Goal: Communication & Community: Answer question/provide support

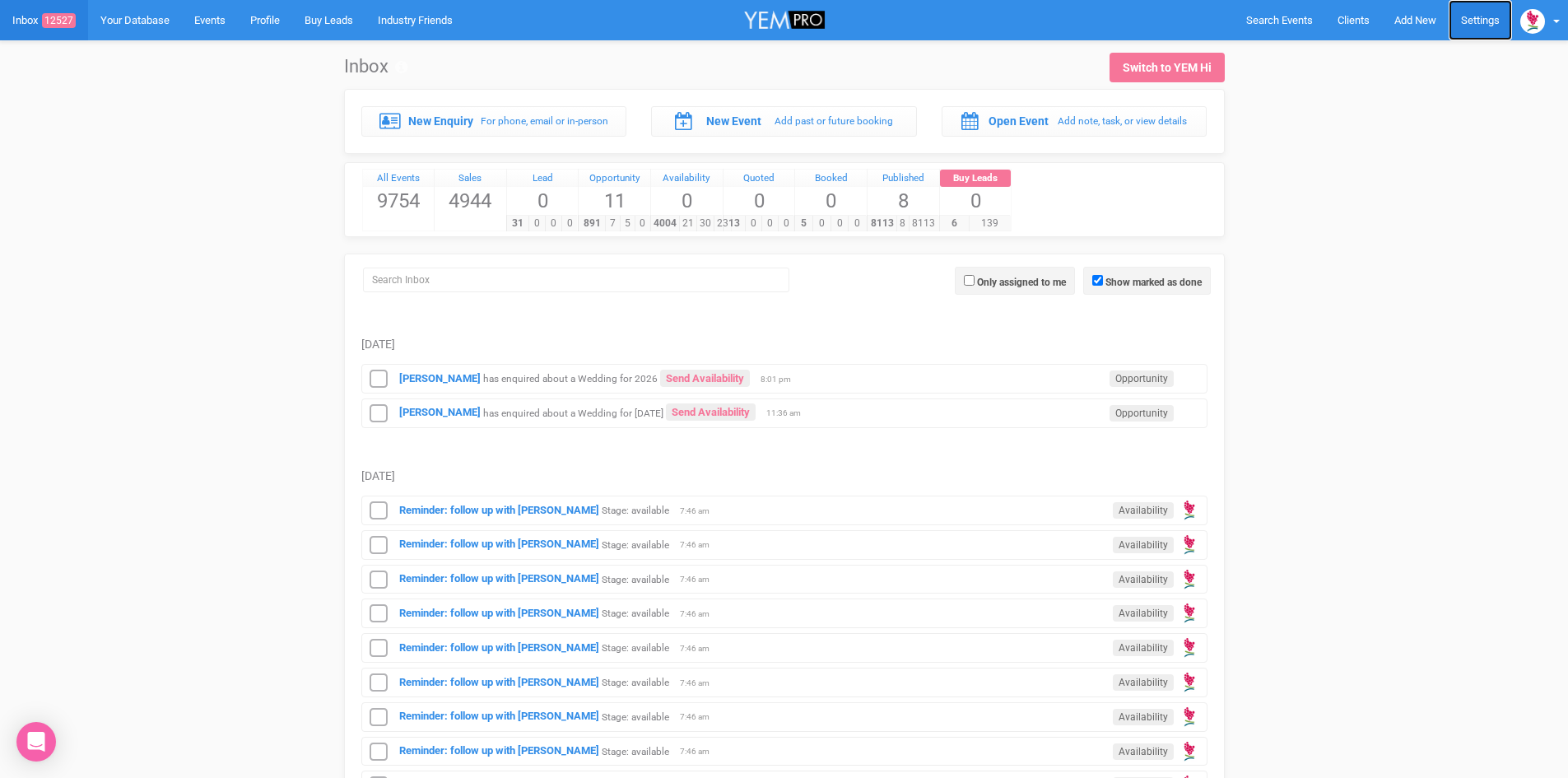
click at [1489, 15] on link "Settings" at bounding box center [1480, 20] width 64 height 40
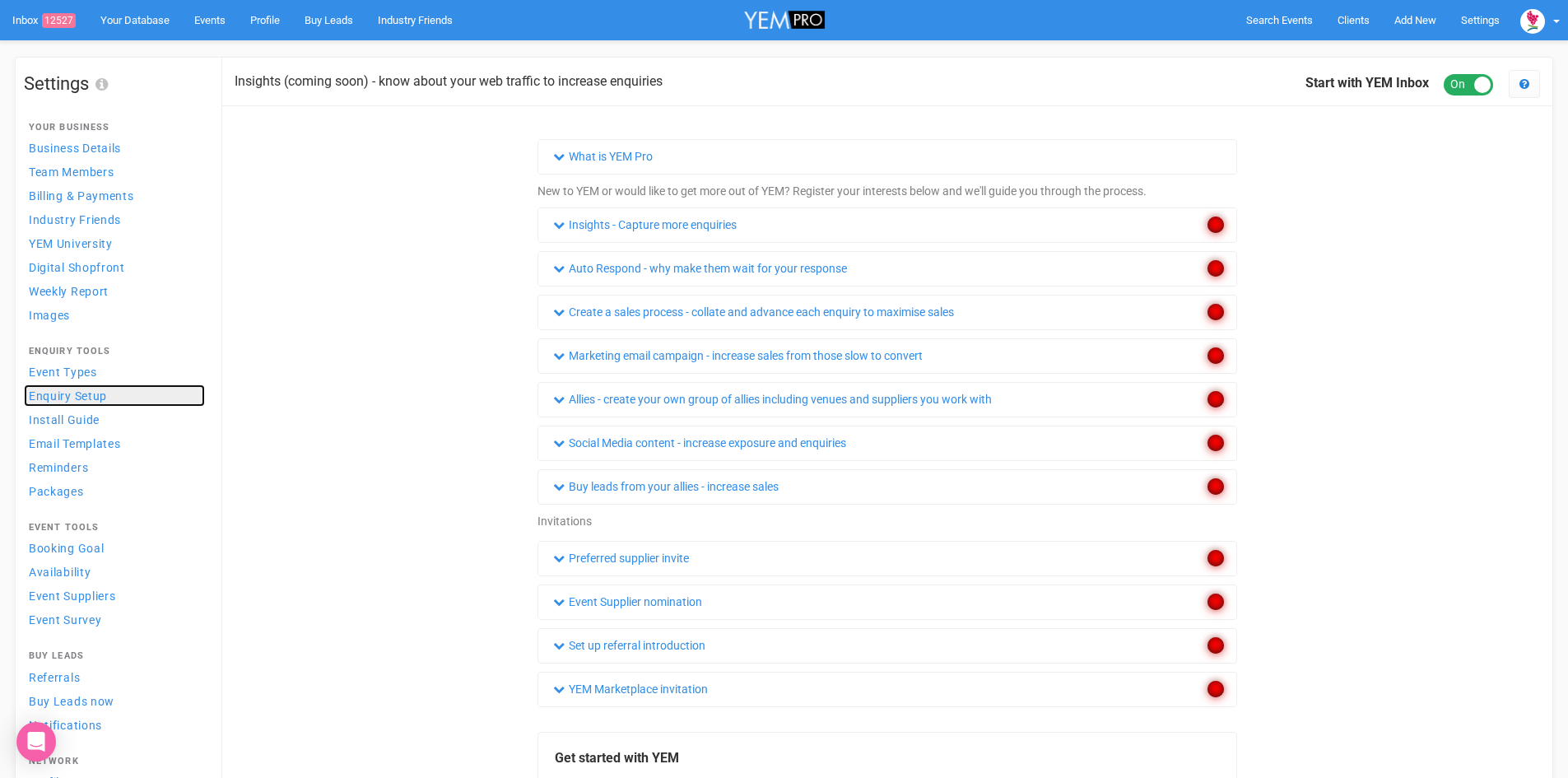
click at [58, 392] on span "Enquiry Setup" at bounding box center [68, 396] width 78 height 13
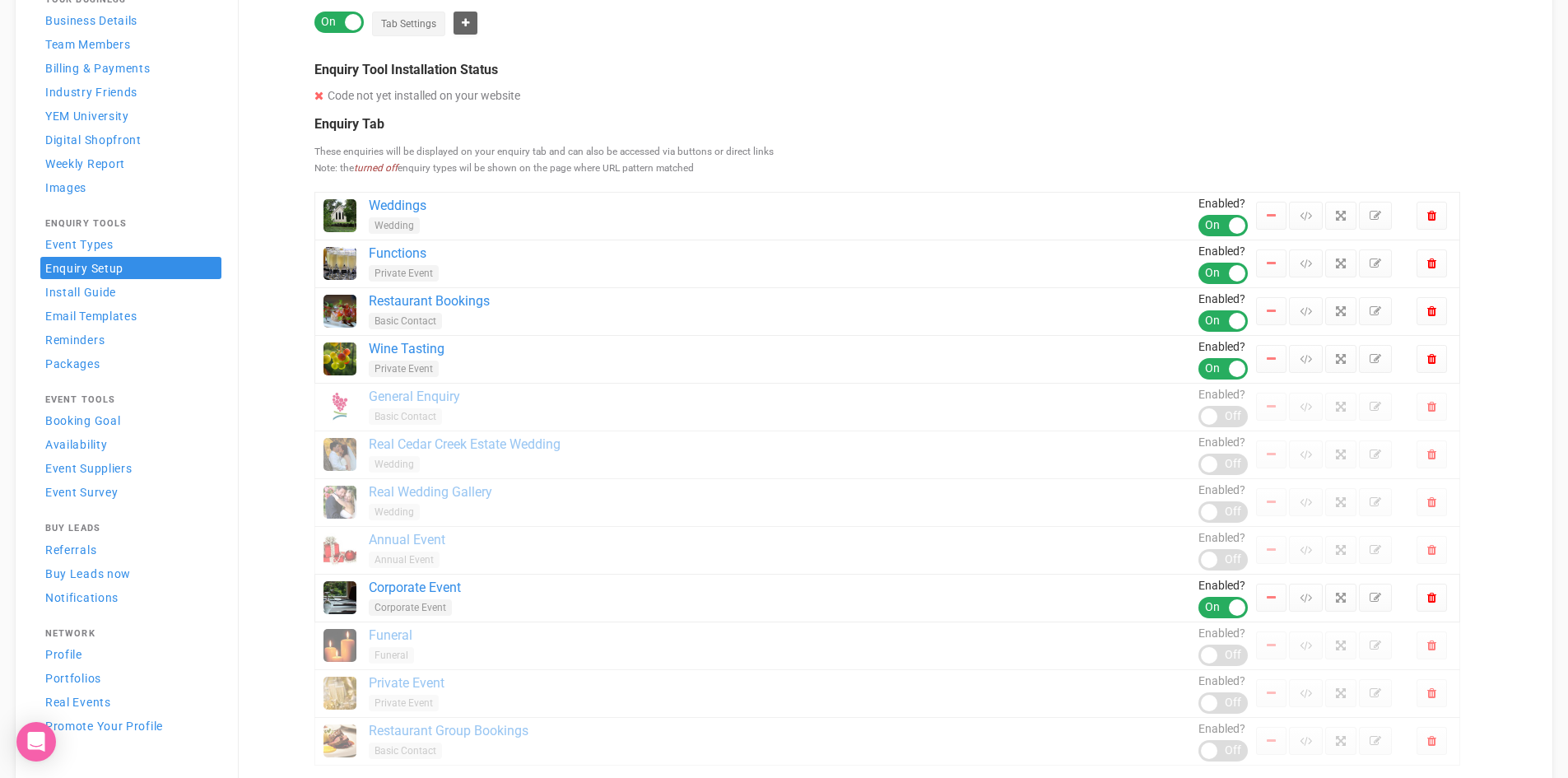
scroll to position [165, 0]
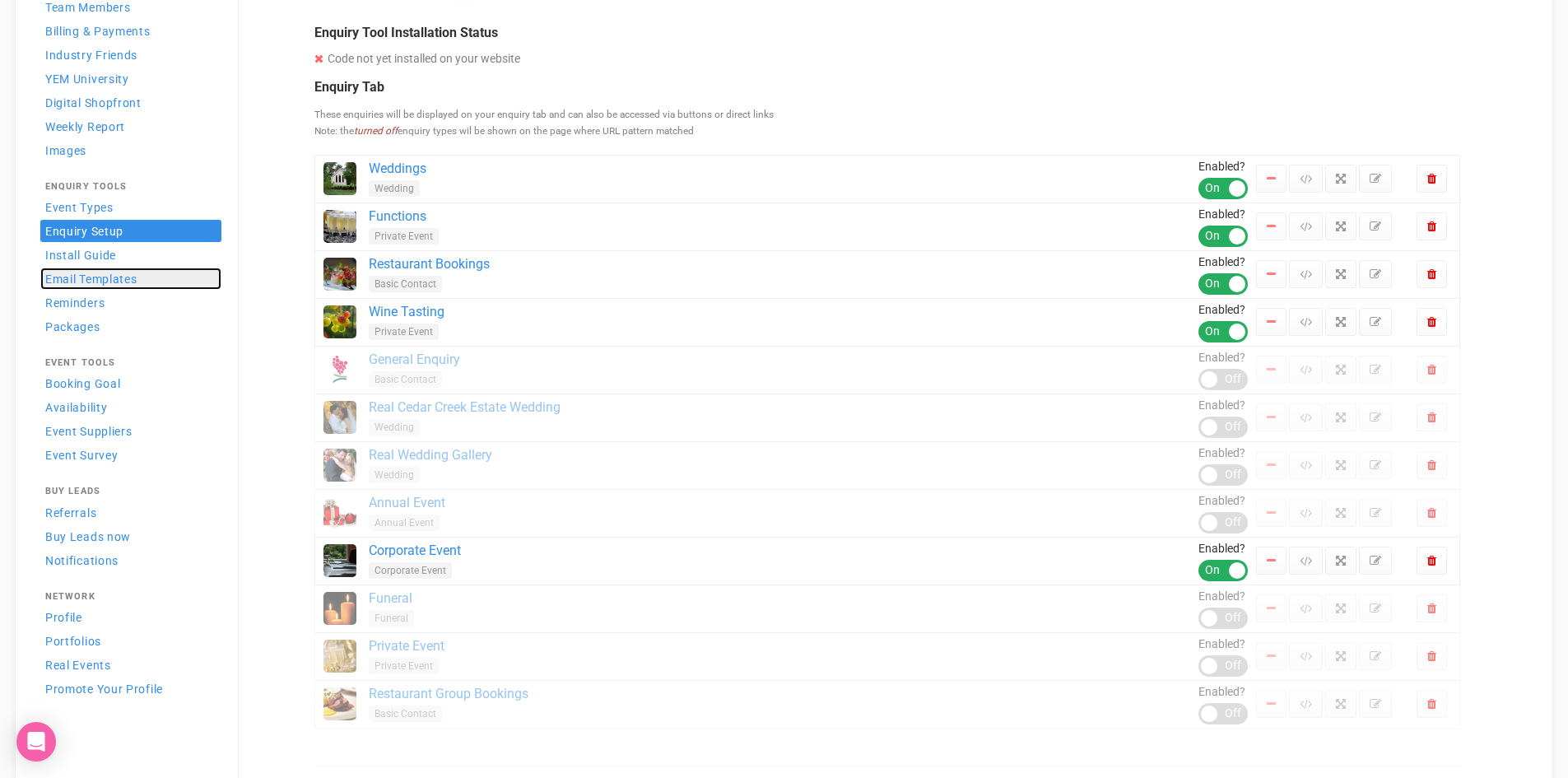
click at [120, 281] on span "Email Templates" at bounding box center [91, 279] width 92 height 13
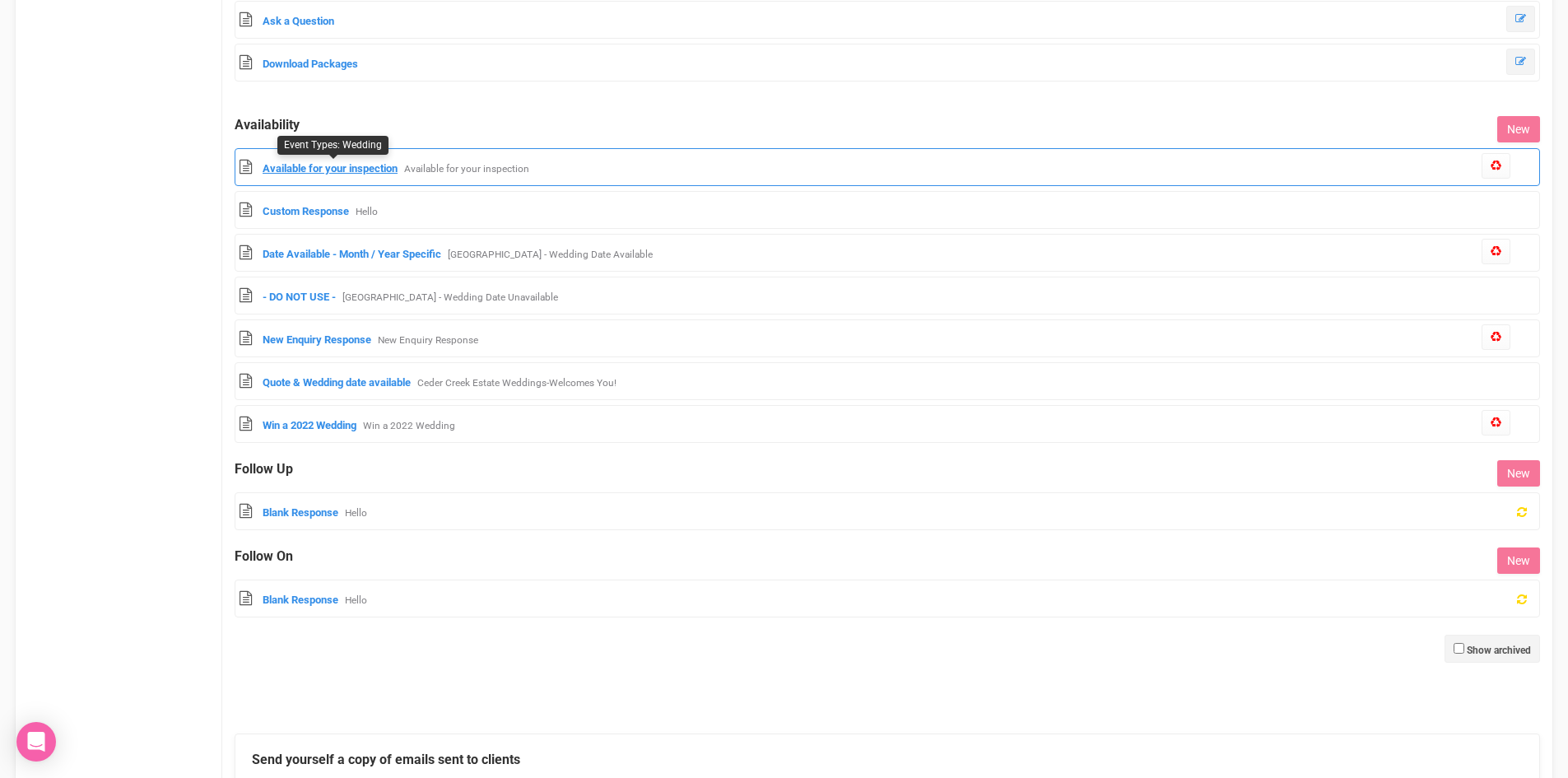
scroll to position [1317, 0]
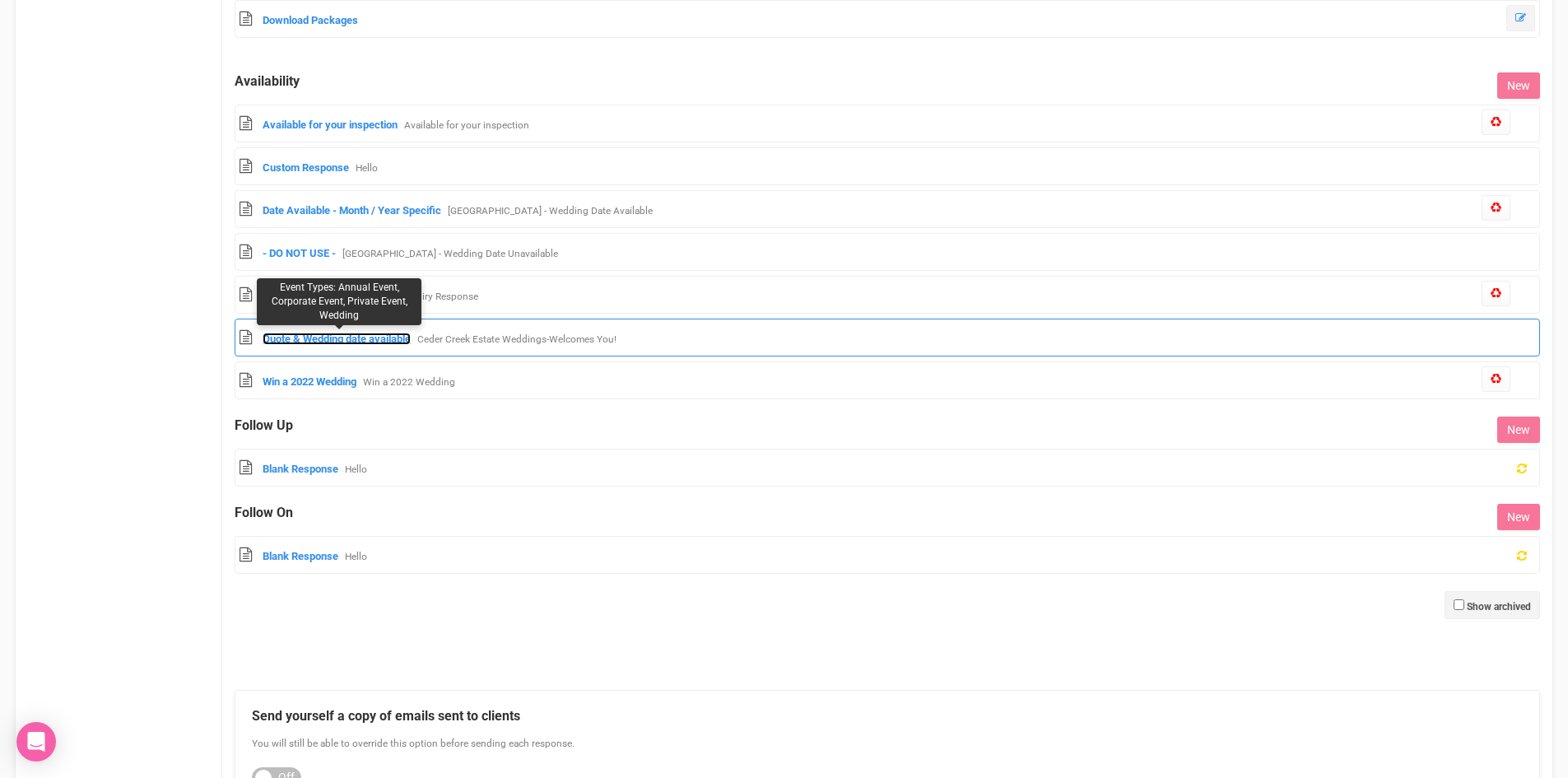
click at [373, 337] on link "Quote & Wedding date available" at bounding box center [336, 339] width 148 height 12
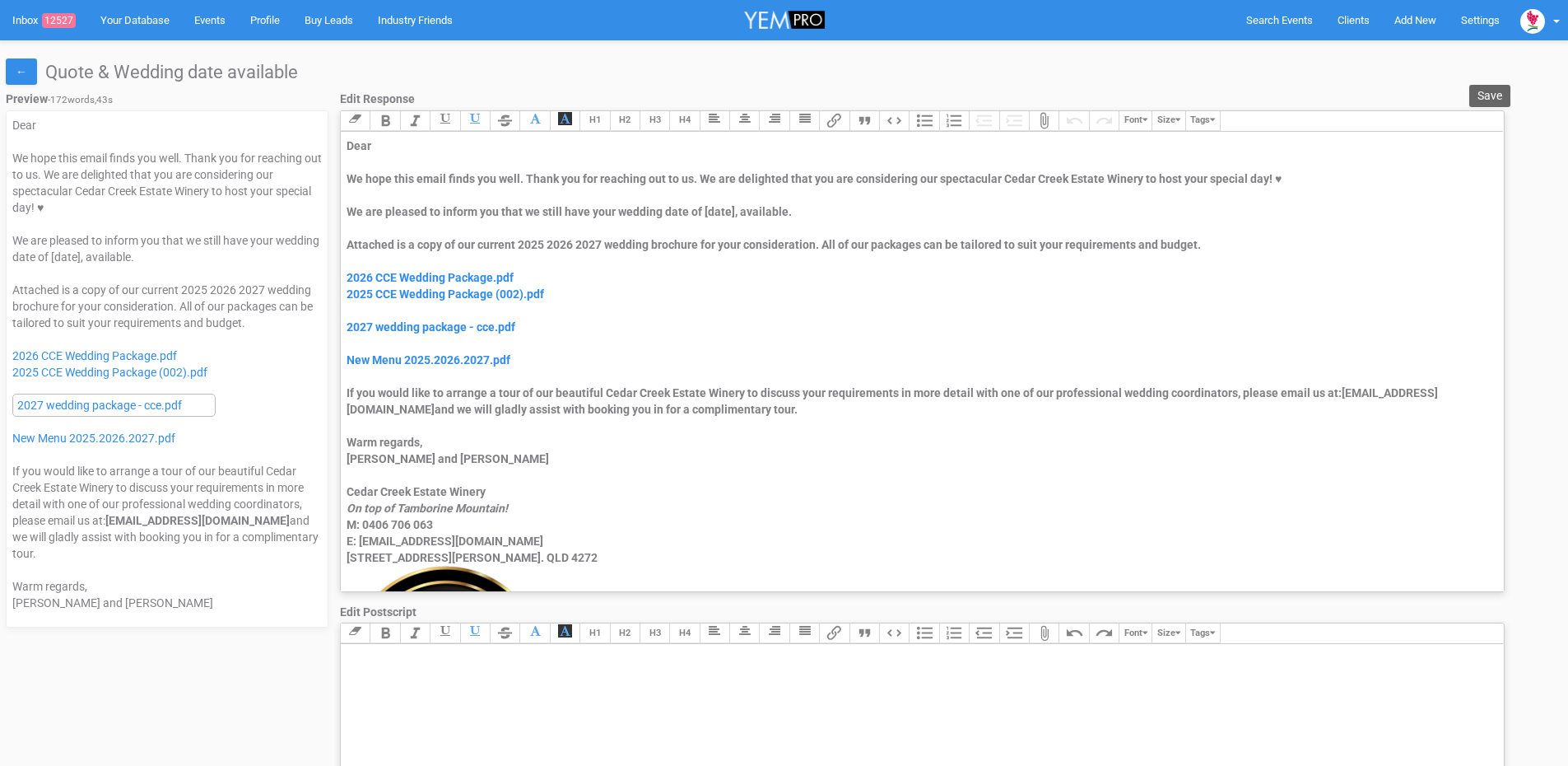
scroll to position [430, 0]
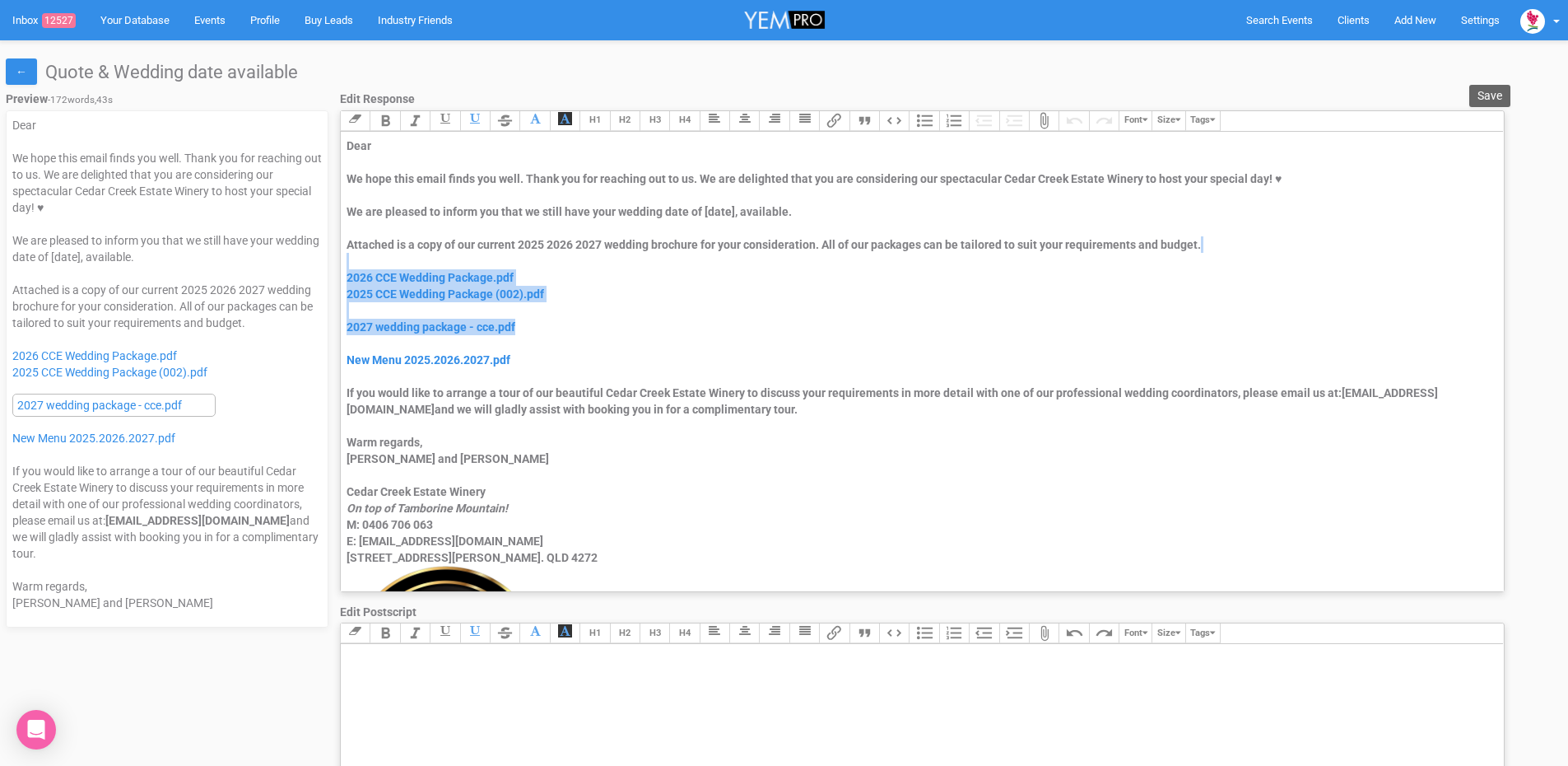
drag, startPoint x: 525, startPoint y: 328, endPoint x: 338, endPoint y: 268, distance: 196.4
click at [338, 268] on div "Preview - 172 words, 43s Dear We hope this email finds you well. Thank you for …" at bounding box center [767, 657] width 1522 height 1145
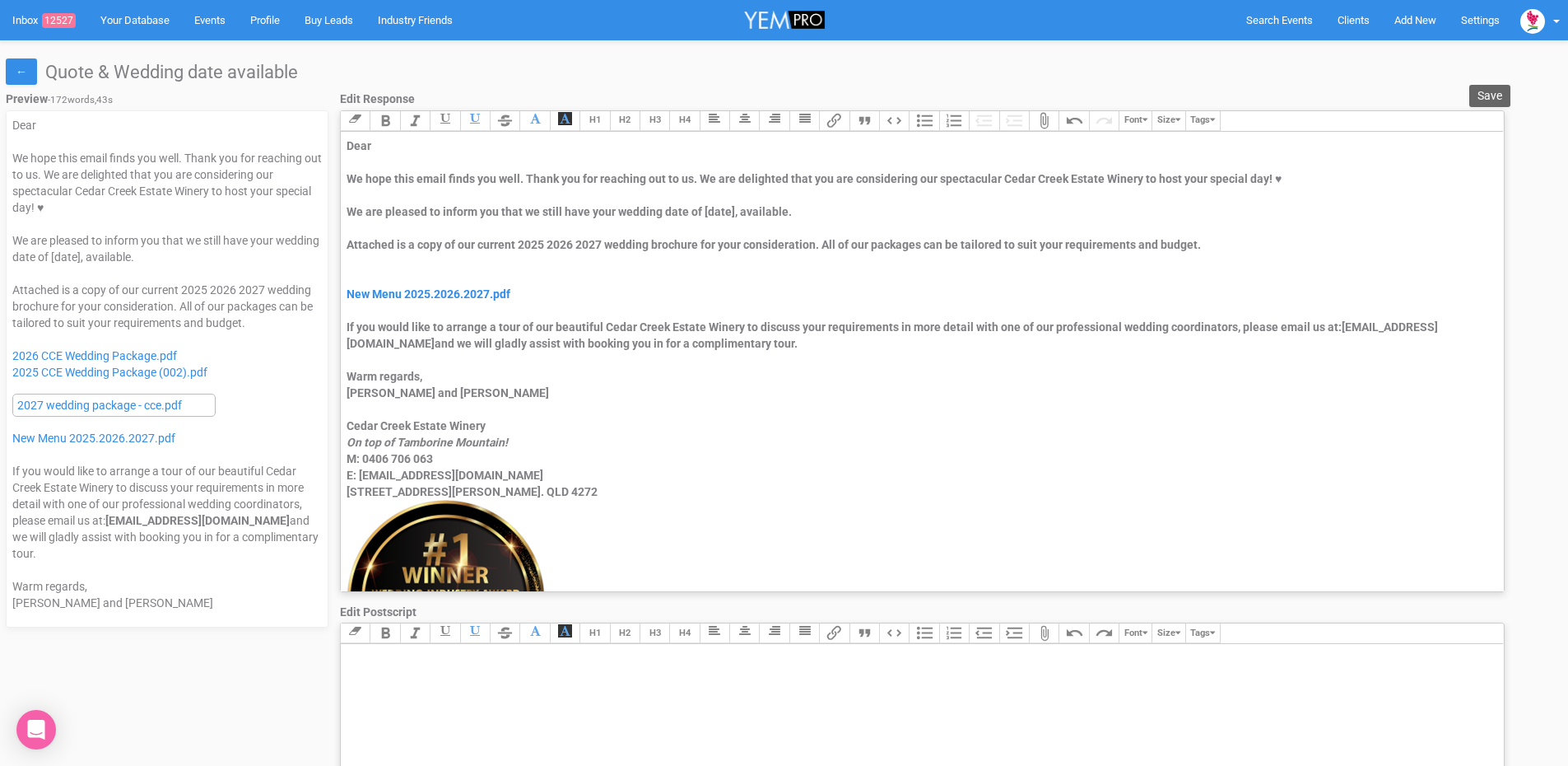
type trix-editor "<div>Dear&nbsp;</div><div><strong>&nbsp;</strong></div><div>We hope this email …"
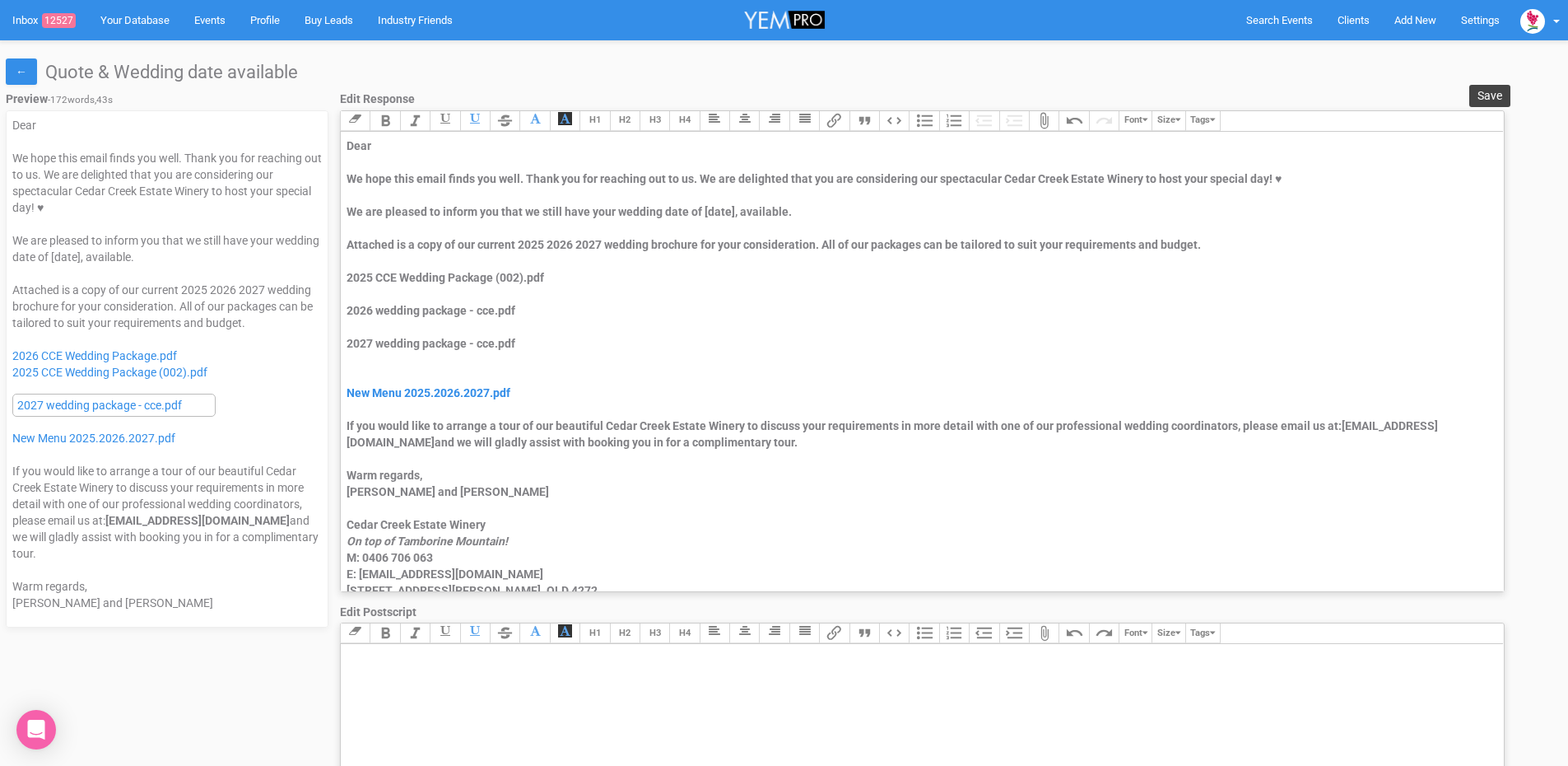
click at [1499, 92] on span "Save" at bounding box center [1490, 95] width 24 height 13
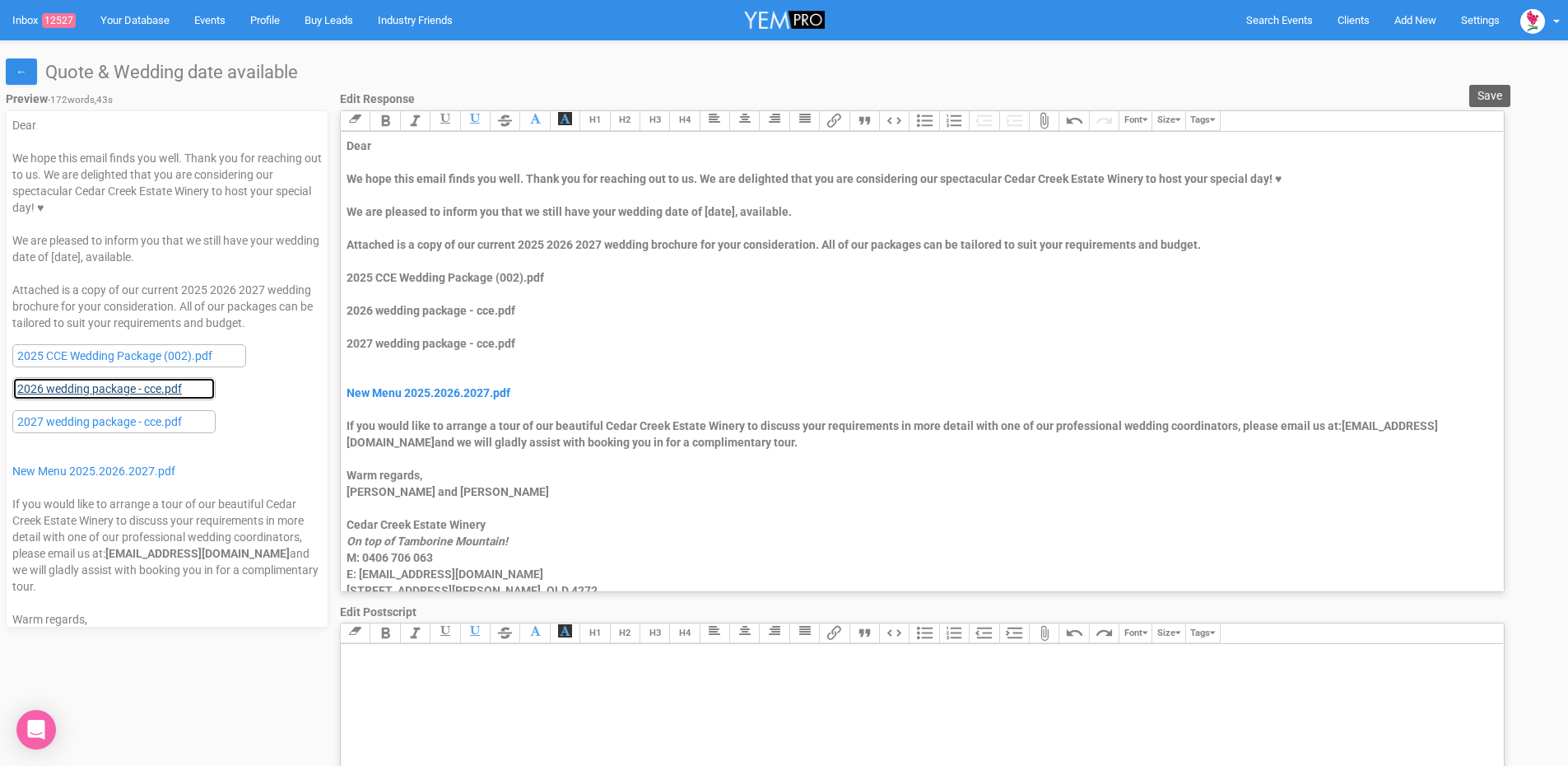
click at [125, 400] on link "2026 wedding package - cce.pdf" at bounding box center [113, 389] width 203 height 23
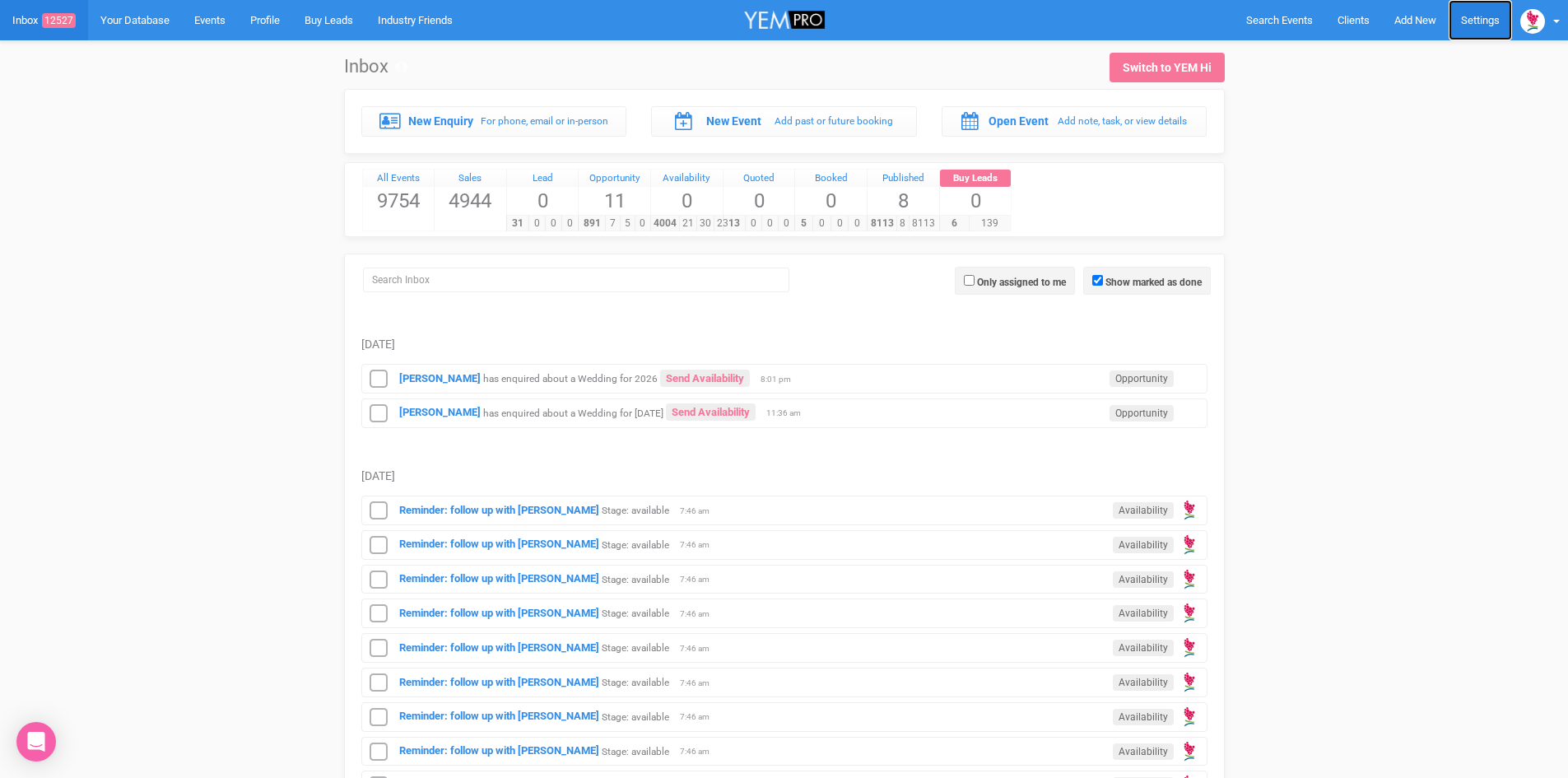
click at [1491, 26] on link "Settings" at bounding box center [1480, 20] width 64 height 40
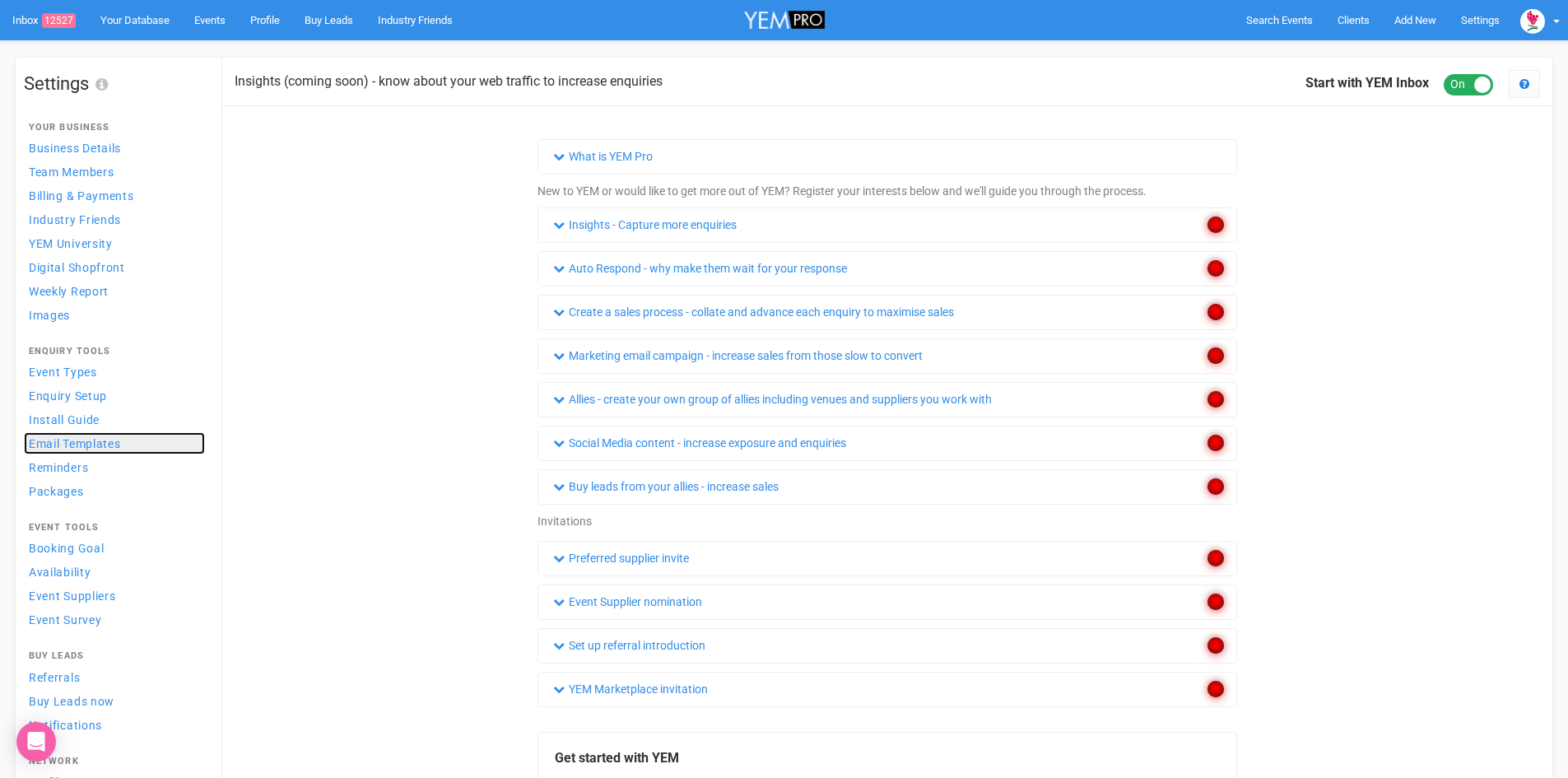
click at [42, 442] on span "Email Templates" at bounding box center [75, 443] width 92 height 13
click at [82, 447] on span "Email Templates" at bounding box center [75, 443] width 92 height 13
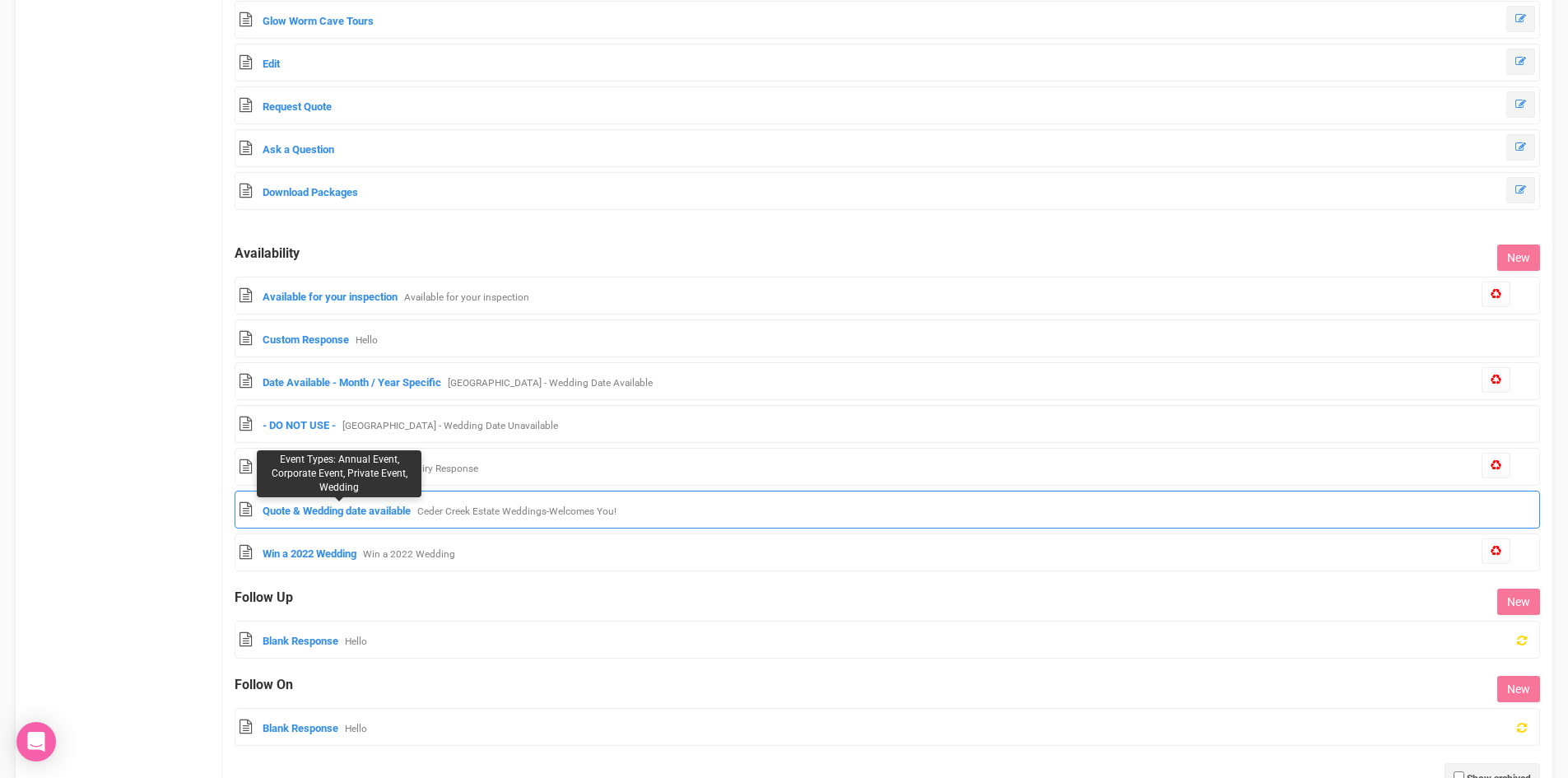
scroll to position [1153, 0]
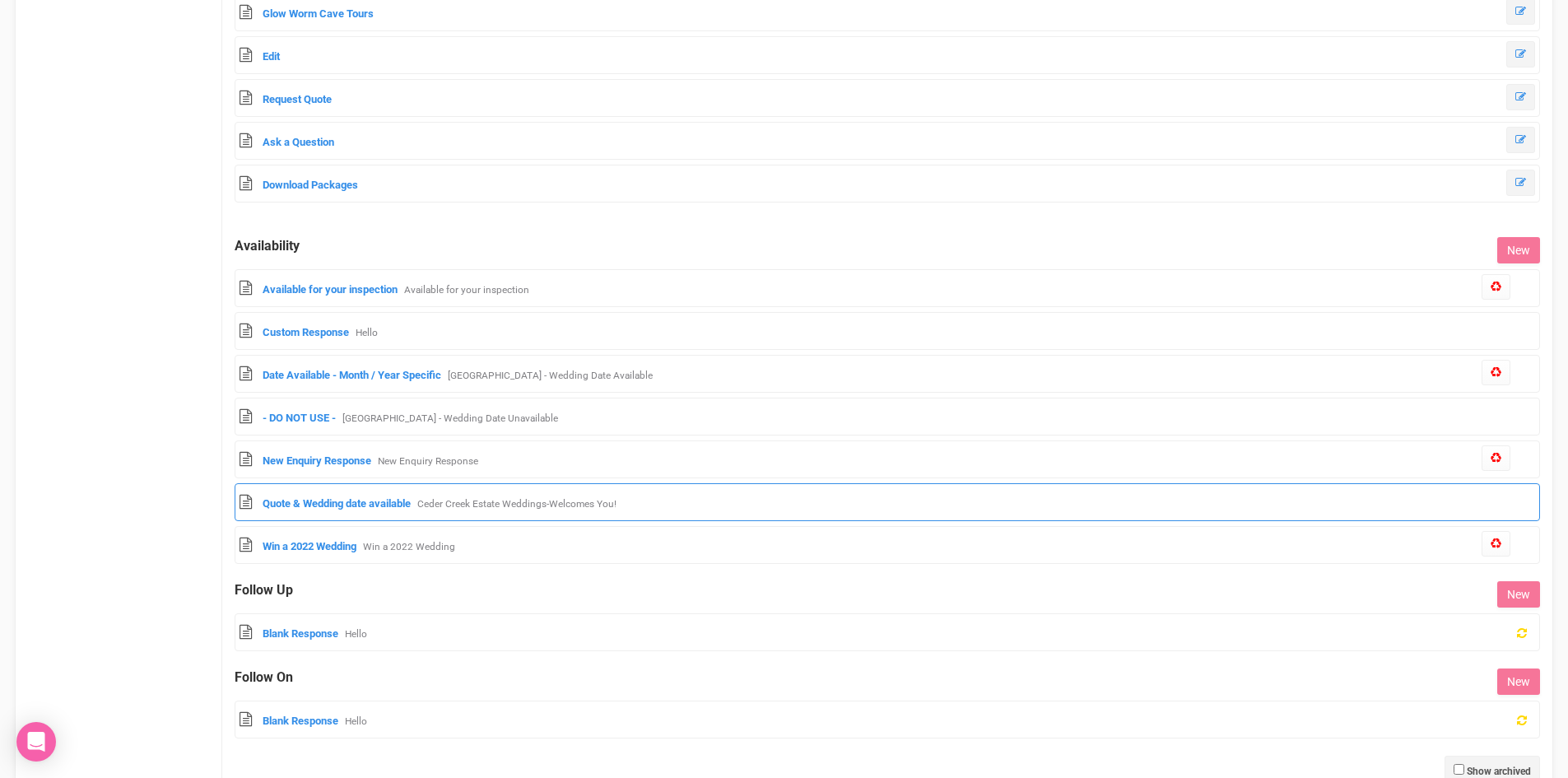
click at [312, 511] on div "Quote & Wedding date available Ceder Creek Estate Weddings-Welcomes You!" at bounding box center [887, 502] width 1306 height 37
click at [323, 501] on link "Quote & Wedding date available" at bounding box center [336, 504] width 148 height 12
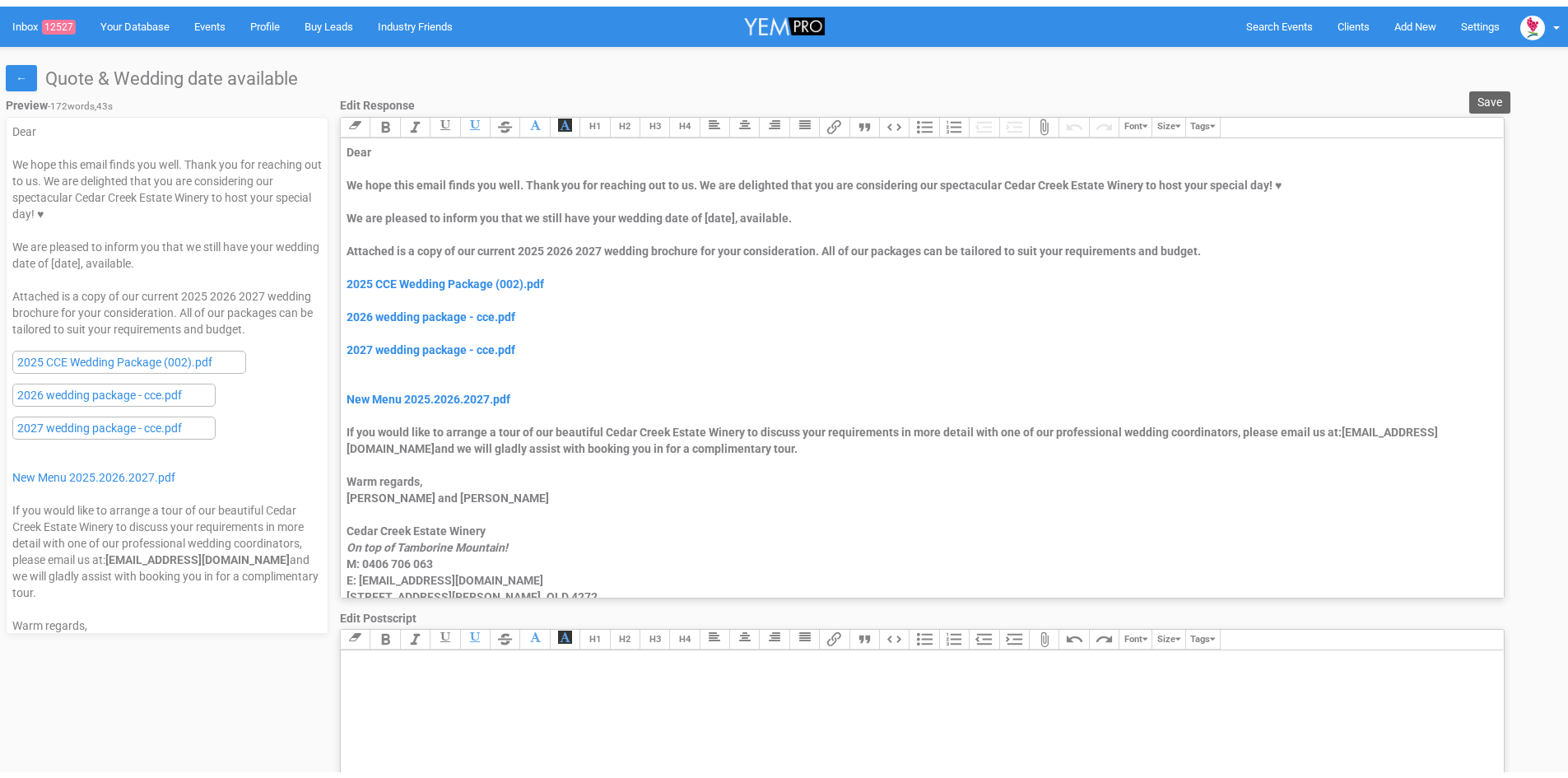
scroll to position [430, 0]
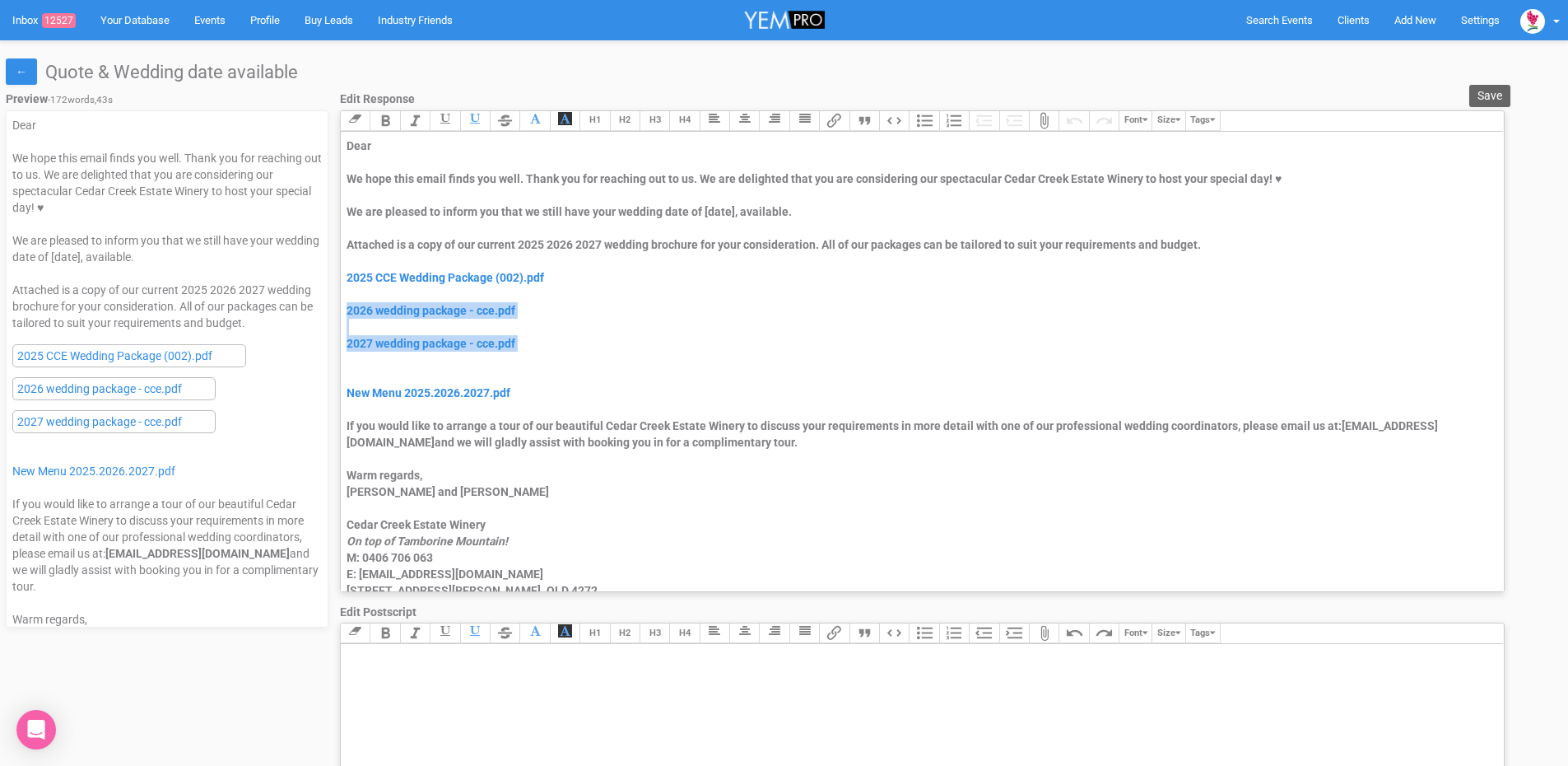
drag, startPoint x: 343, startPoint y: 312, endPoint x: 511, endPoint y: 354, distance: 173.2
click at [511, 354] on trix-editor "Dear We hope this email finds you well. Thank you for reaching out to us. We ar…" at bounding box center [922, 361] width 1163 height 459
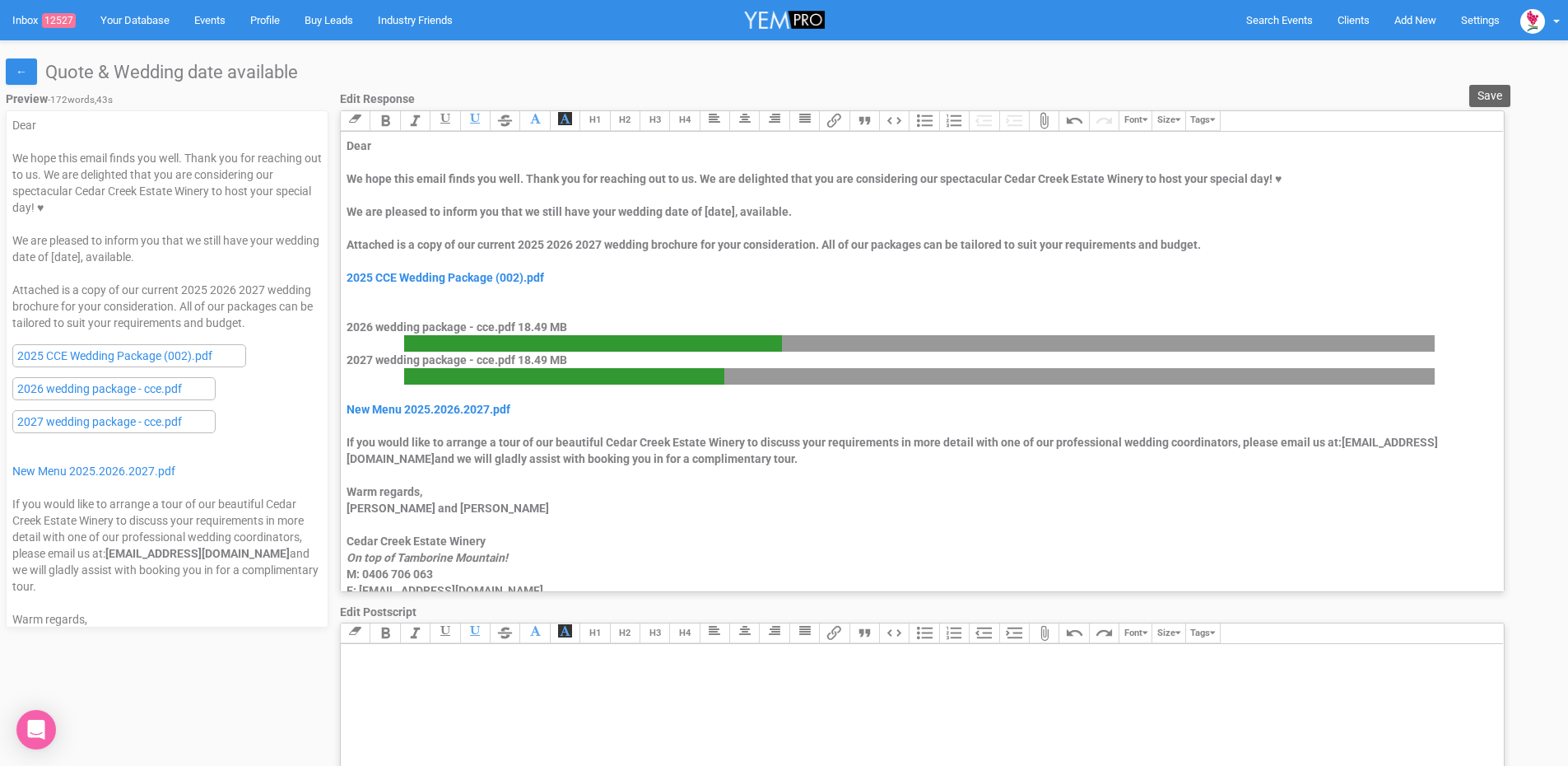
click at [426, 306] on div "Attached is a copy of our current 2025 2026 2027 wedding brochure for your cons…" at bounding box center [920, 351] width 1146 height 231
type trix-editor "<div>Dear&nbsp;</div><div><strong>&nbsp;</strong></div><div>We hope this email …"
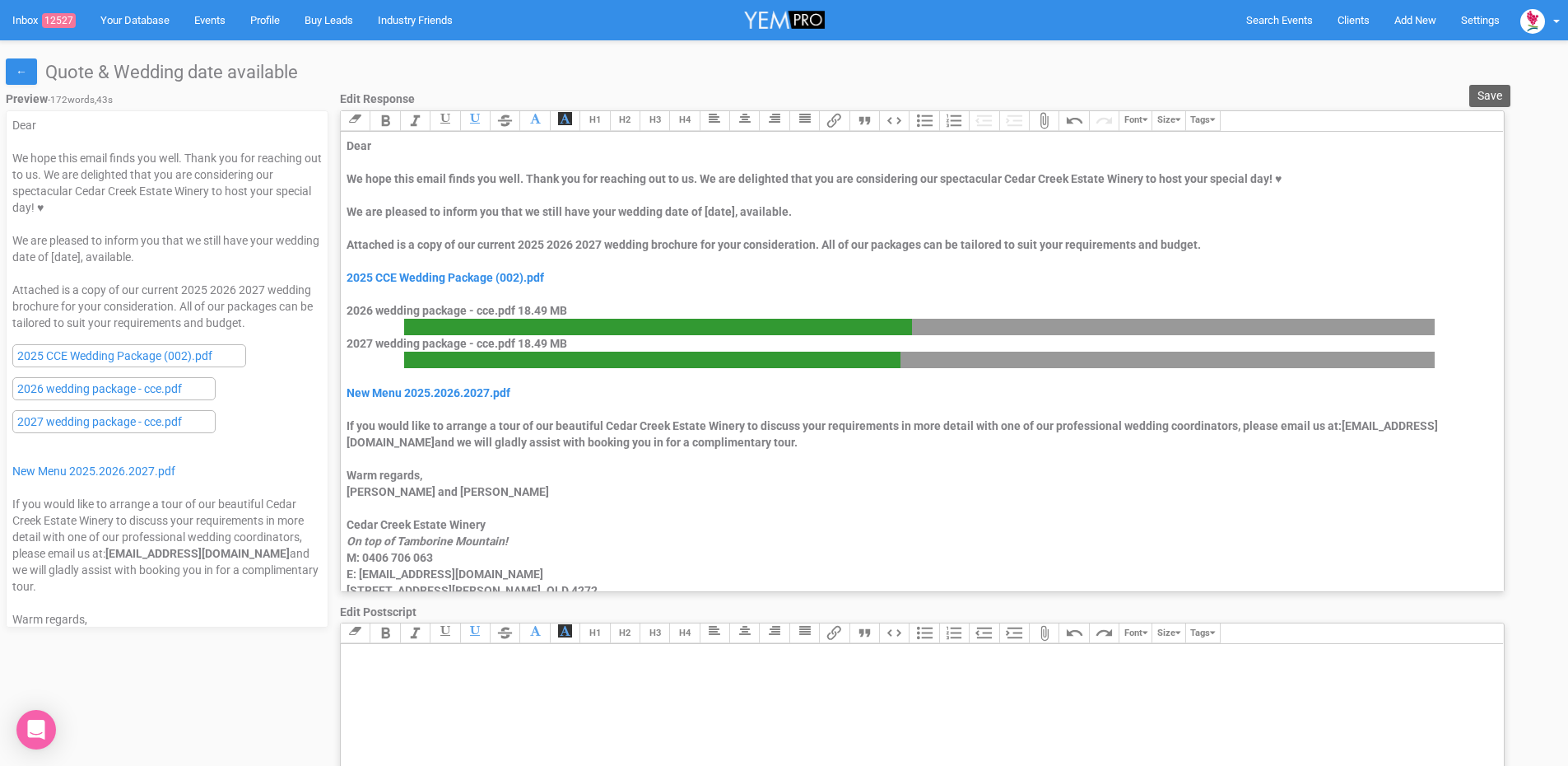
click at [514, 412] on div "Attached is a copy of our current 2025 2026 2027 wedding brochure for your cons…" at bounding box center [920, 343] width 1146 height 214
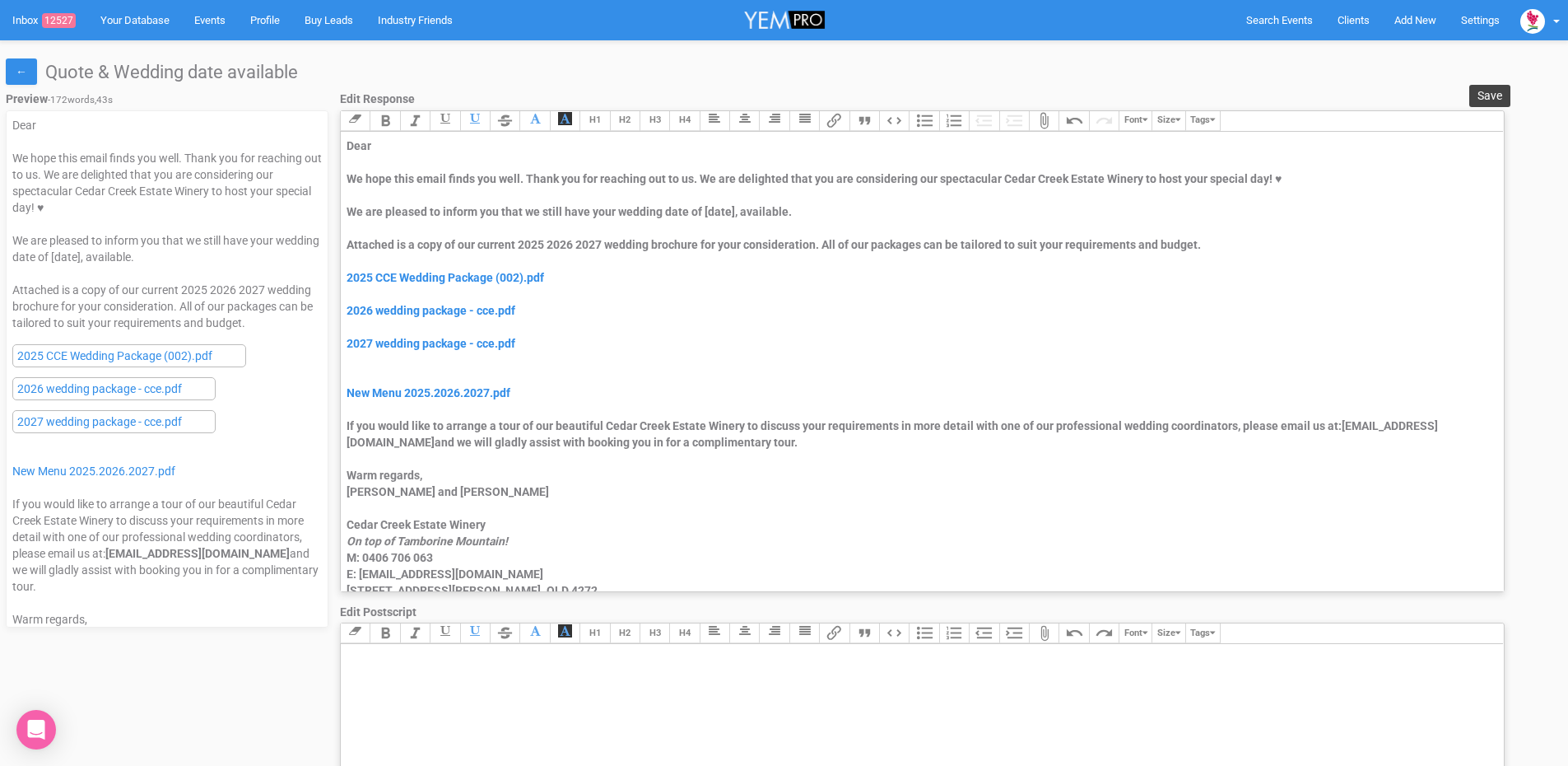
click at [1503, 93] on span "Save" at bounding box center [1490, 95] width 24 height 13
click at [17, 22] on link "Inbox 12527" at bounding box center [44, 20] width 88 height 40
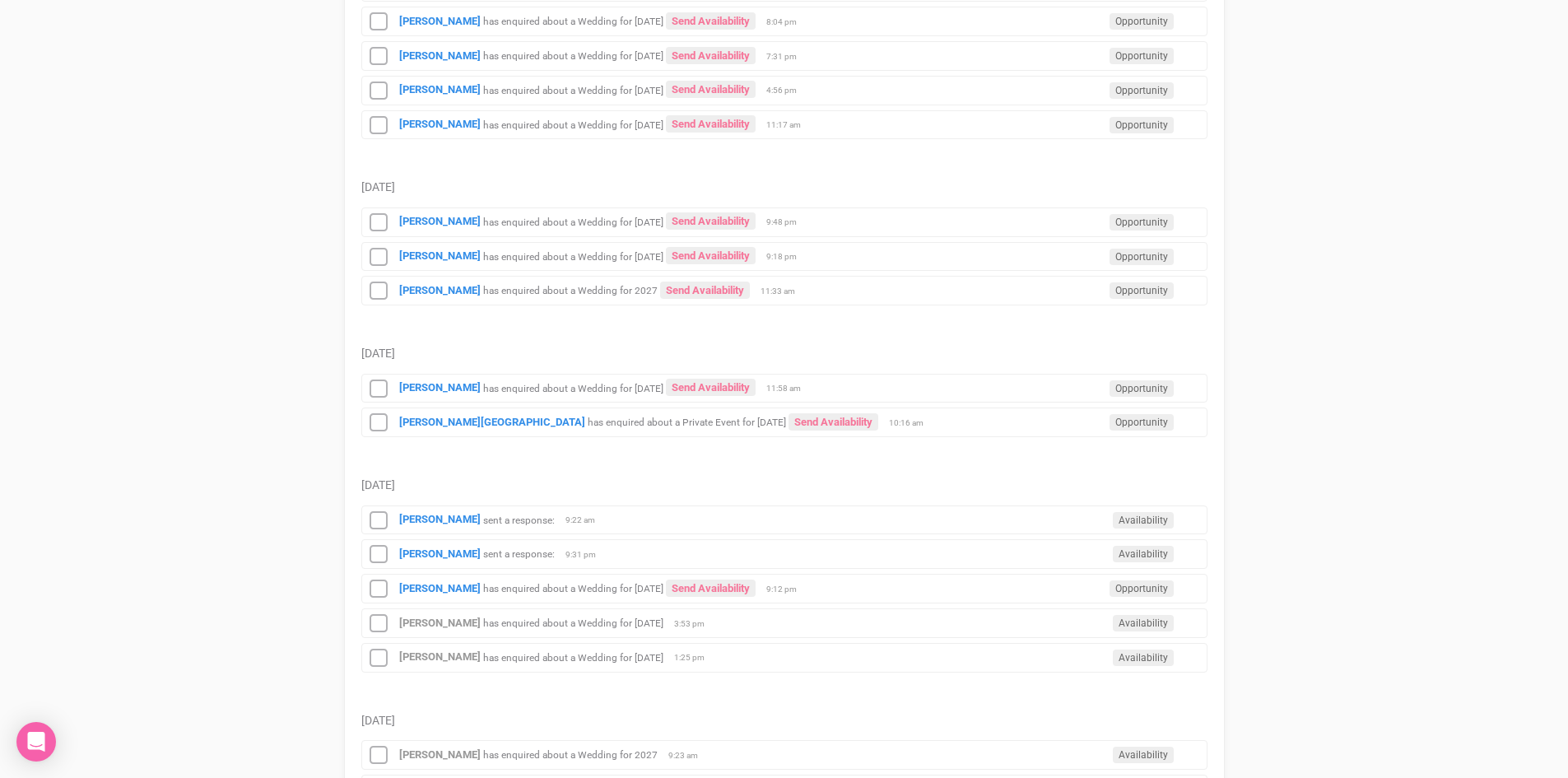
scroll to position [1565, 0]
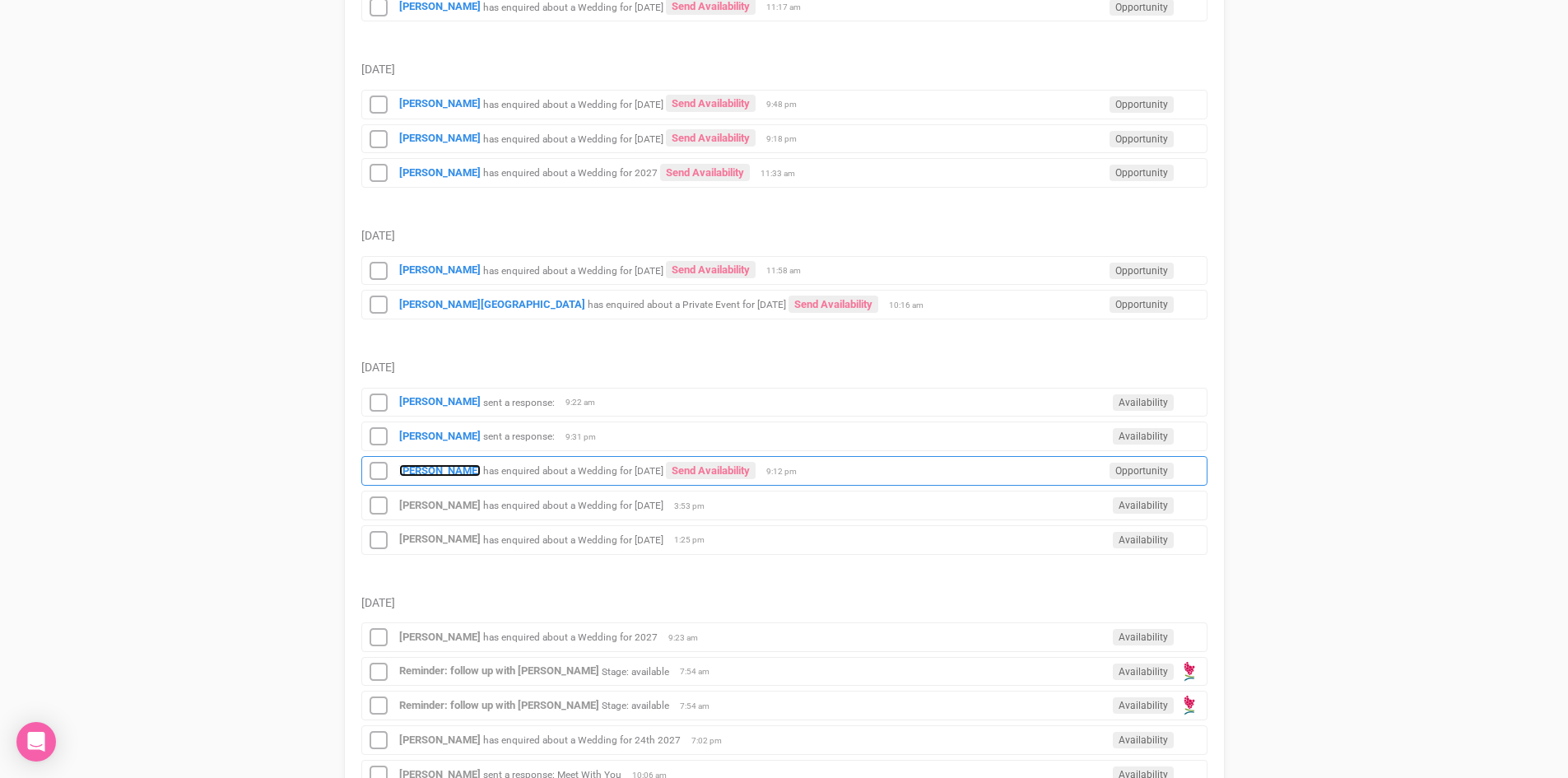
click at [411, 472] on strong "[PERSON_NAME]" at bounding box center [440, 470] width 82 height 12
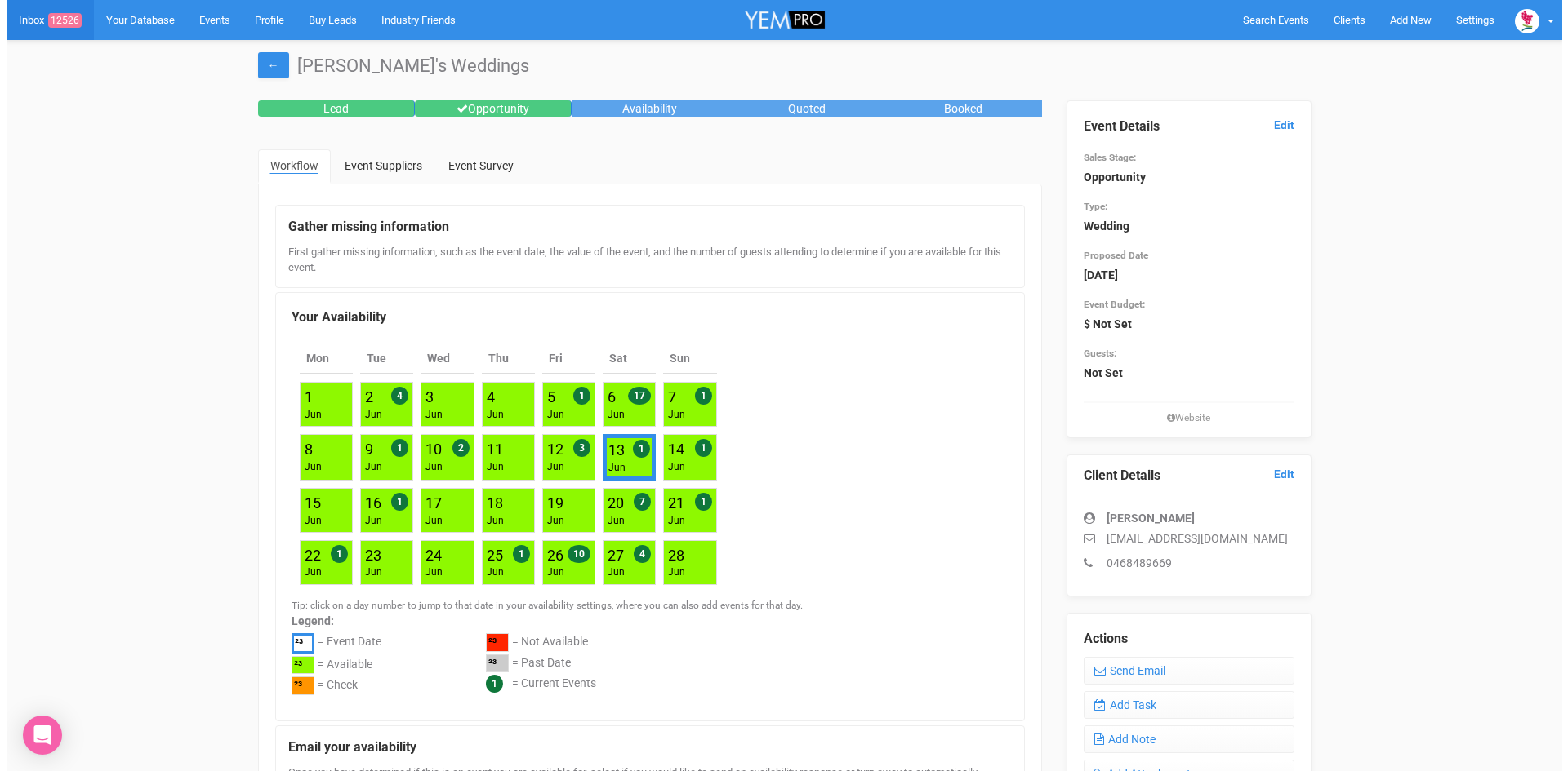
scroll to position [1552, 0]
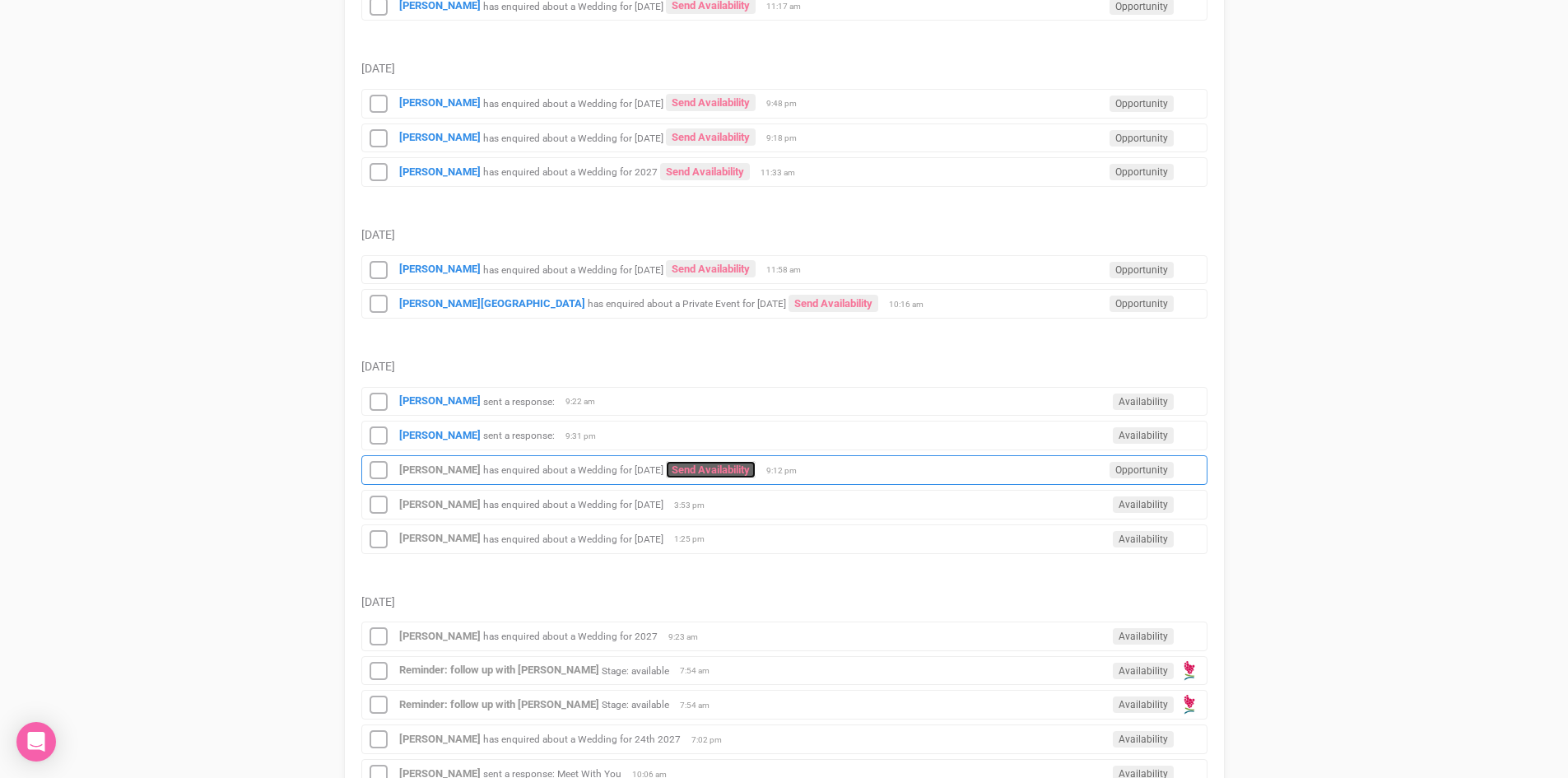
click at [731, 463] on link "Send Availability" at bounding box center [711, 470] width 90 height 17
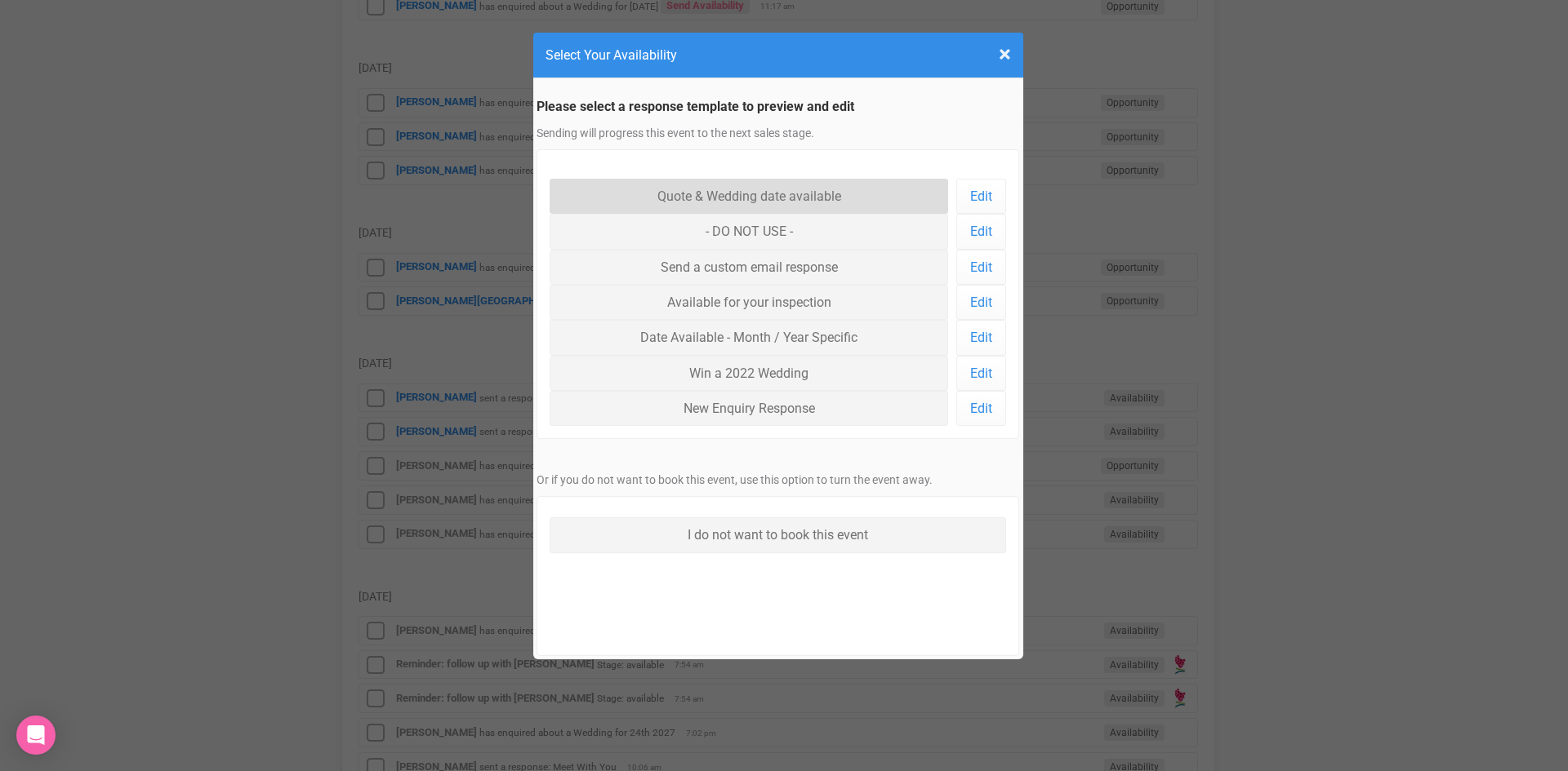
click at [714, 195] on link "Quote & Wedding date available" at bounding box center [749, 196] width 399 height 35
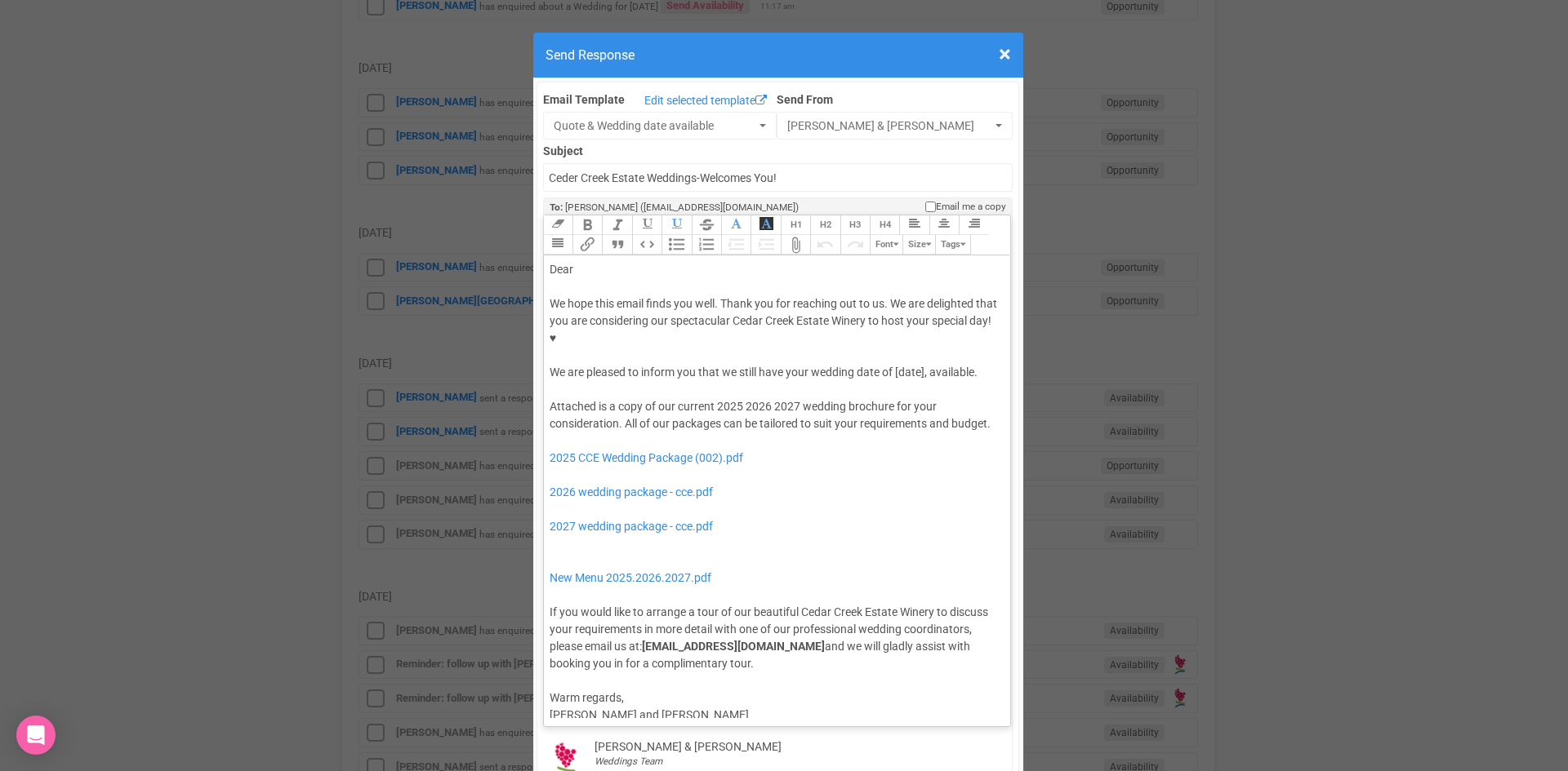
click at [589, 261] on div "Dear" at bounding box center [774, 269] width 450 height 17
drag, startPoint x: 923, startPoint y: 325, endPoint x: 891, endPoint y: 326, distance: 32.0
click at [891, 326] on div "We hope this email finds you well. Thank you for reaching out to us. We are del…" at bounding box center [774, 338] width 450 height 85
drag, startPoint x: 680, startPoint y: 339, endPoint x: 892, endPoint y: 321, distance: 212.8
click at [892, 321] on div "We hope this email finds you well. Thank you for reaching out to us. We are del…" at bounding box center [774, 338] width 450 height 85
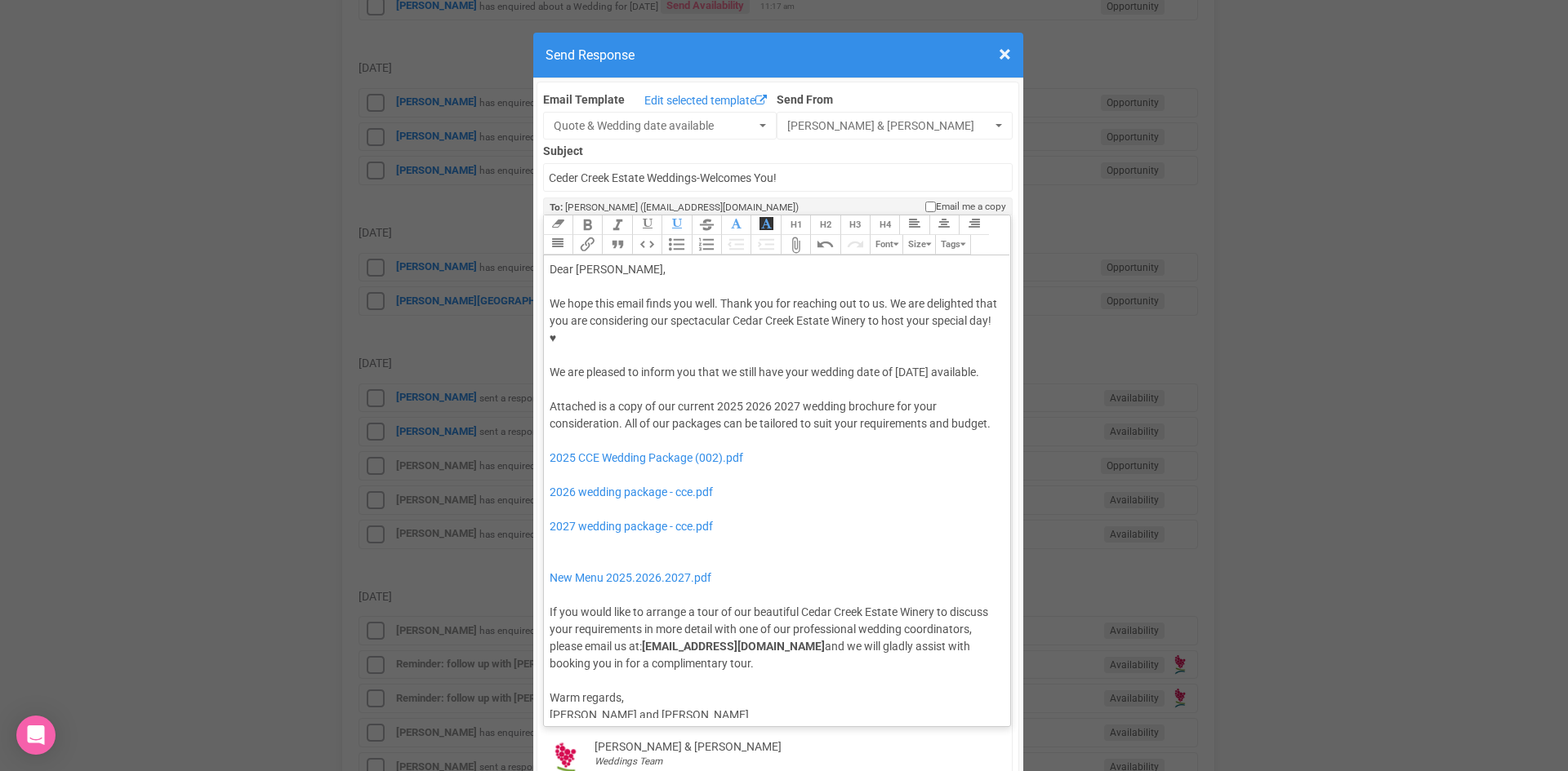
click at [611, 216] on button "Italic" at bounding box center [617, 225] width 29 height 20
click at [589, 216] on button "Bold" at bounding box center [587, 225] width 29 height 20
click at [701, 381] on div at bounding box center [774, 389] width 450 height 17
drag, startPoint x: 797, startPoint y: 370, endPoint x: 769, endPoint y: 375, distance: 28.4
click at [769, 398] on div "Attached is a copy of our current 2025 2026 2027 wedding brochure for your cons…" at bounding box center [774, 535] width 450 height 275
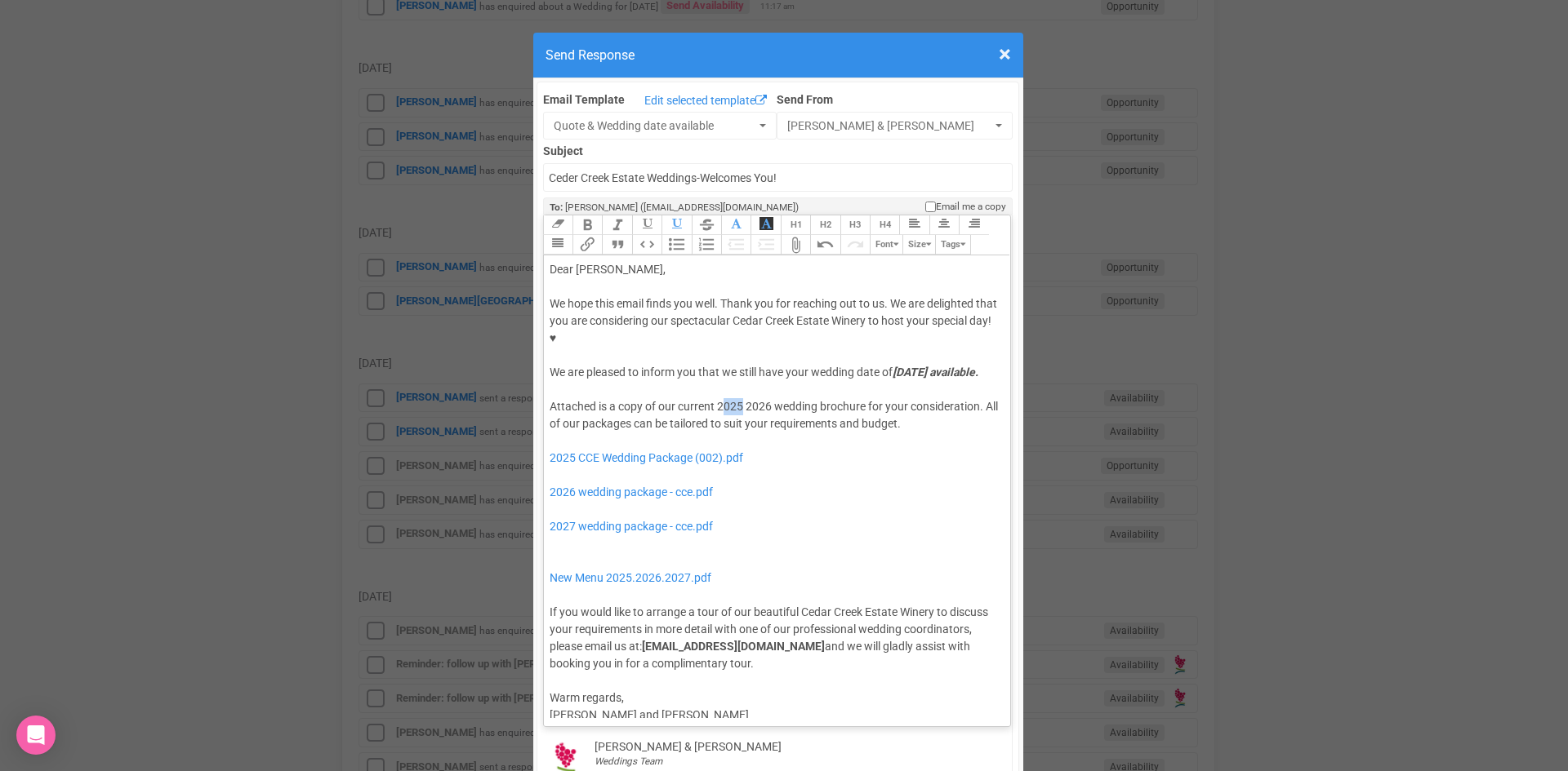
drag, startPoint x: 738, startPoint y: 369, endPoint x: 714, endPoint y: 371, distance: 24.1
click at [714, 398] on div "Attached is a copy of our current 2025 2026 wedding brochure for your considera…" at bounding box center [774, 535] width 450 height 275
drag, startPoint x: 736, startPoint y: 367, endPoint x: 711, endPoint y: 370, distance: 25.2
click at [711, 398] on div "Attached is a copy of our current 2025 2026 wedding brochure for your considera…" at bounding box center [774, 535] width 450 height 275
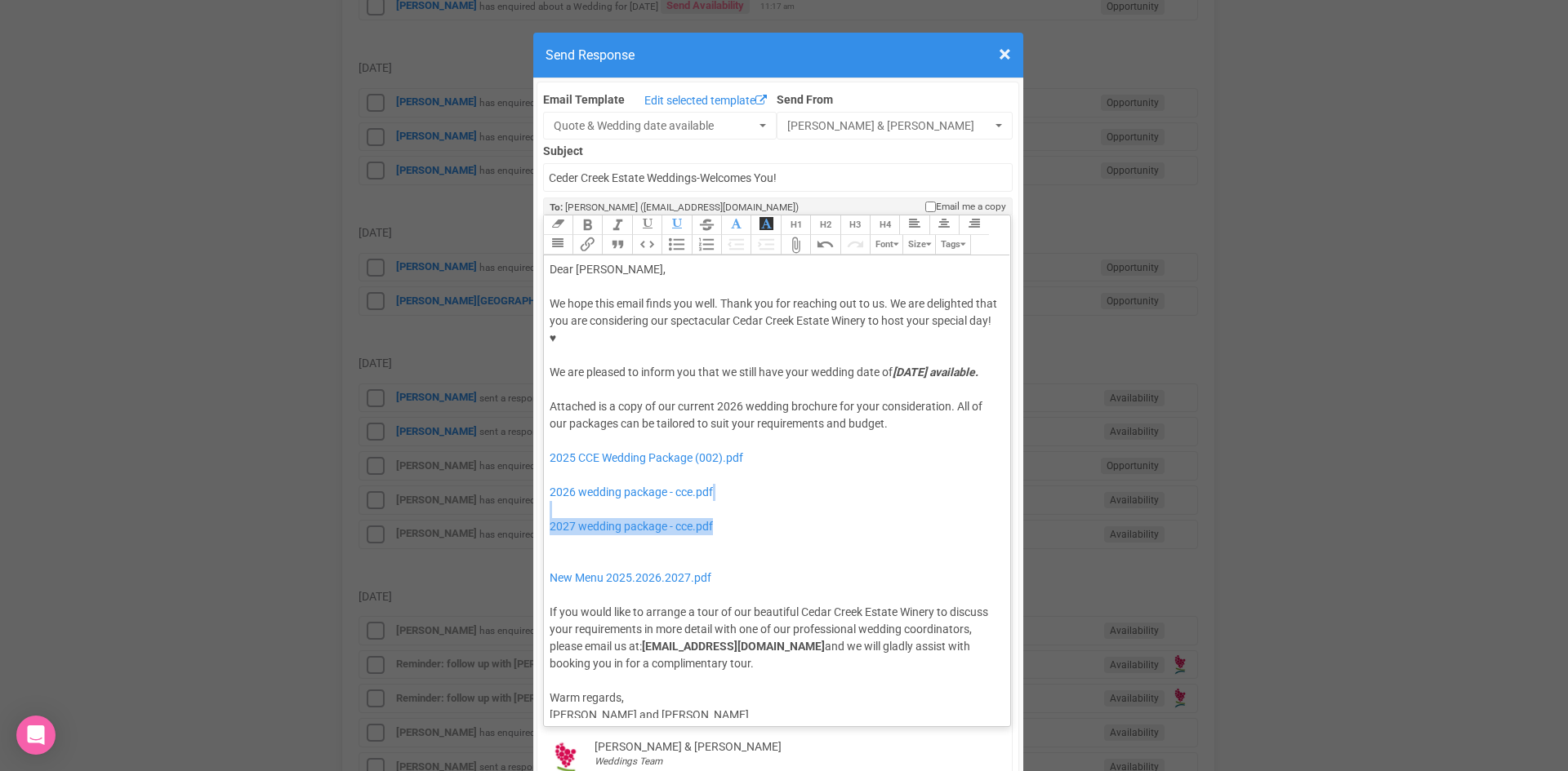
drag, startPoint x: 663, startPoint y: 497, endPoint x: 609, endPoint y: 483, distance: 55.8
click at [609, 483] on div "Attached is a copy of our current 2026 wedding brochure for your consideration.…" at bounding box center [774, 535] width 450 height 275
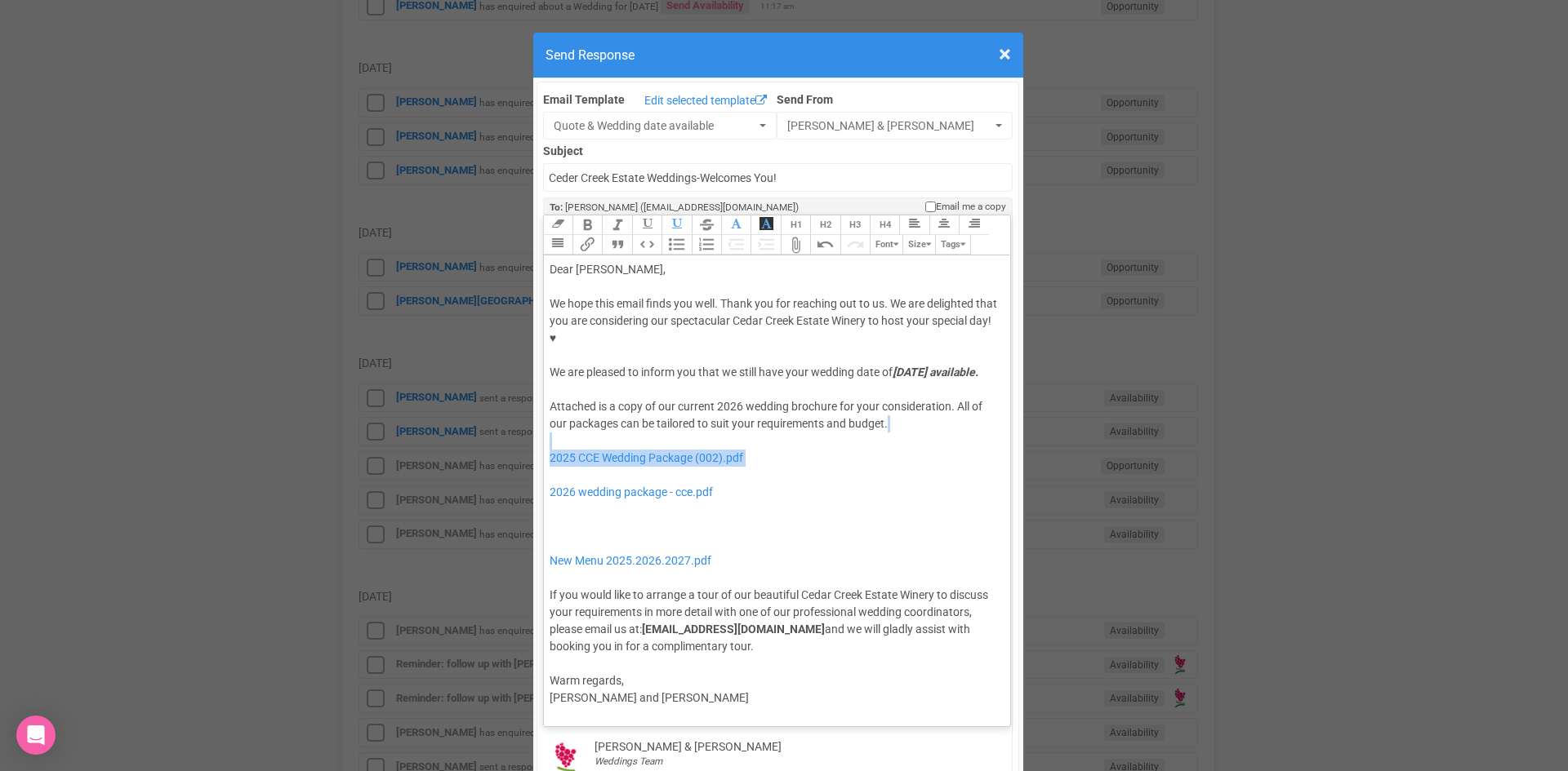
drag, startPoint x: 662, startPoint y: 439, endPoint x: 657, endPoint y: 408, distance: 31.4
click at [657, 408] on div "Attached is a copy of our current 2026 wedding brochure for your consideration.…" at bounding box center [774, 527] width 450 height 257
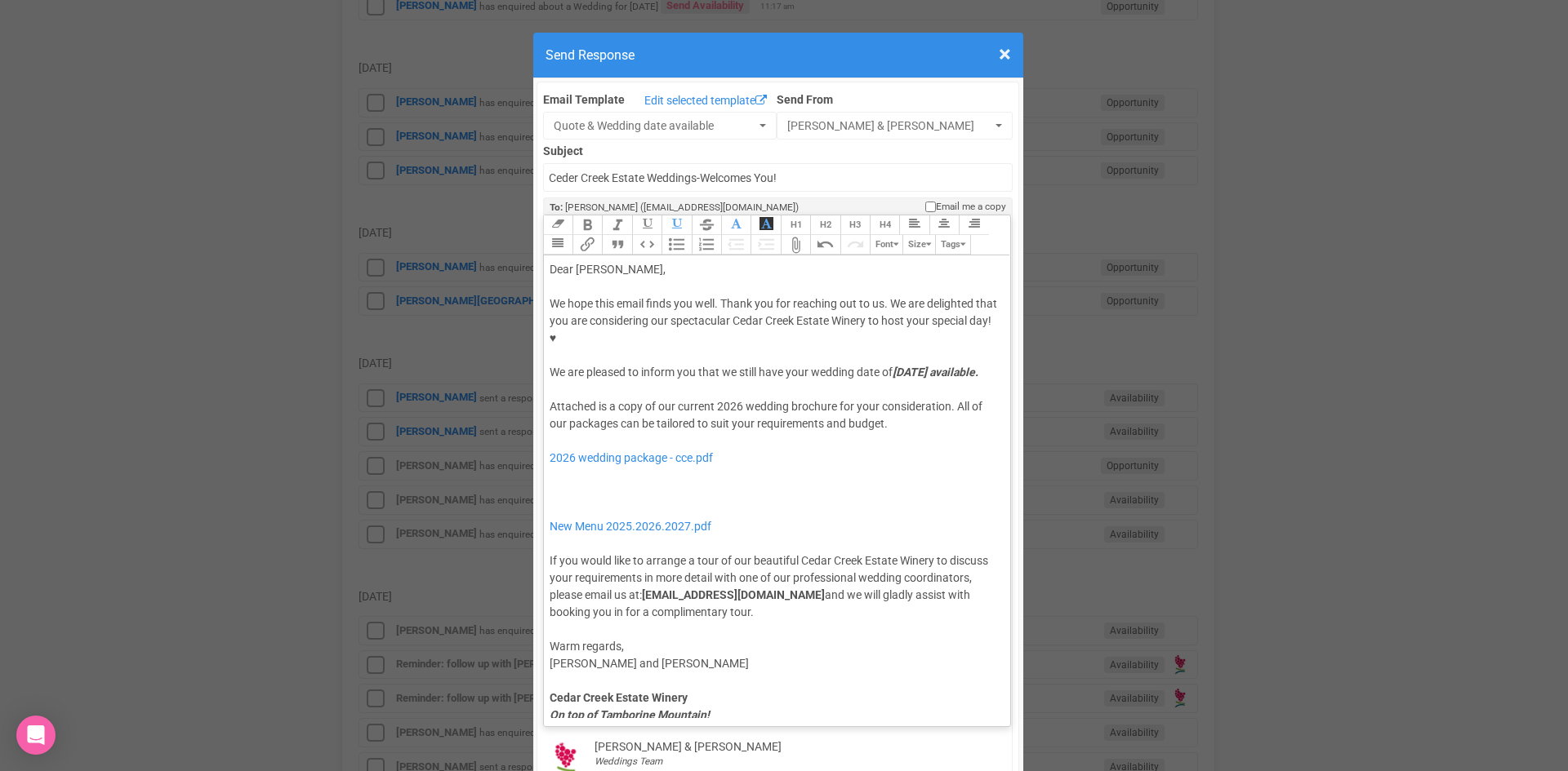
click at [642, 466] on div "Attached is a copy of our current 2026 wedding brochure for your consideration.…" at bounding box center [774, 509] width 450 height 223
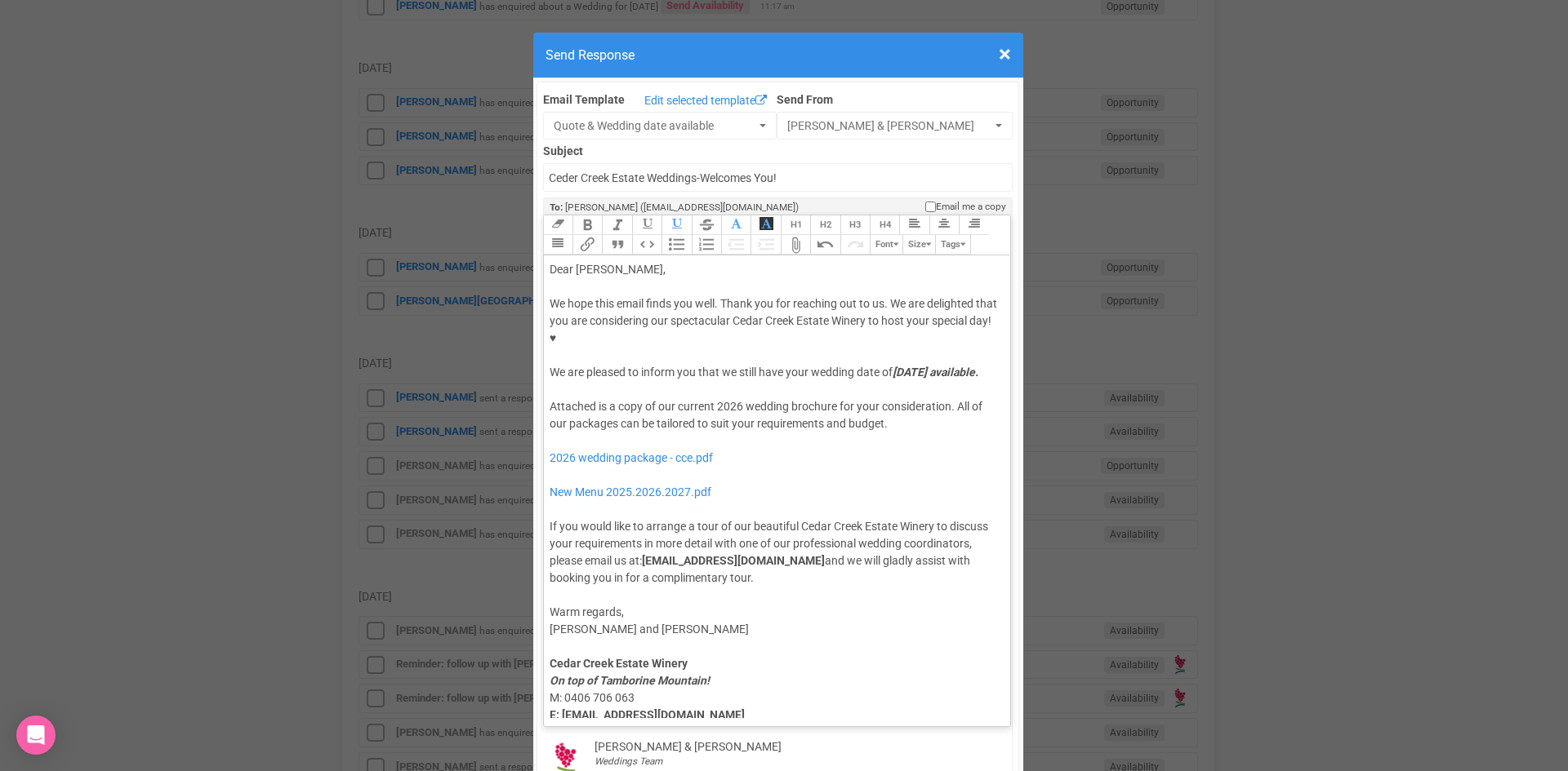
click at [666, 446] on div "Attached is a copy of our current 2026 wedding brochure for your consideration.…" at bounding box center [774, 492] width 450 height 188
type trix-editor "<div>Dear Leilani,</div><div><strong>&nbsp;</strong></div><div>We hope this ema…"
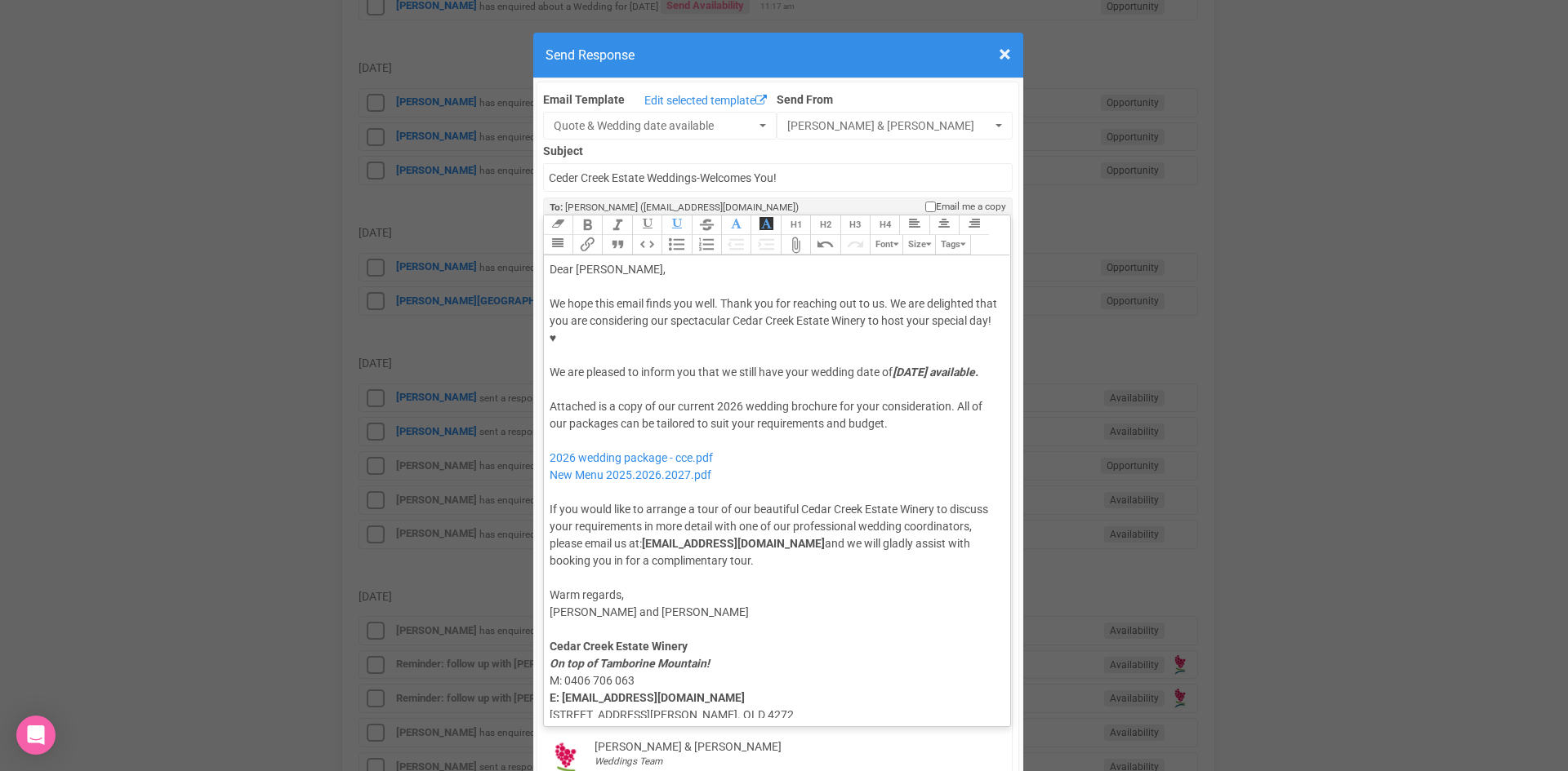
click at [662, 408] on div "Attached is a copy of our current 2026 wedding brochure for your consideration.…" at bounding box center [774, 483] width 450 height 171
click at [657, 460] on div "Attached is a copy of our current 2026 wedding brochure for your consideration.…" at bounding box center [774, 483] width 450 height 171
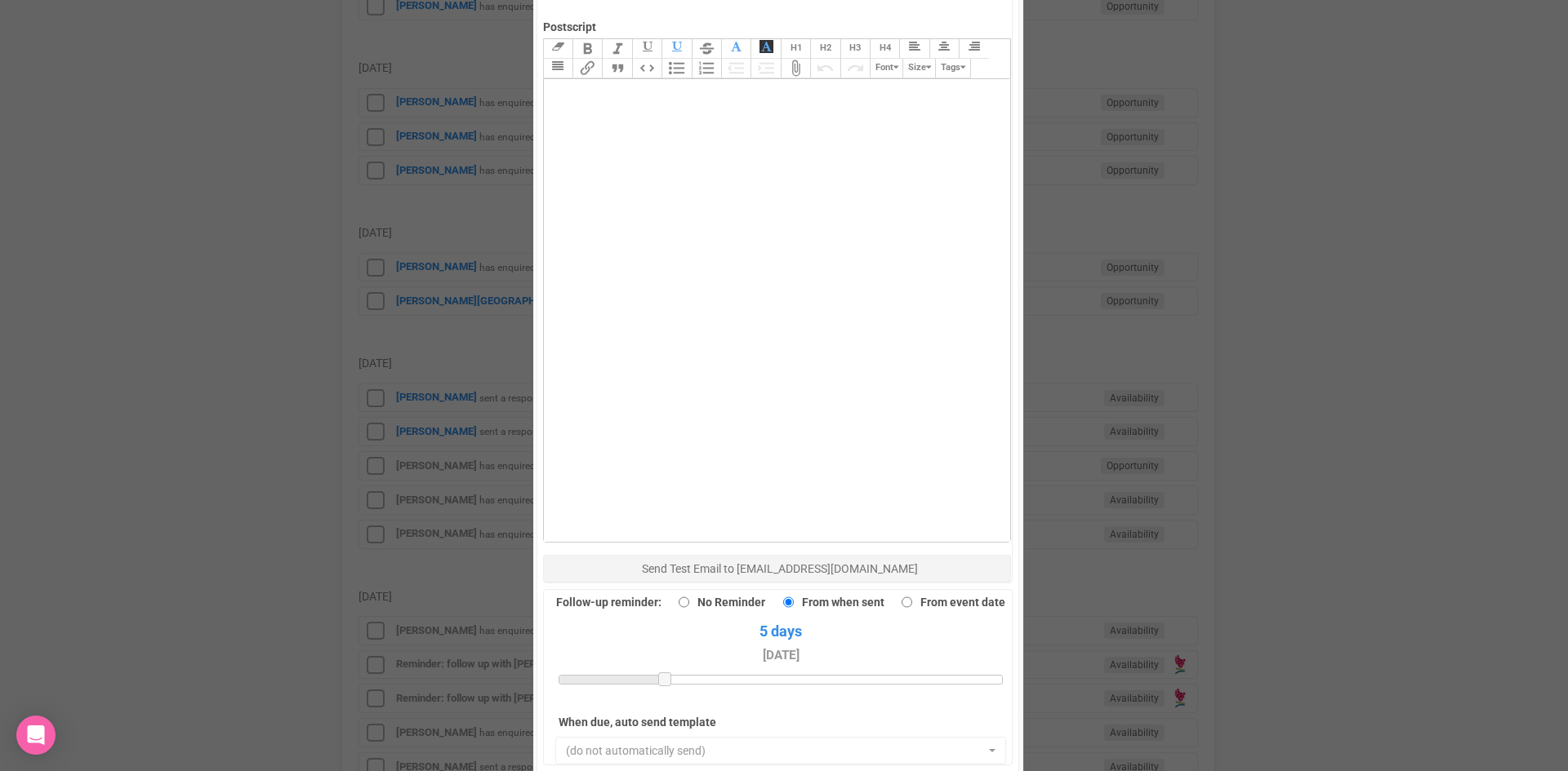
scroll to position [1061, 0]
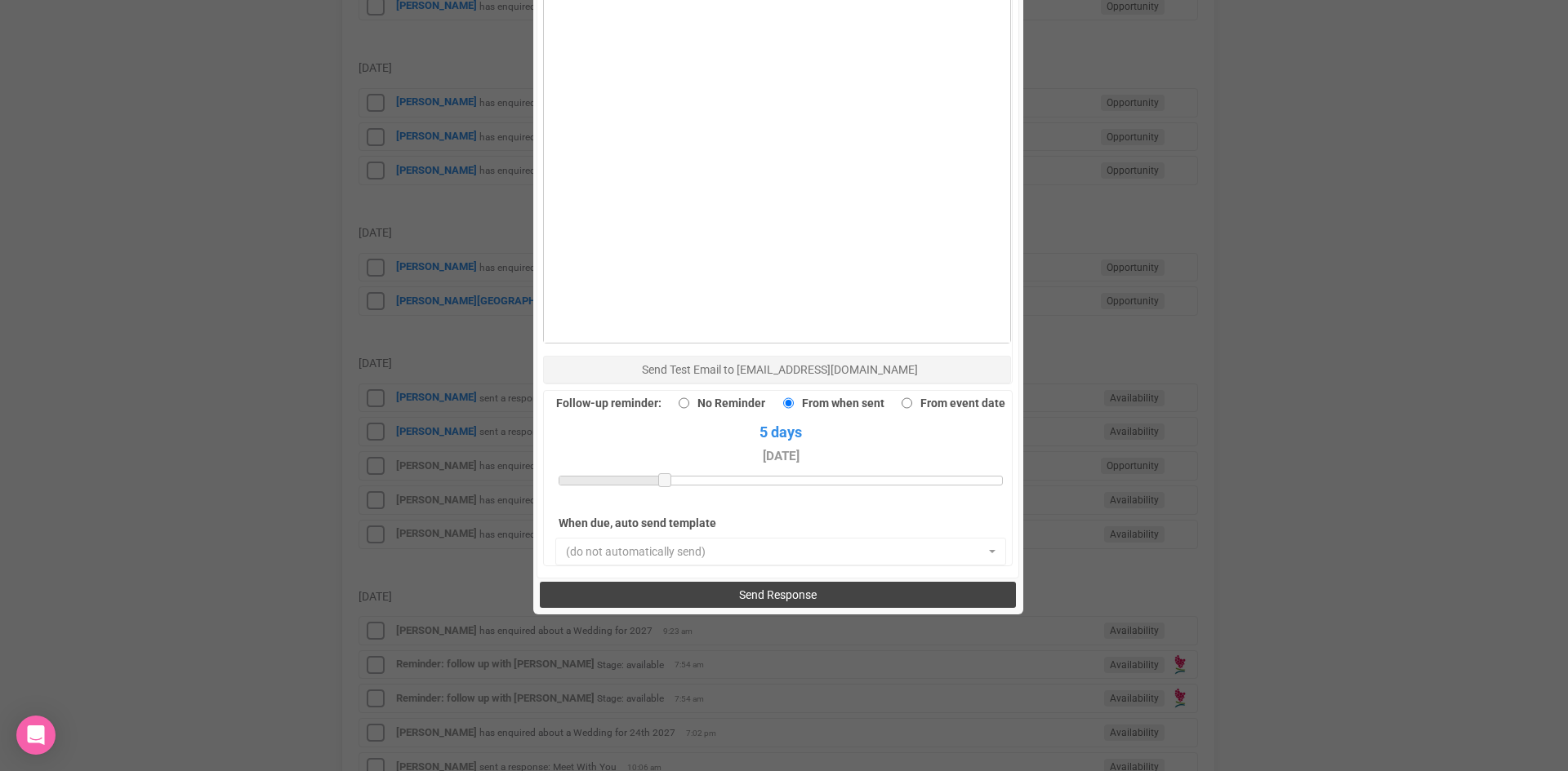
click at [769, 588] on span "Send Response" at bounding box center [778, 594] width 78 height 13
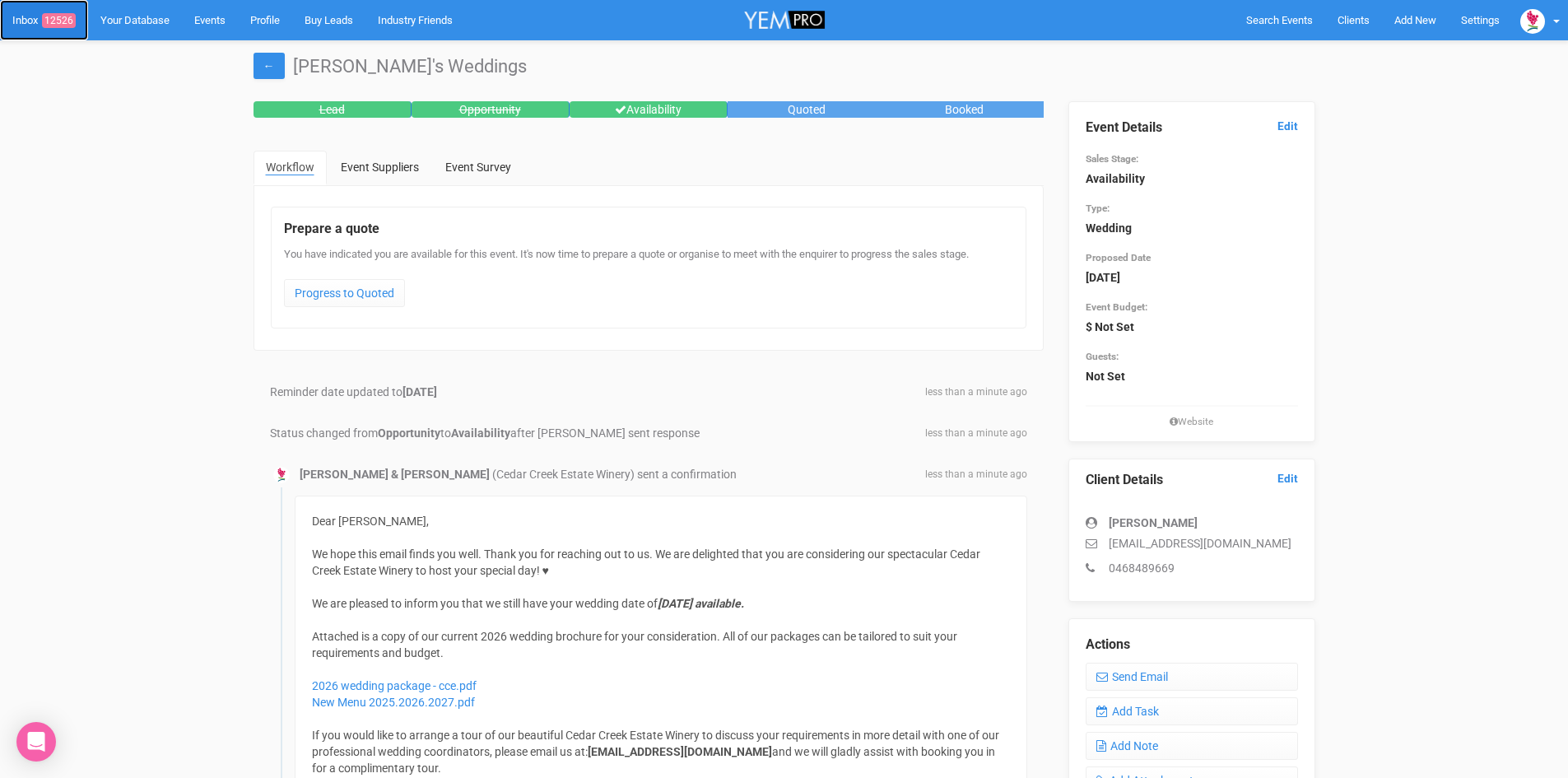
click at [32, 19] on link "Inbox 12526" at bounding box center [44, 20] width 88 height 40
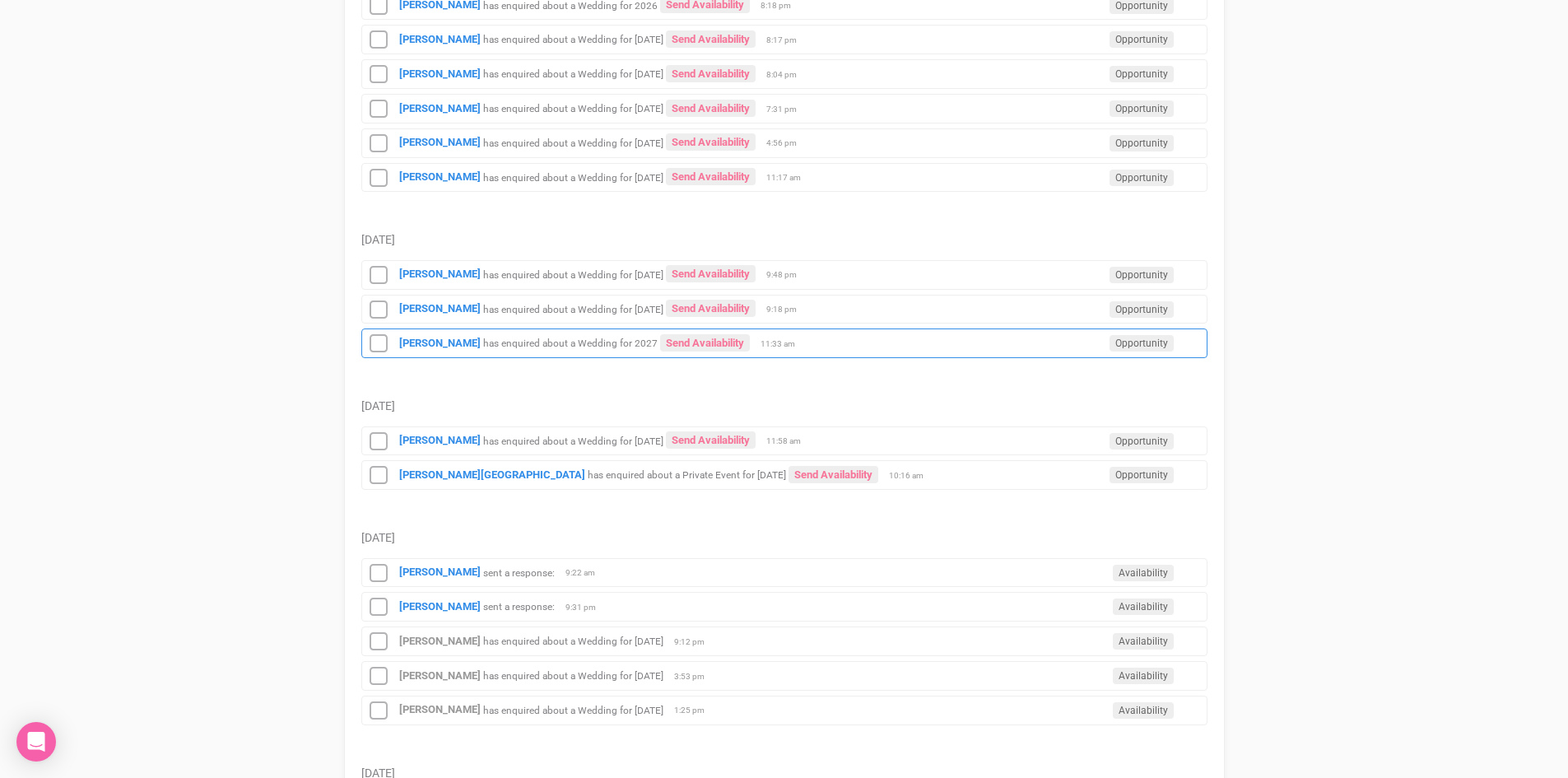
scroll to position [1647, 0]
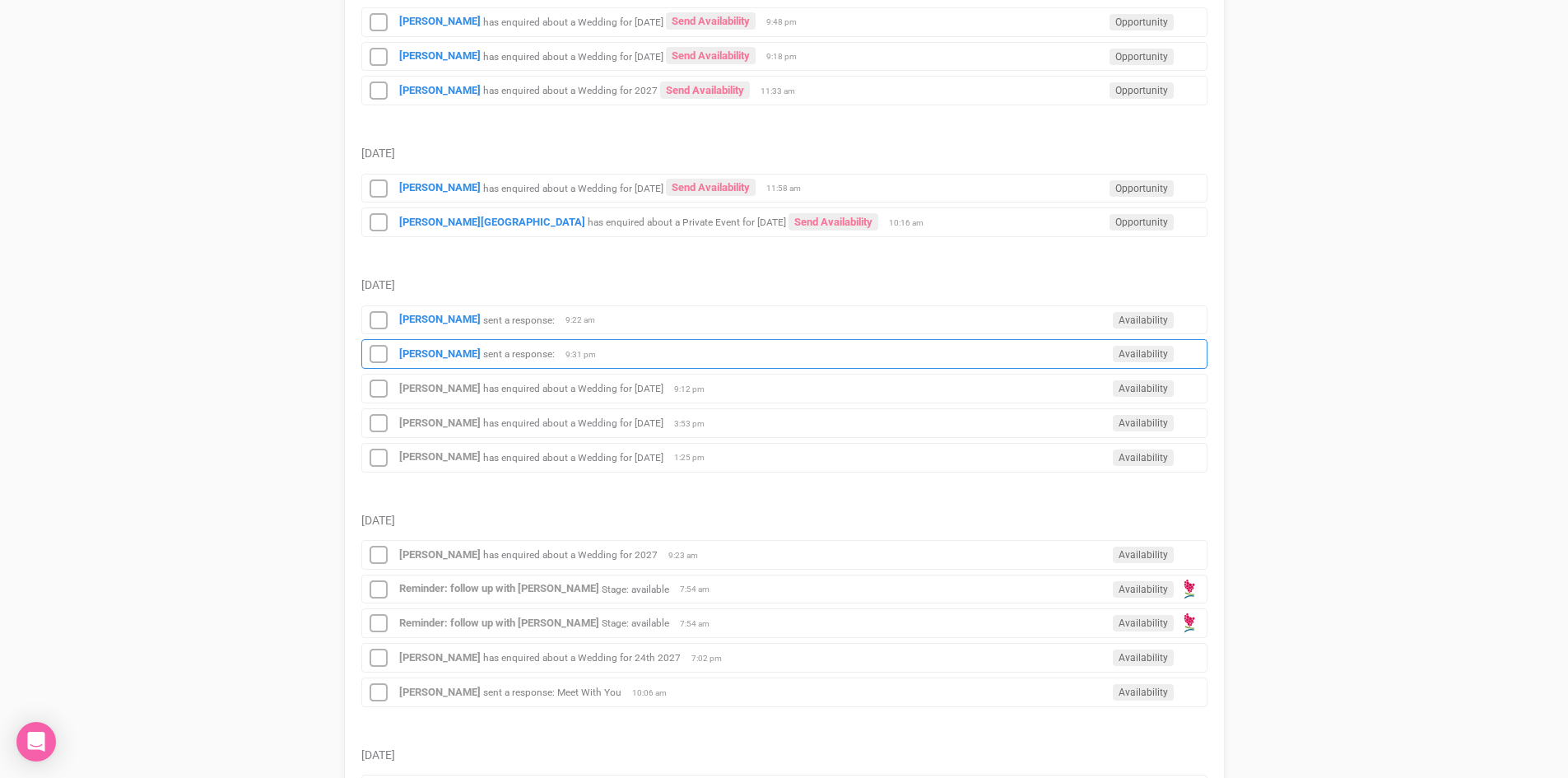
click at [483, 352] on small "sent a response:" at bounding box center [519, 354] width 71 height 11
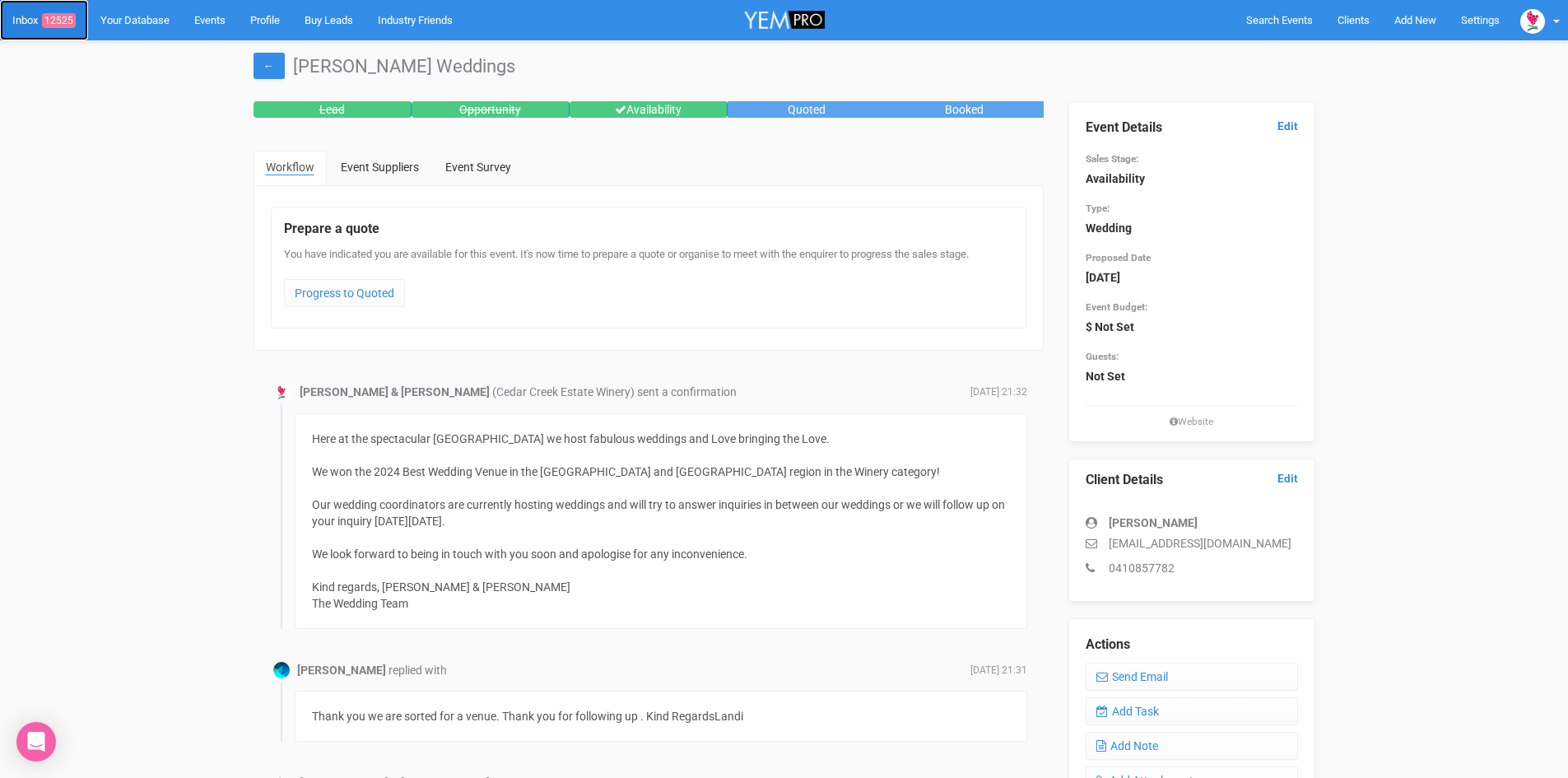
click at [33, 23] on link "Inbox 12525" at bounding box center [44, 20] width 88 height 40
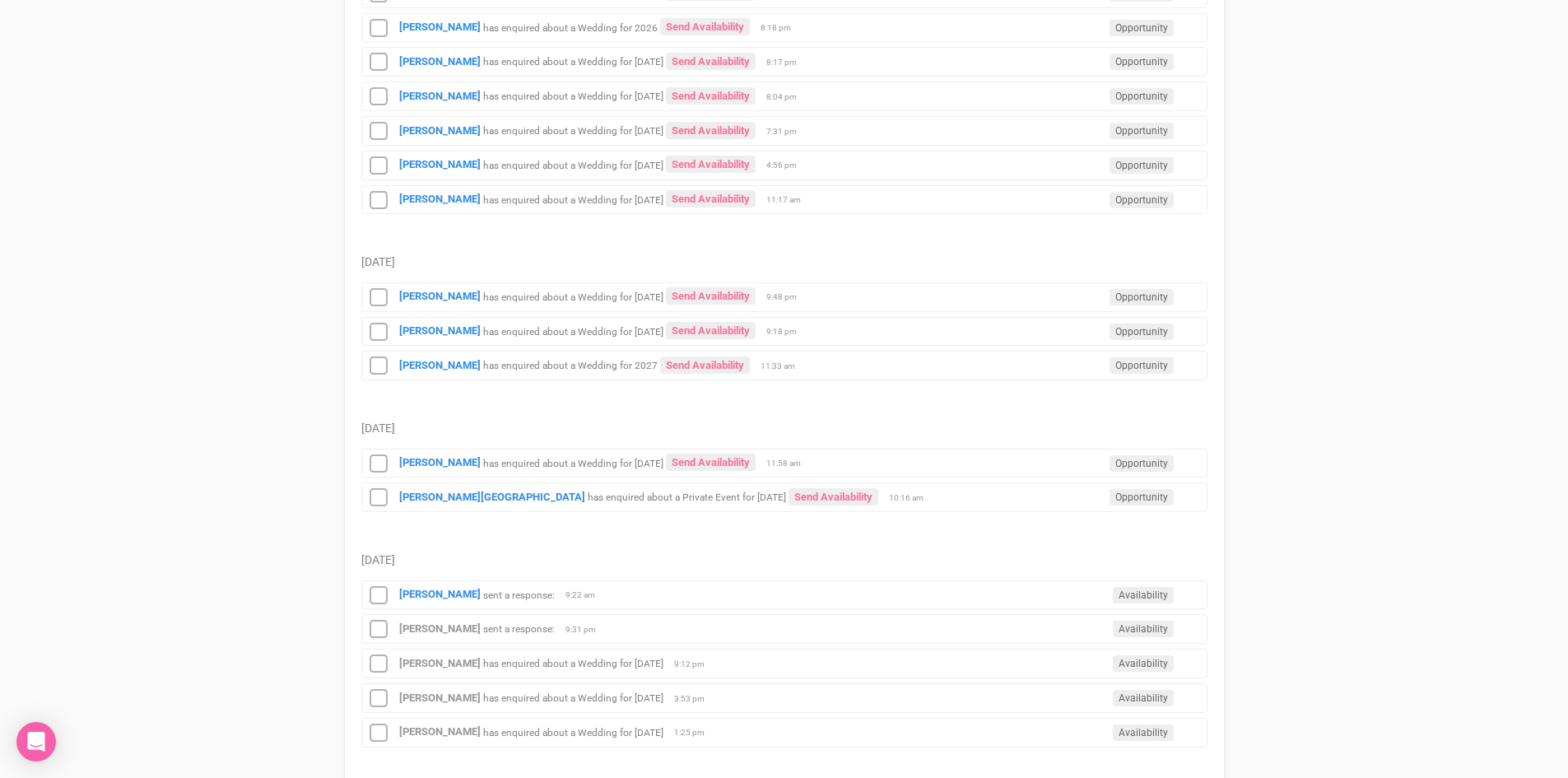
scroll to position [1400, 0]
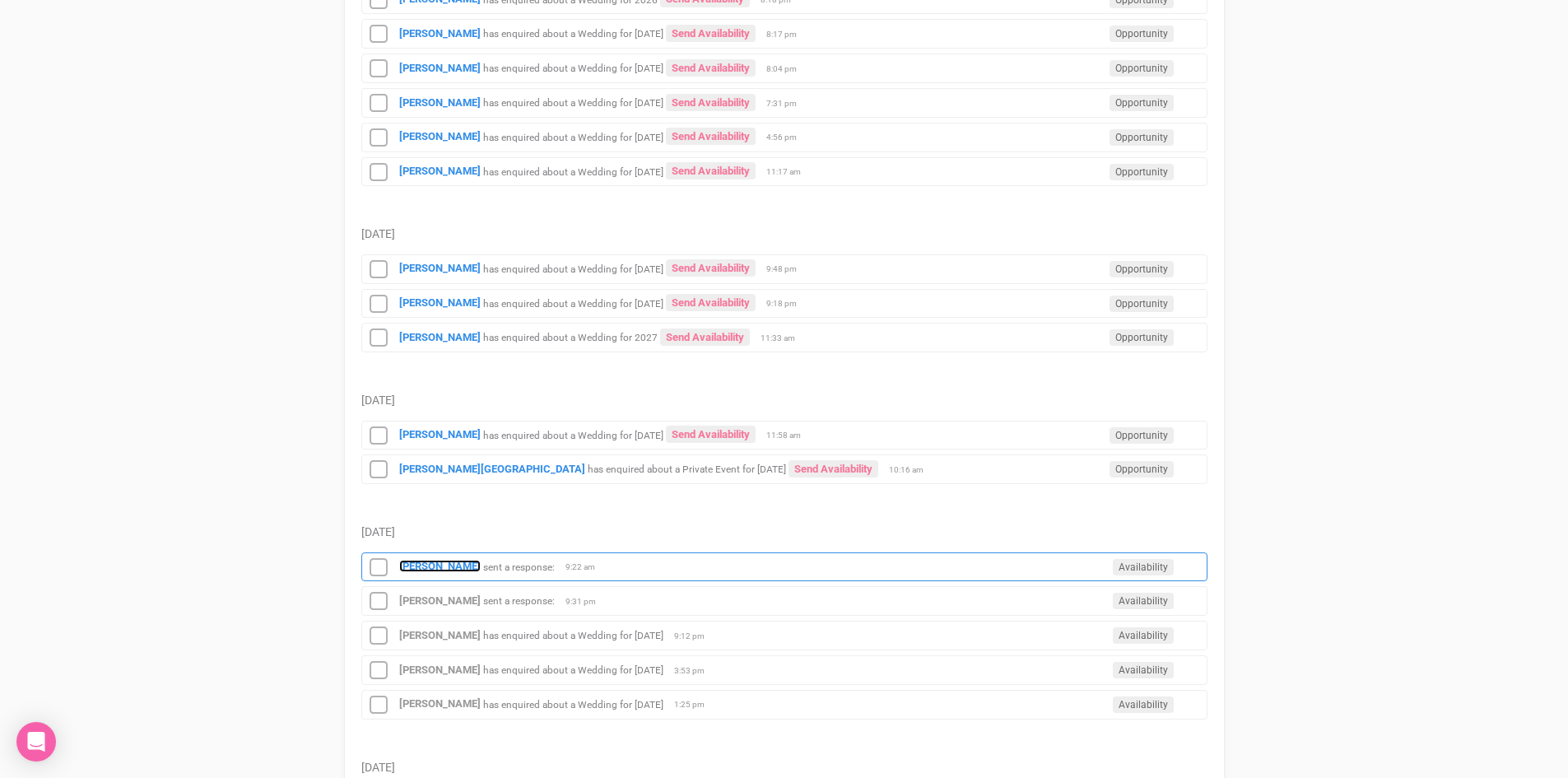
click at [456, 564] on strong "[PERSON_NAME]" at bounding box center [440, 566] width 82 height 12
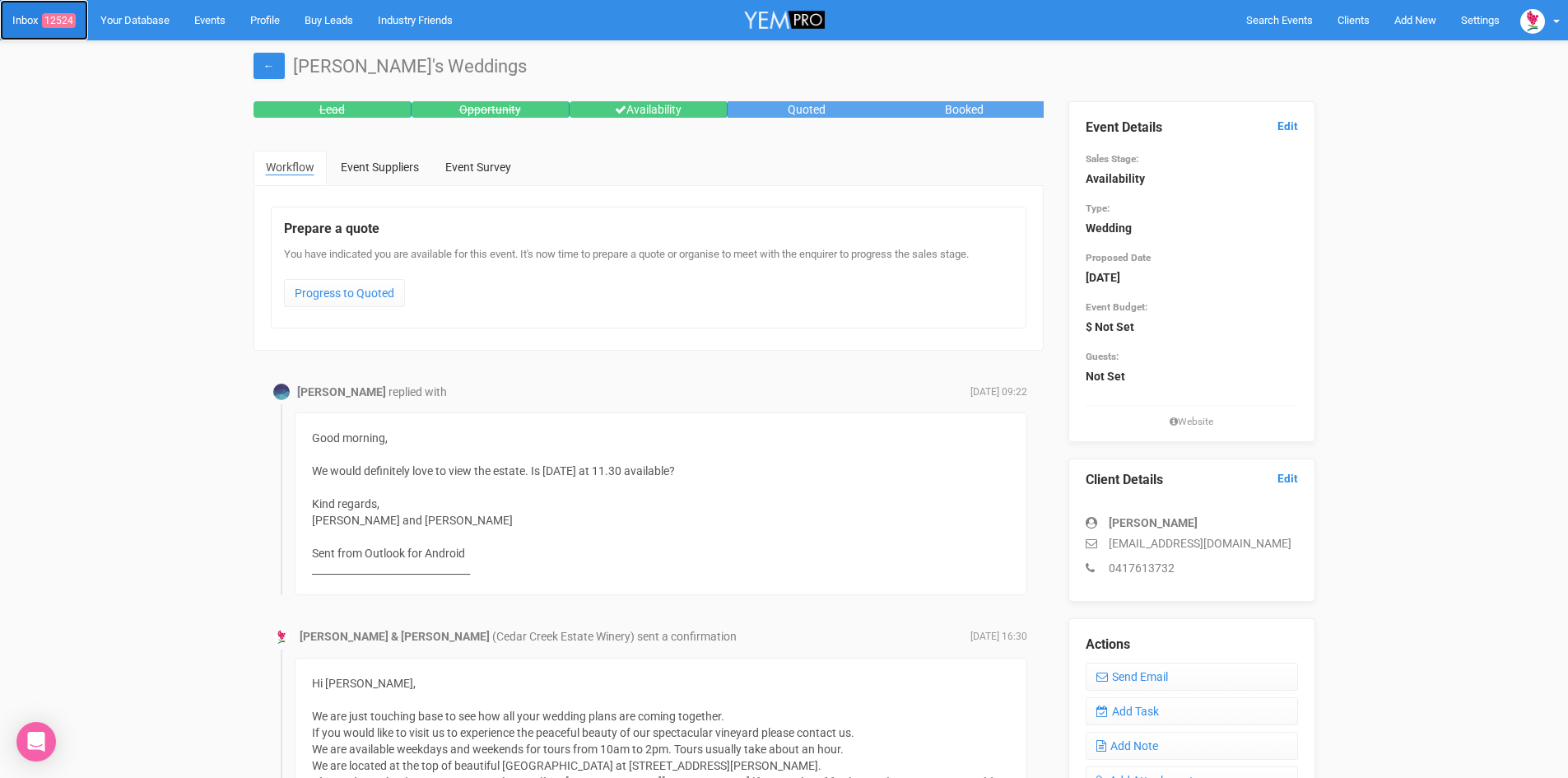
click at [29, 25] on link "Inbox 12524" at bounding box center [44, 20] width 88 height 40
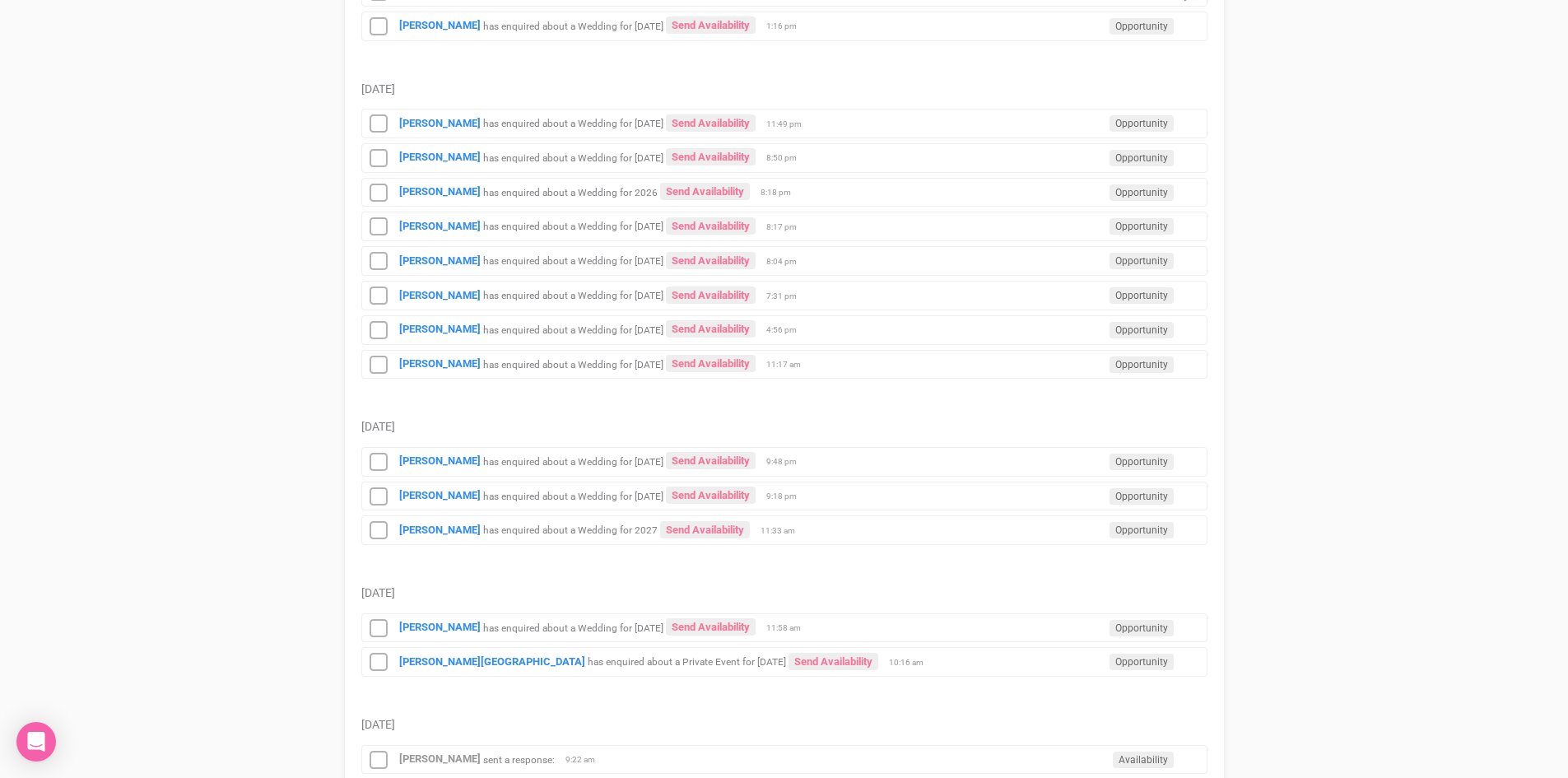
scroll to position [1235, 0]
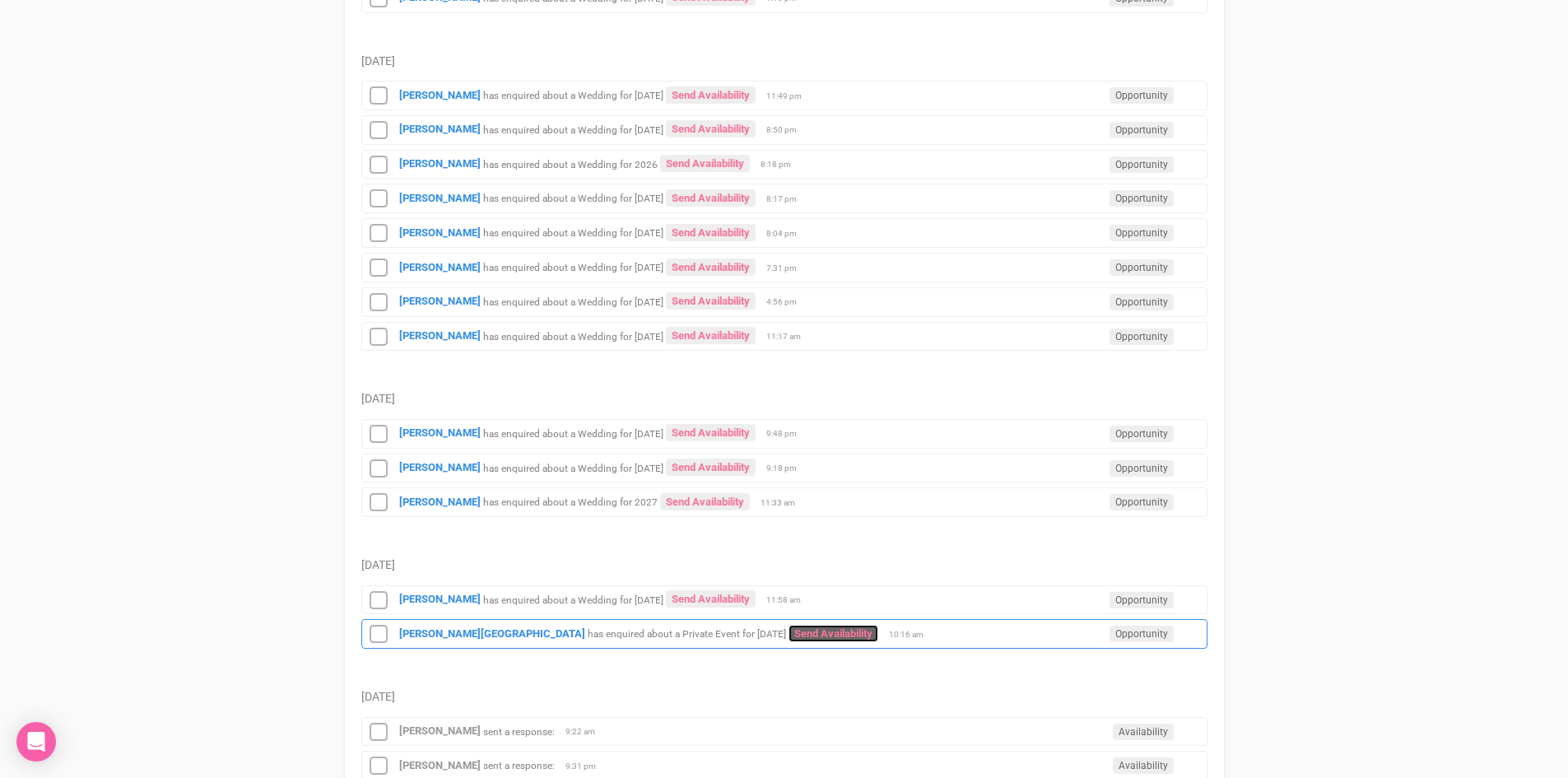
click at [788, 633] on link "Send Availability" at bounding box center [833, 633] width 90 height 17
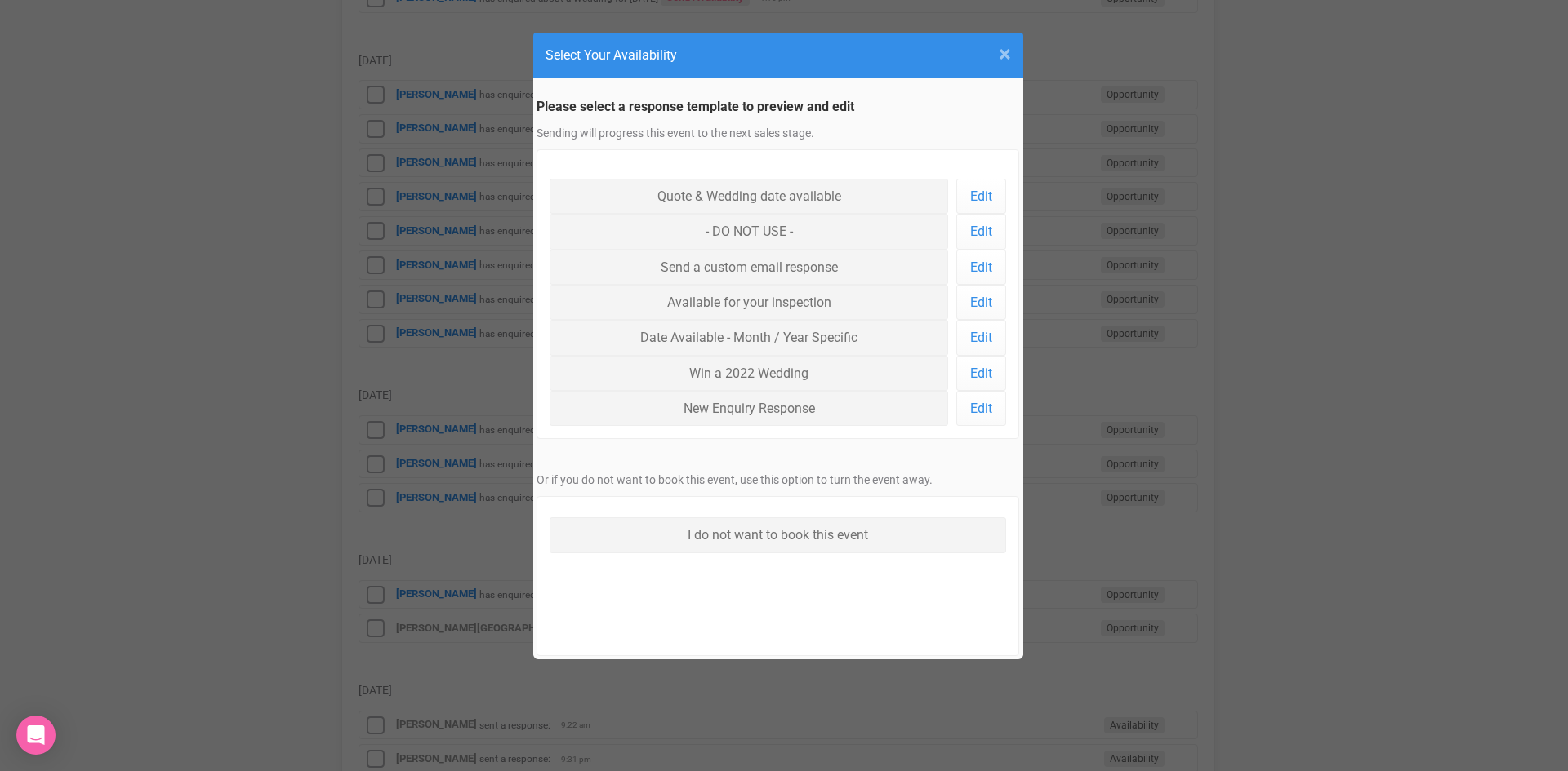
click at [1001, 45] on span "×" at bounding box center [1005, 54] width 12 height 27
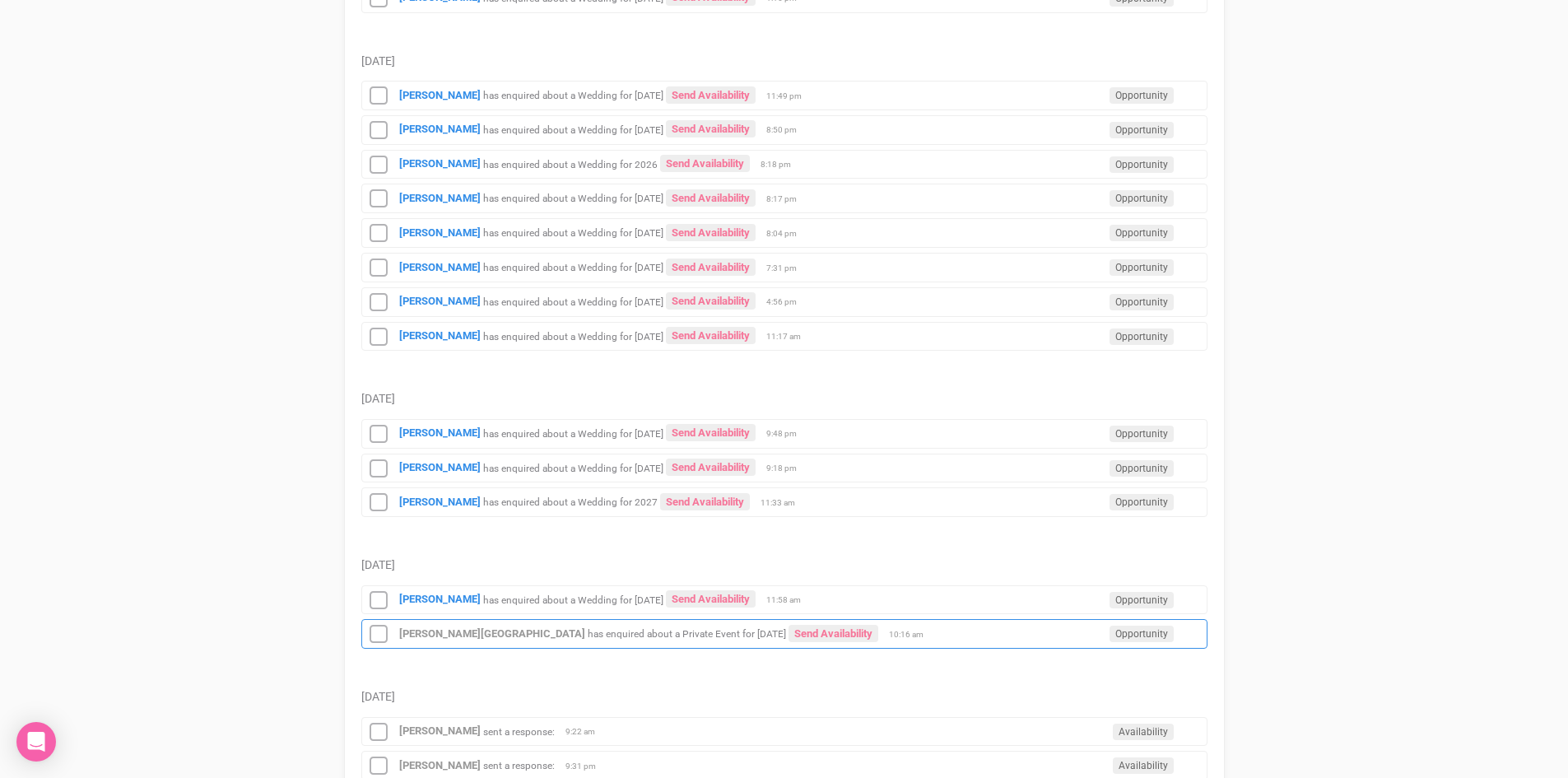
click at [645, 633] on small "has enquired about a Private Event for [DATE]" at bounding box center [687, 633] width 199 height 11
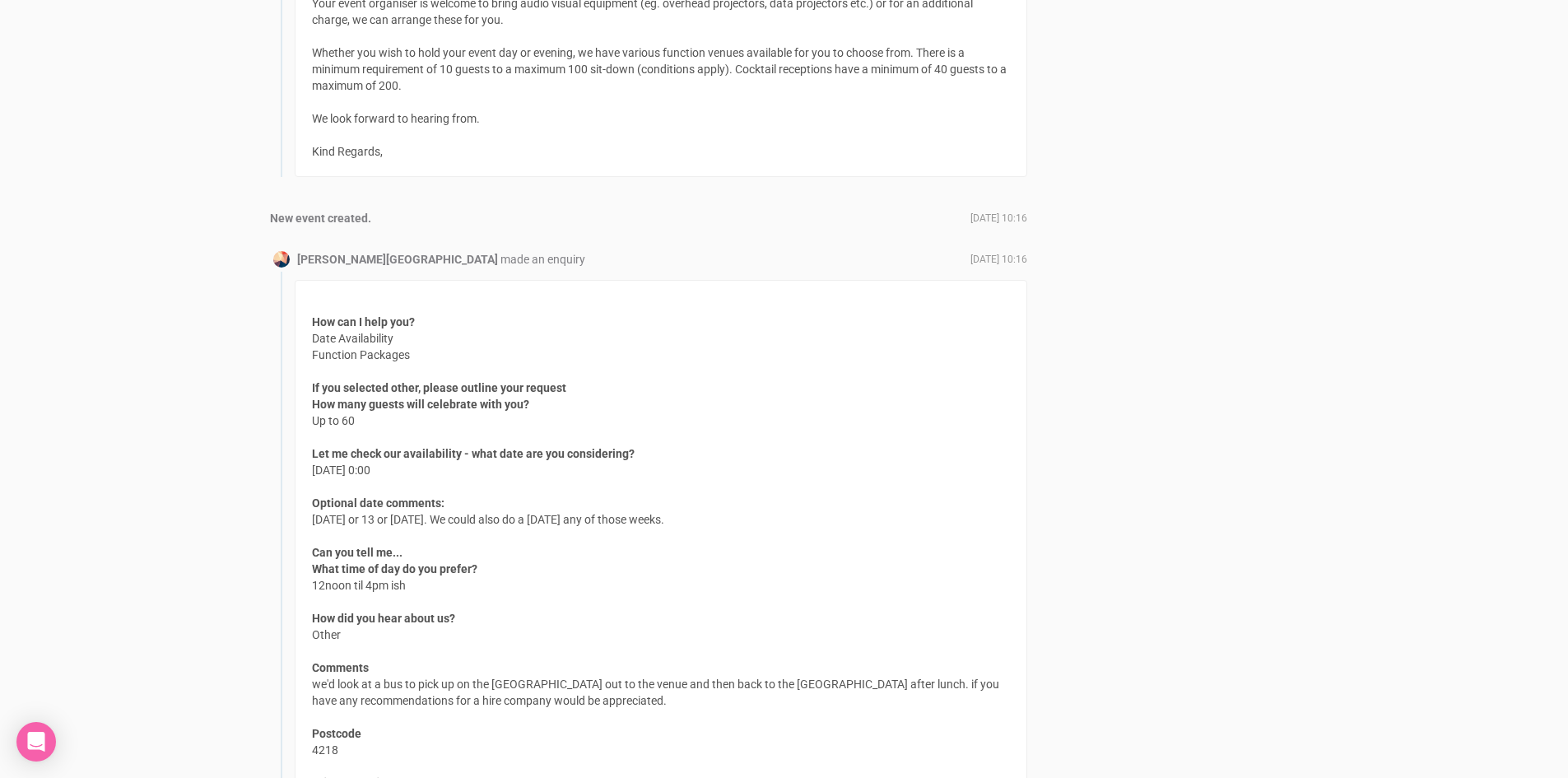
scroll to position [1317, 0]
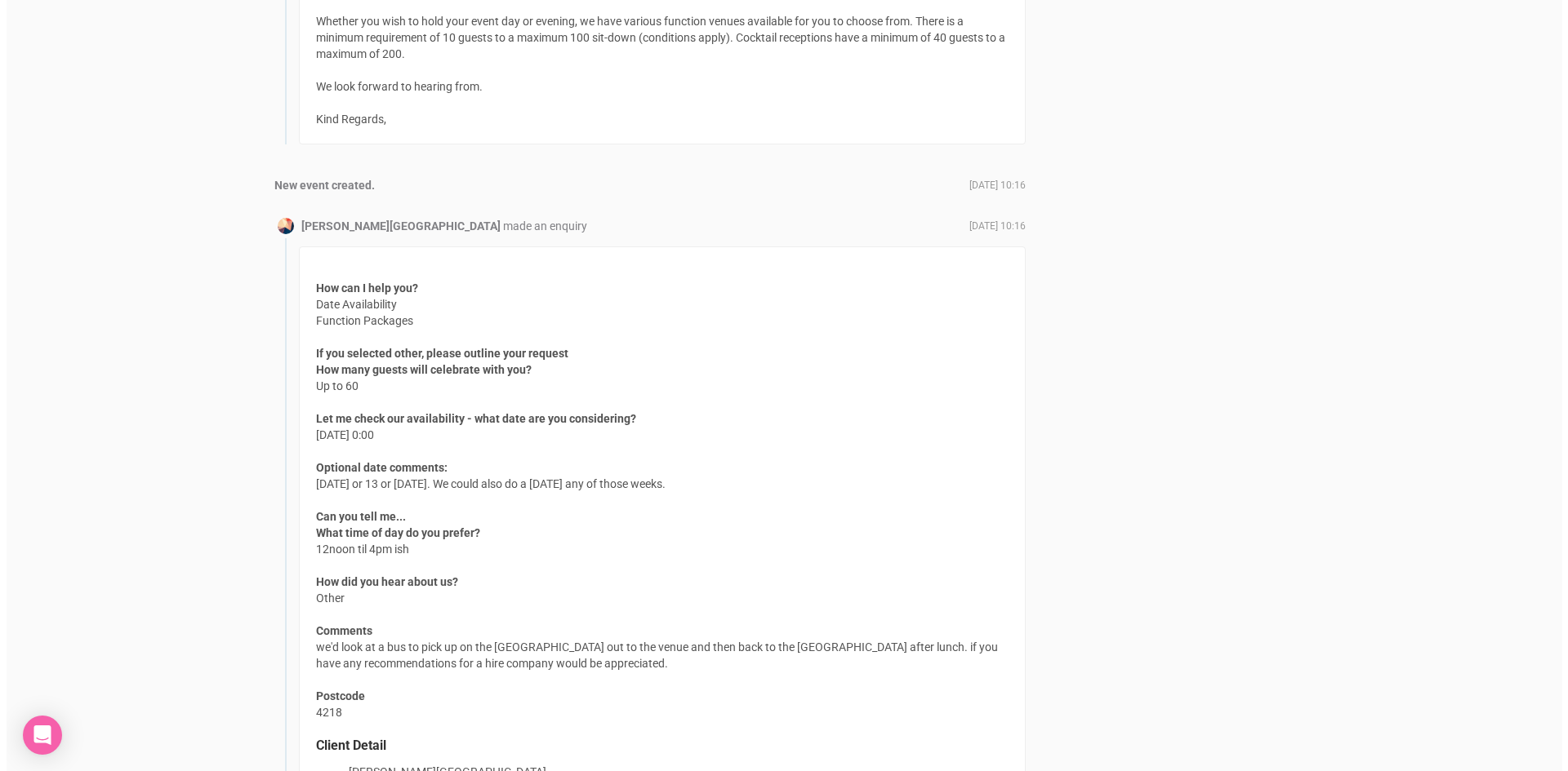
scroll to position [1224, 0]
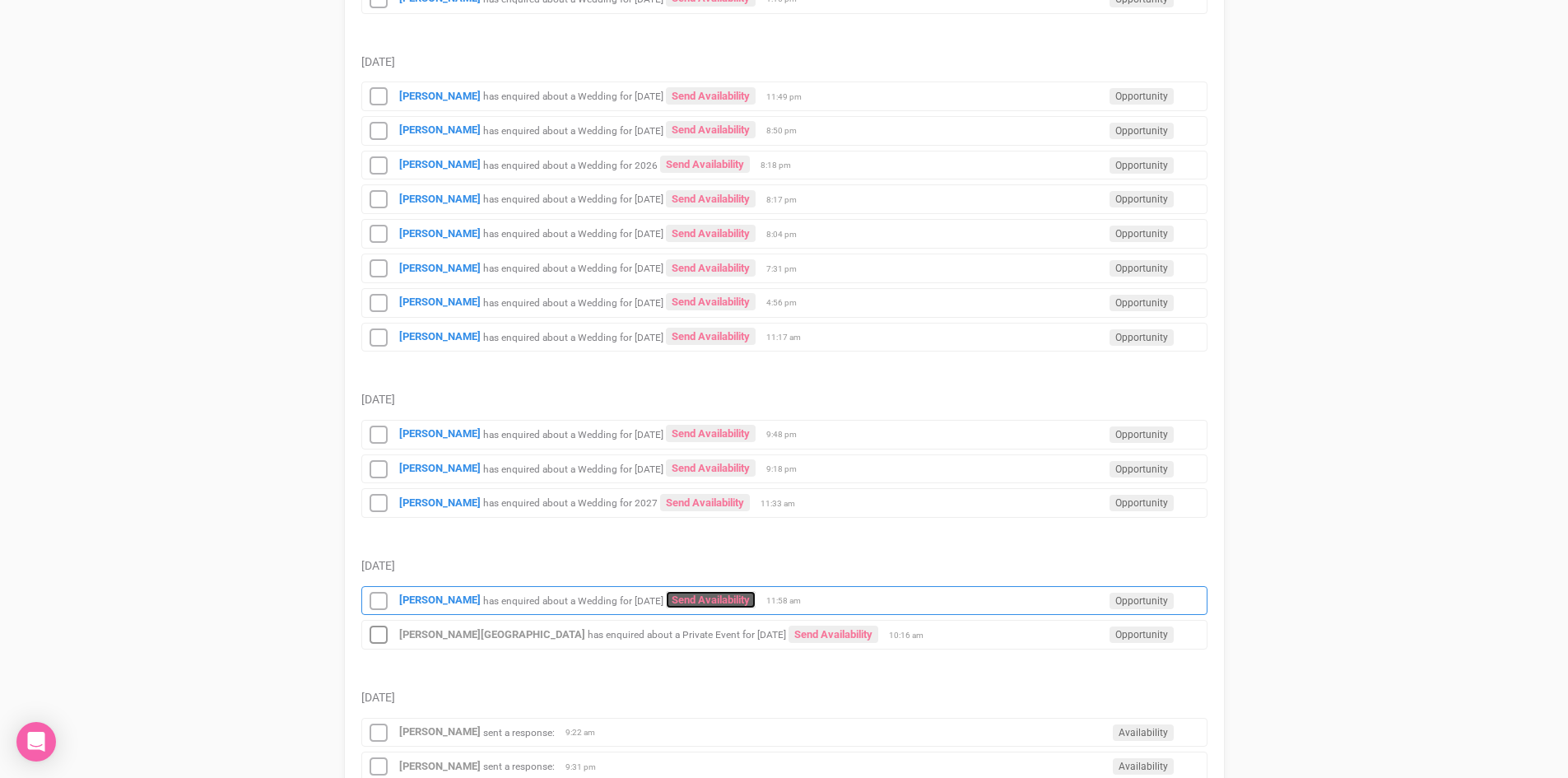
click at [724, 603] on link "Send Availability" at bounding box center [711, 600] width 90 height 17
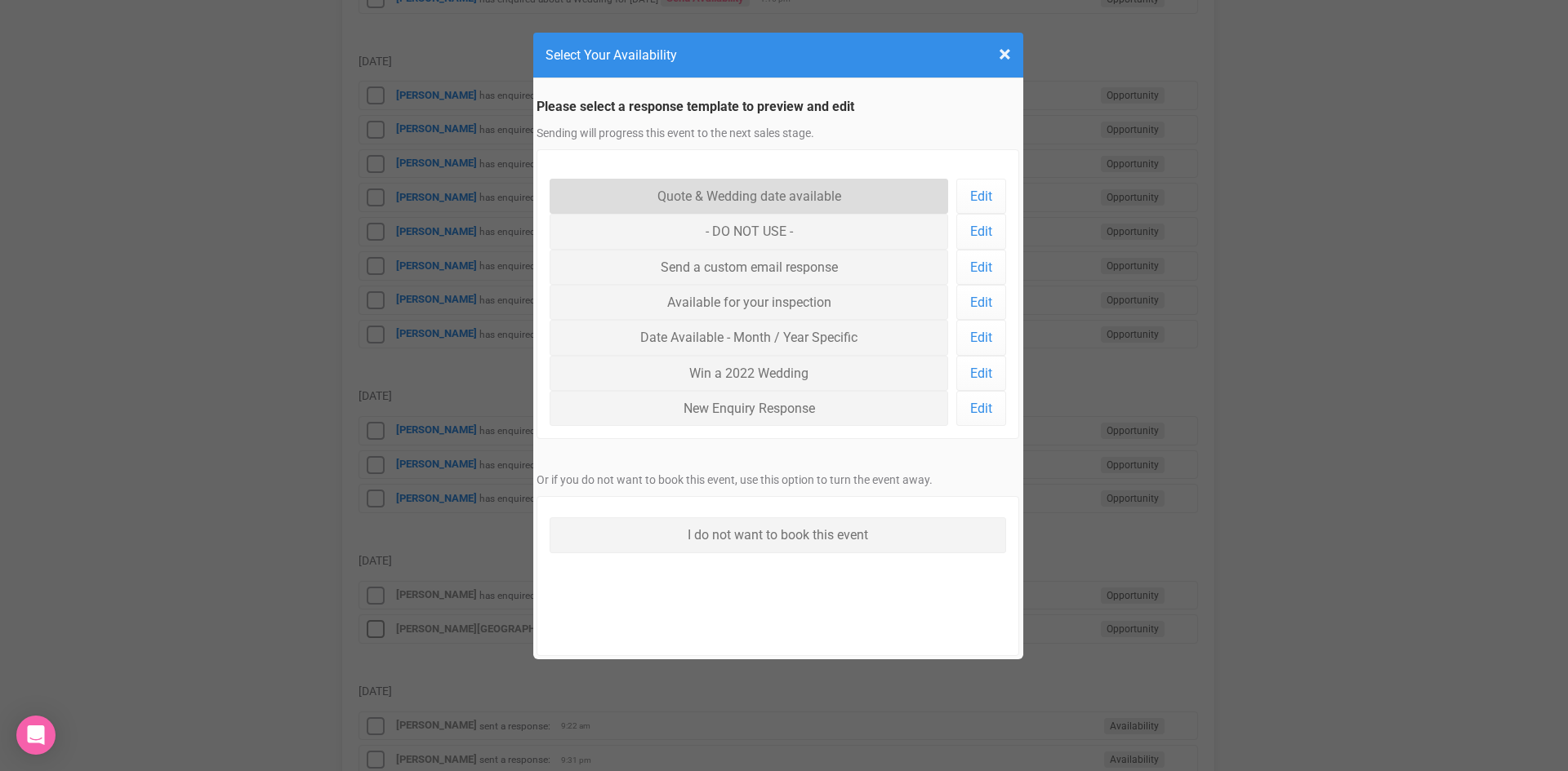
drag, startPoint x: 725, startPoint y: 181, endPoint x: 719, endPoint y: 191, distance: 11.7
click at [725, 182] on link "Quote & Wedding date available" at bounding box center [749, 196] width 399 height 35
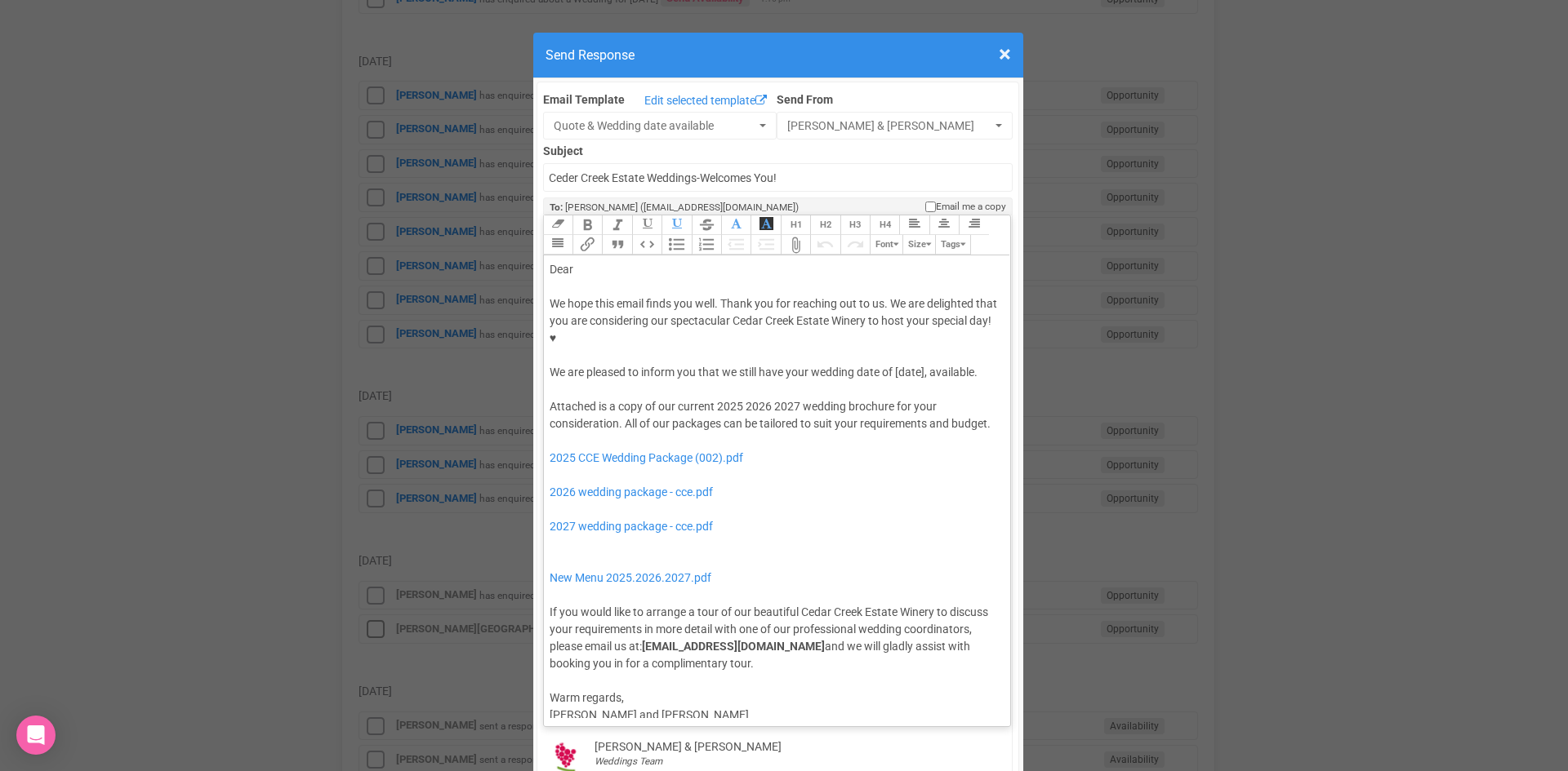
click at [613, 261] on div "Dear" at bounding box center [774, 269] width 450 height 17
drag, startPoint x: 922, startPoint y: 324, endPoint x: 782, endPoint y: 326, distance: 140.0
click at [782, 326] on div "We hope this email finds you well. Thank you for reaching out to us. We are del…" at bounding box center [774, 338] width 450 height 85
drag, startPoint x: 736, startPoint y: 372, endPoint x: 712, endPoint y: 377, distance: 24.5
click at [712, 398] on div "Attached is a copy of our current 2025 2026 2027 wedding brochure for your cons…" at bounding box center [774, 535] width 450 height 275
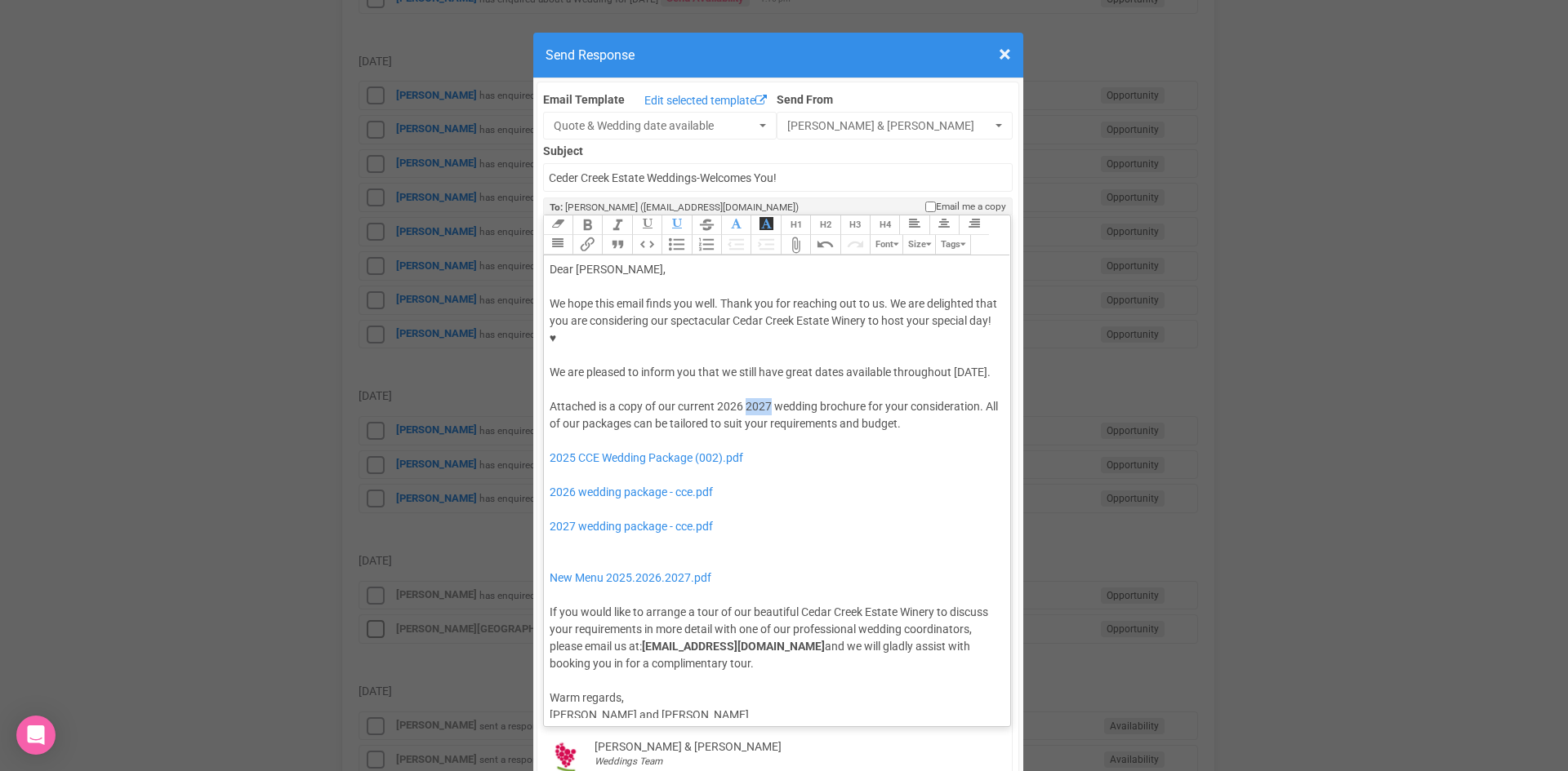
drag, startPoint x: 766, startPoint y: 372, endPoint x: 742, endPoint y: 374, distance: 24.1
click at [742, 398] on div "Attached is a copy of our current 2026 2027 wedding brochure for your considera…" at bounding box center [774, 535] width 450 height 275
click at [764, 398] on div "Attached is a copy of our current 2026 wedding brochure for your consideration.…" at bounding box center [774, 535] width 450 height 275
click at [756, 420] on div "Attached is a copy of our current 2026 wedding brochure for your consideration.…" at bounding box center [774, 535] width 450 height 275
drag, startPoint x: 740, startPoint y: 444, endPoint x: 580, endPoint y: 408, distance: 164.0
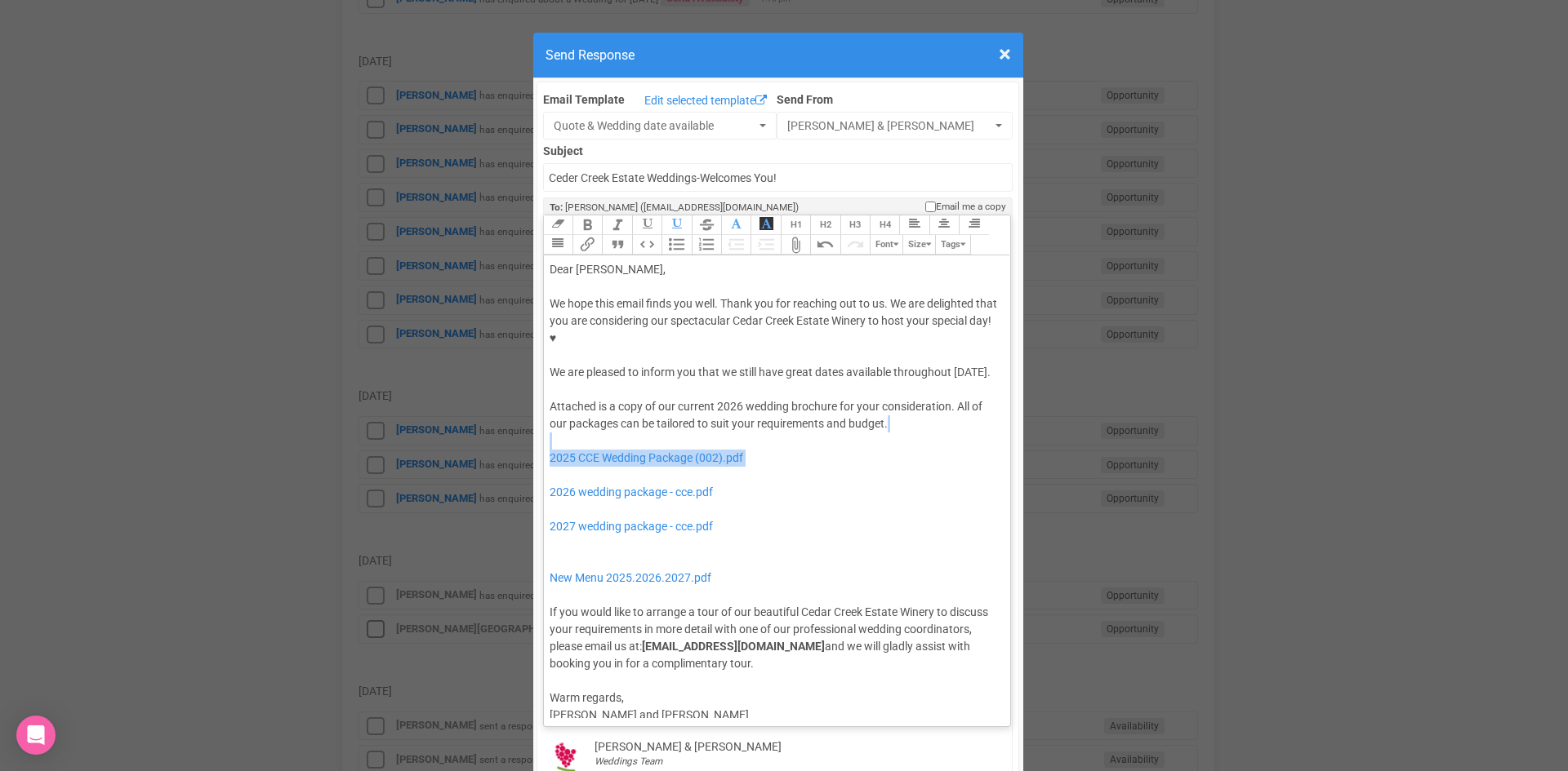
click at [580, 408] on div "Attached is a copy of our current 2026 wedding brochure for your consideration.…" at bounding box center [774, 535] width 450 height 275
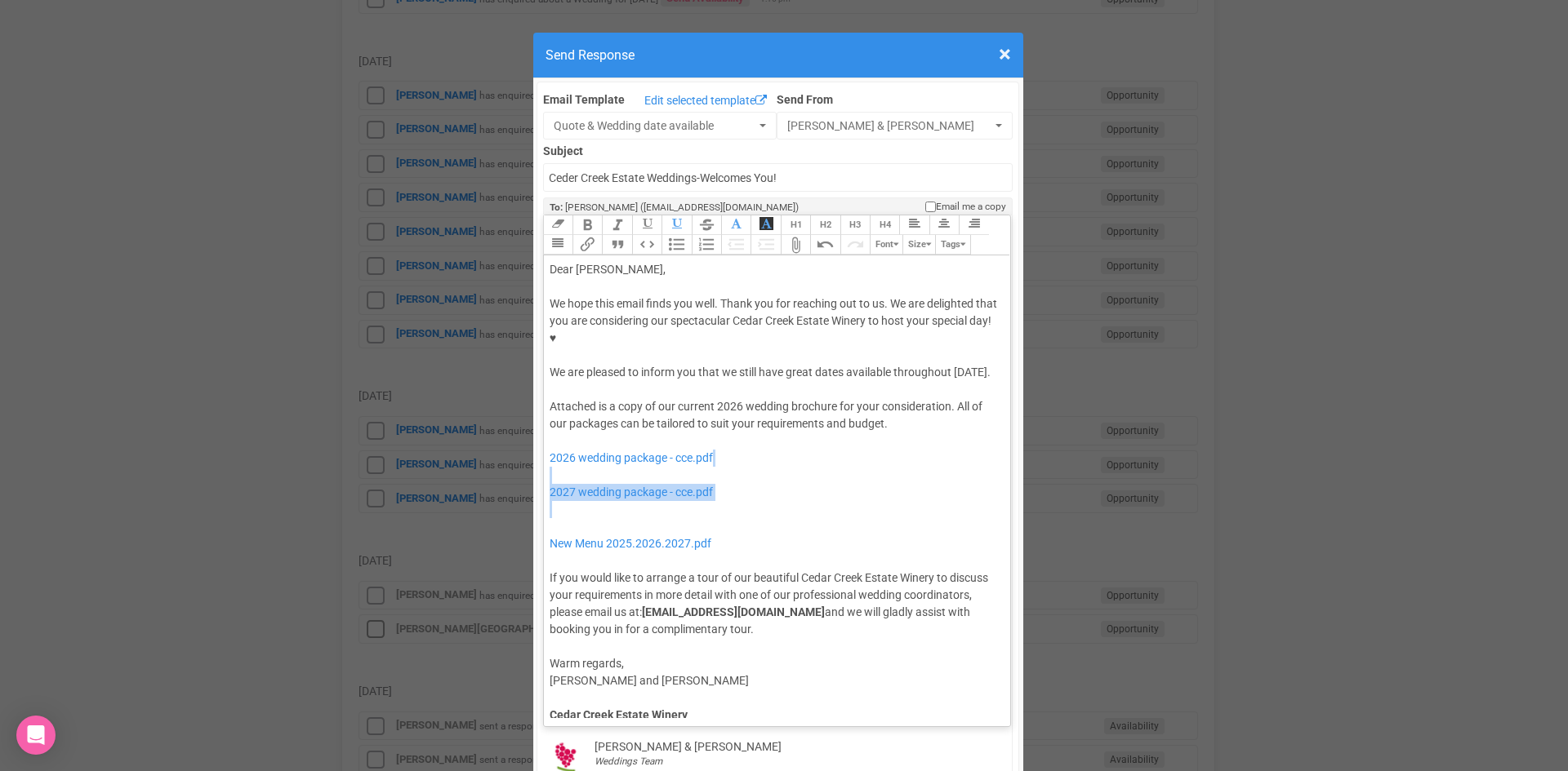
drag, startPoint x: 668, startPoint y: 495, endPoint x: 555, endPoint y: 446, distance: 123.2
click at [555, 446] on div "Attached is a copy of our current 2026 wedding brochure for your consideration.…" at bounding box center [774, 518] width 450 height 240
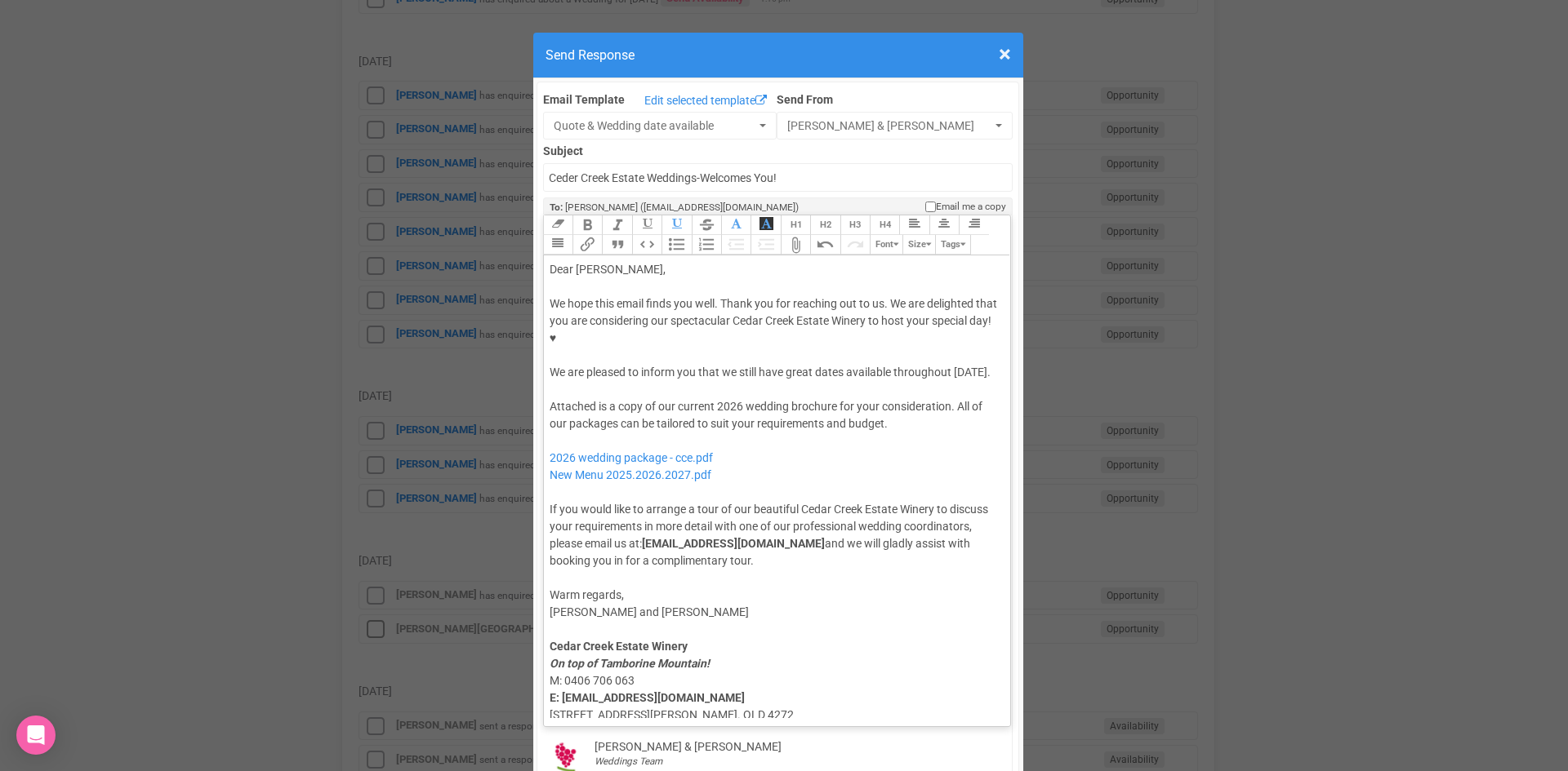
click at [579, 408] on div "Attached is a copy of our current 2026 wedding brochure for your consideration.…" at bounding box center [774, 483] width 450 height 171
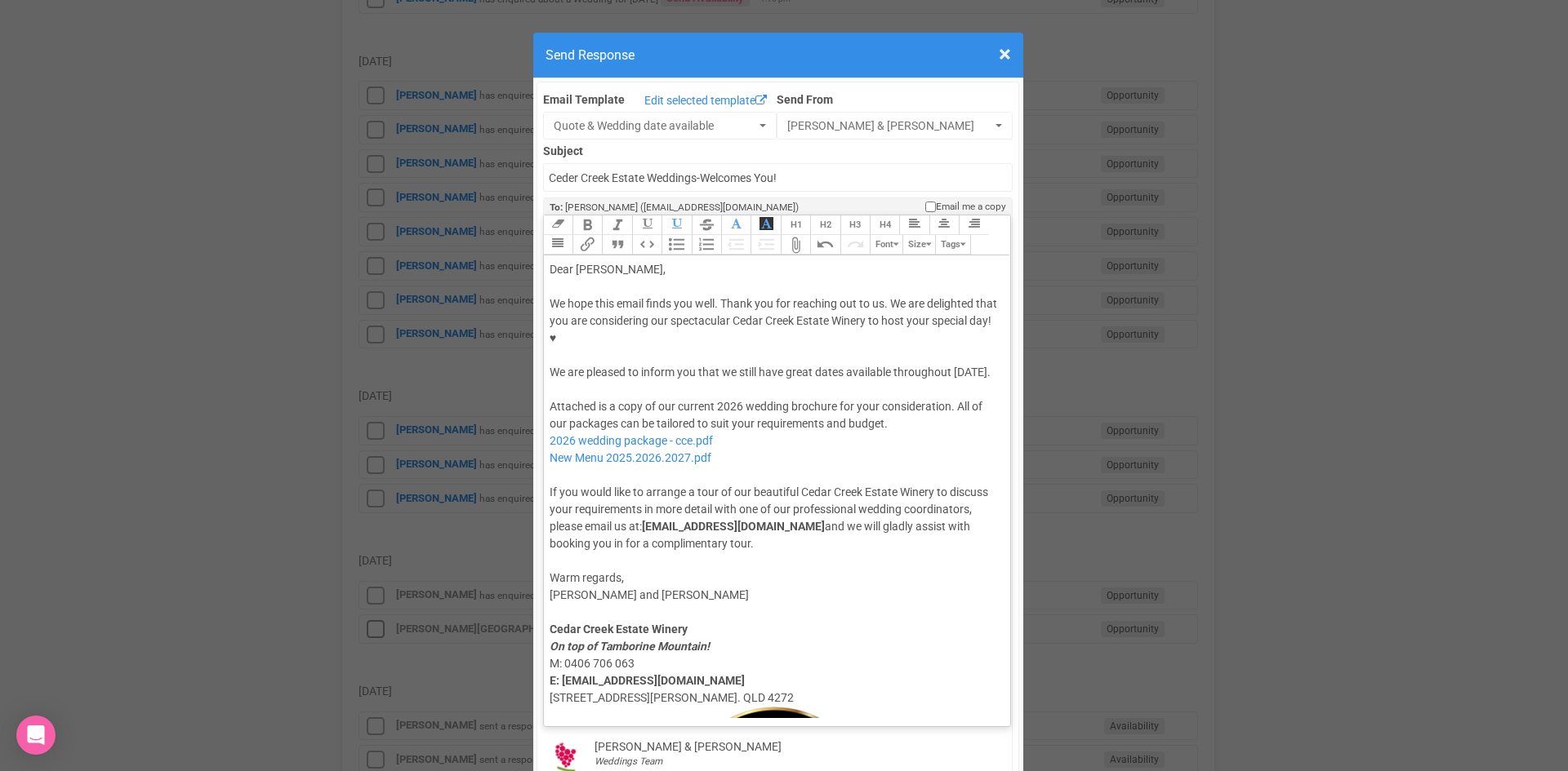
type trix-editor "<div>Dear Cody,</div><div><strong>&nbsp;</strong></div><div>We hope this email …"
click at [632, 441] on div "Attached is a copy of our current 2026 wedding brochure for your consideration.…" at bounding box center [774, 475] width 450 height 155
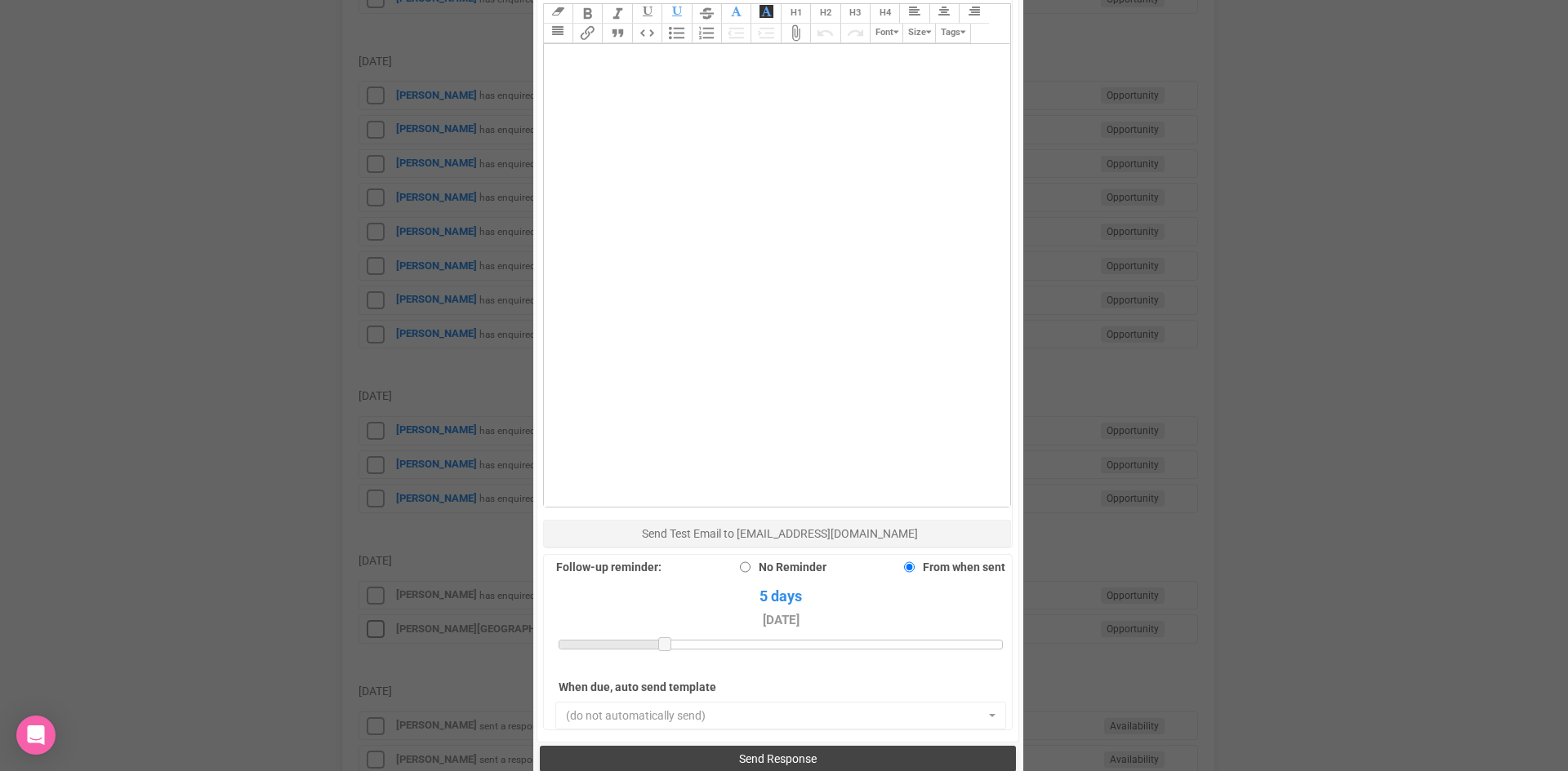
scroll to position [898, 0]
click at [747, 751] on span "Send Response" at bounding box center [778, 757] width 78 height 13
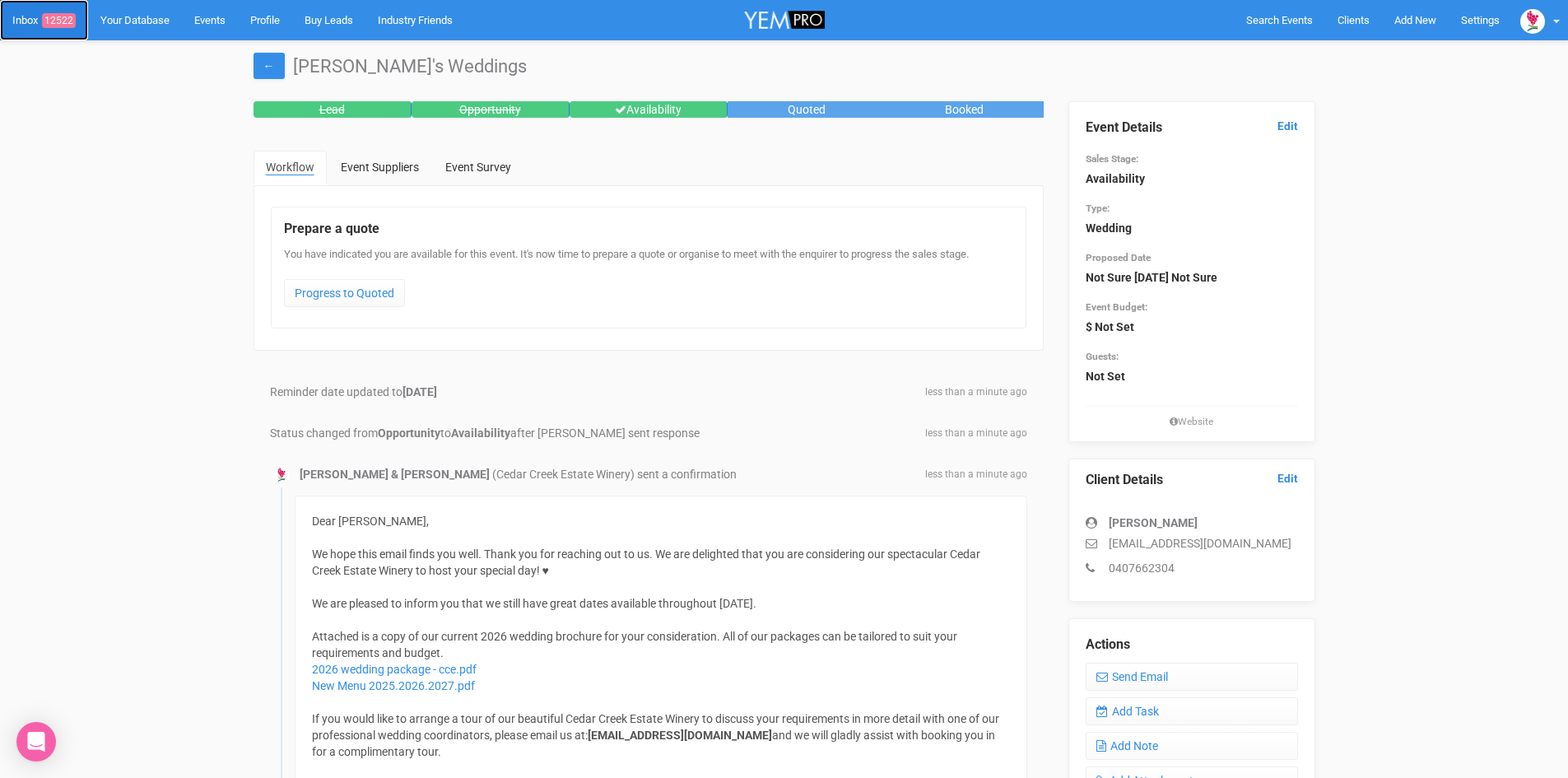
click at [49, 18] on span "12522" at bounding box center [58, 20] width 34 height 15
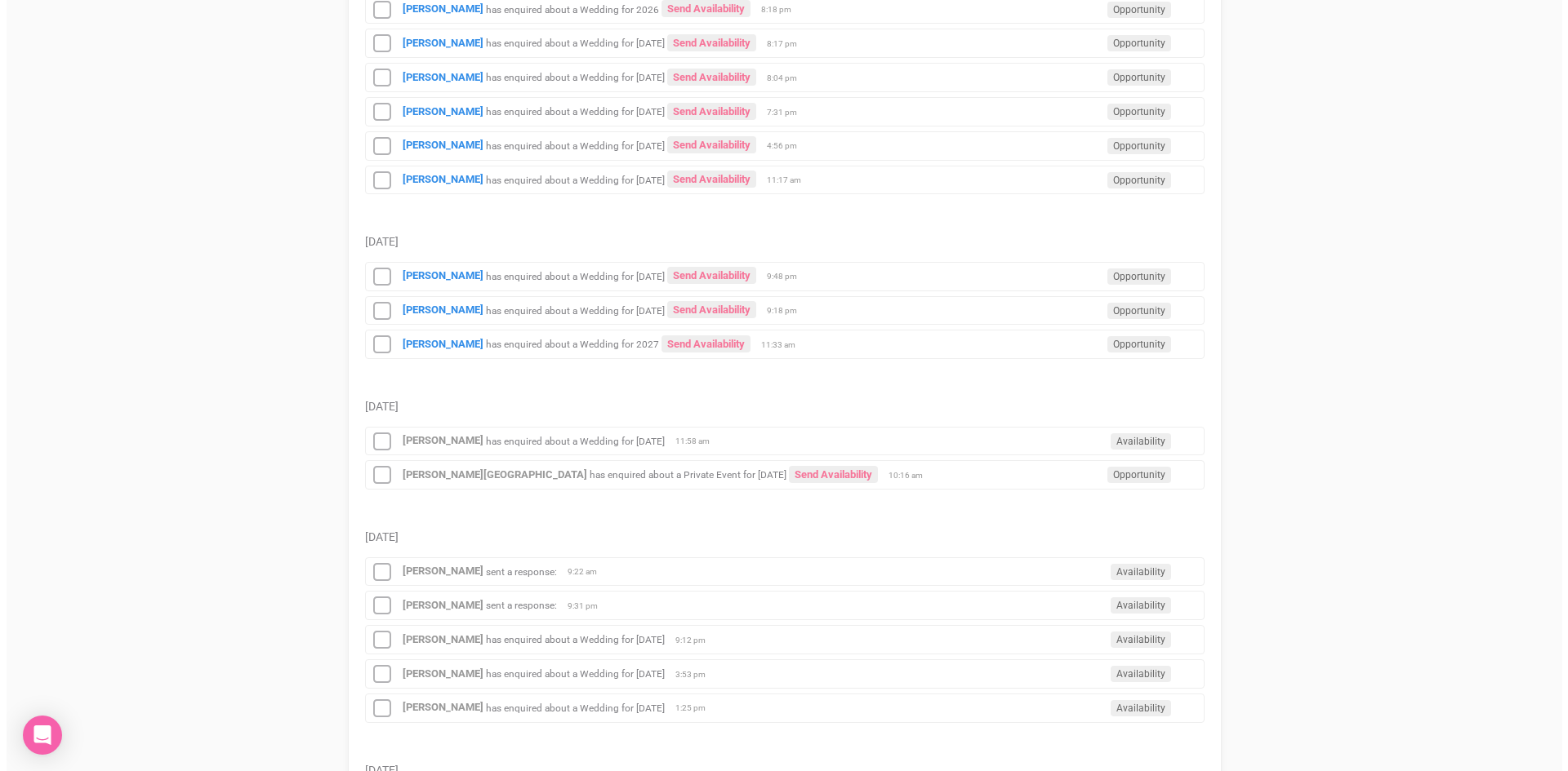
scroll to position [1387, 0]
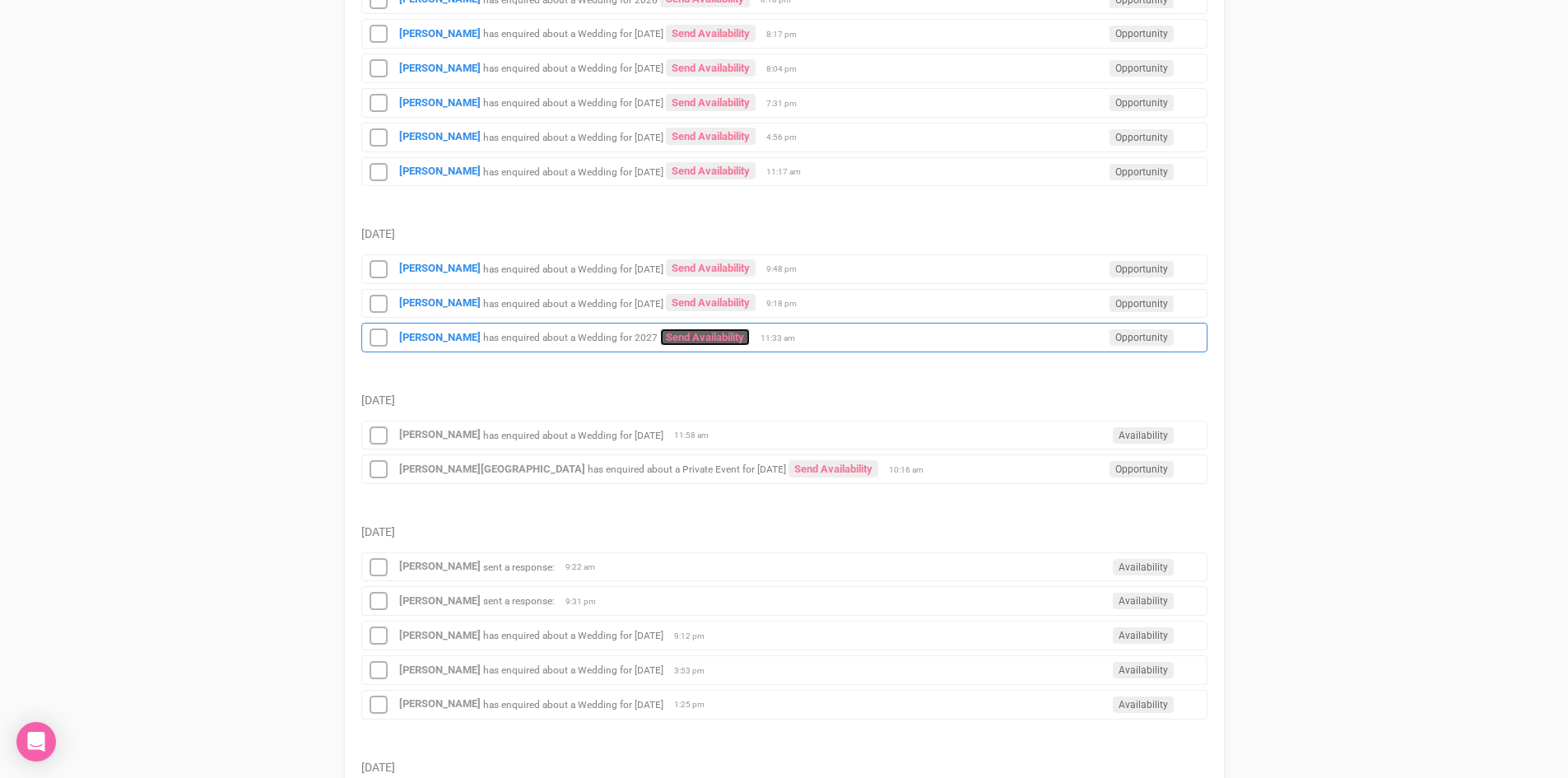
click at [660, 334] on link "Send Availability" at bounding box center [705, 337] width 90 height 17
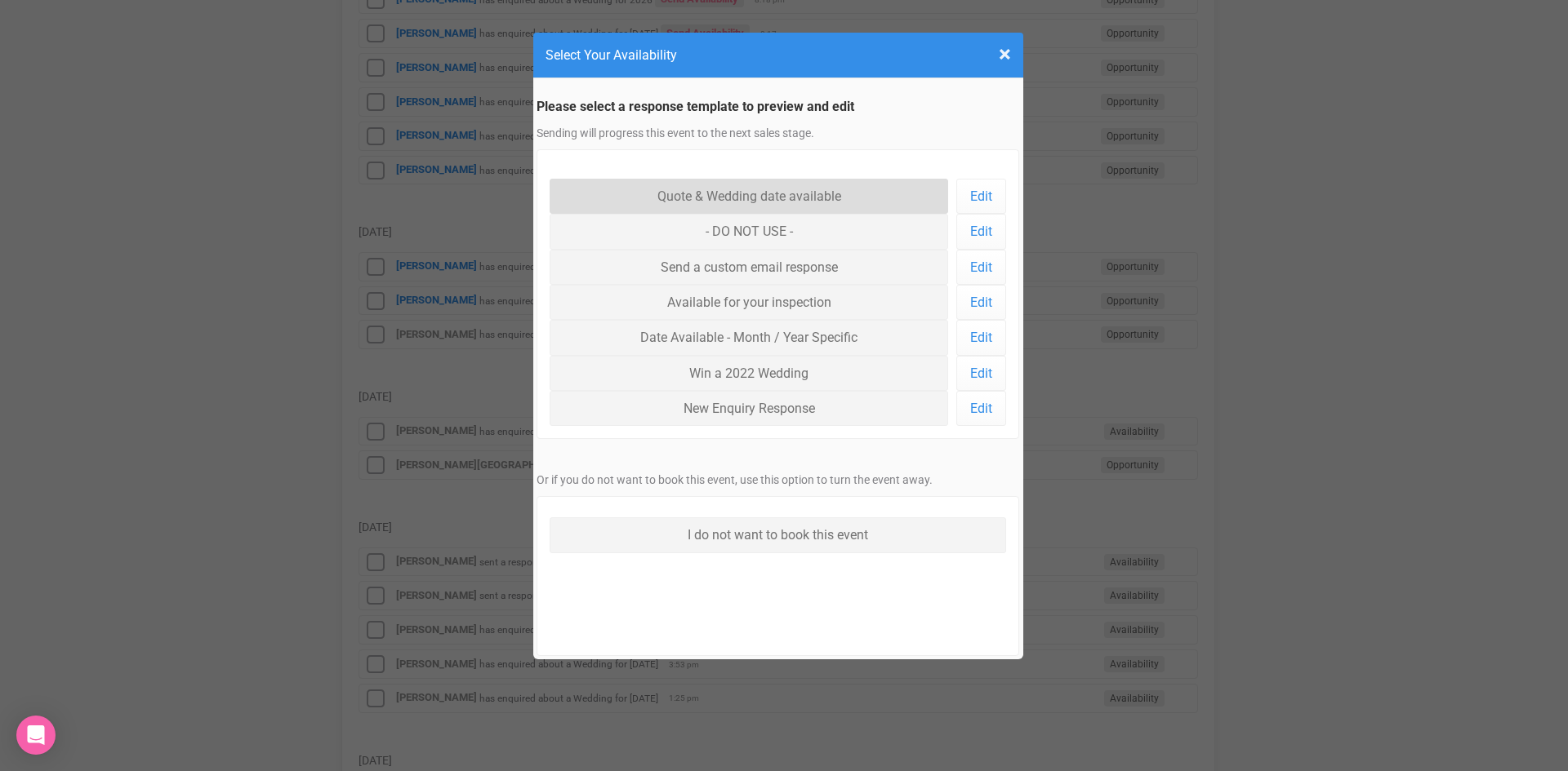
click at [756, 194] on link "Quote & Wedding date available" at bounding box center [749, 196] width 399 height 35
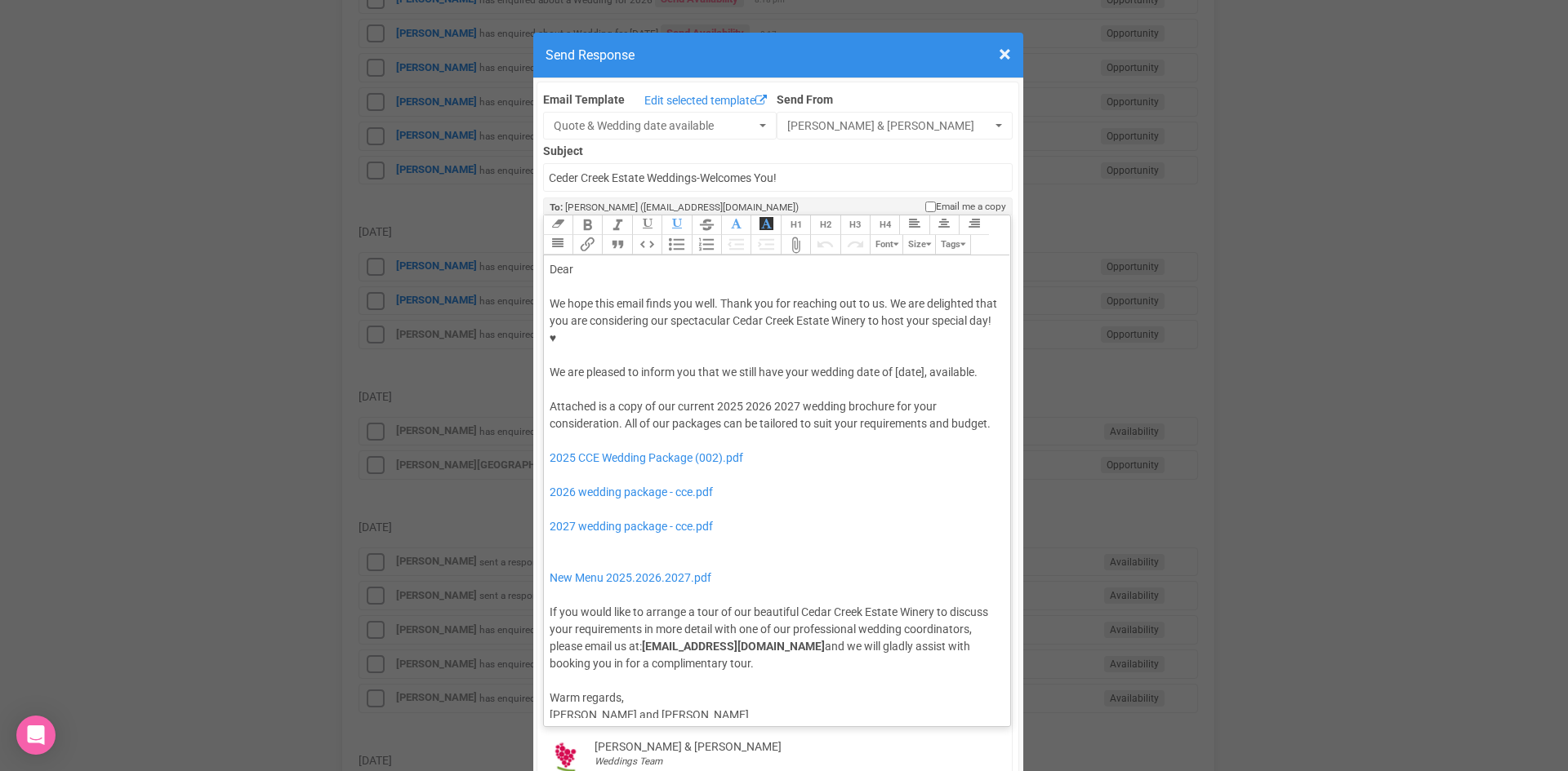
click at [1004, 51] on div "× Close Send Response" at bounding box center [778, 55] width 490 height 46
click at [1001, 49] on span "×" at bounding box center [1005, 54] width 12 height 27
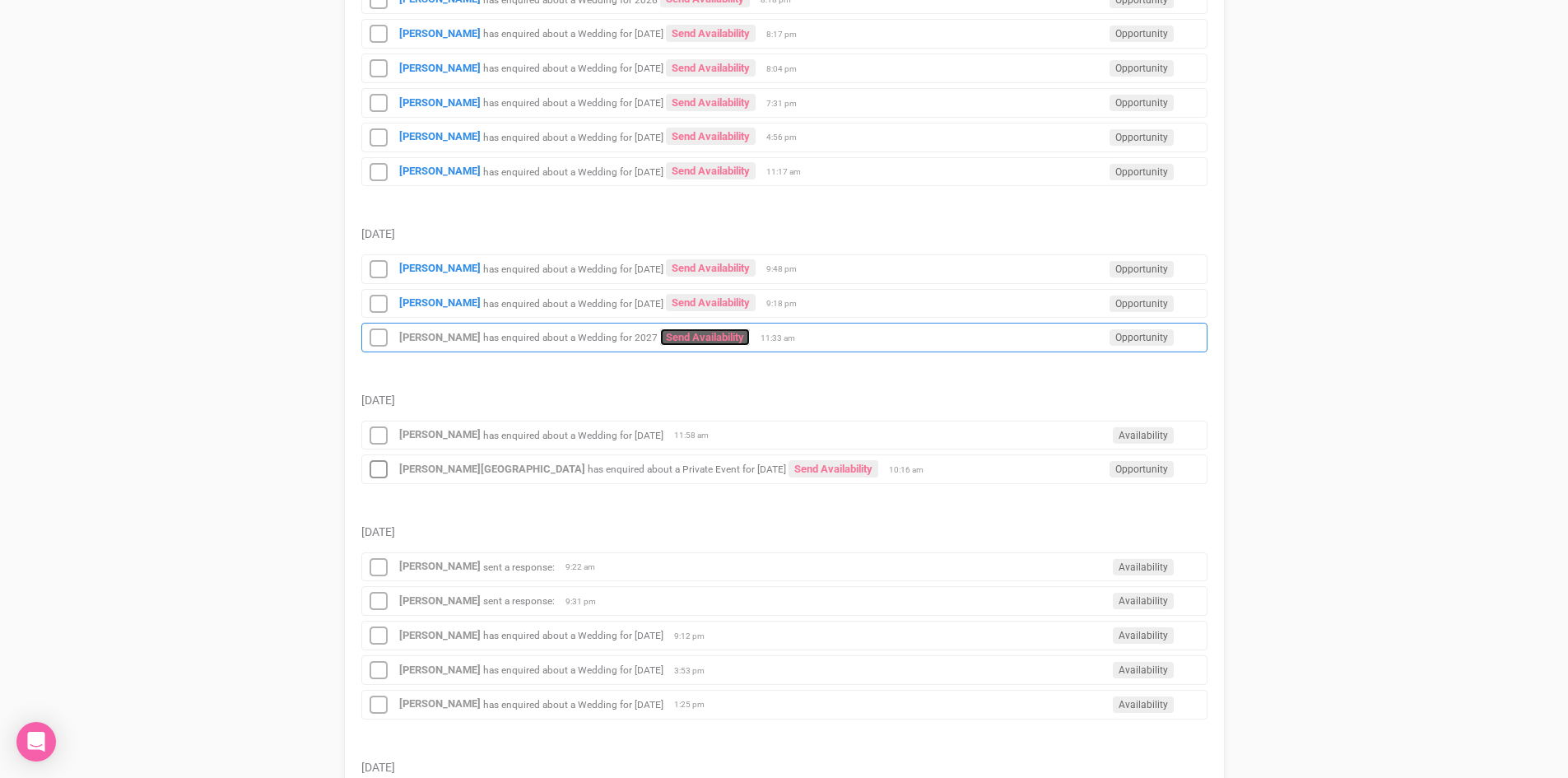
click at [669, 338] on link "Send Availability" at bounding box center [705, 337] width 90 height 17
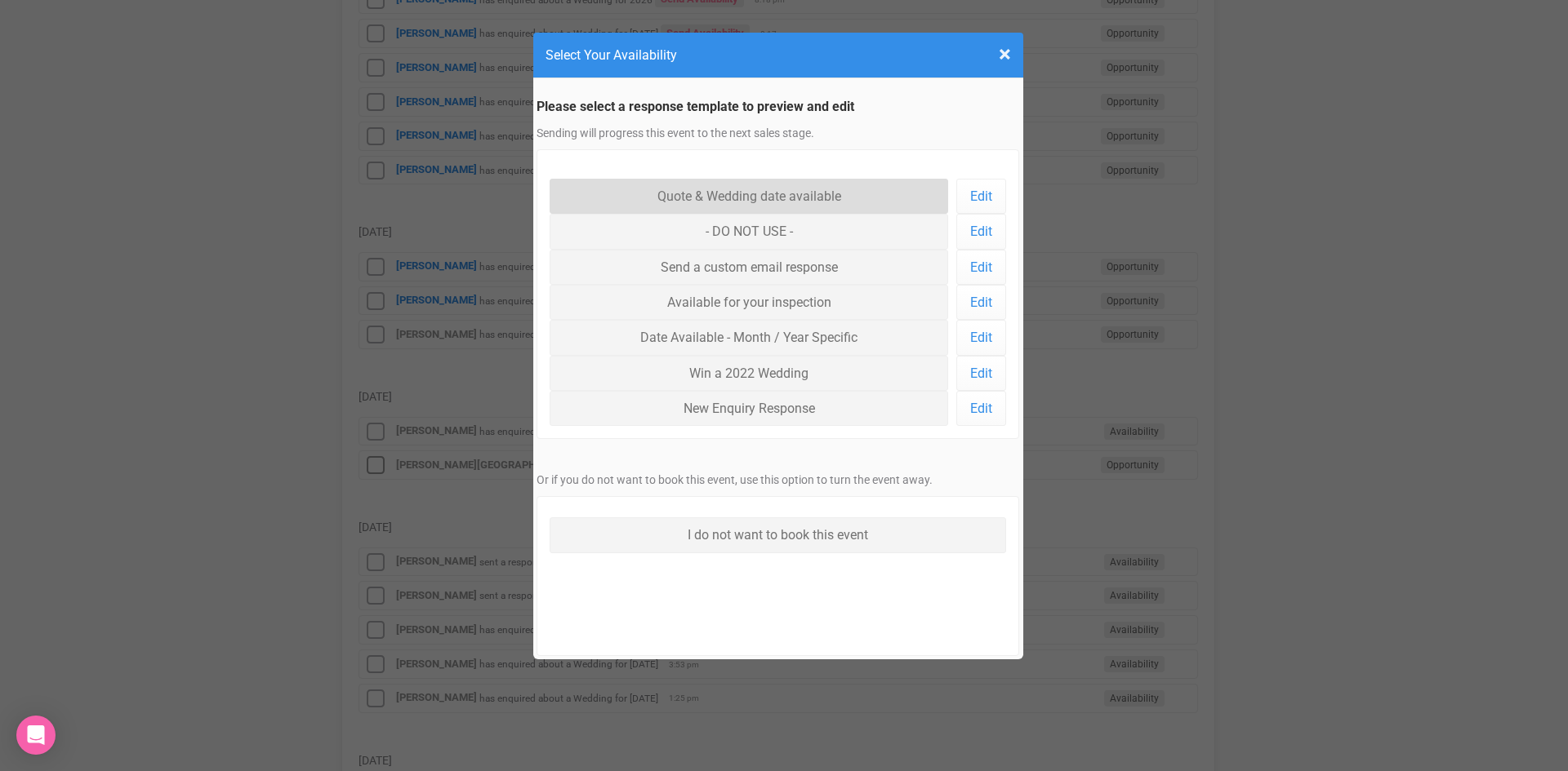
click at [670, 193] on link "Quote & Wedding date available" at bounding box center [749, 196] width 399 height 35
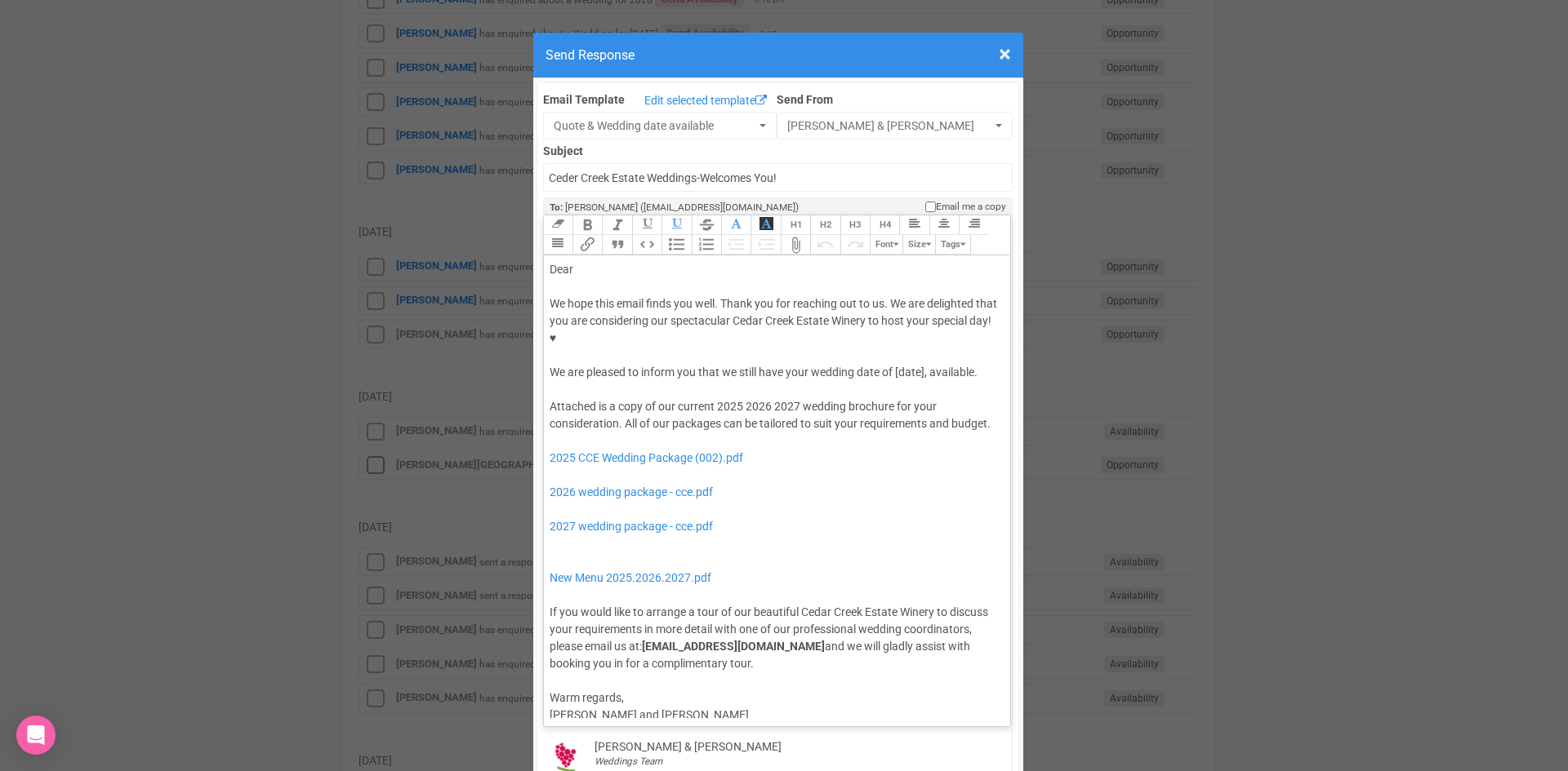
click at [597, 261] on div "Dear" at bounding box center [774, 269] width 450 height 17
click at [660, 295] on div "We hope this email finds you well. Thank you for reaching out to us. We are del…" at bounding box center [774, 338] width 450 height 85
drag, startPoint x: 923, startPoint y: 325, endPoint x: 892, endPoint y: 326, distance: 31.0
click at [892, 326] on div "We hope this email finds you well. Thank you for reaching out to us. We are del…" at bounding box center [774, 338] width 450 height 85
click at [901, 381] on div at bounding box center [774, 389] width 450 height 17
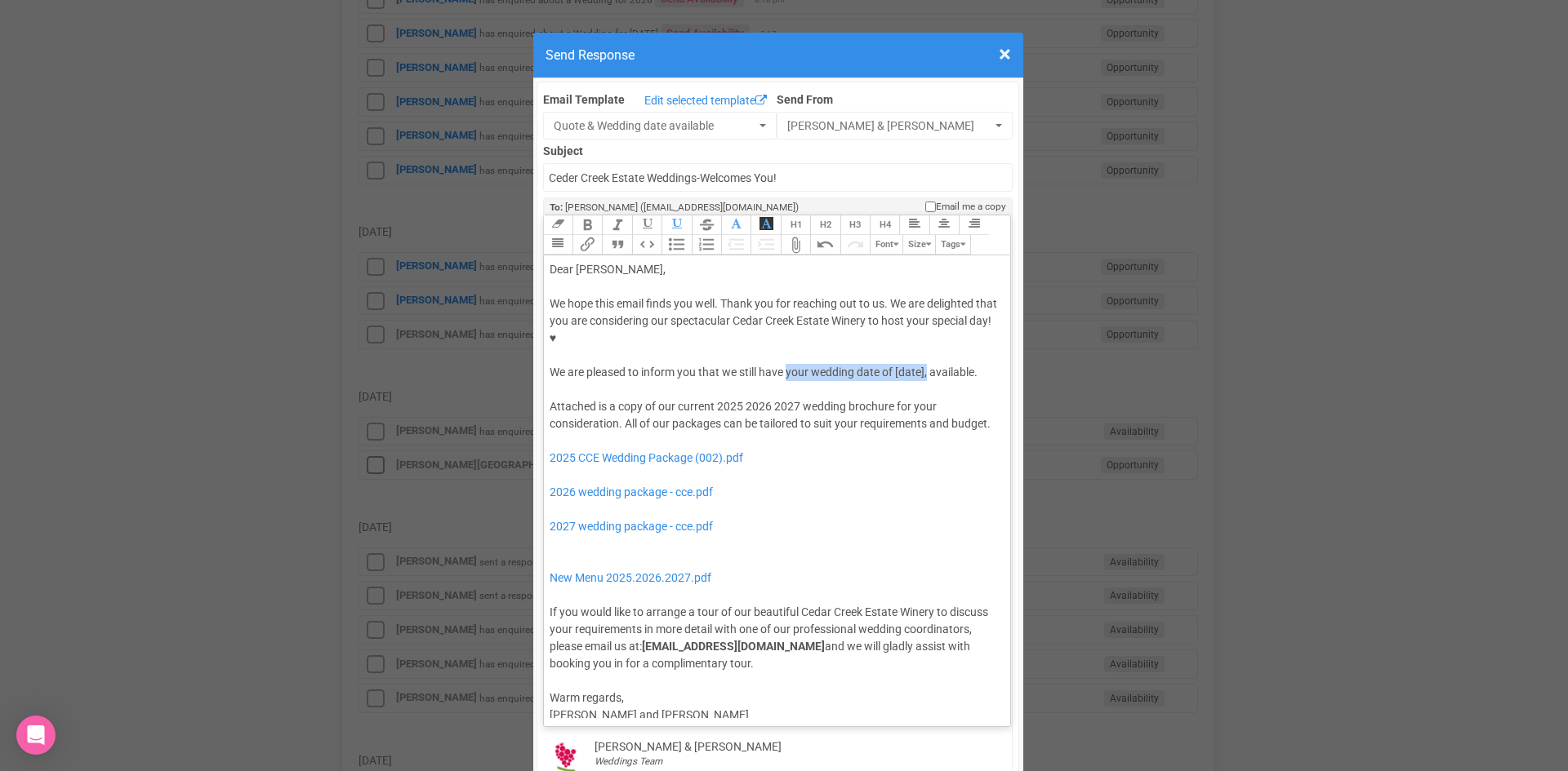
drag, startPoint x: 921, startPoint y: 322, endPoint x: 783, endPoint y: 321, distance: 138.0
click at [783, 321] on div "We hope this email finds you well. Thank you for reaching out to us. We are del…" at bounding box center [774, 338] width 450 height 85
click at [689, 398] on div "Attached is a copy of our current 2025 2026 2027 wedding brochure for your cons…" at bounding box center [774, 535] width 450 height 275
drag, startPoint x: 763, startPoint y: 353, endPoint x: 712, endPoint y: 351, distance: 51.0
click at [712, 398] on div "Attached is a copy of our current 2025 2026 2027 wedding brochure for your cons…" at bounding box center [774, 535] width 450 height 275
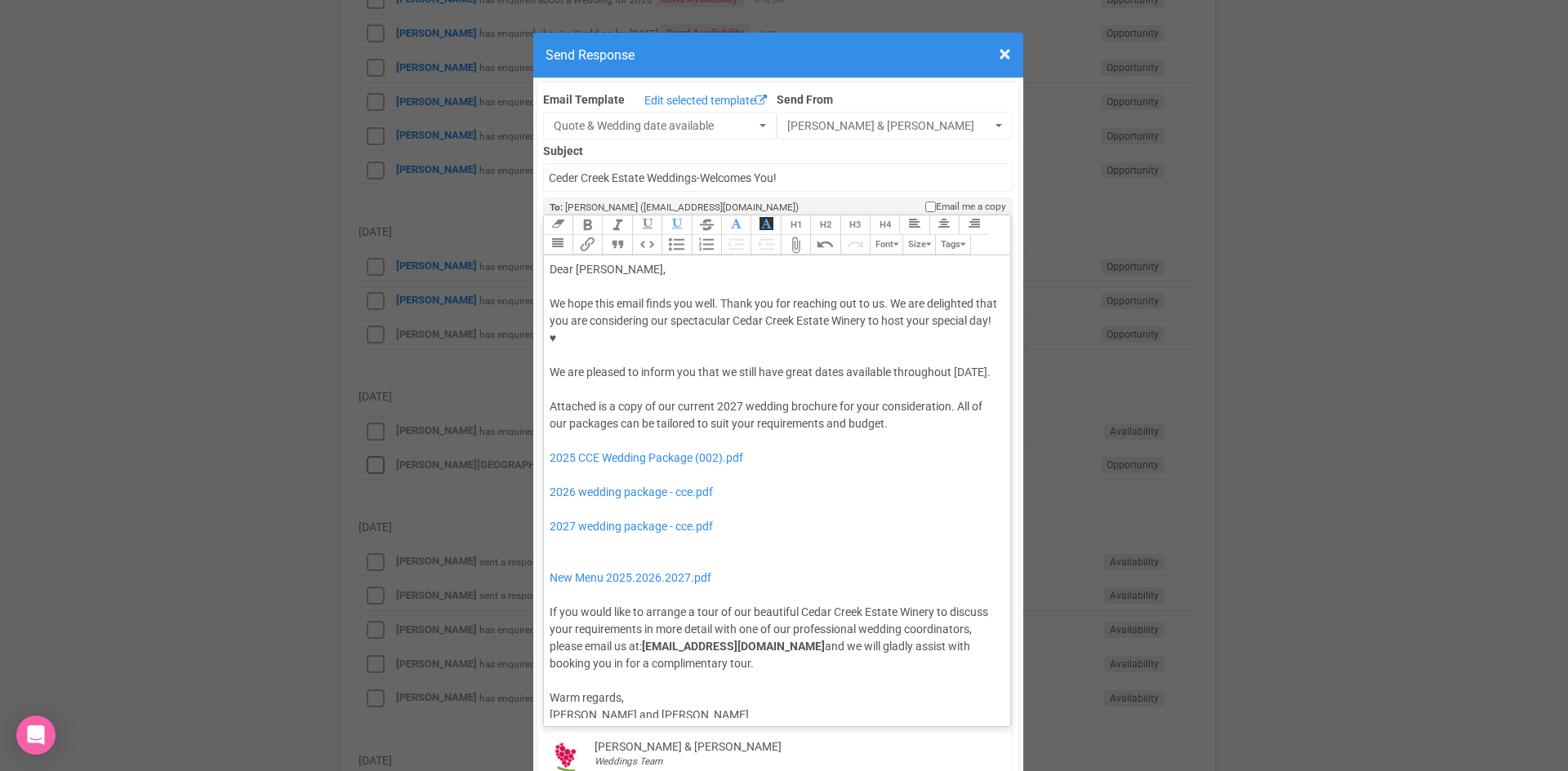
click at [748, 405] on div "Attached is a copy of our current 2027 wedding brochure for your consideration.…" at bounding box center [774, 535] width 450 height 275
drag, startPoint x: 676, startPoint y: 459, endPoint x: 654, endPoint y: 394, distance: 68.6
click at [654, 398] on div "Attached is a copy of our current 2027 wedding brochure for your consideration.…" at bounding box center [774, 535] width 450 height 275
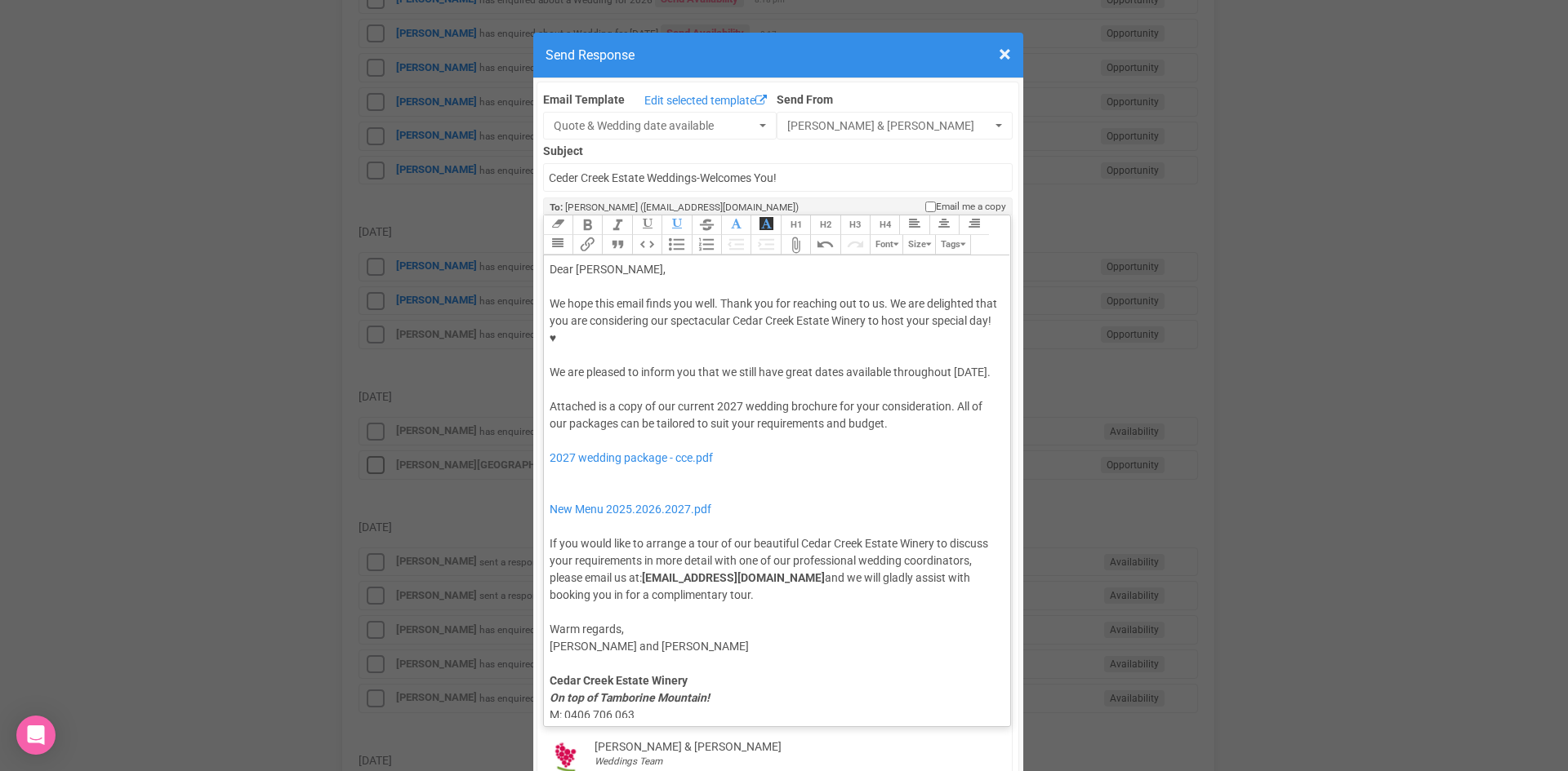
click at [587, 433] on div "Attached is a copy of our current 2027 wedding brochure for your consideration.…" at bounding box center [774, 501] width 450 height 205
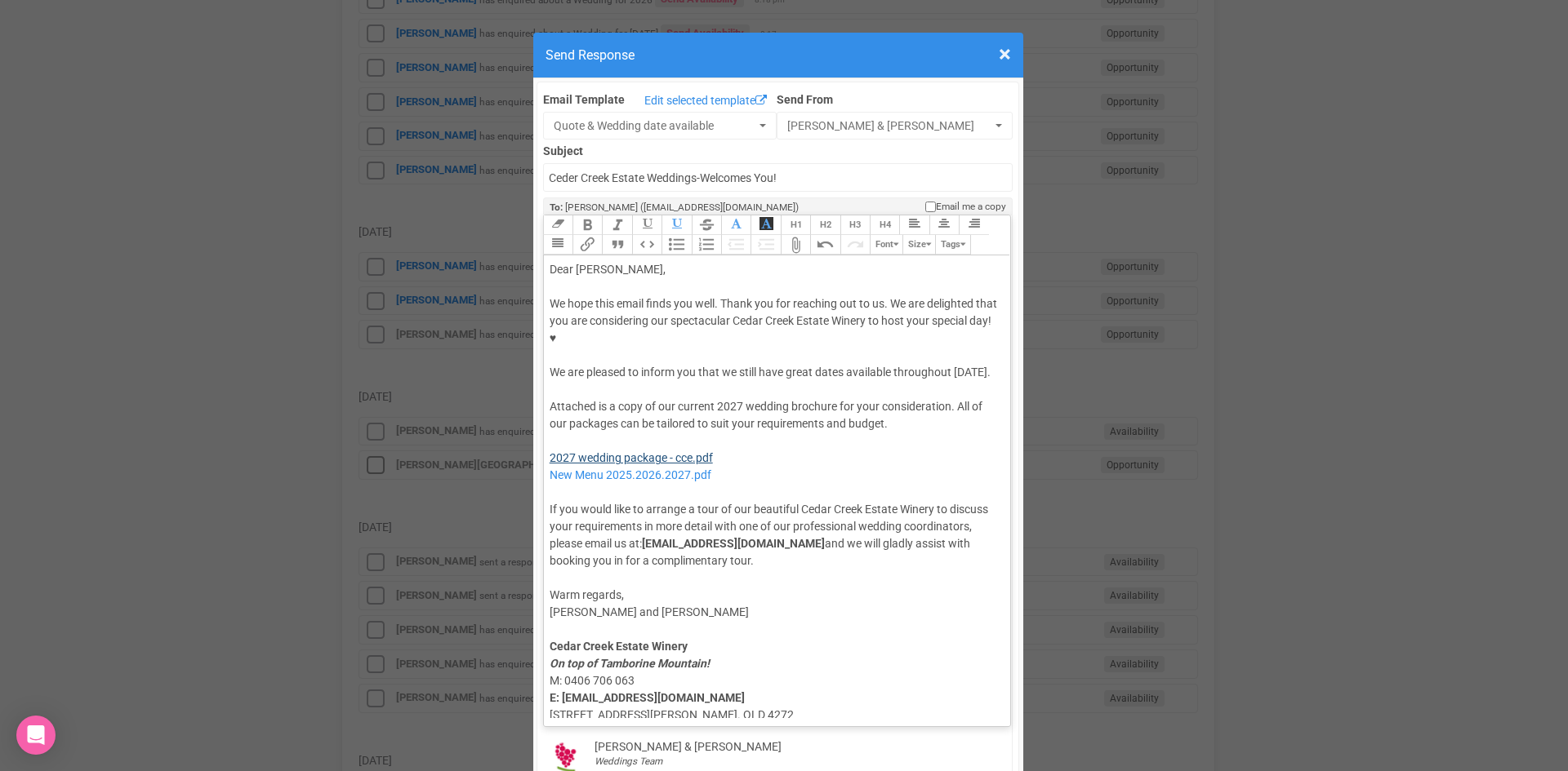
type trix-editor "<div>Dear Nicky,</div><div><strong>&nbsp;</strong></div><div>We hope this email…"
click at [604, 398] on div "Attached is a copy of our current 2027 wedding brochure for your consideration.…" at bounding box center [774, 483] width 450 height 171
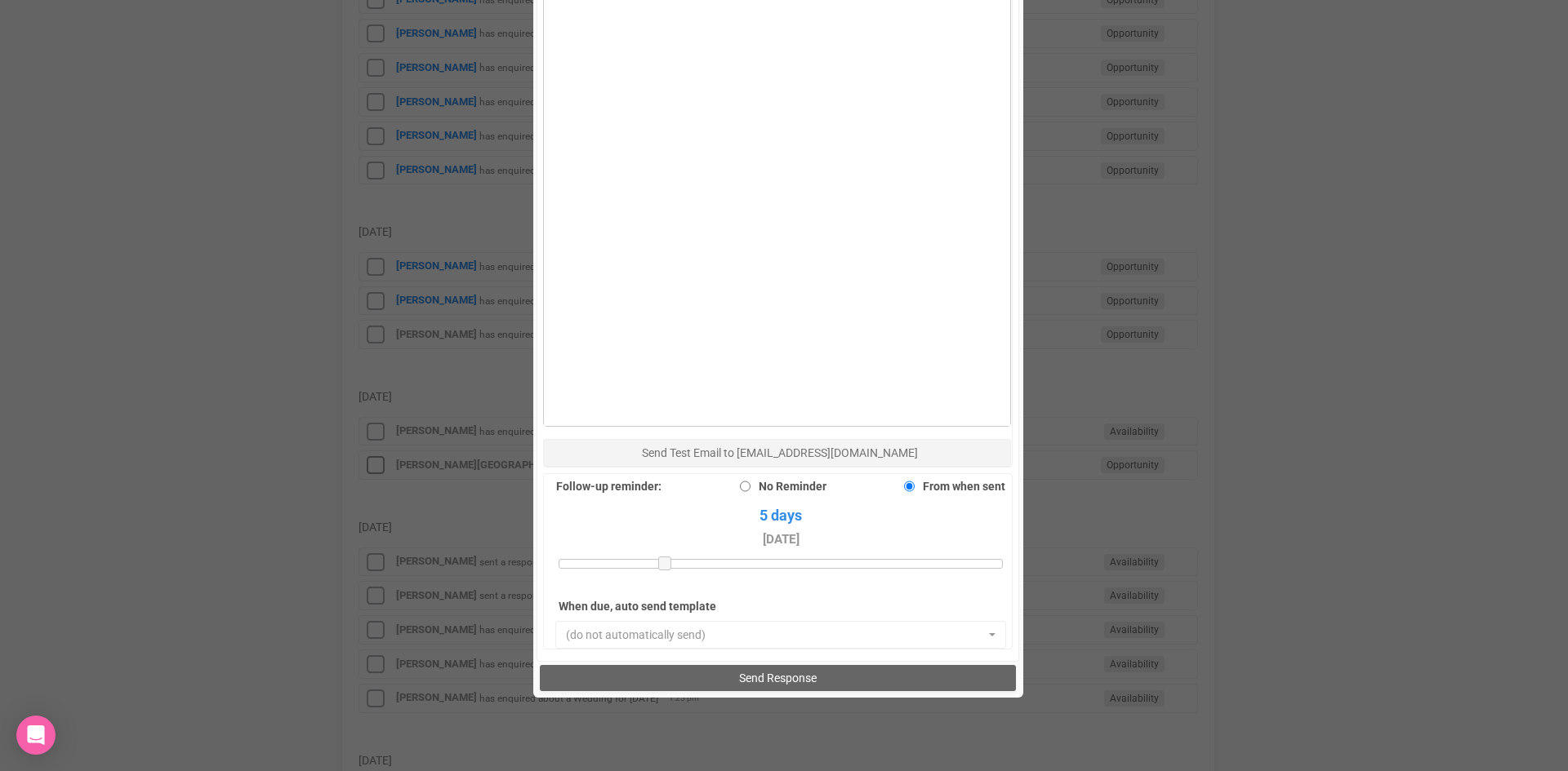
scroll to position [1130, 0]
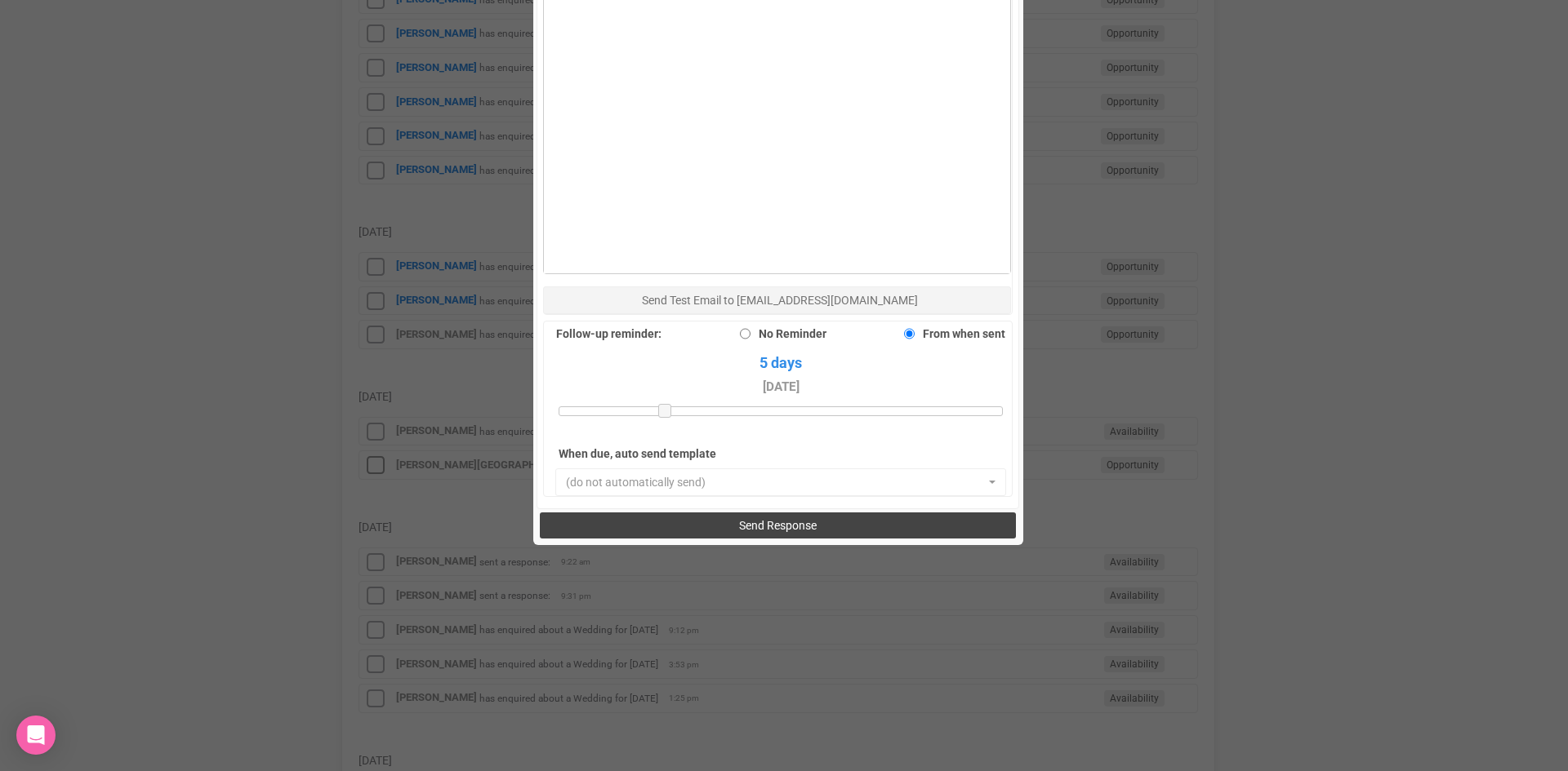
click at [707, 513] on button "Send Response" at bounding box center [778, 526] width 476 height 26
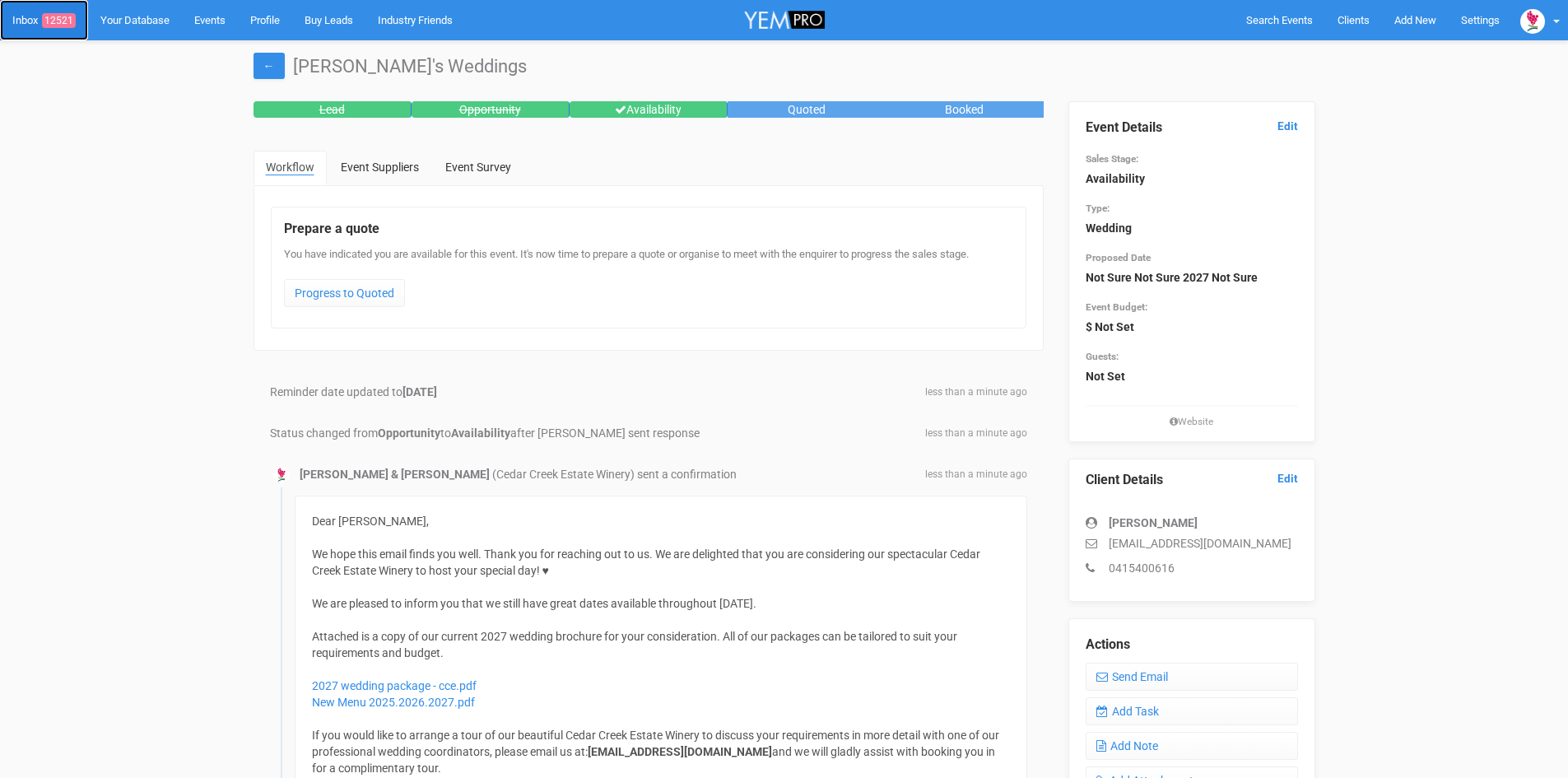
click at [37, 17] on link "Inbox 12521" at bounding box center [44, 20] width 88 height 40
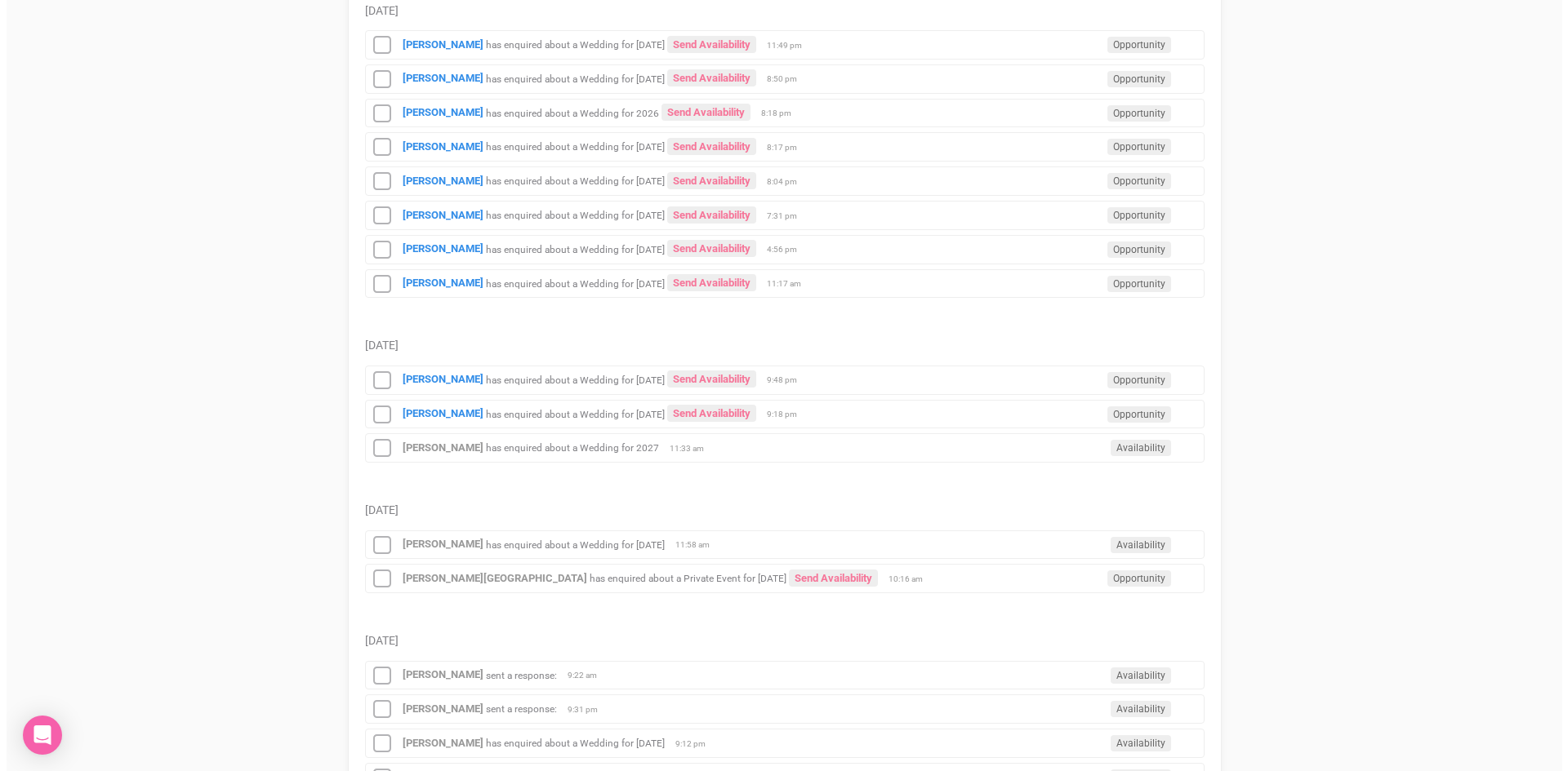
scroll to position [1305, 0]
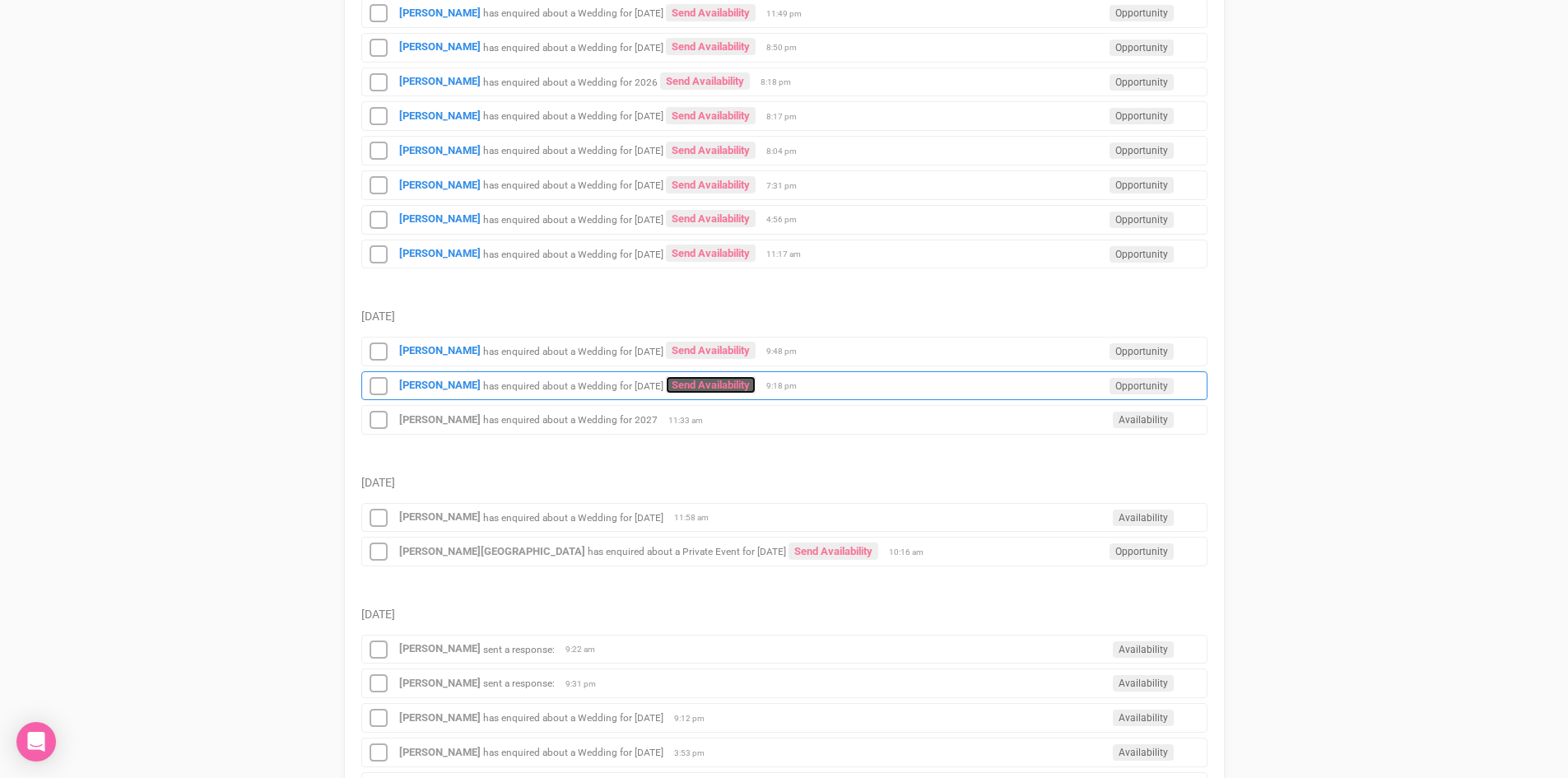
click at [718, 381] on link "Send Availability" at bounding box center [711, 385] width 90 height 17
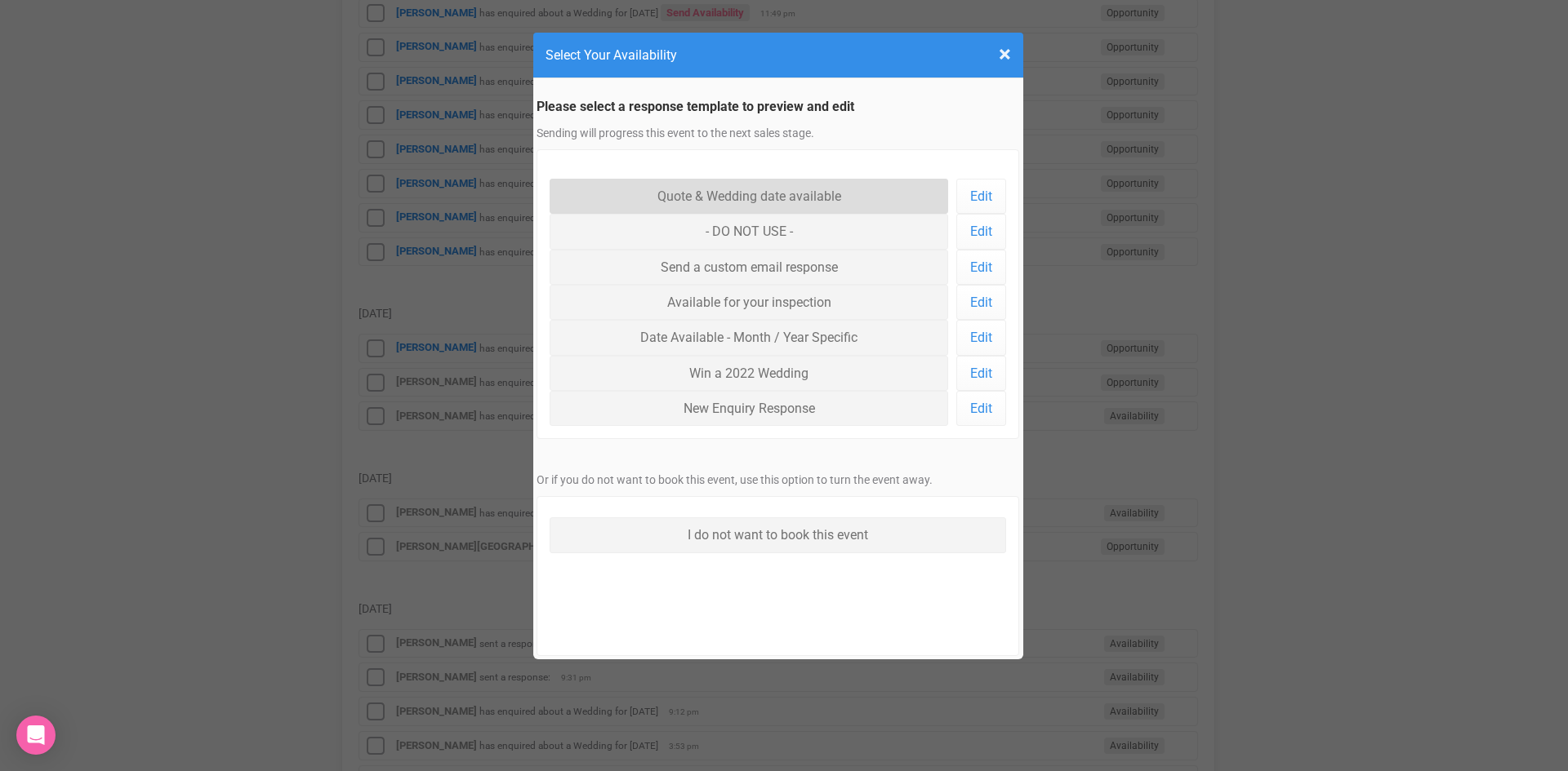
click at [676, 196] on link "Quote & Wedding date available" at bounding box center [749, 196] width 399 height 35
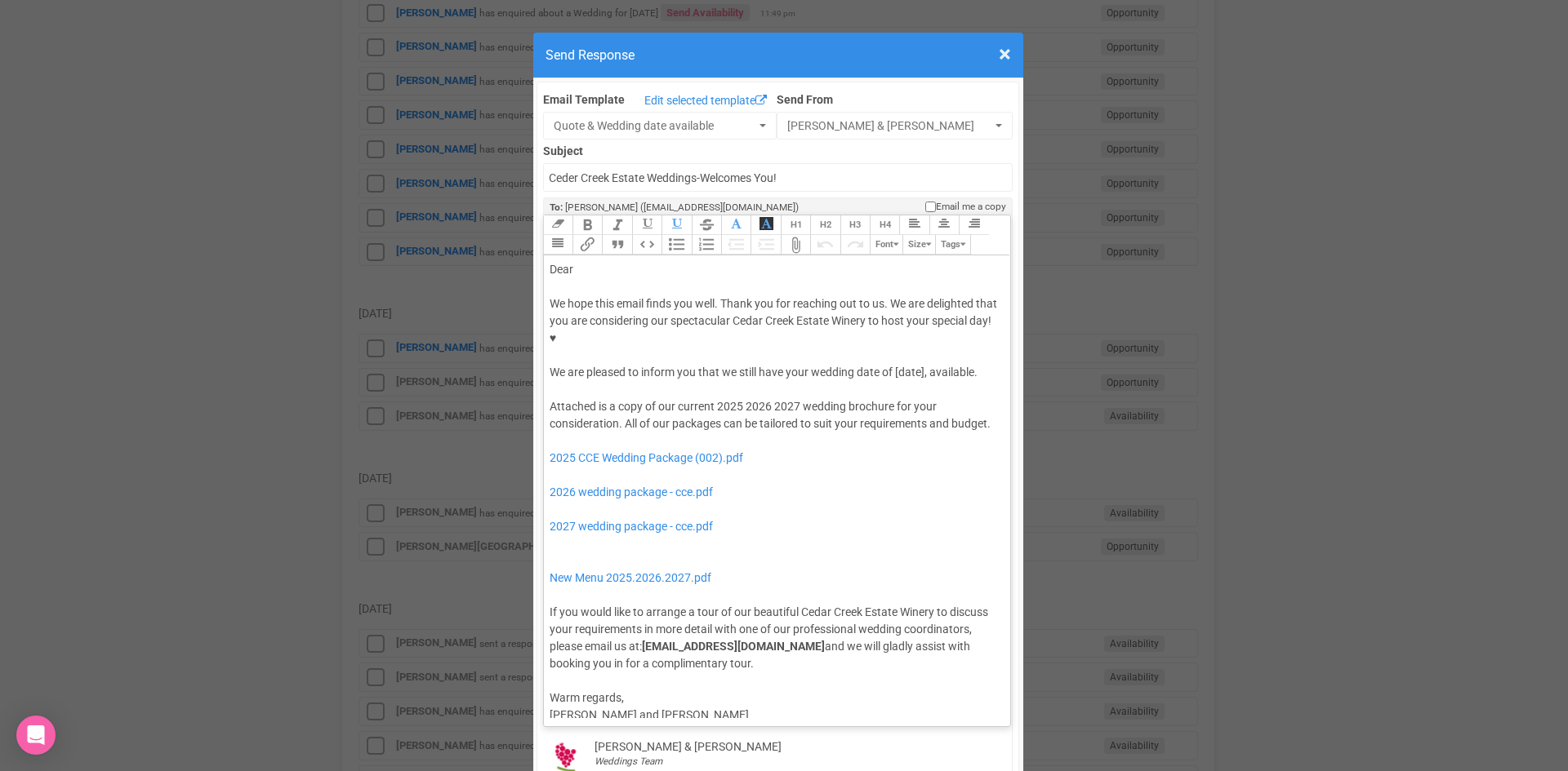
click at [607, 261] on div "Dear" at bounding box center [774, 269] width 450 height 17
drag, startPoint x: 923, startPoint y: 322, endPoint x: 782, endPoint y: 324, distance: 141.0
click at [782, 324] on div "We hope this email finds you well. Thank you for reaching out to us. We are del…" at bounding box center [774, 338] width 450 height 85
drag, startPoint x: 797, startPoint y: 372, endPoint x: 765, endPoint y: 374, distance: 32.1
click at [765, 398] on div "Attached is a copy of our current 2025 2026 2027 wedding brochure for your cons…" at bounding box center [774, 535] width 450 height 275
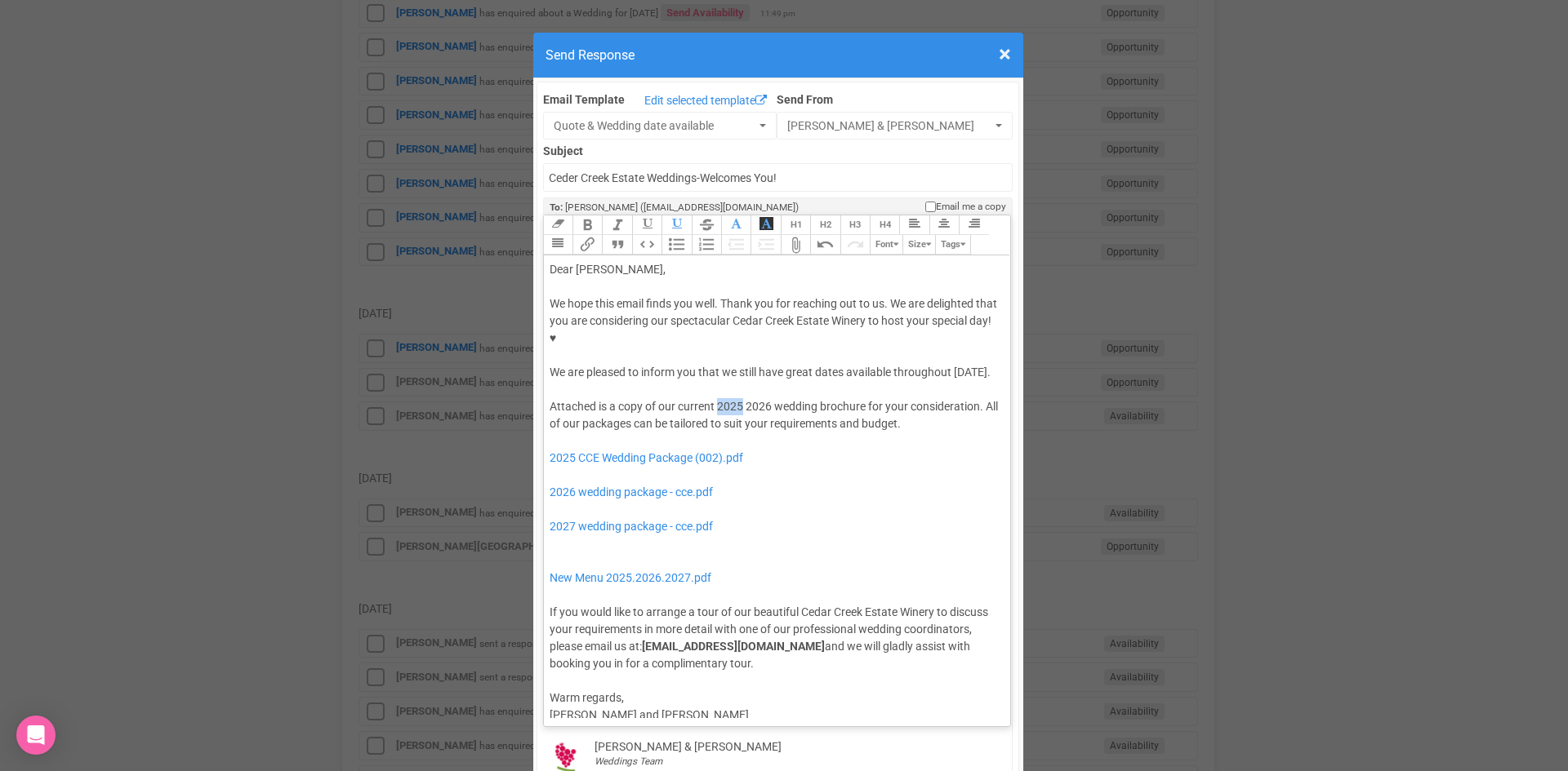
drag, startPoint x: 736, startPoint y: 371, endPoint x: 712, endPoint y: 376, distance: 24.5
click at [712, 398] on div "Attached is a copy of our current 2025 2026 wedding brochure for your considera…" at bounding box center [774, 535] width 450 height 275
click at [752, 408] on div "Attached is a copy of our current 2026 wedding brochure for your consideration.…" at bounding box center [774, 535] width 450 height 275
drag, startPoint x: 740, startPoint y: 444, endPoint x: 737, endPoint y: 414, distance: 30.1
click at [737, 414] on div "Attached is a copy of our current 2026 wedding brochure for your consideration.…" at bounding box center [774, 535] width 450 height 275
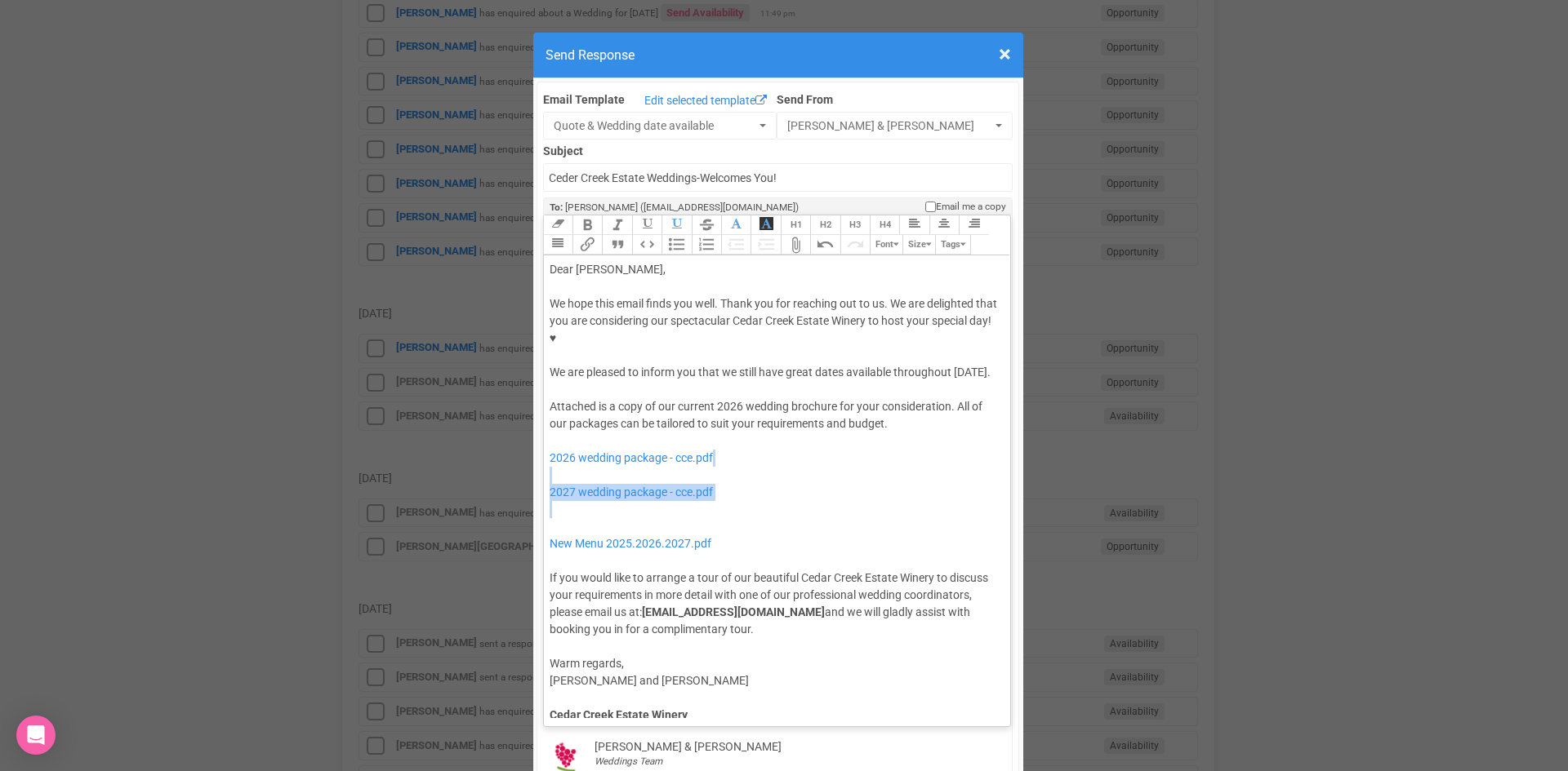
drag, startPoint x: 697, startPoint y: 485, endPoint x: 676, endPoint y: 439, distance: 50.6
click at [676, 439] on div "Attached is a copy of our current 2026 wedding brochure for your consideration.…" at bounding box center [774, 518] width 450 height 240
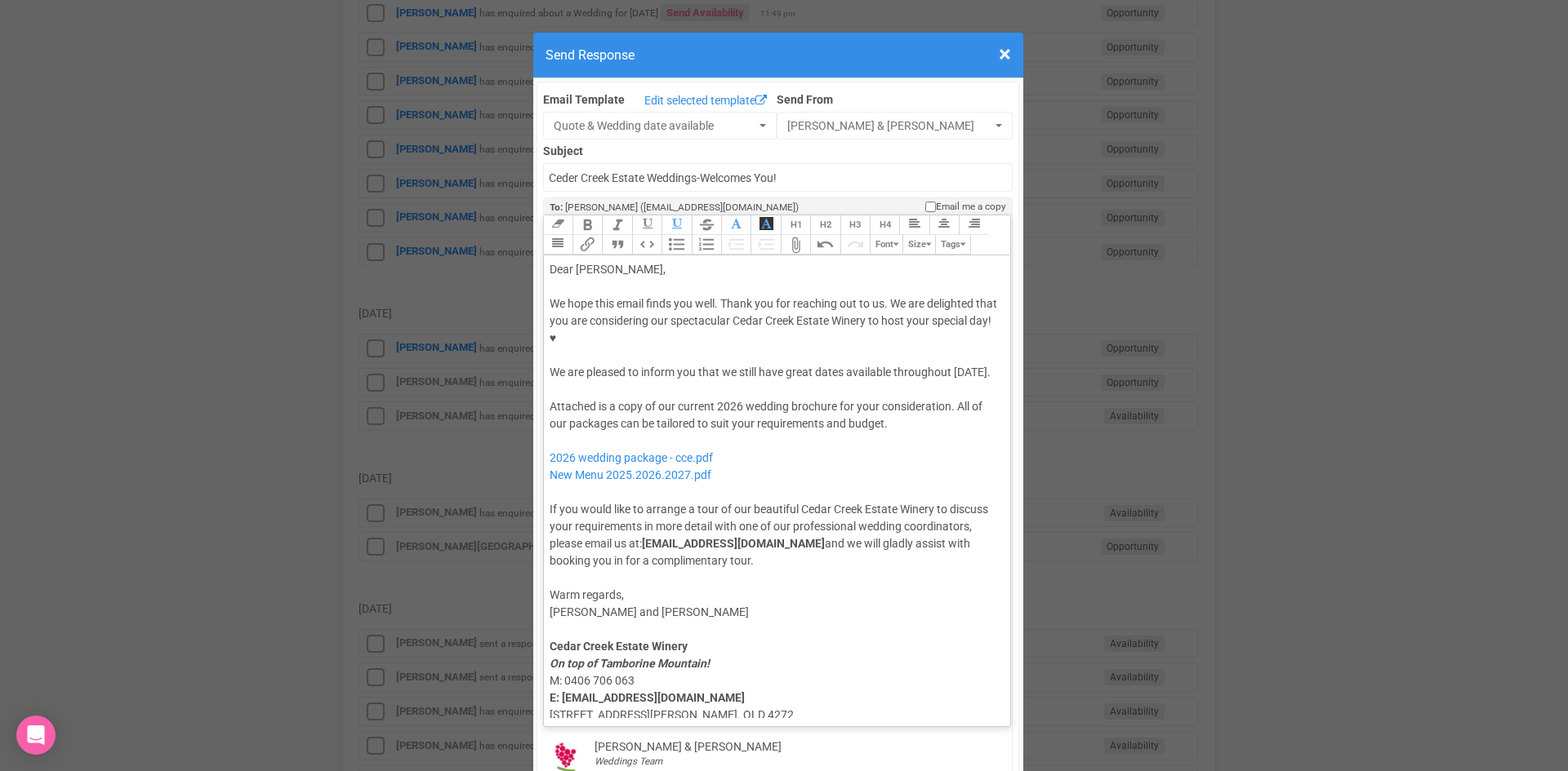
click at [675, 404] on div "Attached is a copy of our current 2026 wedding brochure for your consideration.…" at bounding box center [774, 483] width 450 height 171
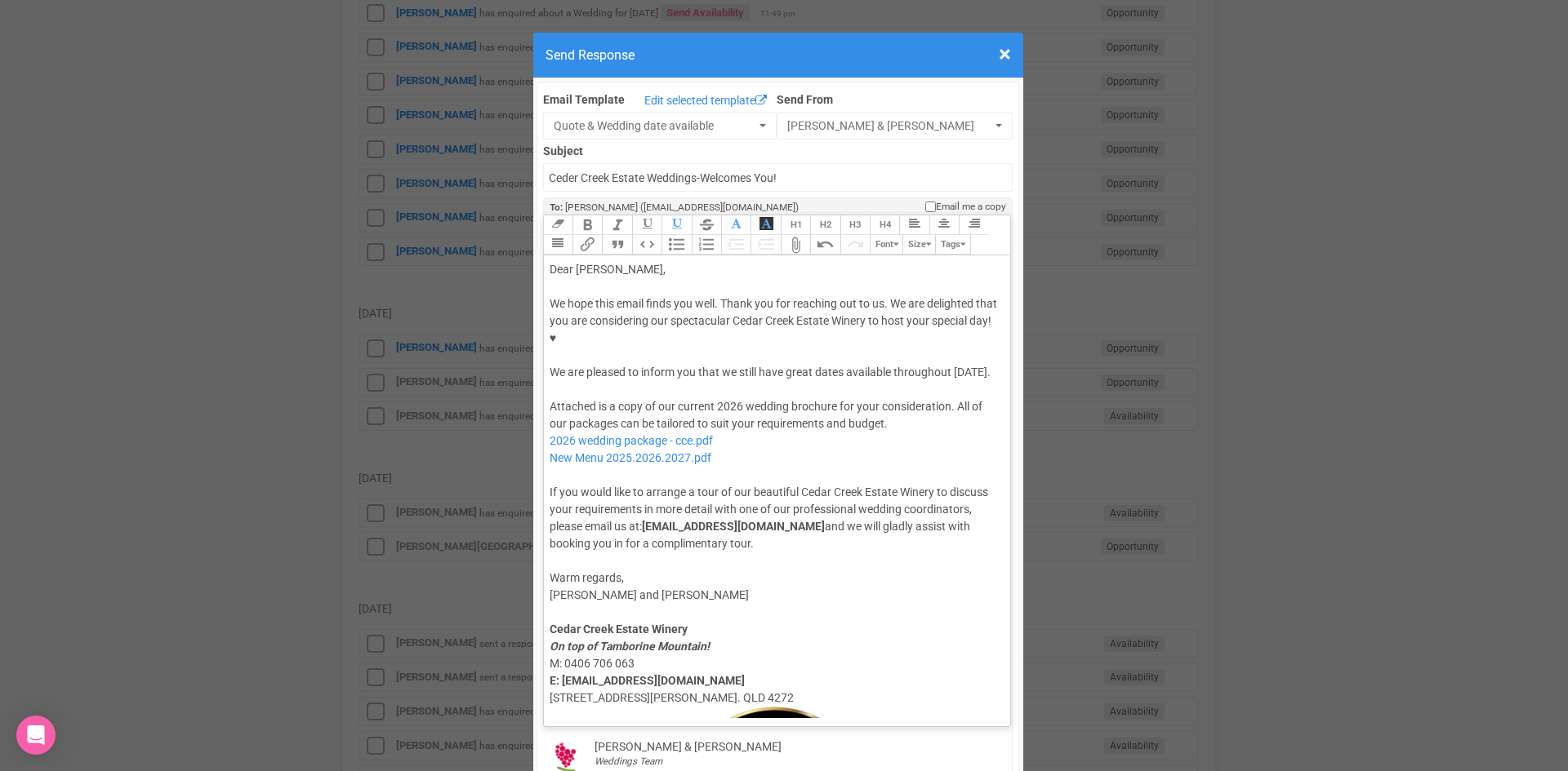
type trix-editor "<div>Dear Chloe,</div><div><strong>&nbsp;</strong></div><div>We hope this email…"
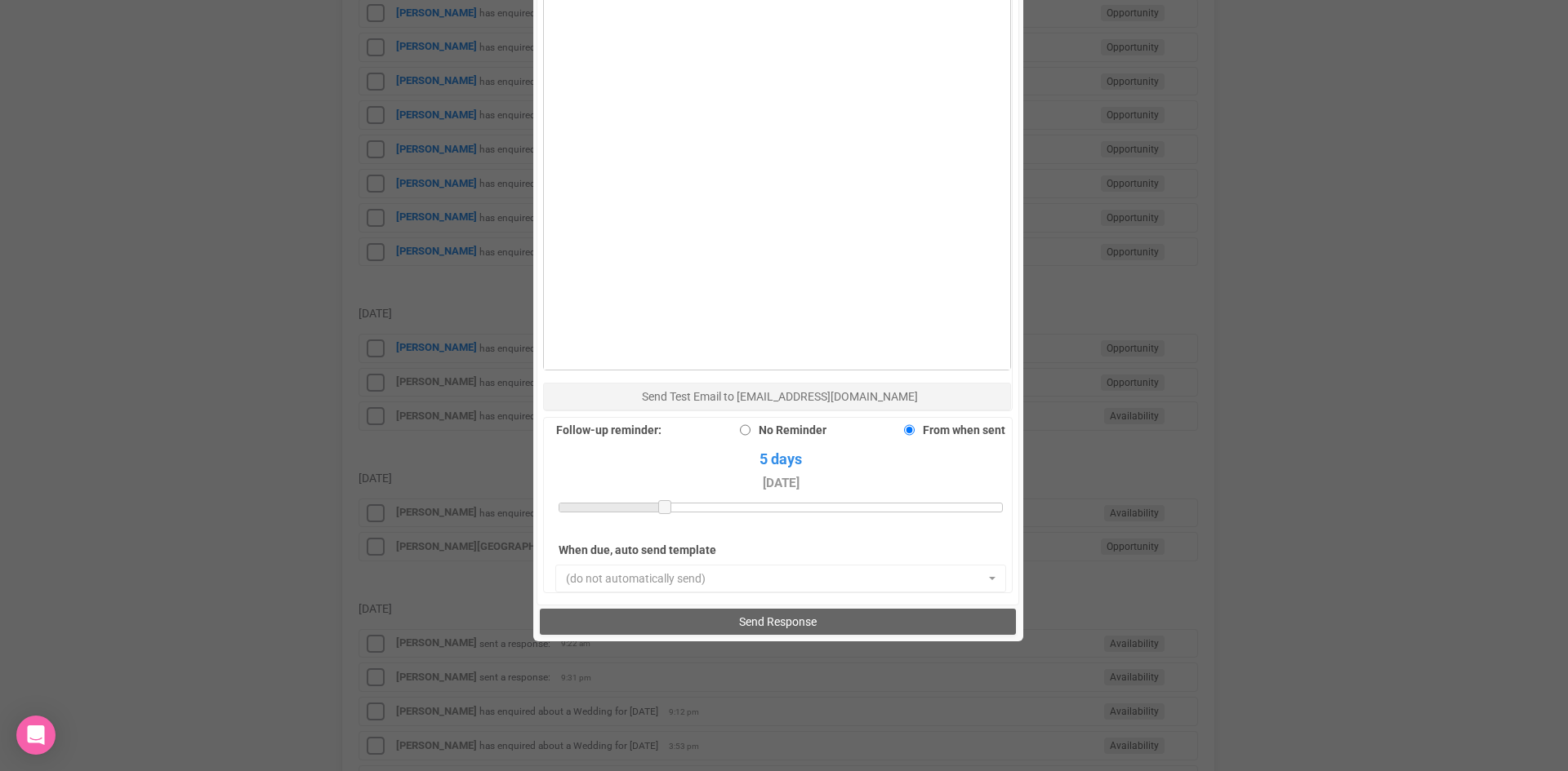
scroll to position [1130, 0]
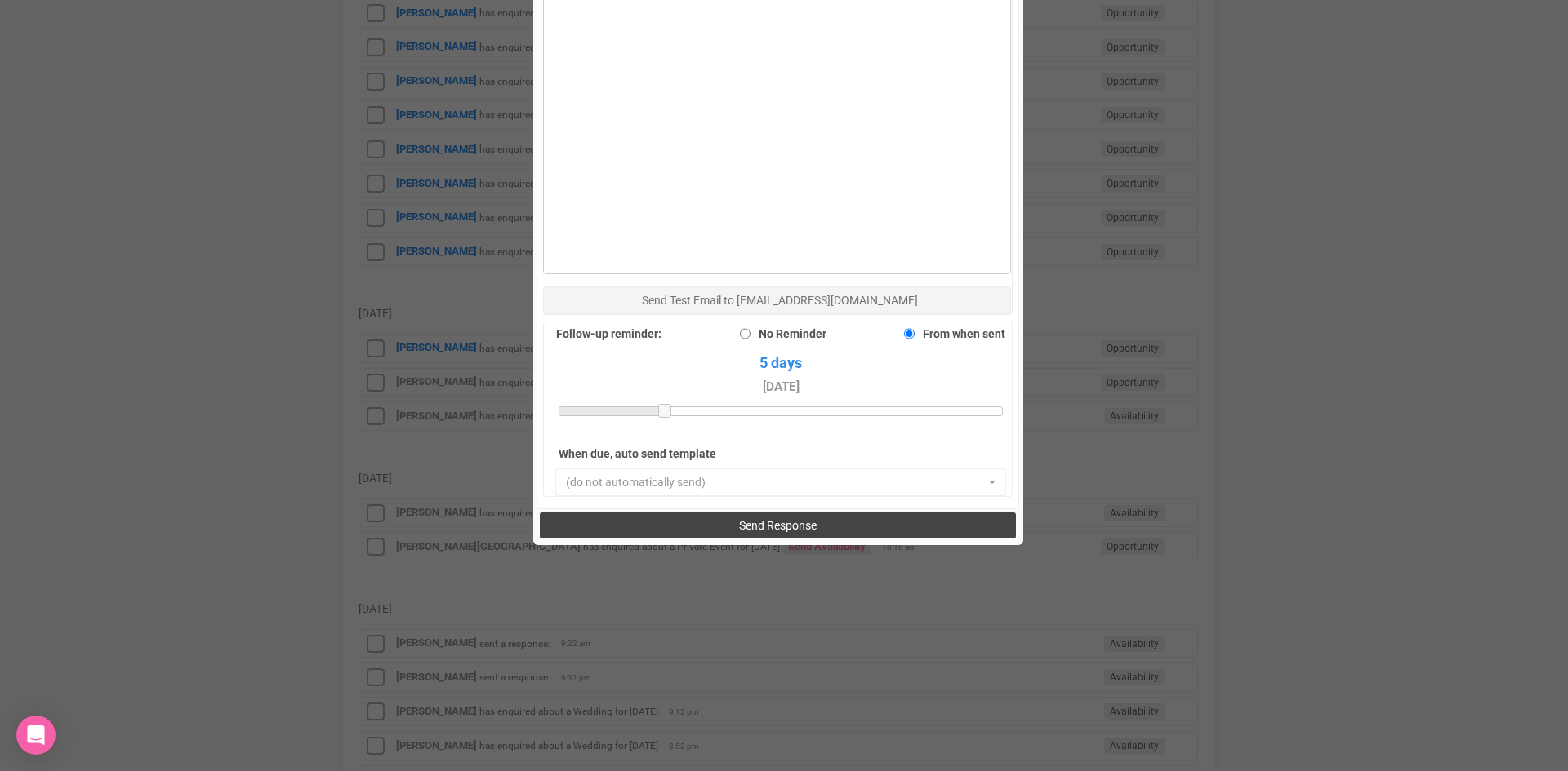
click at [763, 519] on span "Send Response" at bounding box center [778, 525] width 78 height 13
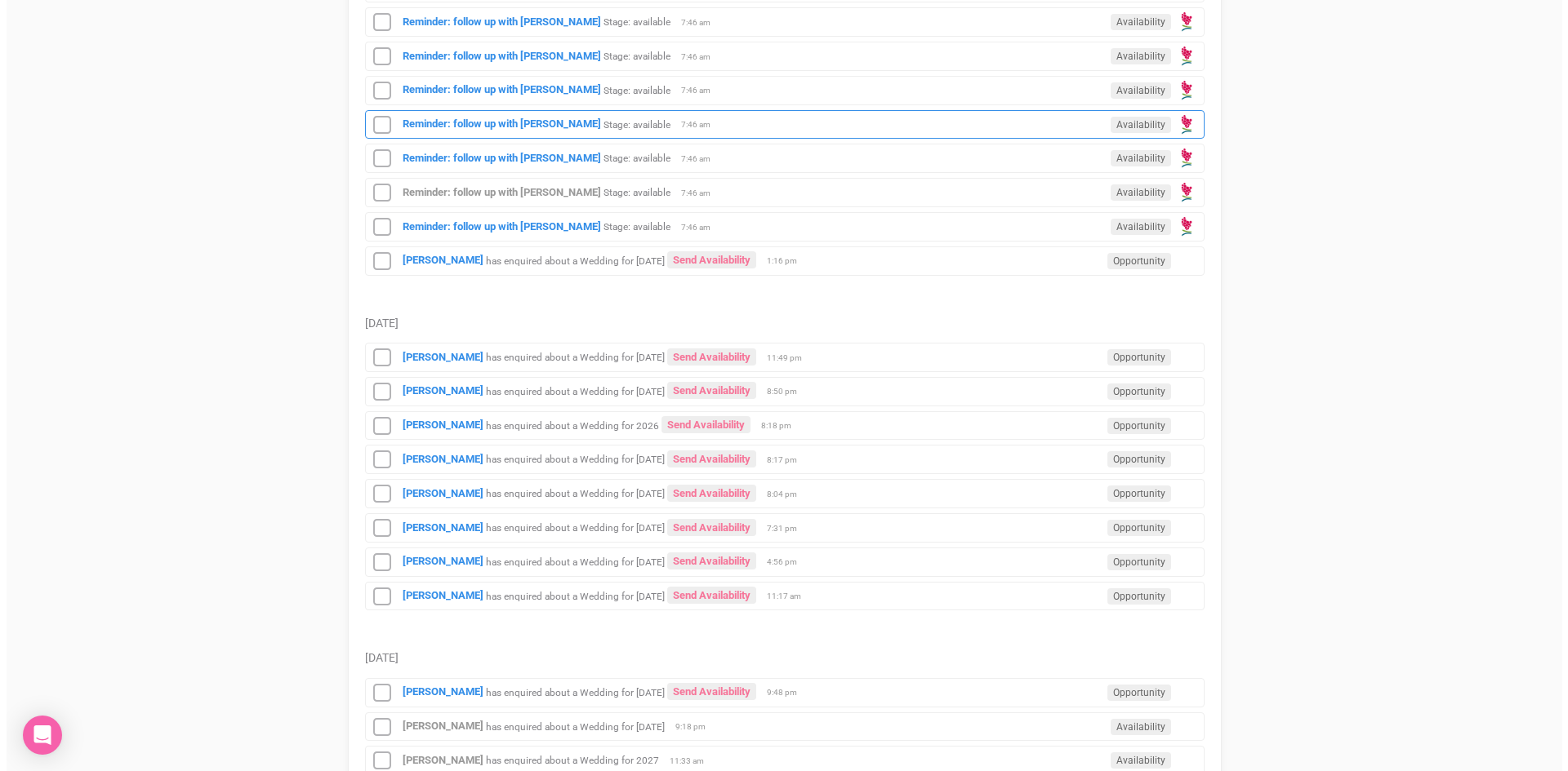
scroll to position [1142, 0]
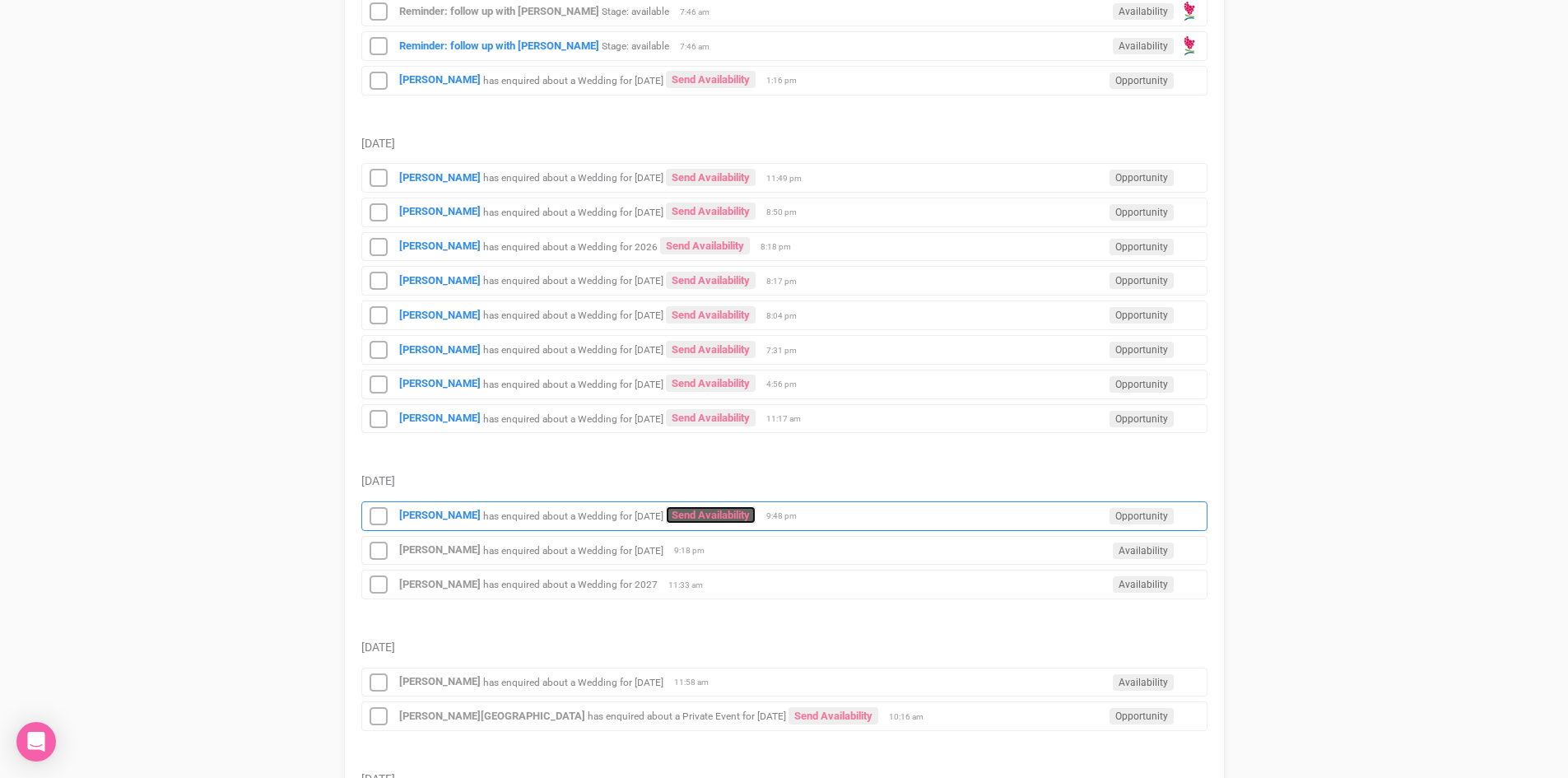
click at [700, 515] on link "Send Availability" at bounding box center [711, 515] width 90 height 17
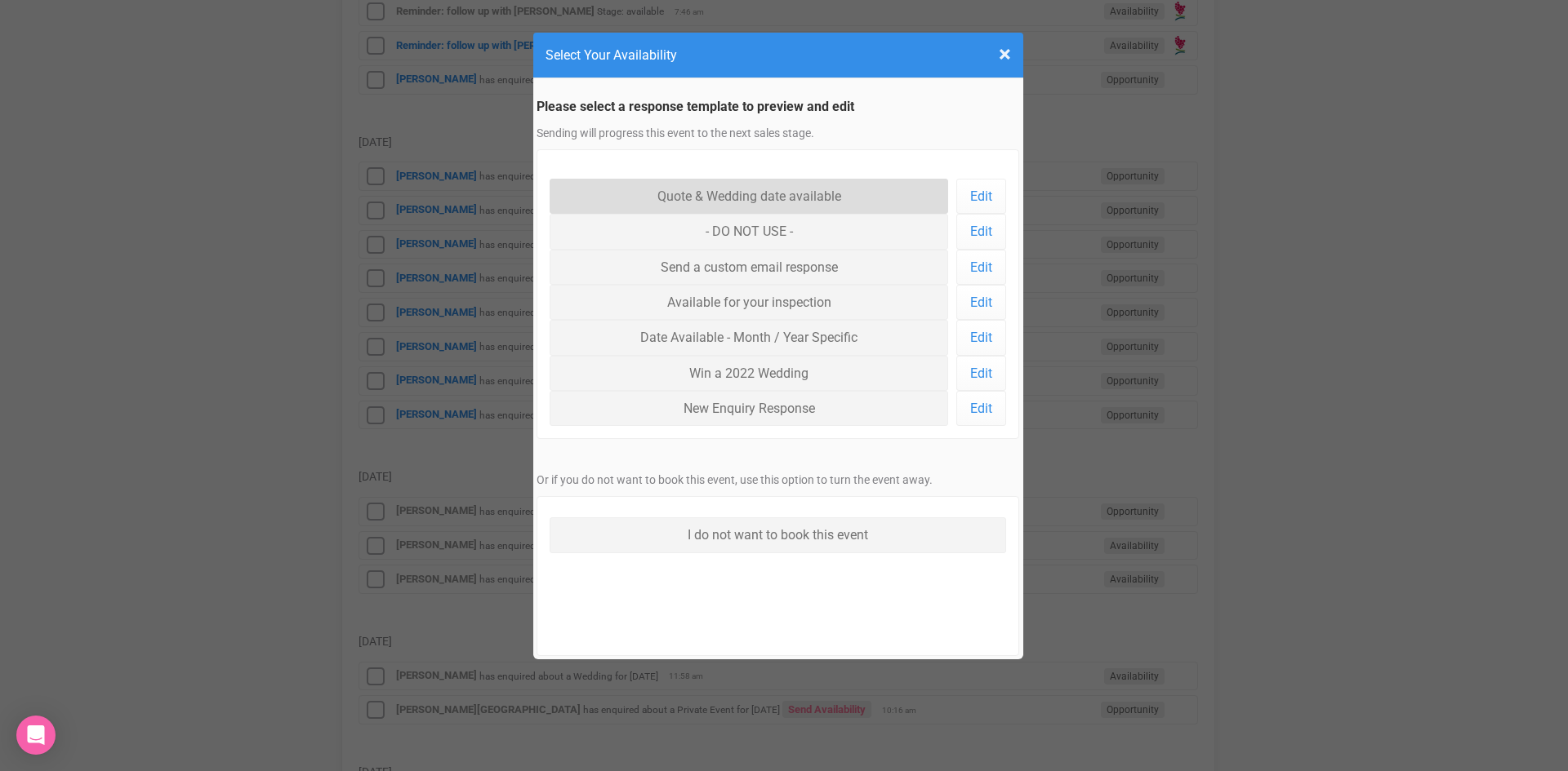
click at [719, 198] on link "Quote & Wedding date available" at bounding box center [749, 196] width 399 height 35
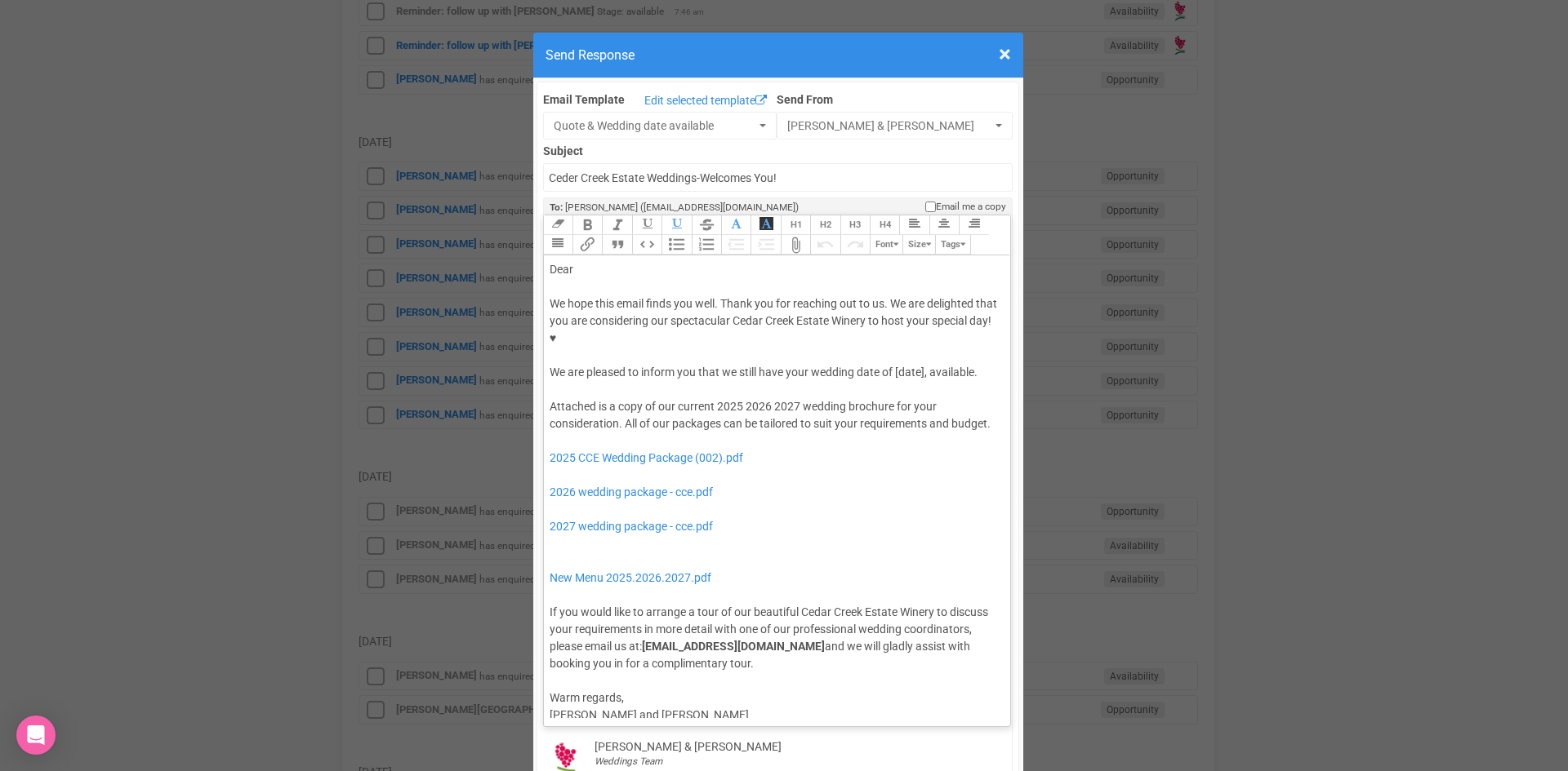
click at [624, 261] on div "Dear" at bounding box center [774, 269] width 450 height 17
drag, startPoint x: 924, startPoint y: 321, endPoint x: 891, endPoint y: 325, distance: 33.2
click at [891, 325] on div "We hope this email finds you well. Thank you for reaching out to us. We are del…" at bounding box center [774, 338] width 450 height 85
drag, startPoint x: 767, startPoint y: 375, endPoint x: 712, endPoint y: 376, distance: 55.0
click at [712, 398] on div "Attached is a copy of our current 2025 2026 2027 wedding brochure for your cons…" at bounding box center [774, 535] width 450 height 275
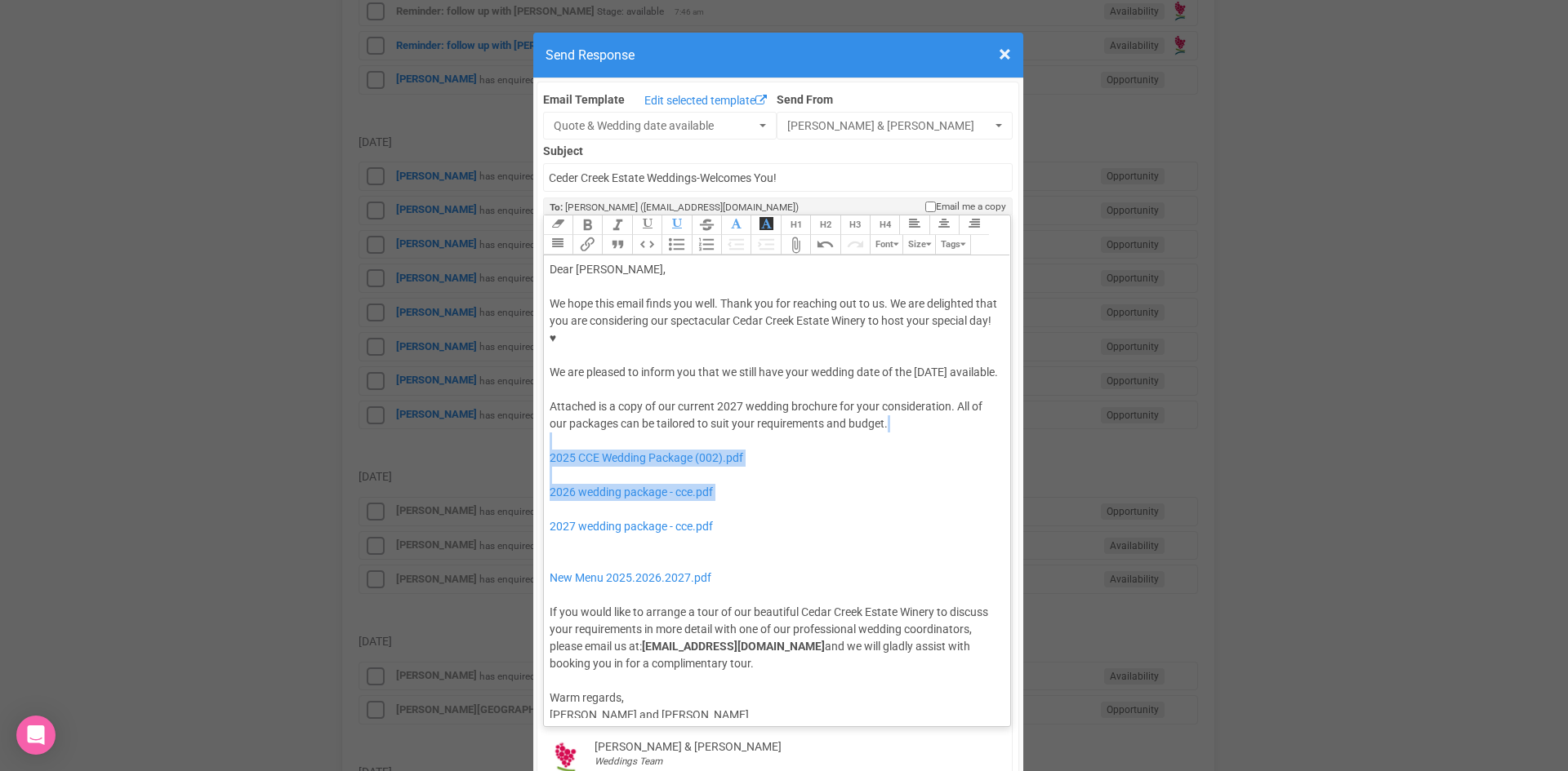
drag, startPoint x: 693, startPoint y: 478, endPoint x: 674, endPoint y: 413, distance: 67.7
click at [674, 413] on div "Attached is a copy of our current 2027 wedding brochure for your consideration.…" at bounding box center [774, 535] width 450 height 275
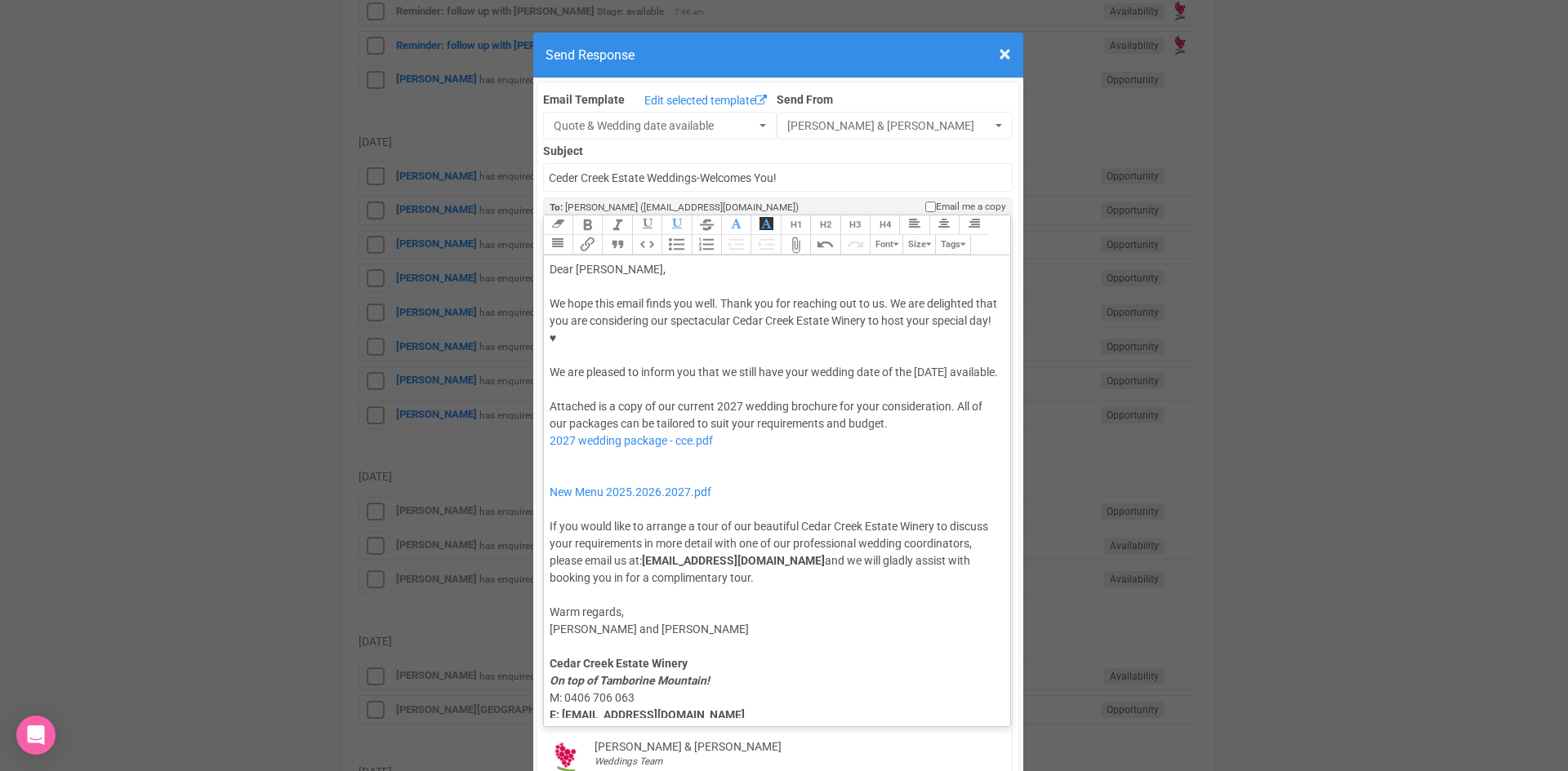
click at [656, 433] on div "Attached is a copy of our current 2027 wedding brochure for your consideration.…" at bounding box center [774, 492] width 450 height 188
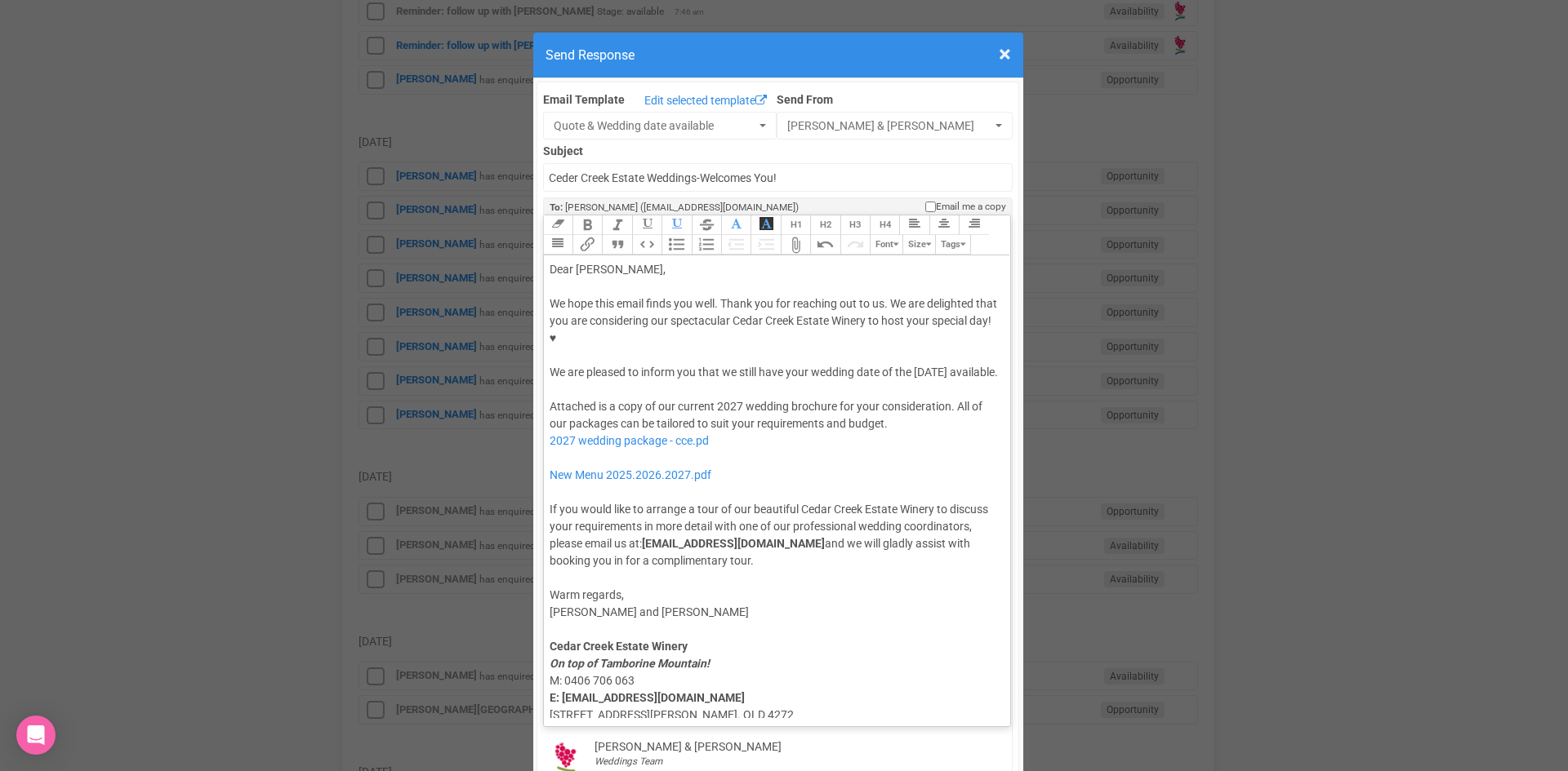
click at [712, 427] on div "Attached is a copy of our current 2027 wedding brochure for your consideration.…" at bounding box center [774, 483] width 450 height 171
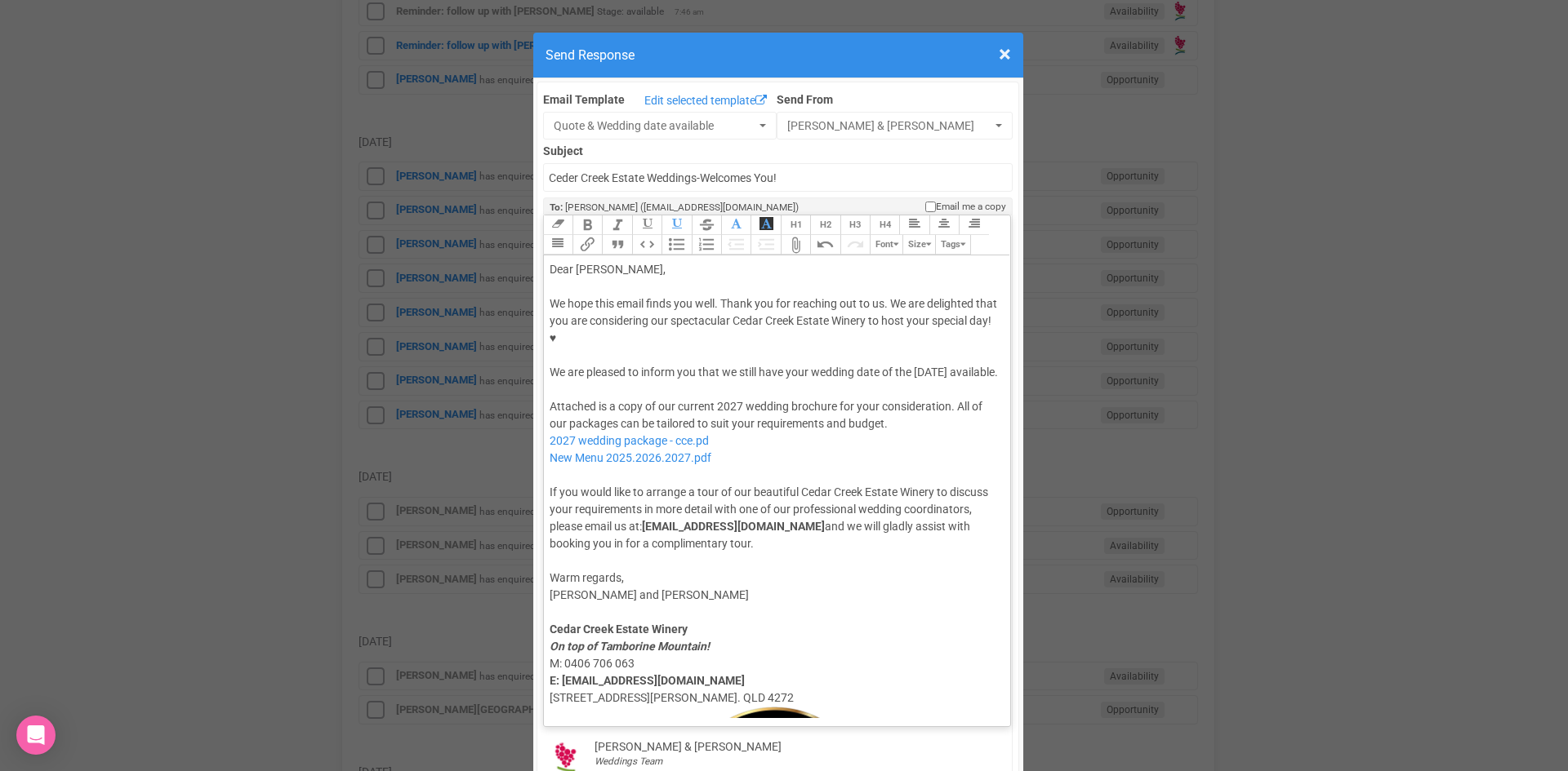
type trix-editor "<lor>Ipsu Dolo,</sit><ame><consec>&adip;</elitse></doe><tem>In utla etdo magna …"
click at [694, 452] on div "Attached is a copy of our current 2027 wedding brochure for your consideration.…" at bounding box center [774, 475] width 450 height 155
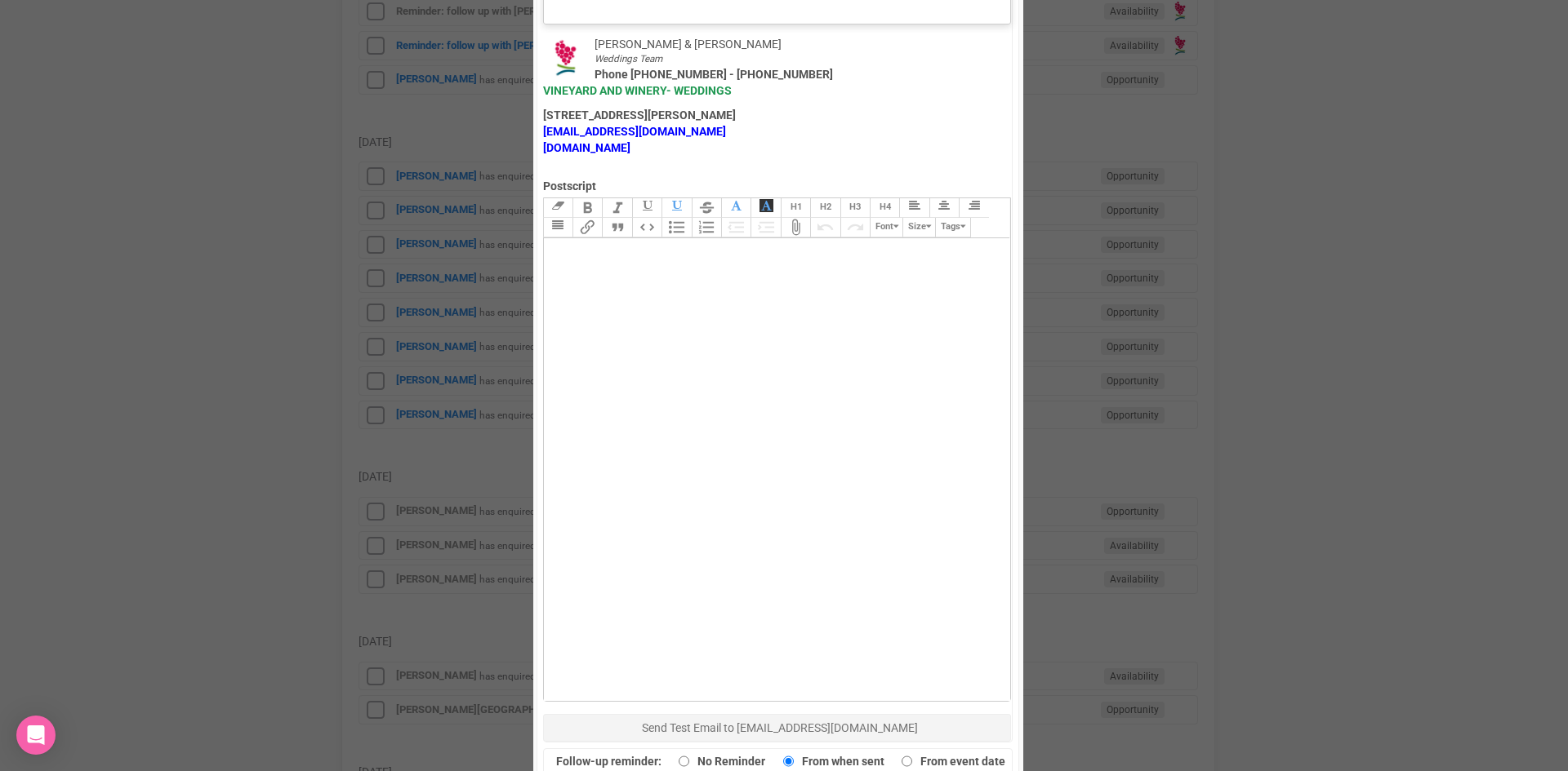
scroll to position [979, 0]
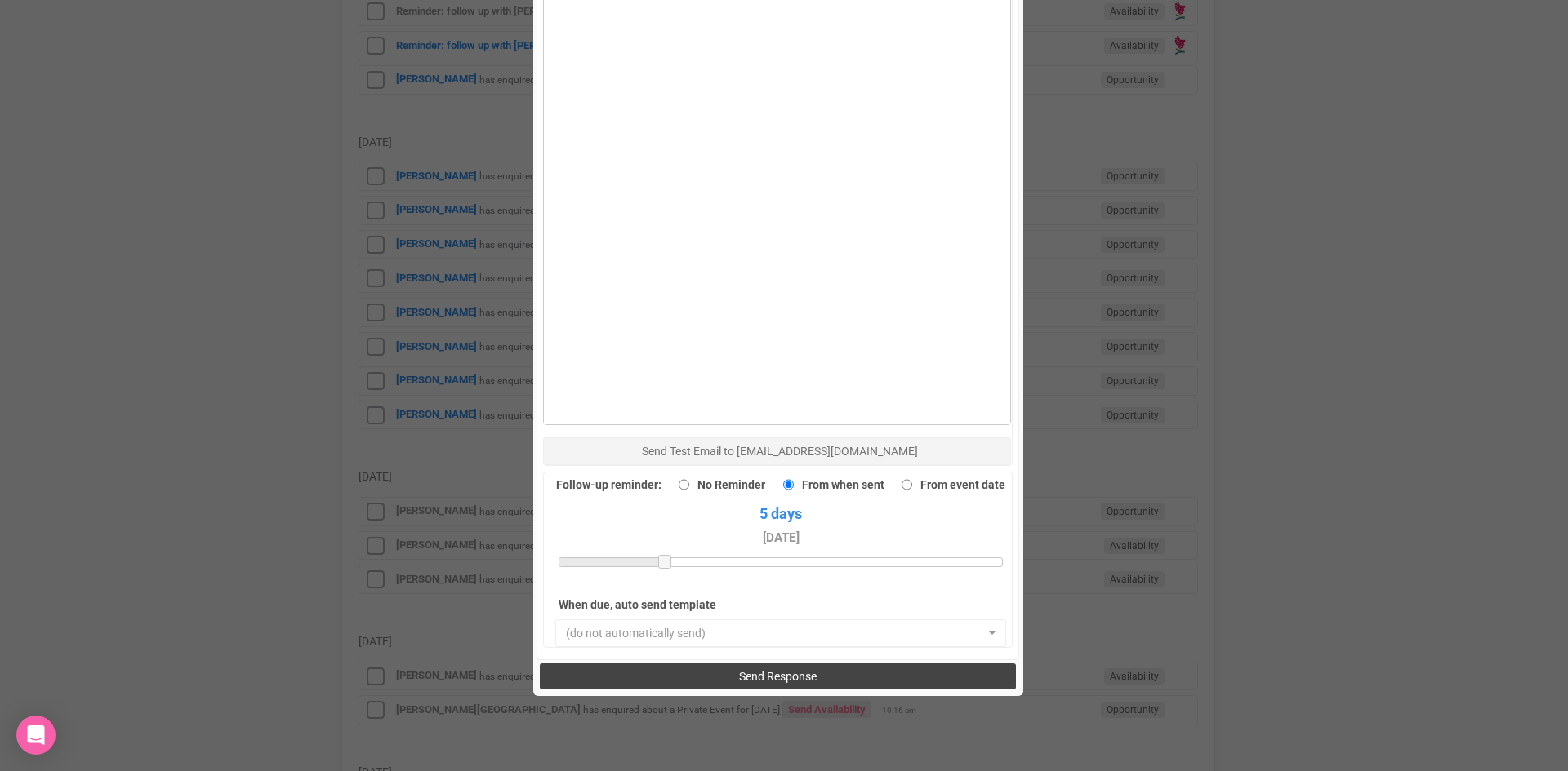
click at [733, 663] on button "Send Response" at bounding box center [778, 676] width 476 height 26
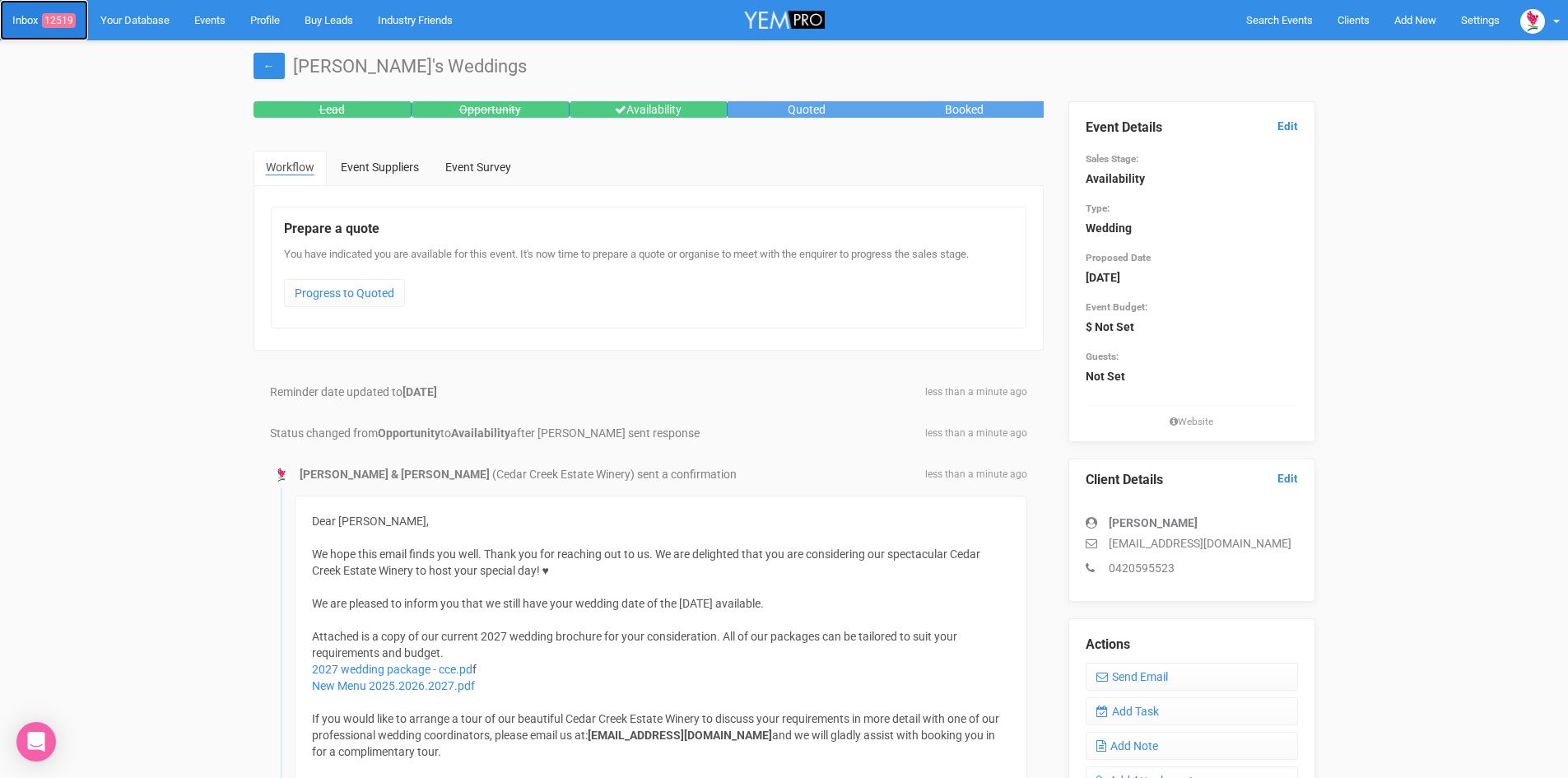
click at [17, 17] on link "Inbox 12519" at bounding box center [44, 20] width 88 height 40
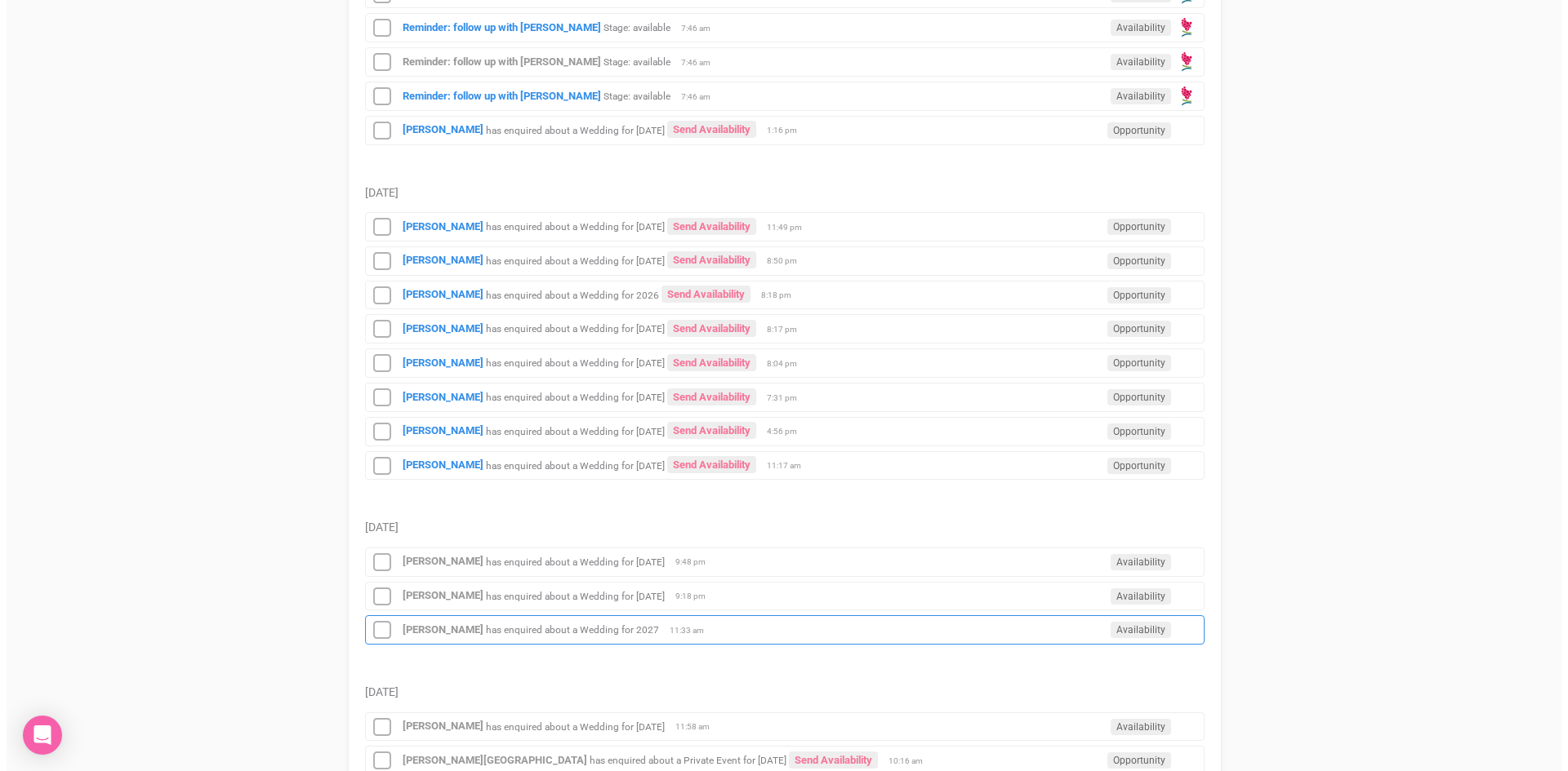
scroll to position [1142, 0]
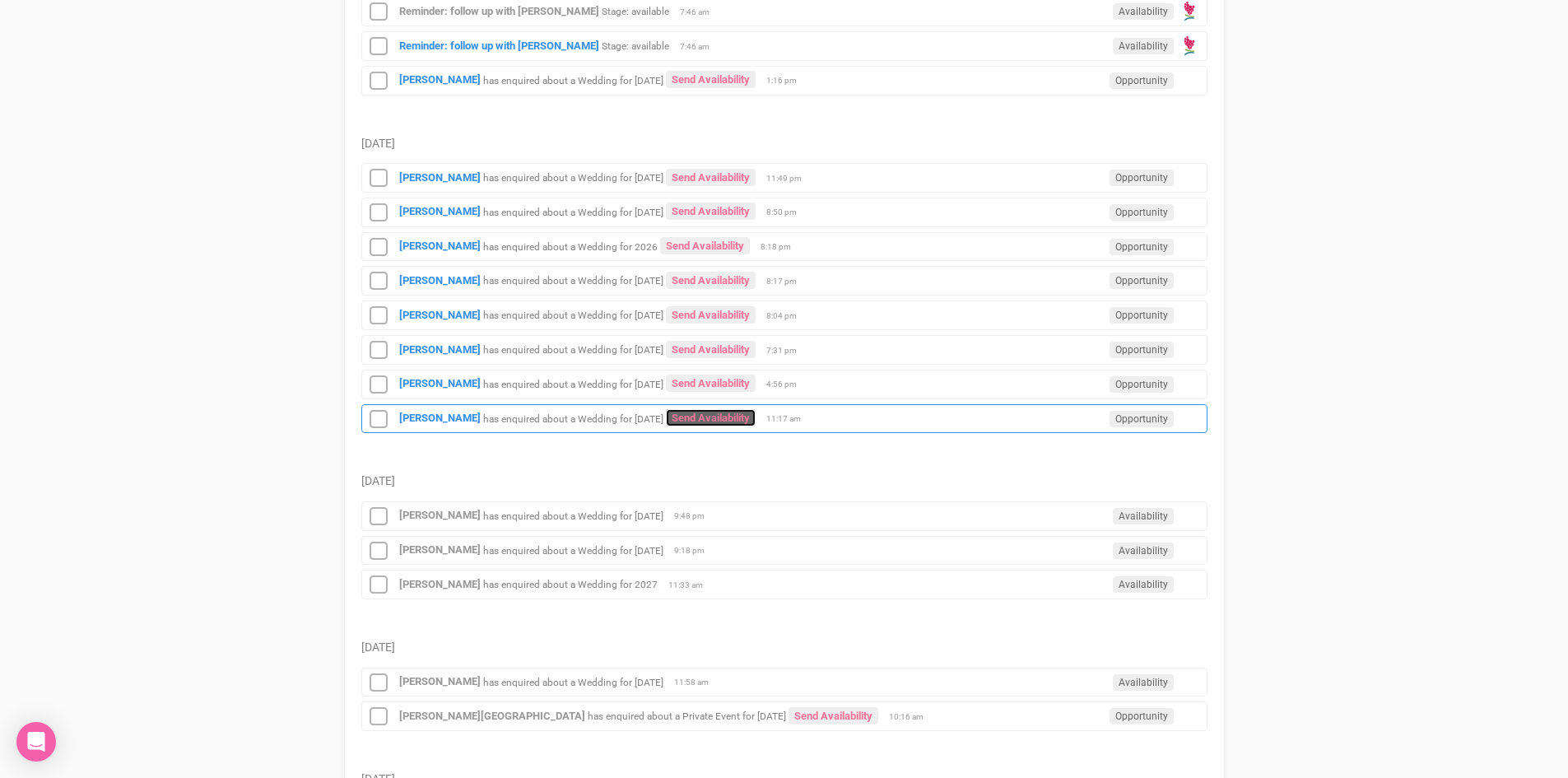
click at [712, 412] on link "Send Availability" at bounding box center [711, 418] width 90 height 17
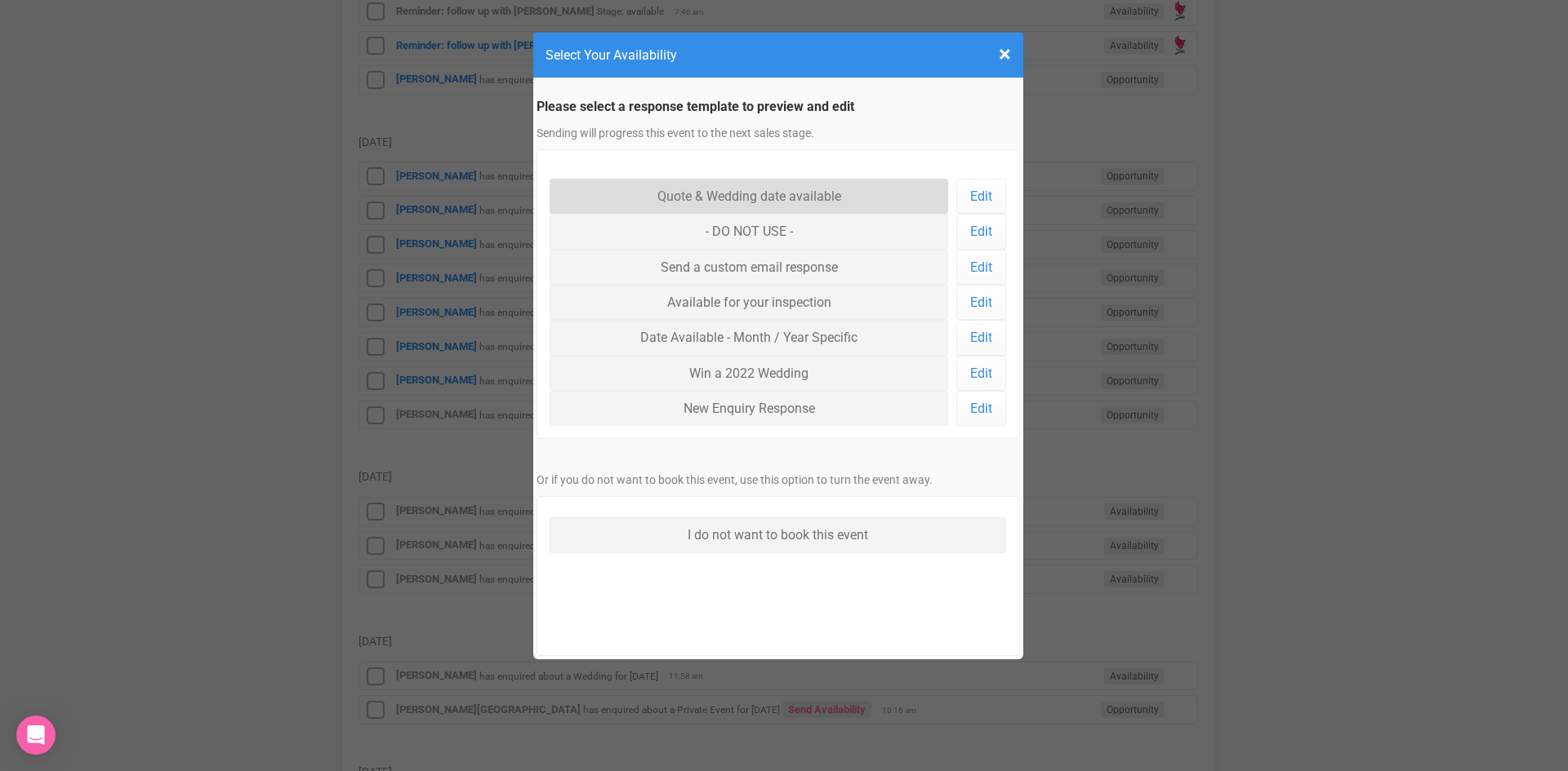
click at [701, 204] on link "Quote & Wedding date available" at bounding box center [749, 196] width 399 height 35
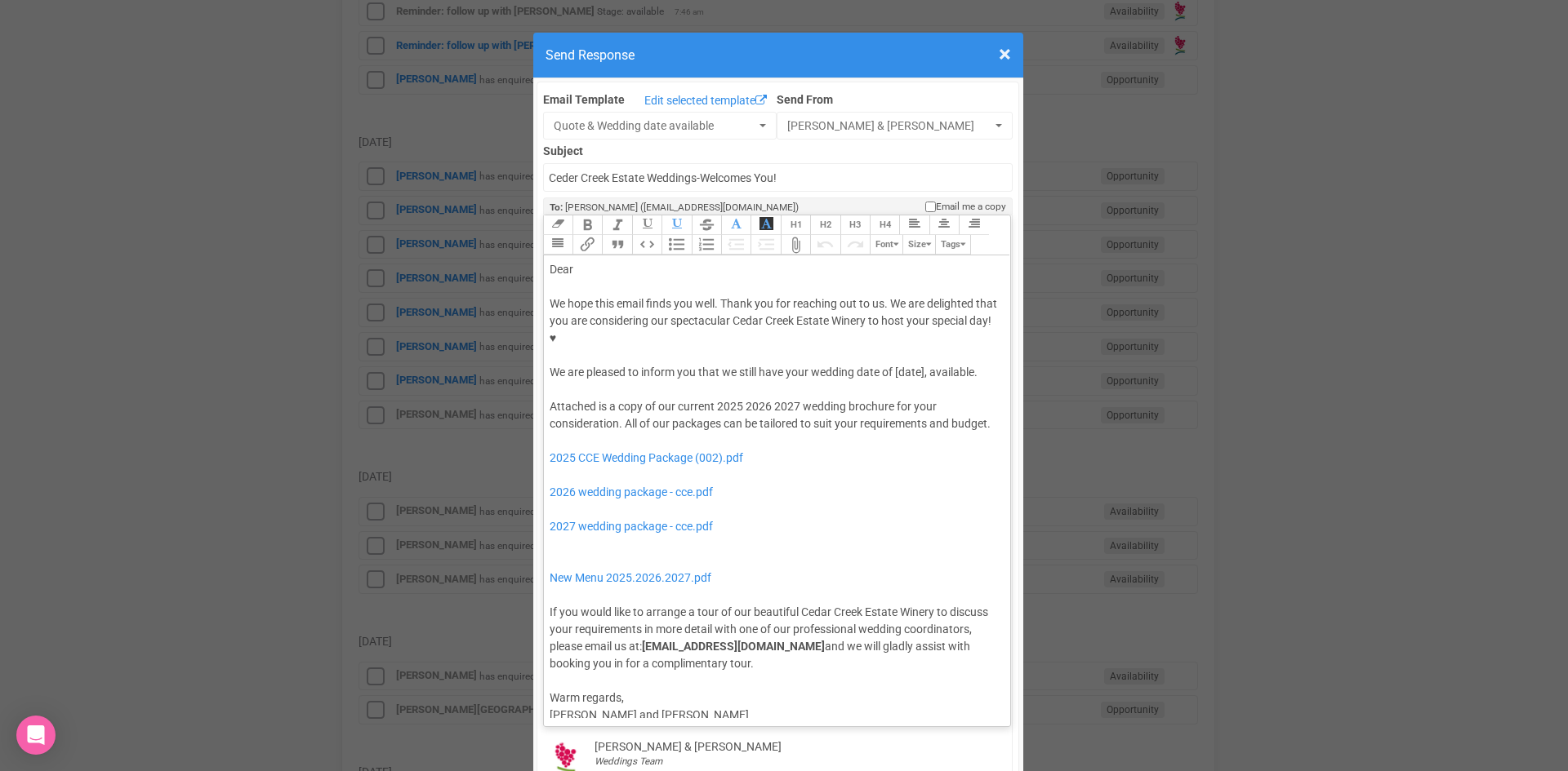
click at [577, 261] on div "Dear" at bounding box center [774, 269] width 450 height 17
drag, startPoint x: 923, startPoint y: 319, endPoint x: 892, endPoint y: 324, distance: 31.4
click at [892, 324] on div "We hope this email finds you well. Thank you for reaching out to us. We are del…" at bounding box center [774, 338] width 450 height 85
drag, startPoint x: 656, startPoint y: 339, endPoint x: 889, endPoint y: 319, distance: 233.9
click at [889, 319] on div "We hope this email finds you well. Thank you for reaching out to us. We are del…" at bounding box center [774, 338] width 450 height 85
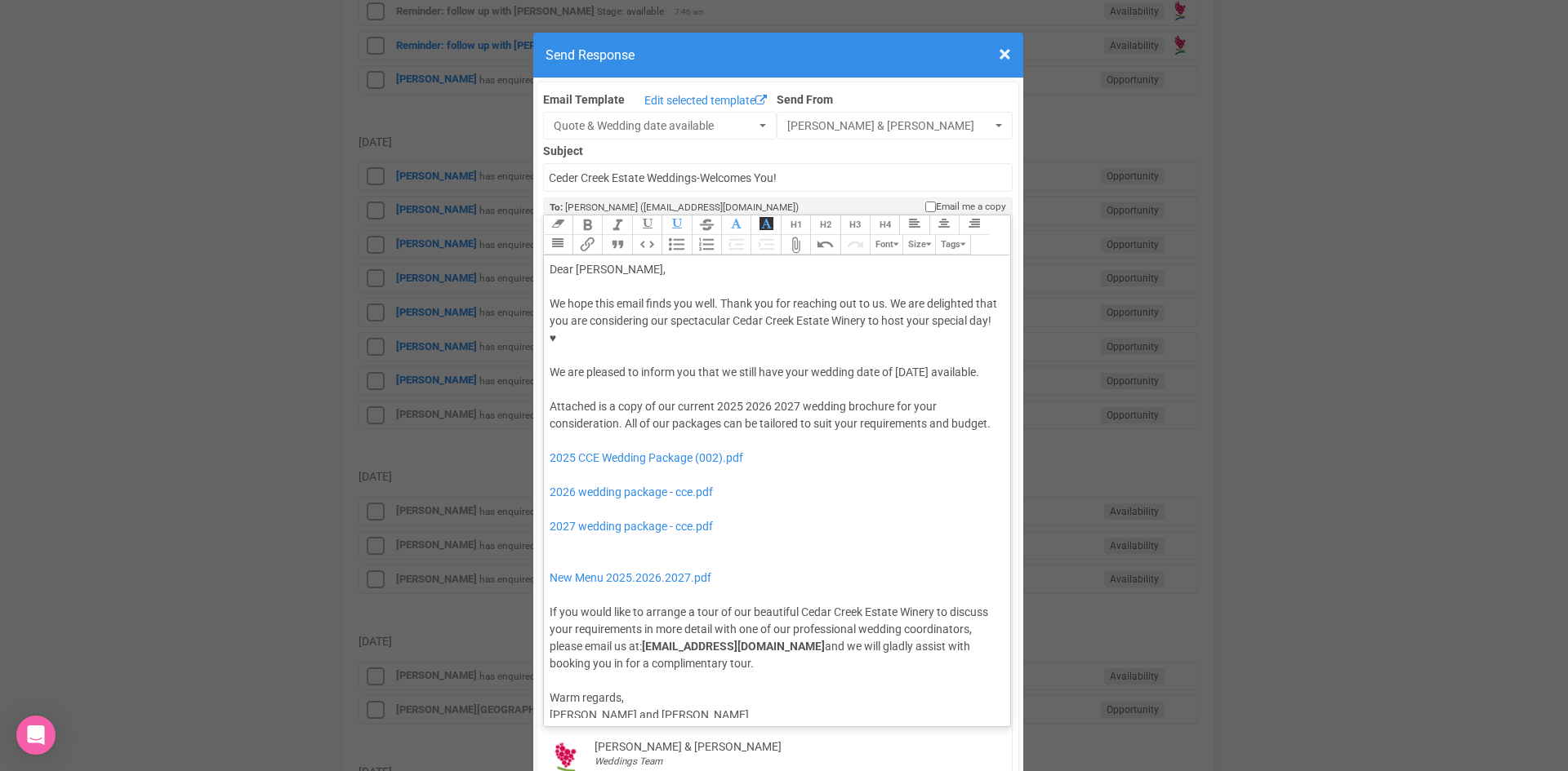
click at [586, 216] on button "Bold" at bounding box center [587, 225] width 29 height 20
click at [602, 216] on button "Italic" at bounding box center [617, 225] width 29 height 20
click at [677, 338] on div "We hope this email finds you well. Thank you for reaching out to us. We are del…" at bounding box center [774, 338] width 450 height 85
drag, startPoint x: 766, startPoint y: 372, endPoint x: 706, endPoint y: 367, distance: 60.2
click at [706, 398] on div "Attached is a copy of our current 2025 2026 2027 wedding brochure for your cons…" at bounding box center [774, 535] width 450 height 275
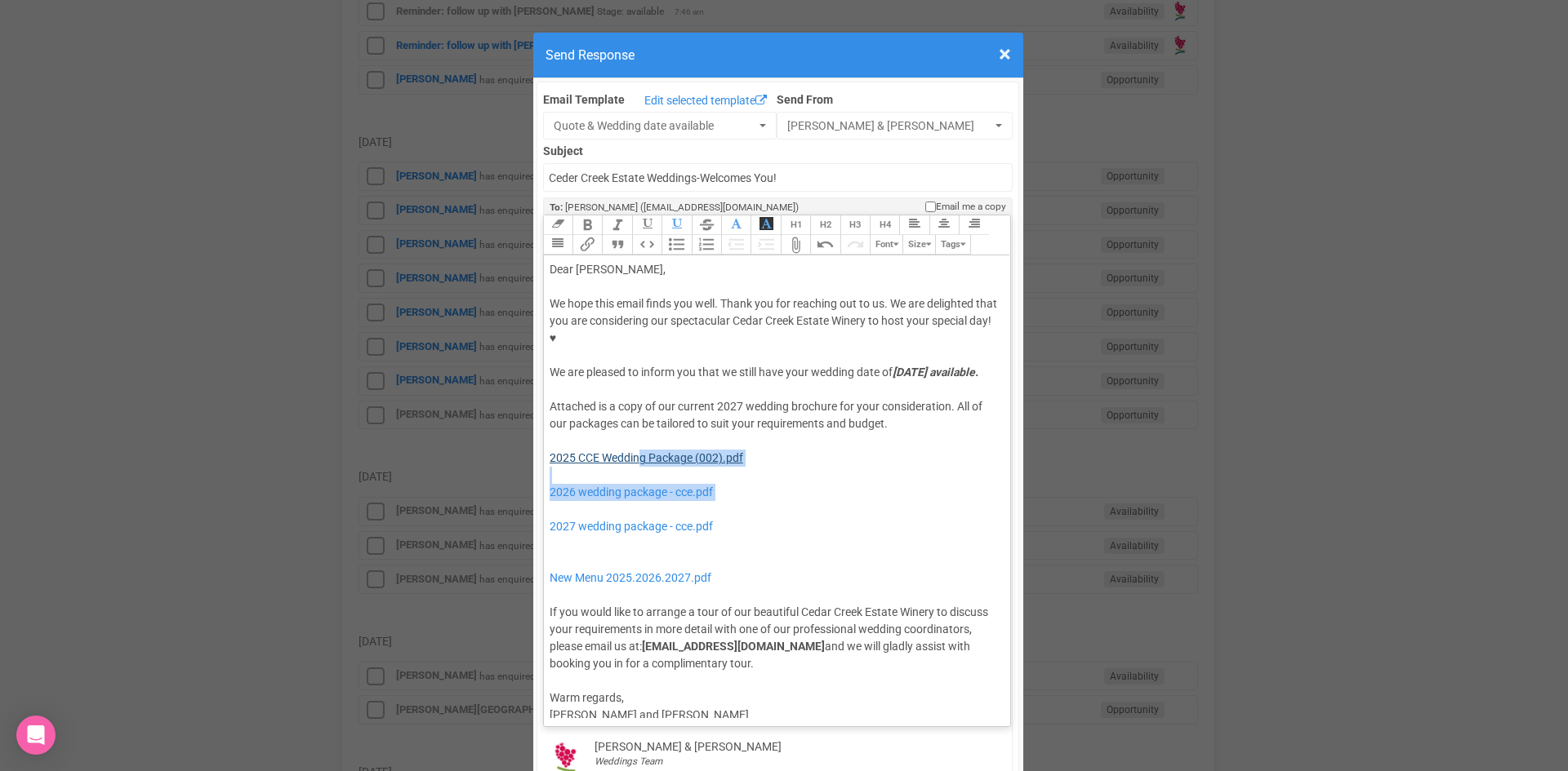
drag, startPoint x: 687, startPoint y: 477, endPoint x: 633, endPoint y: 421, distance: 77.8
click at [633, 421] on div "Attached is a copy of our current 2027 wedding brochure for your consideration.…" at bounding box center [774, 535] width 450 height 275
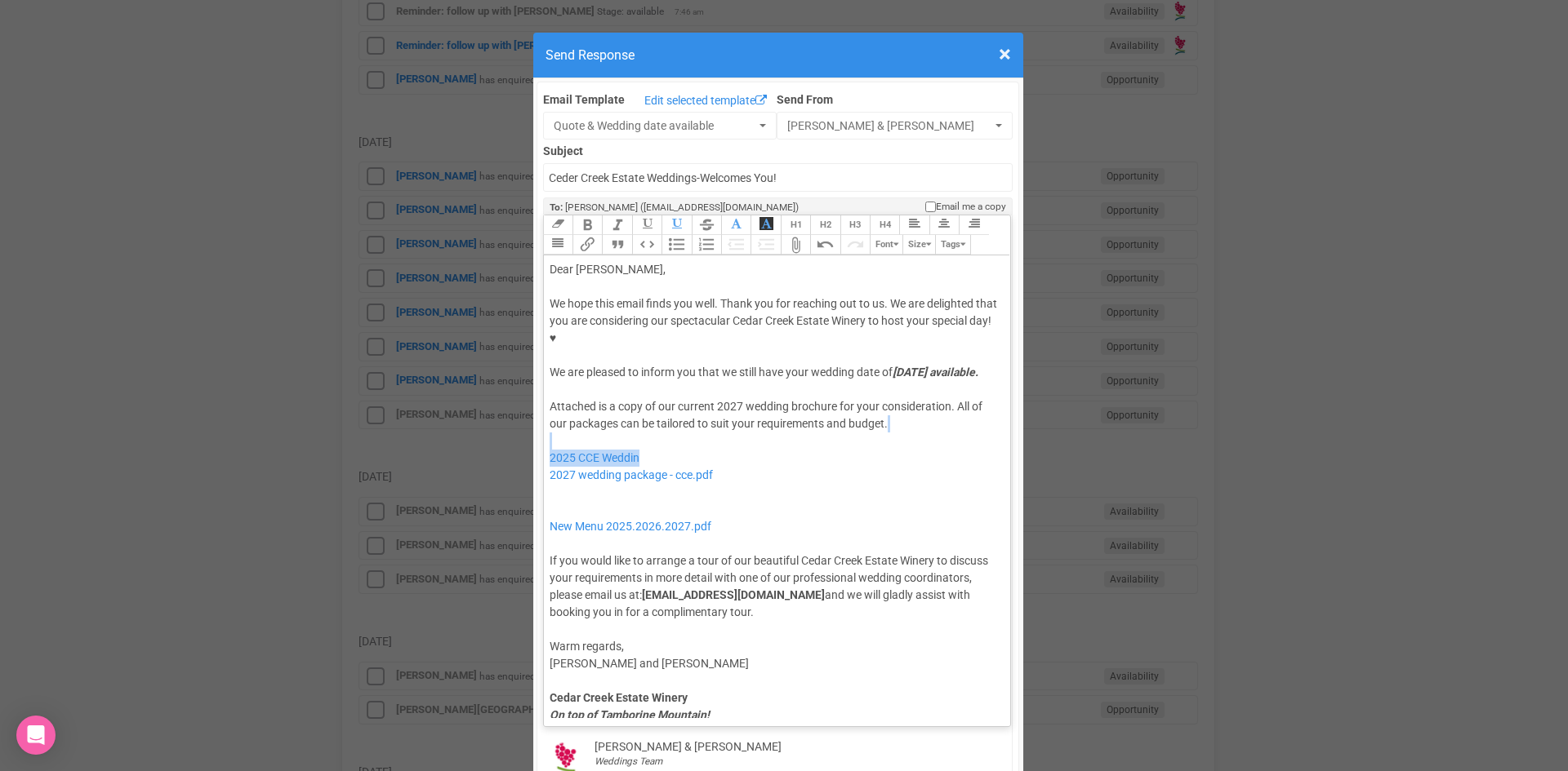
drag, startPoint x: 643, startPoint y: 425, endPoint x: 595, endPoint y: 409, distance: 50.6
click at [595, 409] on div "Attached is a copy of our current 2027 wedding brochure for your consideration.…" at bounding box center [774, 509] width 450 height 223
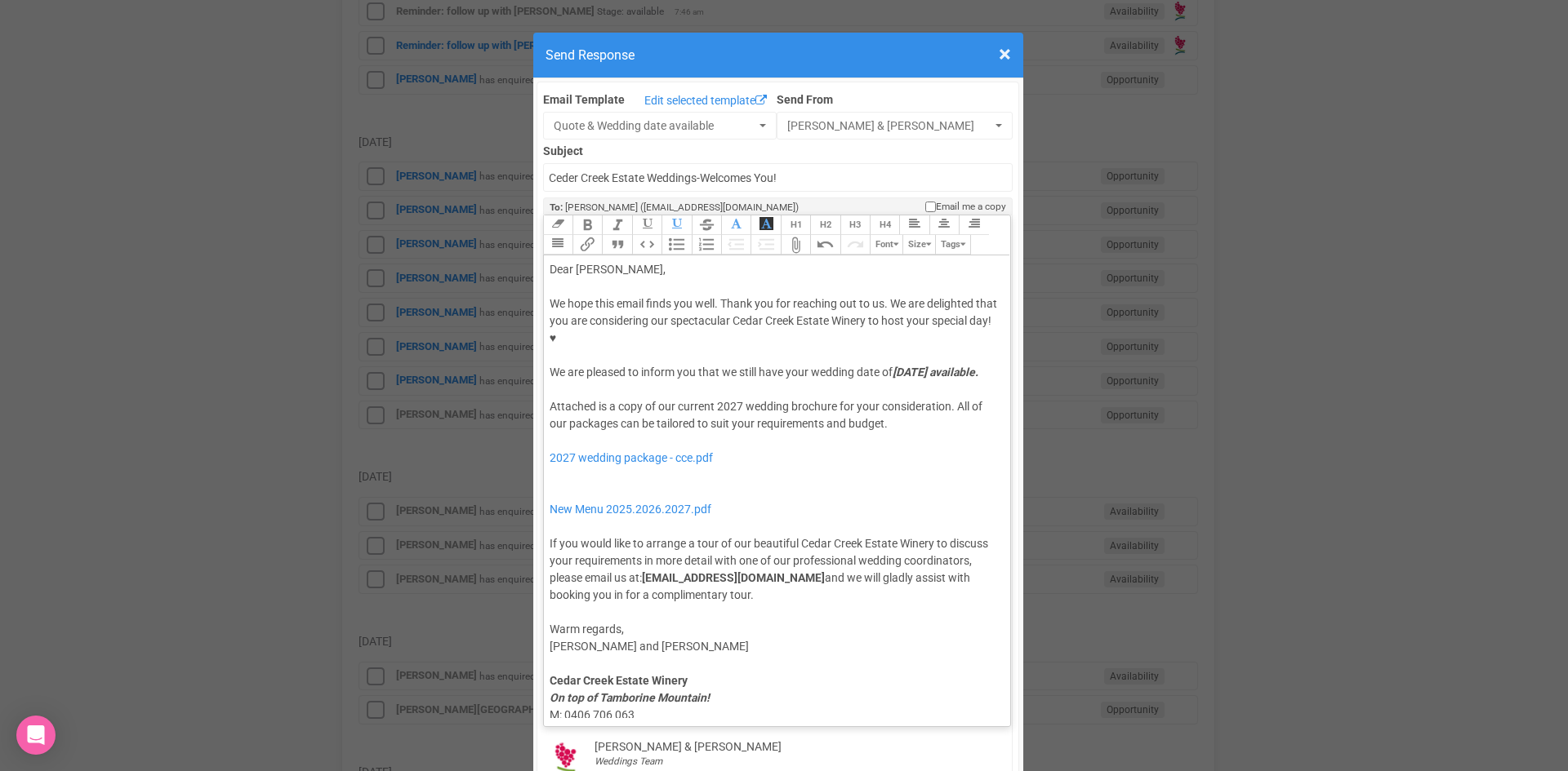
click at [605, 456] on div "Attached is a copy of our current 2027 wedding brochure for your consideration.…" at bounding box center [774, 501] width 450 height 205
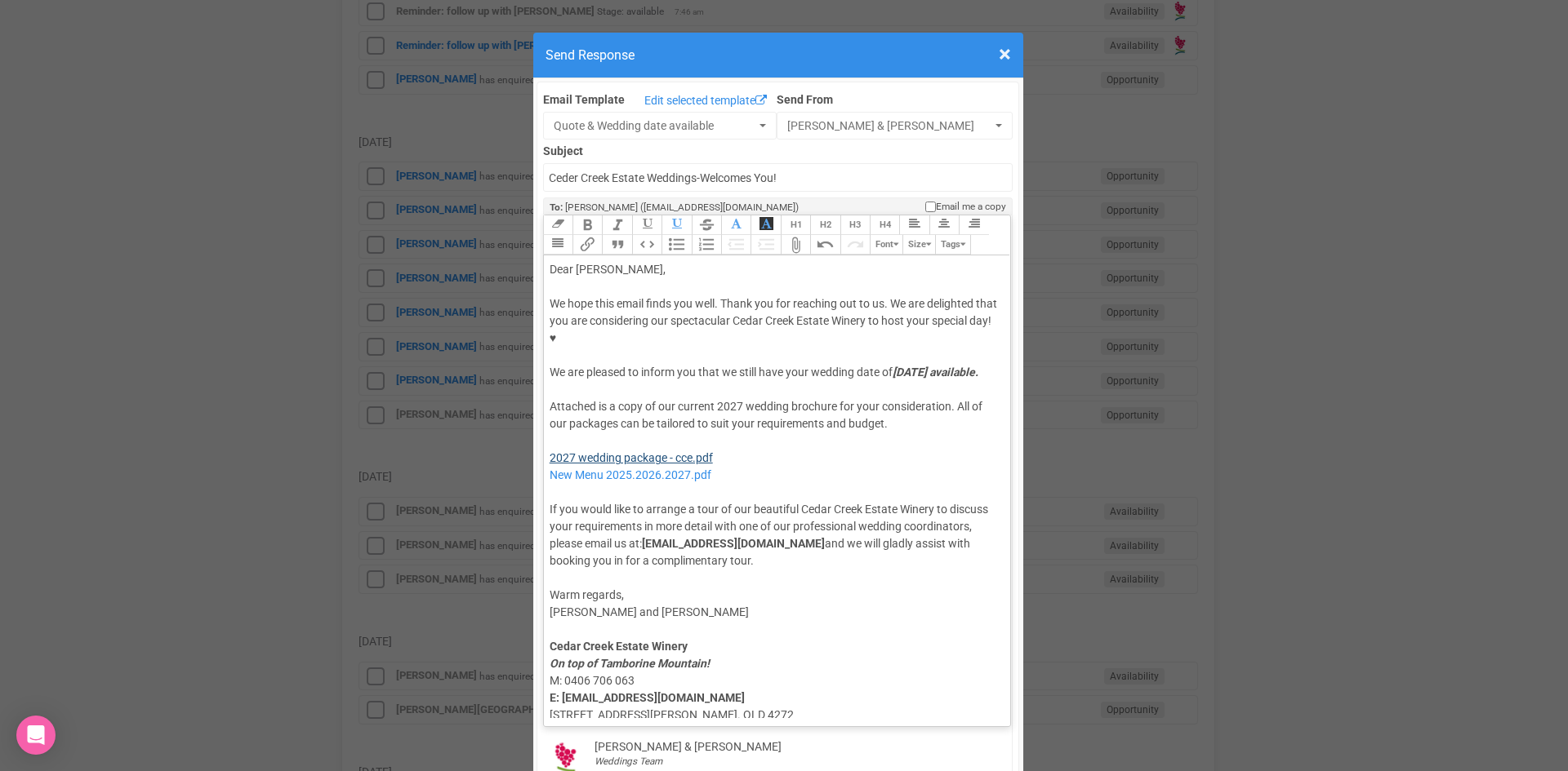
click at [619, 403] on div "Attached is a copy of our current 2027 wedding brochure for your consideration.…" at bounding box center [774, 483] width 450 height 171
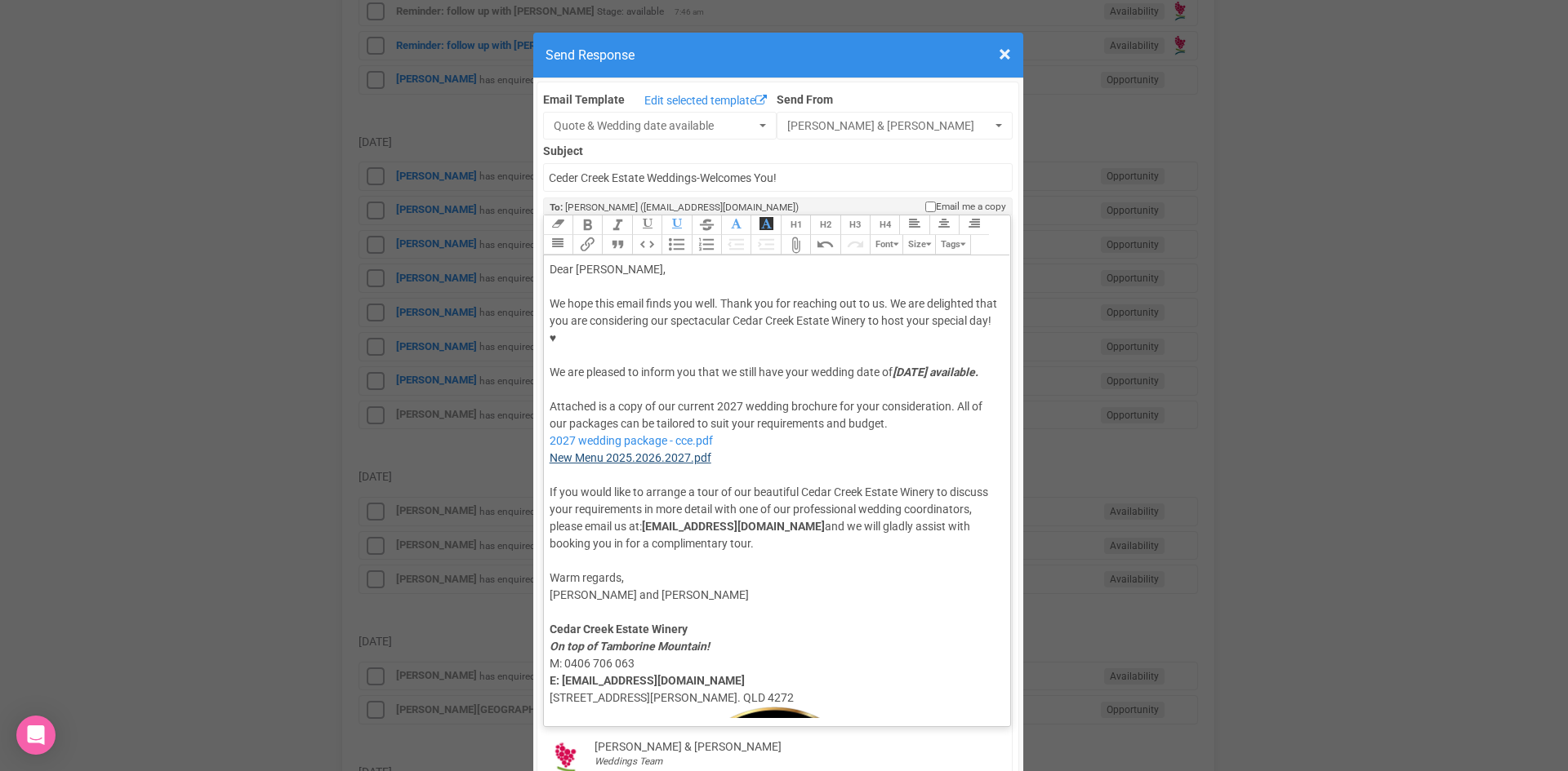
type trix-editor "<div>Dear Parris,</div><div><strong>&nbsp;</strong></div><div>We hope this emai…"
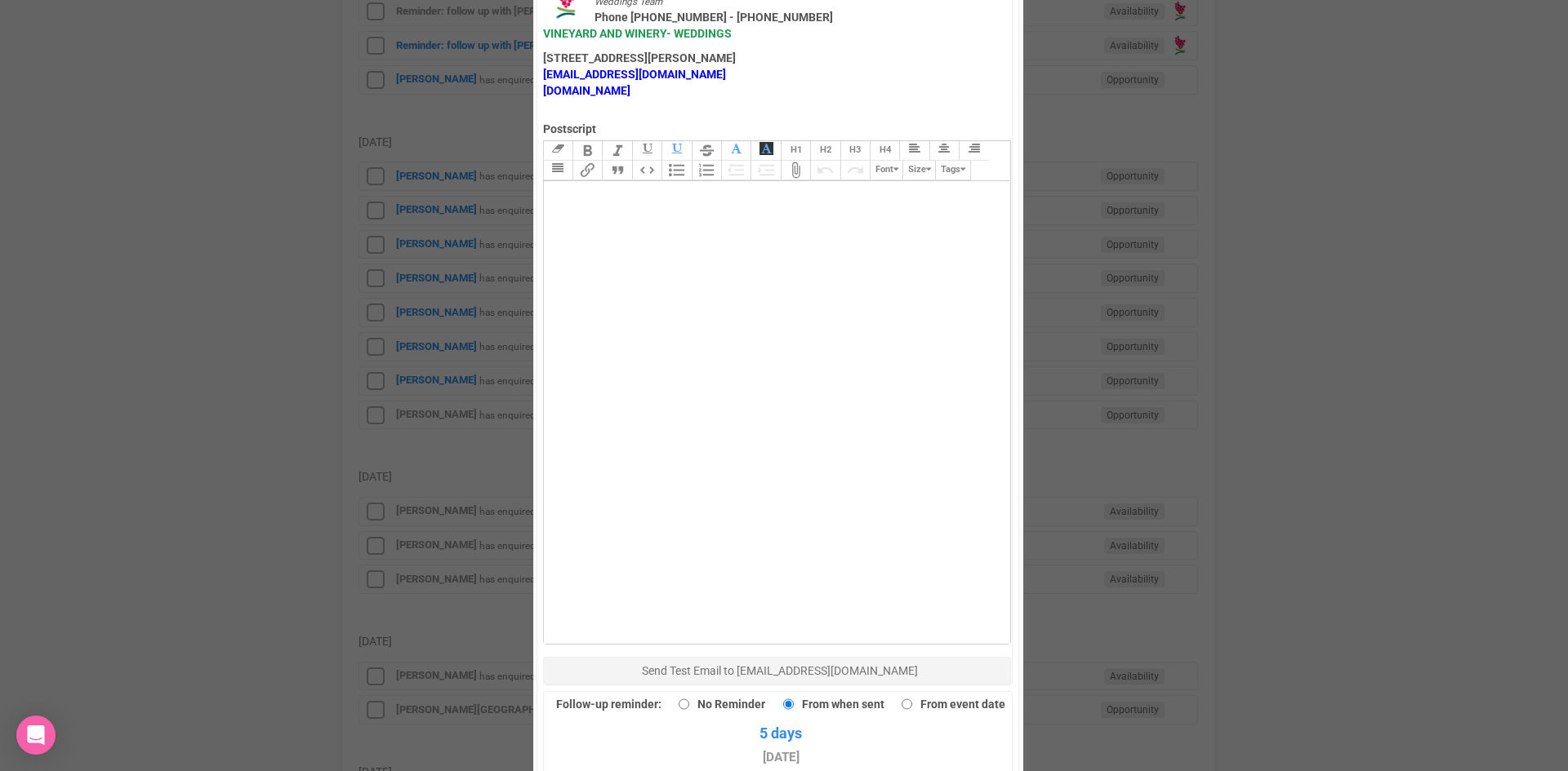
scroll to position [1061, 0]
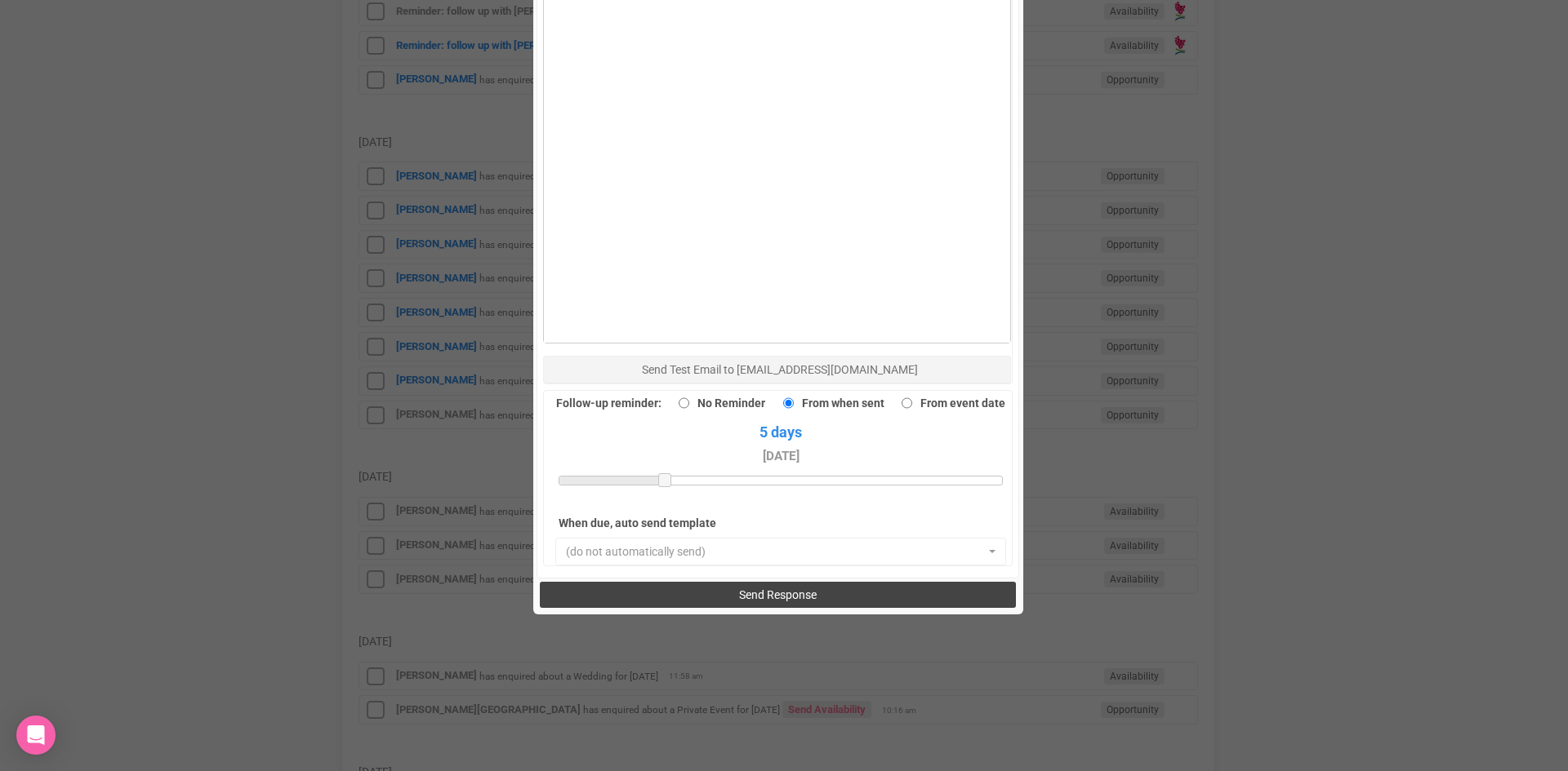
click at [781, 588] on span "Send Response" at bounding box center [778, 594] width 78 height 13
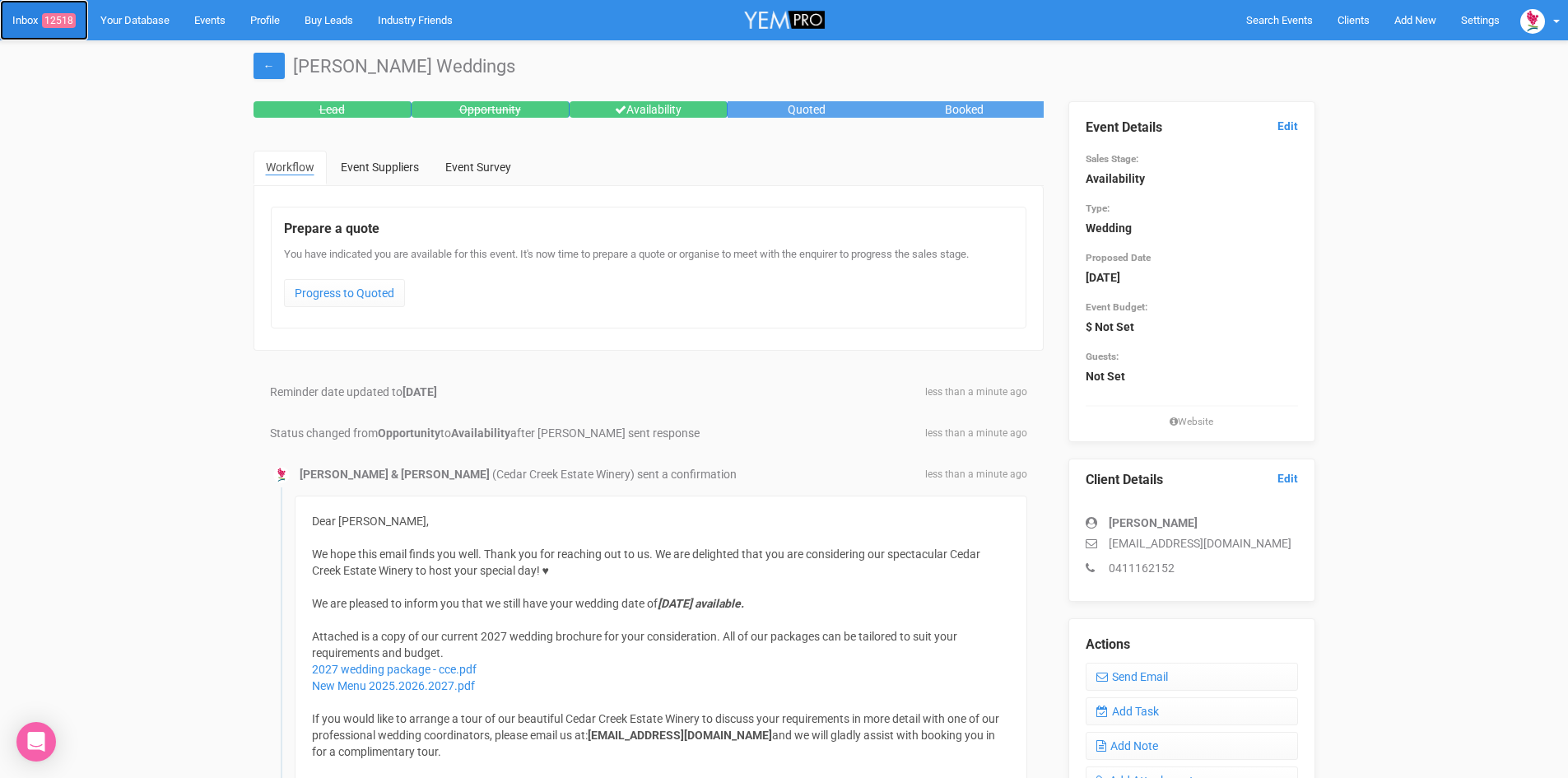
click at [22, 18] on link "Inbox 12518" at bounding box center [44, 20] width 88 height 40
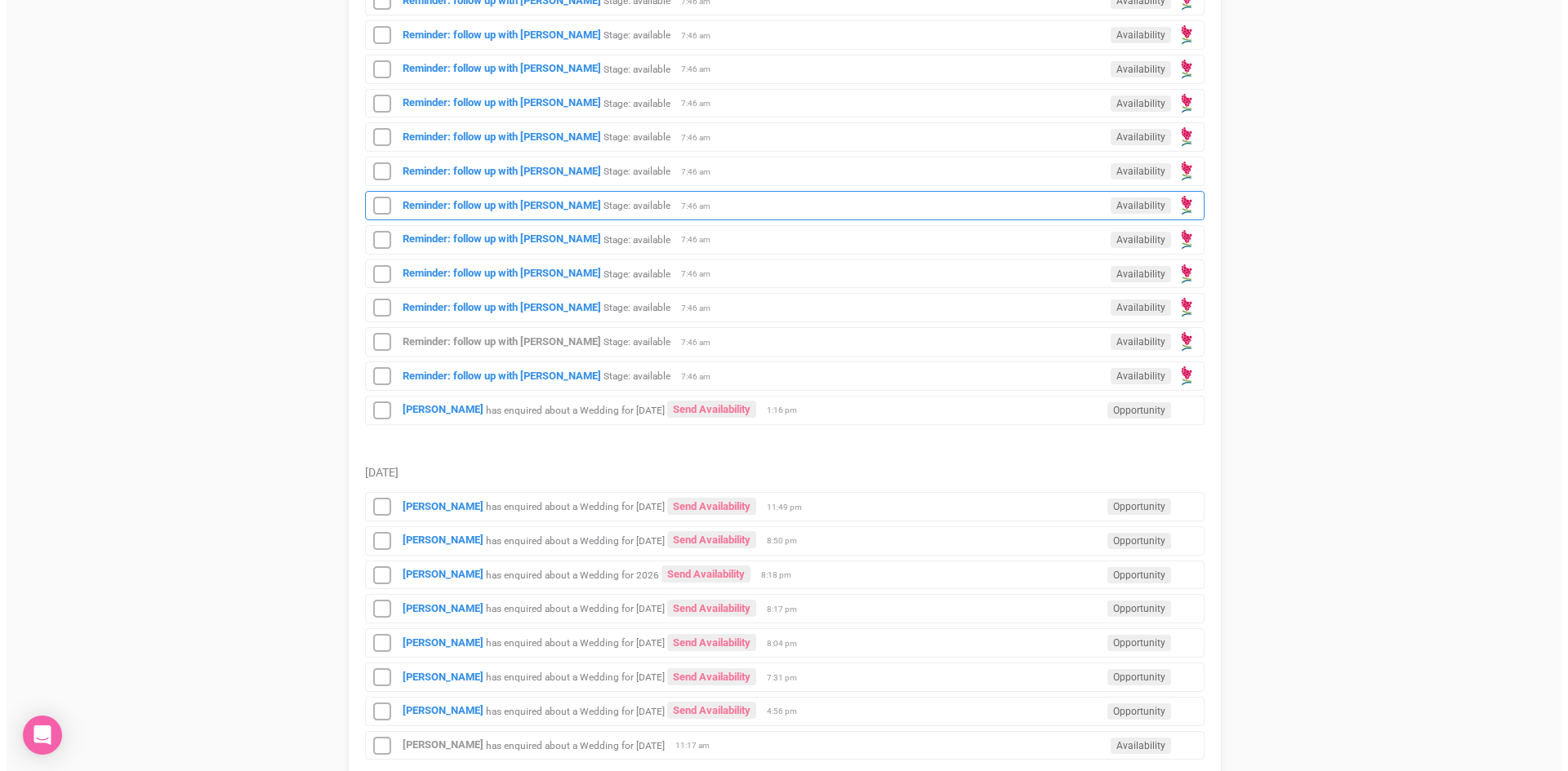
scroll to position [816, 0]
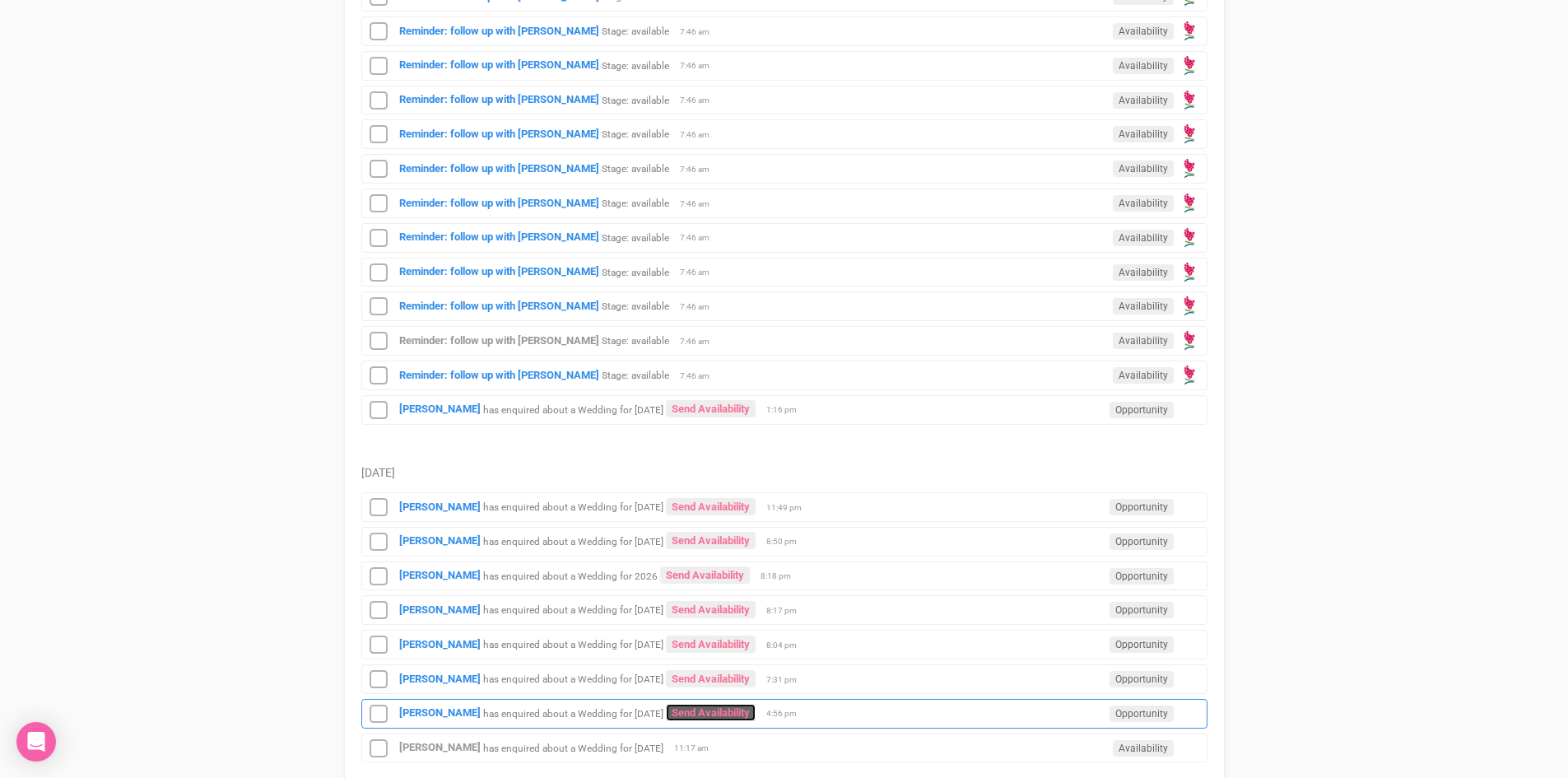
click at [725, 713] on link "Send Availability" at bounding box center [711, 713] width 90 height 17
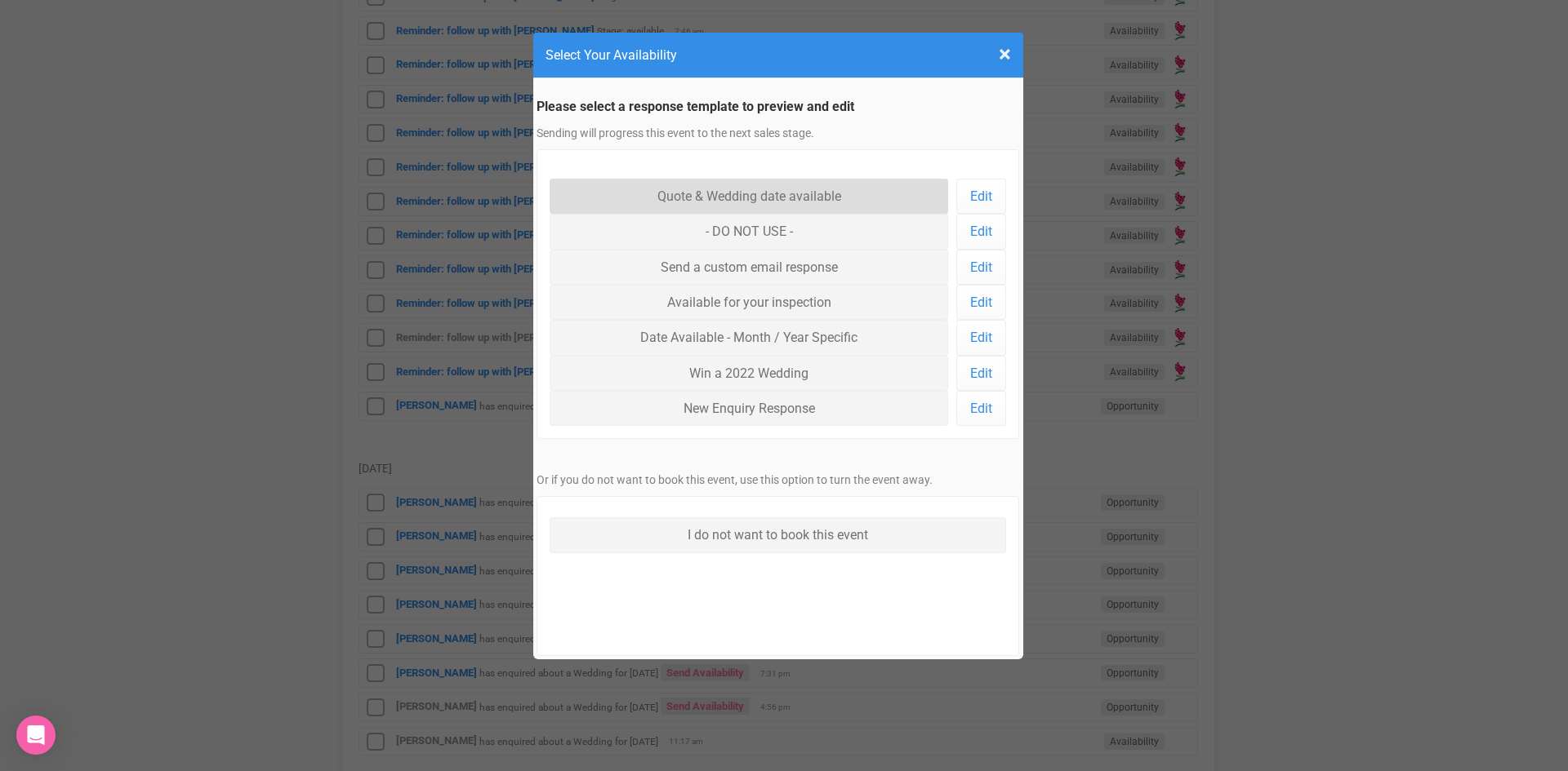
click at [706, 207] on link "Quote & Wedding date available" at bounding box center [749, 196] width 399 height 35
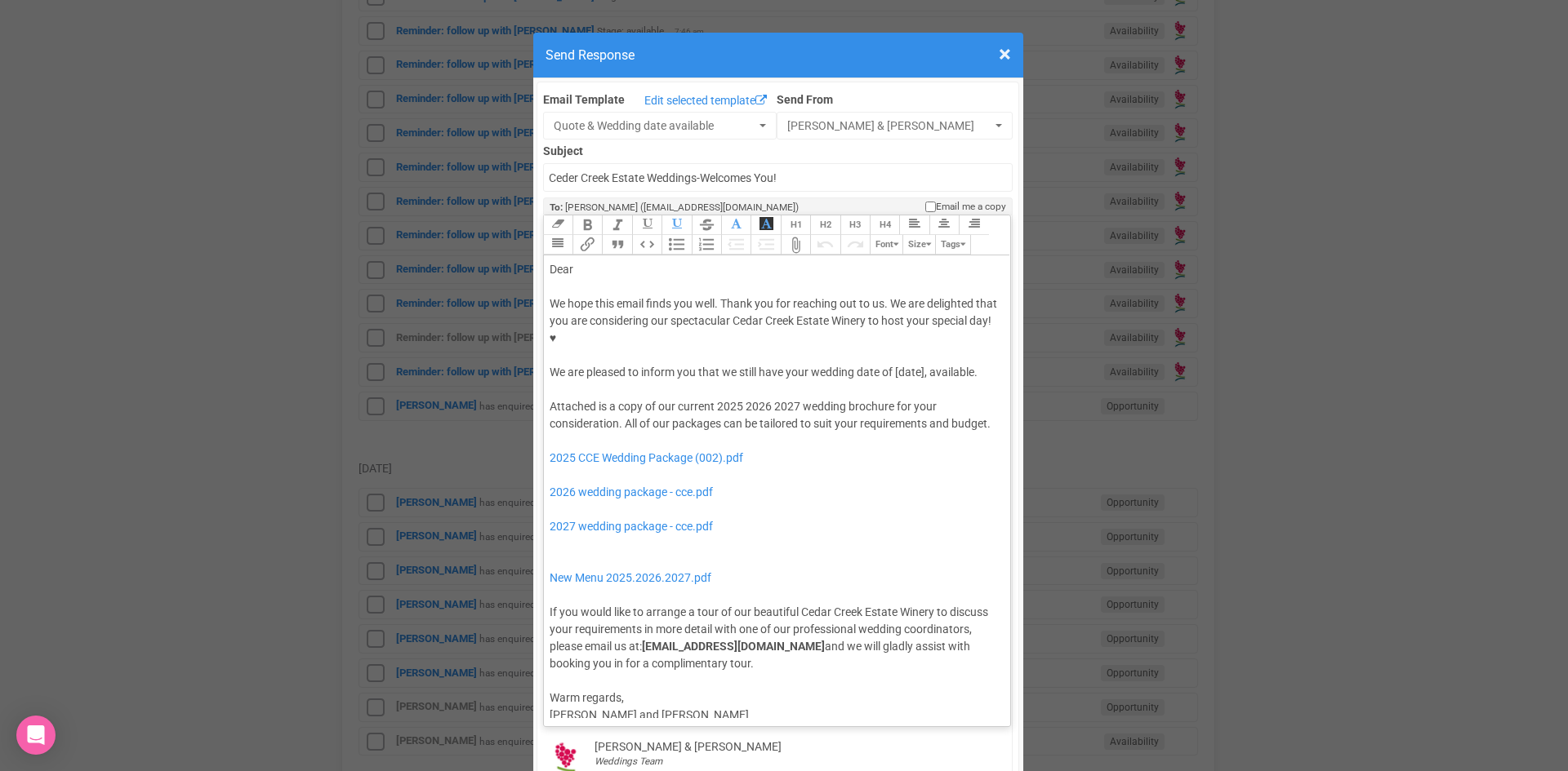
click at [594, 261] on div "Dear" at bounding box center [774, 269] width 450 height 17
drag, startPoint x: 924, startPoint y: 322, endPoint x: 891, endPoint y: 325, distance: 33.1
click at [891, 325] on div "We hope this email finds you well. Thank you for reaching out to us. We are del…" at bounding box center [774, 338] width 450 height 85
drag, startPoint x: 714, startPoint y: 341, endPoint x: 892, endPoint y: 325, distance: 178.7
click at [892, 325] on div "We hope this email finds you well. Thank you for reaching out to us. We are del…" at bounding box center [774, 338] width 450 height 85
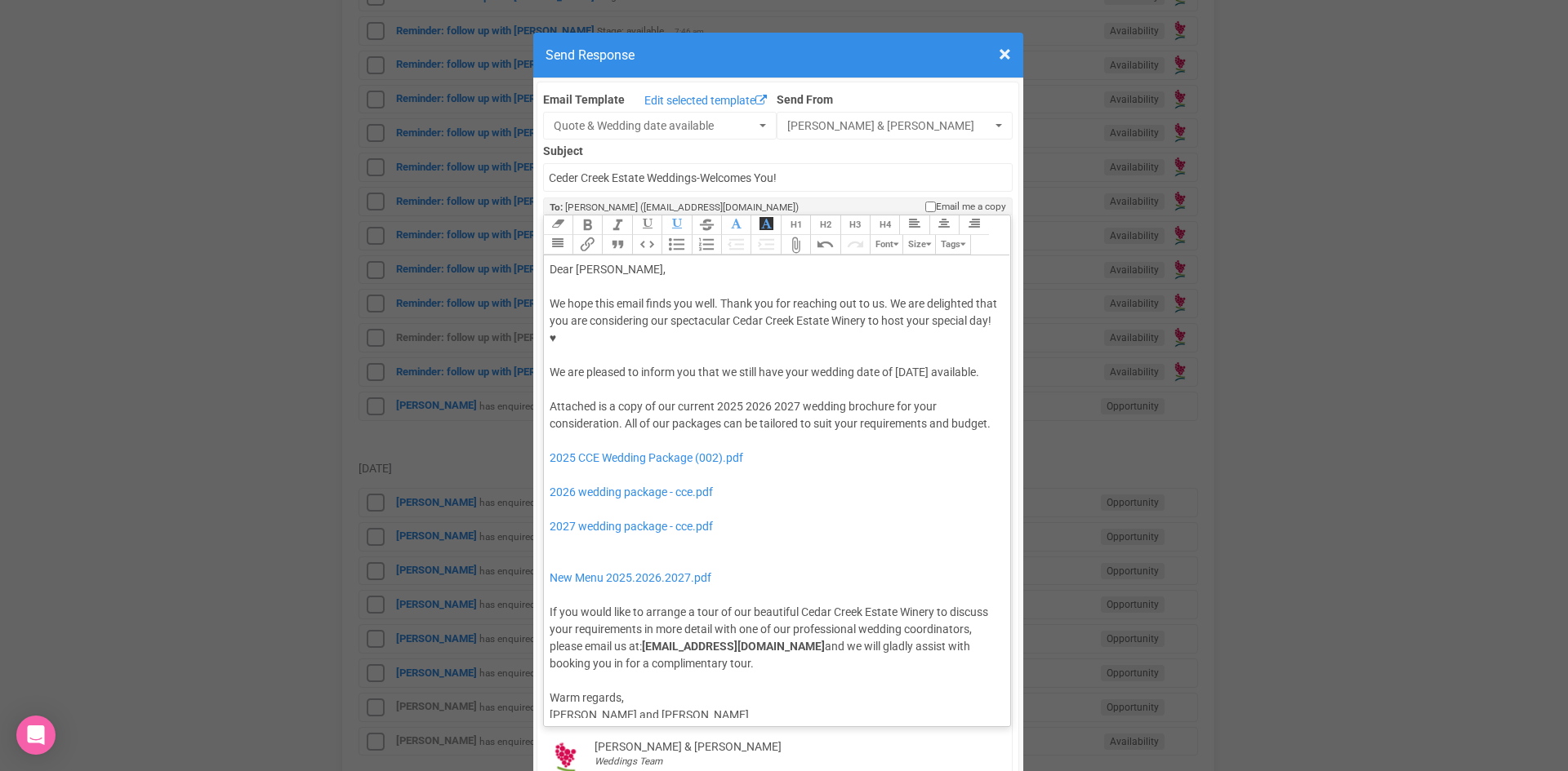
click at [602, 216] on button "Italic" at bounding box center [617, 225] width 29 height 20
click at [585, 216] on button "Bold" at bounding box center [587, 225] width 29 height 20
click at [674, 381] on div at bounding box center [774, 389] width 450 height 17
drag, startPoint x: 740, startPoint y: 375, endPoint x: 710, endPoint y: 377, distance: 30.1
click at [710, 398] on div "Attached is a copy of our current 2025 2026 2027 wedding brochure for your cons…" at bounding box center [774, 535] width 450 height 275
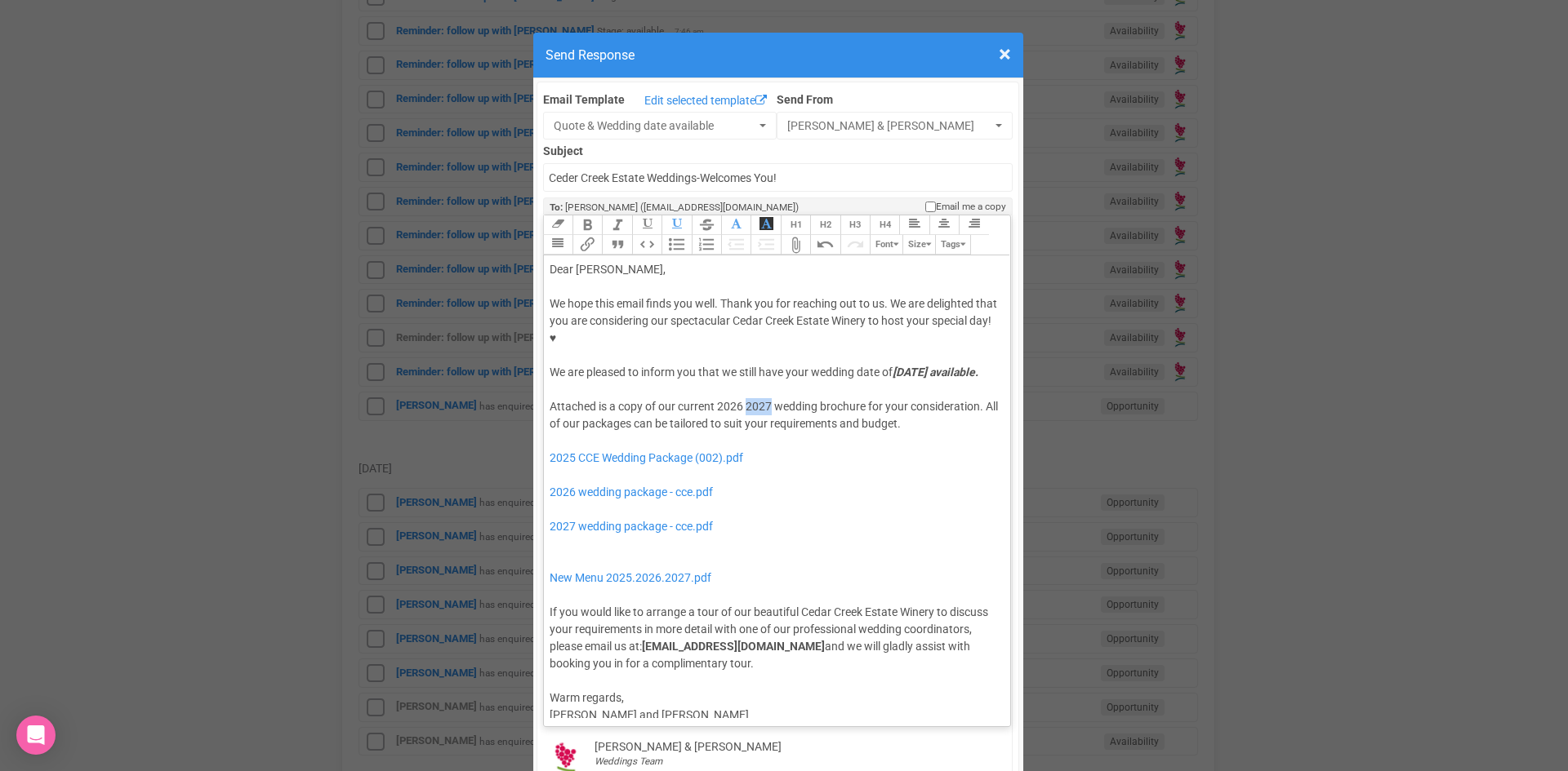
drag, startPoint x: 766, startPoint y: 373, endPoint x: 742, endPoint y: 374, distance: 24.0
click at [742, 398] on div "Attached is a copy of our current 2026 2027 wedding brochure for your considera…" at bounding box center [774, 535] width 450 height 275
drag, startPoint x: 678, startPoint y: 509, endPoint x: 679, endPoint y: 483, distance: 26.0
click at [679, 483] on div "Attached is a copy of our current 2026 wedding brochure for your consideration.…" at bounding box center [774, 535] width 450 height 275
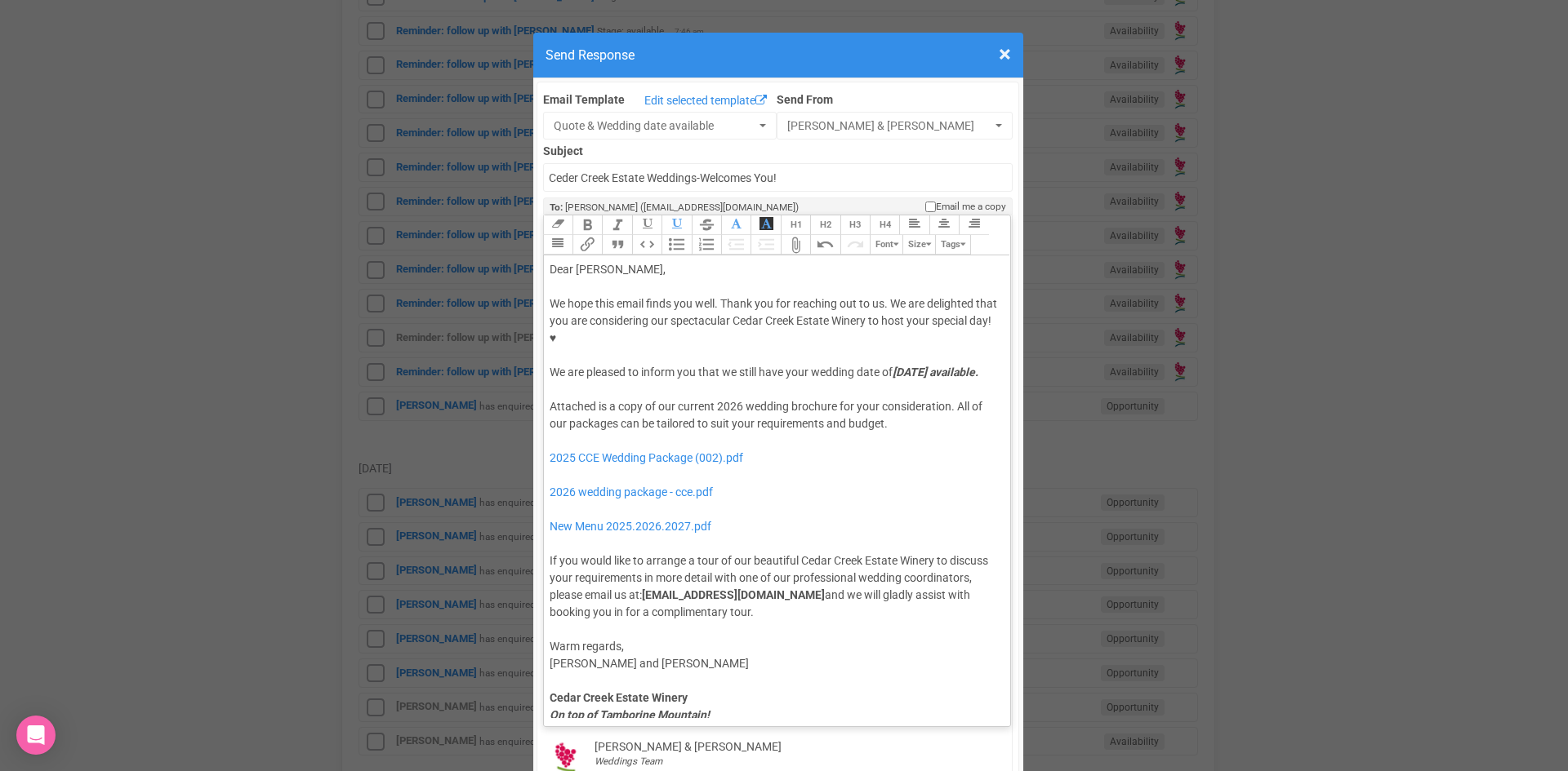
click at [684, 439] on div "Attached is a copy of our current 2026 wedding brochure for your consideration.…" at bounding box center [774, 509] width 450 height 223
drag, startPoint x: 681, startPoint y: 441, endPoint x: 665, endPoint y: 413, distance: 32.2
click at [665, 413] on div "Attached is a copy of our current 2026 wedding brochure for your consideration.…" at bounding box center [774, 509] width 450 height 223
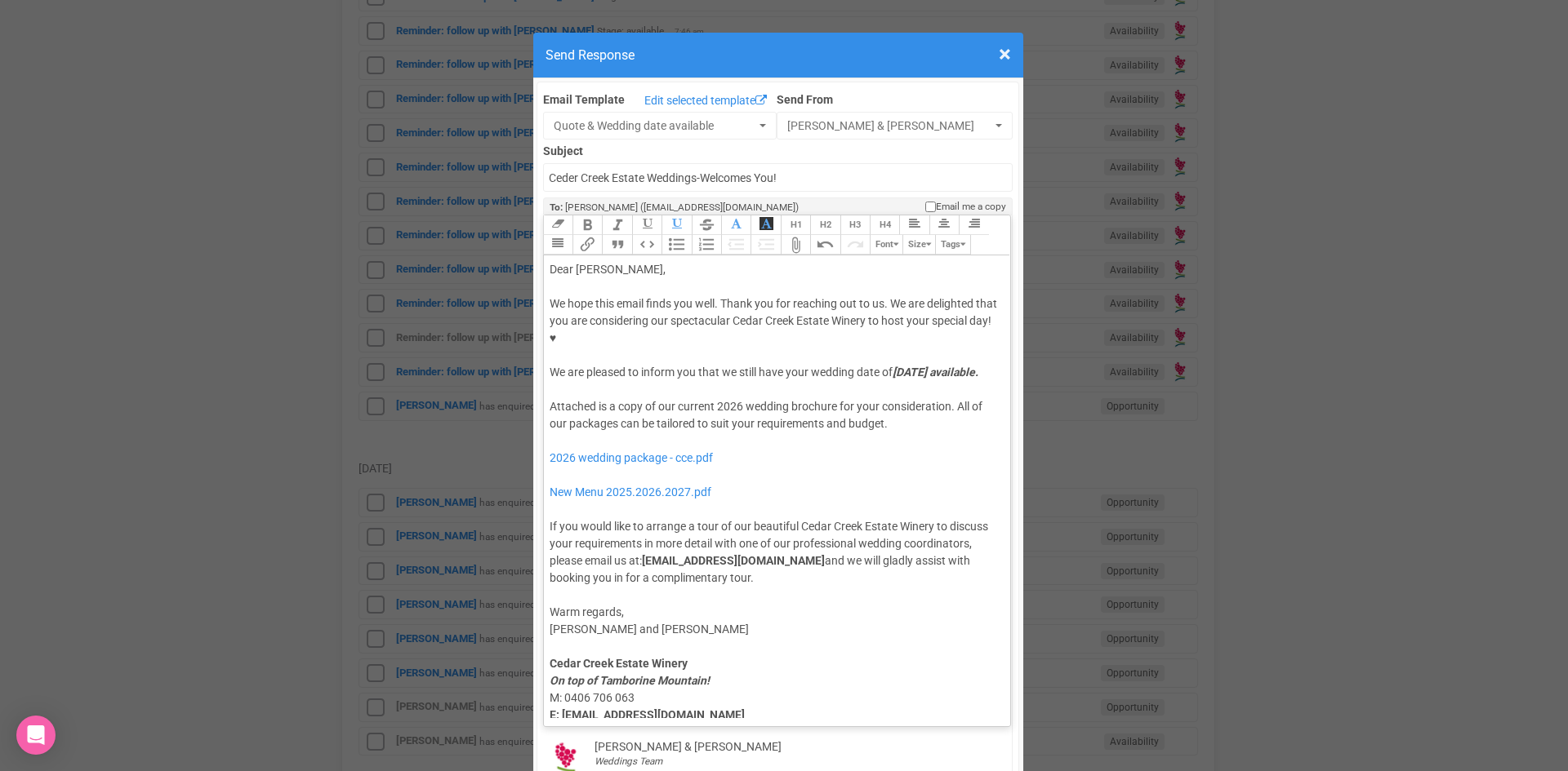
click at [646, 444] on div "Attached is a copy of our current 2026 wedding brochure for your consideration.…" at bounding box center [774, 492] width 450 height 188
type trix-editor "<div>Dear Joshua,</div><div><strong>&nbsp;</strong></div><div>We hope this emai…"
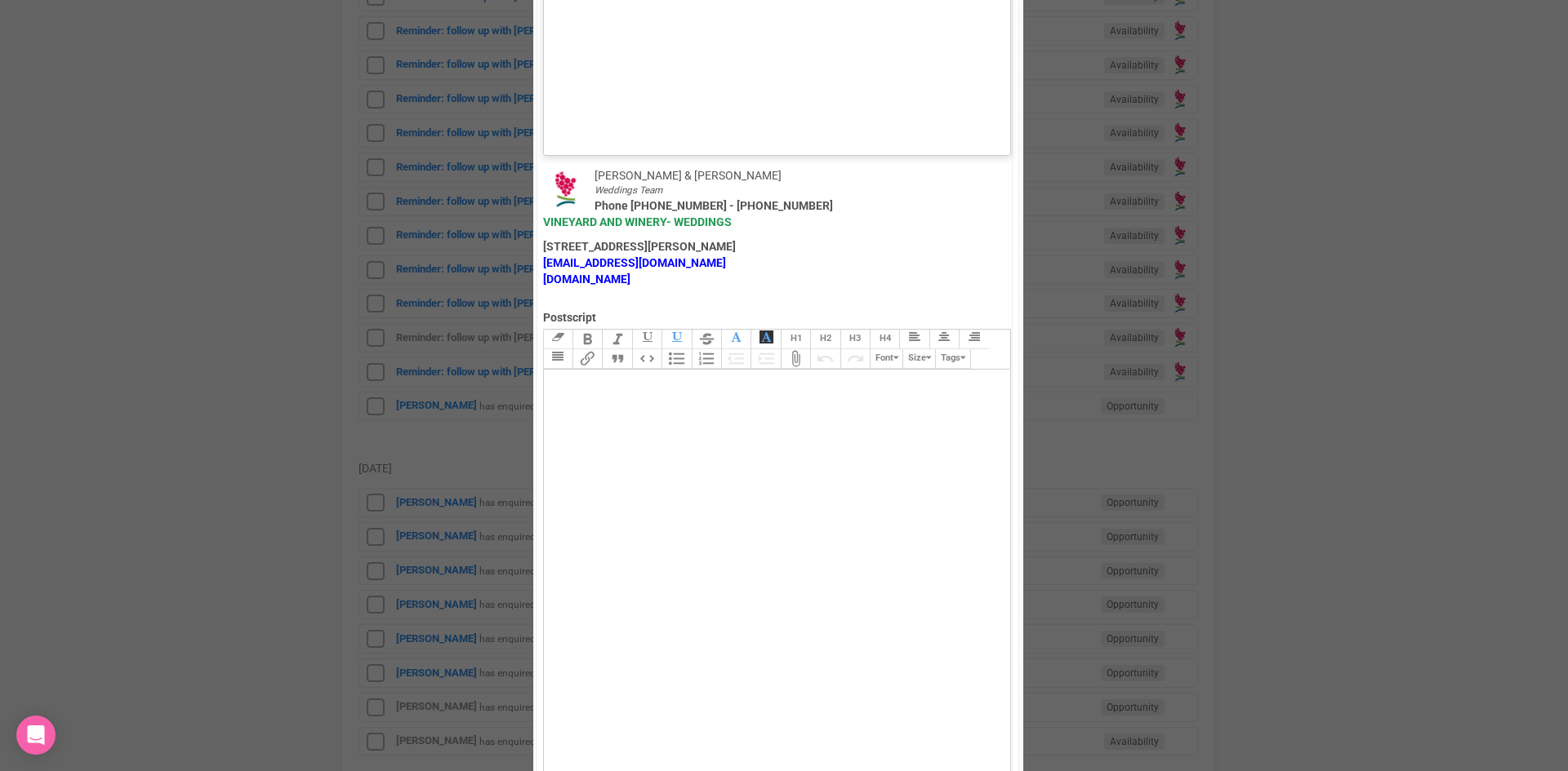
scroll to position [1130, 0]
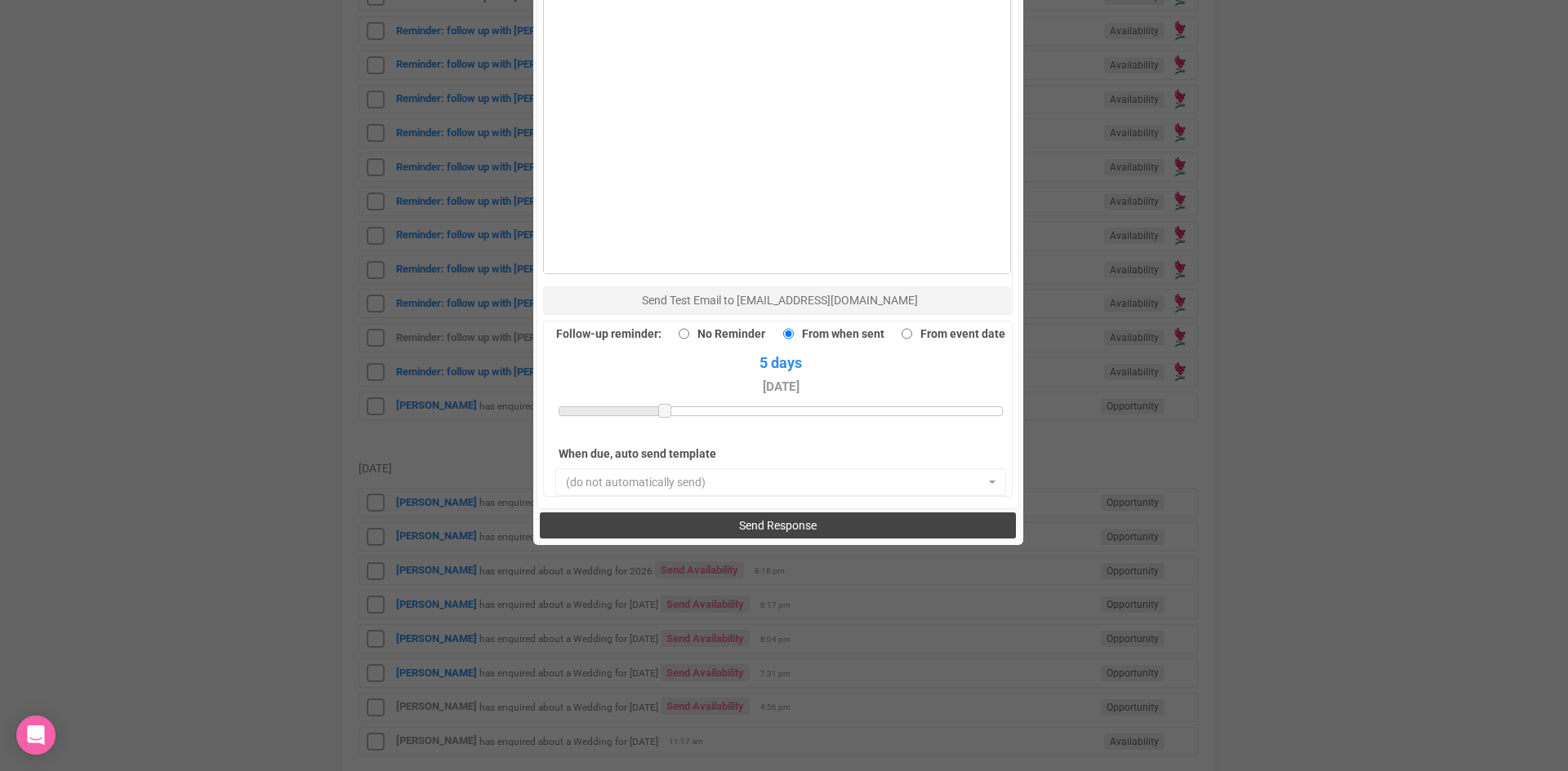
click at [714, 513] on button "Send Response" at bounding box center [778, 526] width 476 height 26
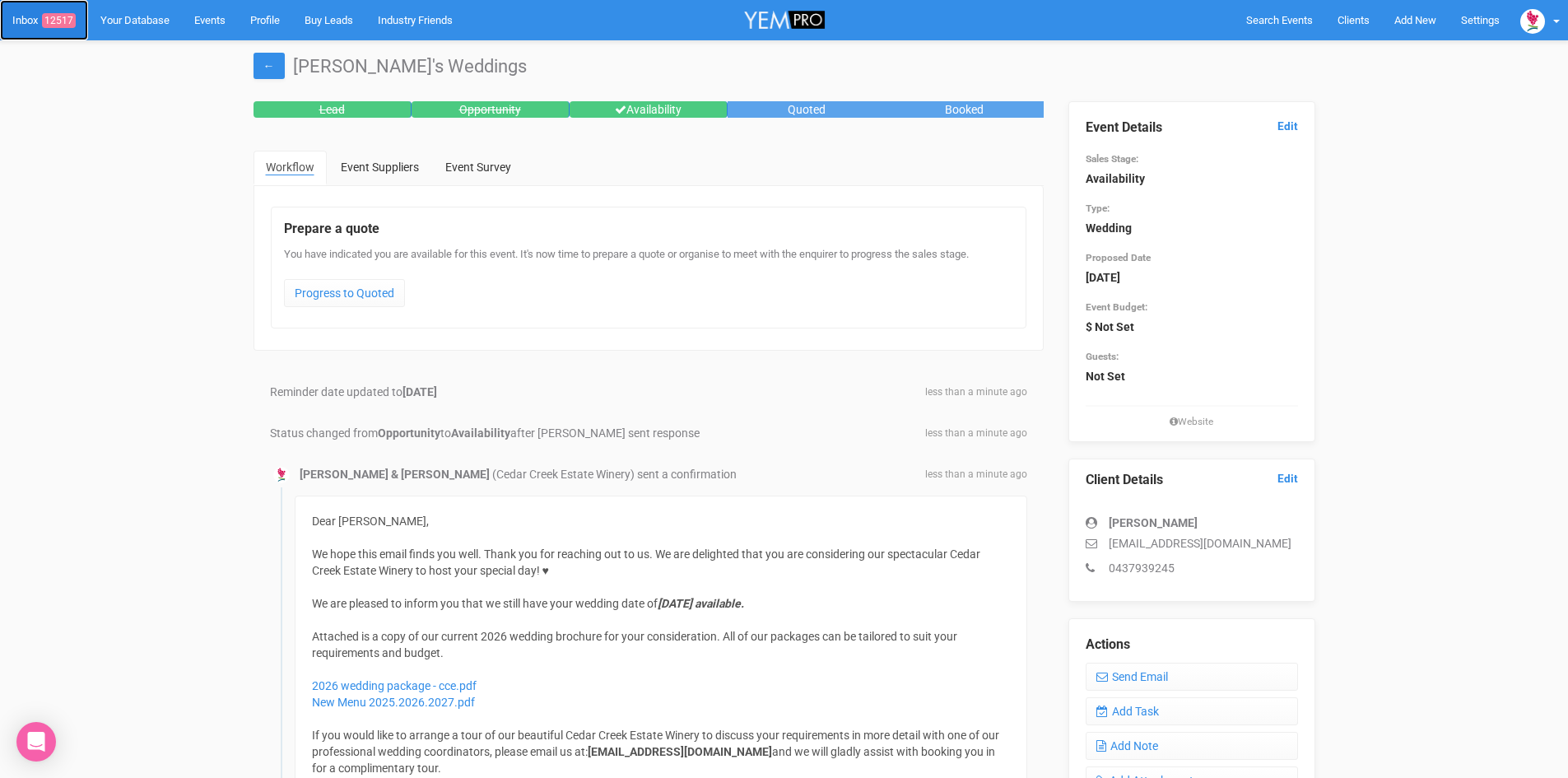
click at [24, 15] on link "Inbox 12517" at bounding box center [44, 20] width 88 height 40
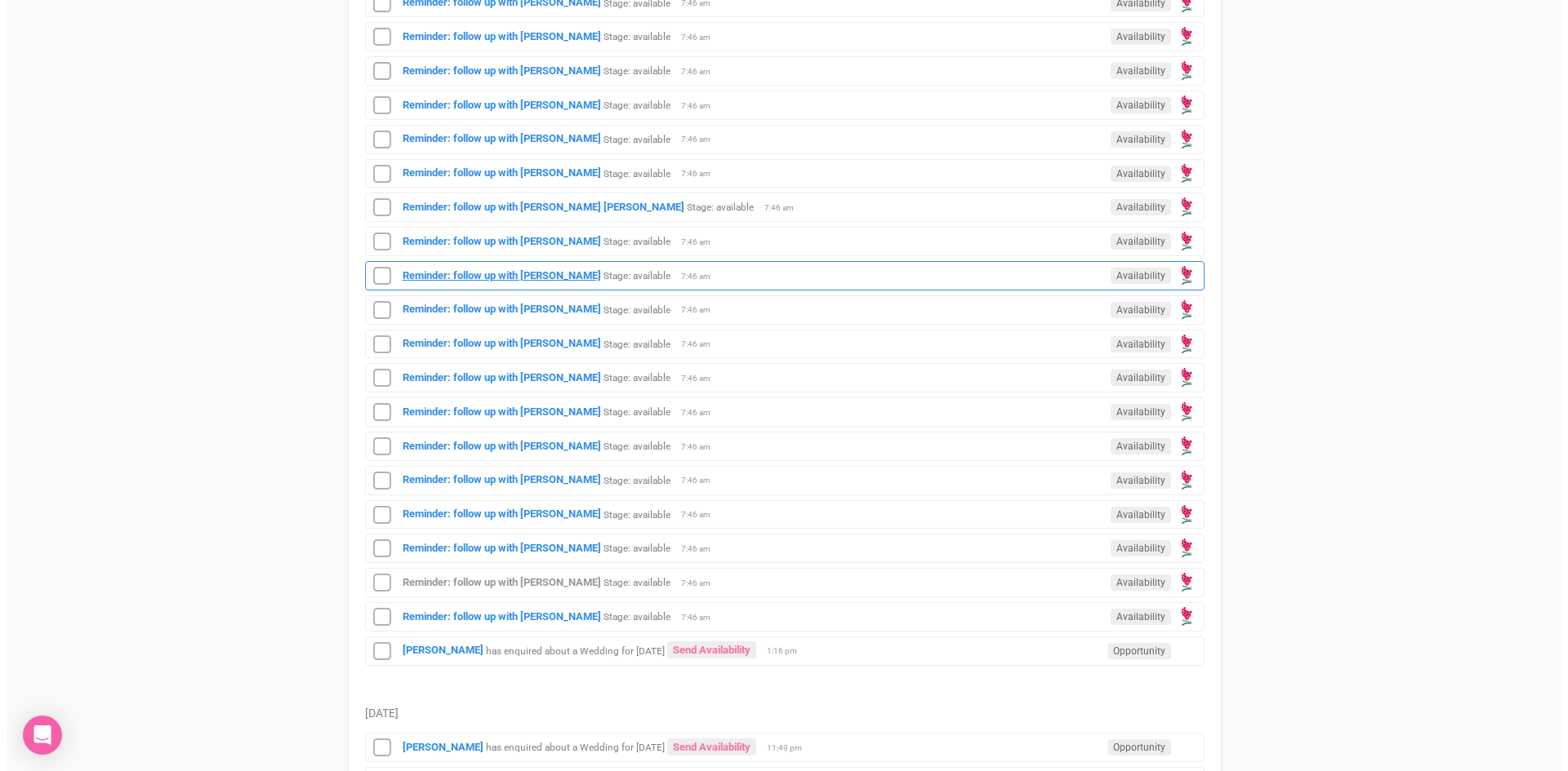
scroll to position [898, 0]
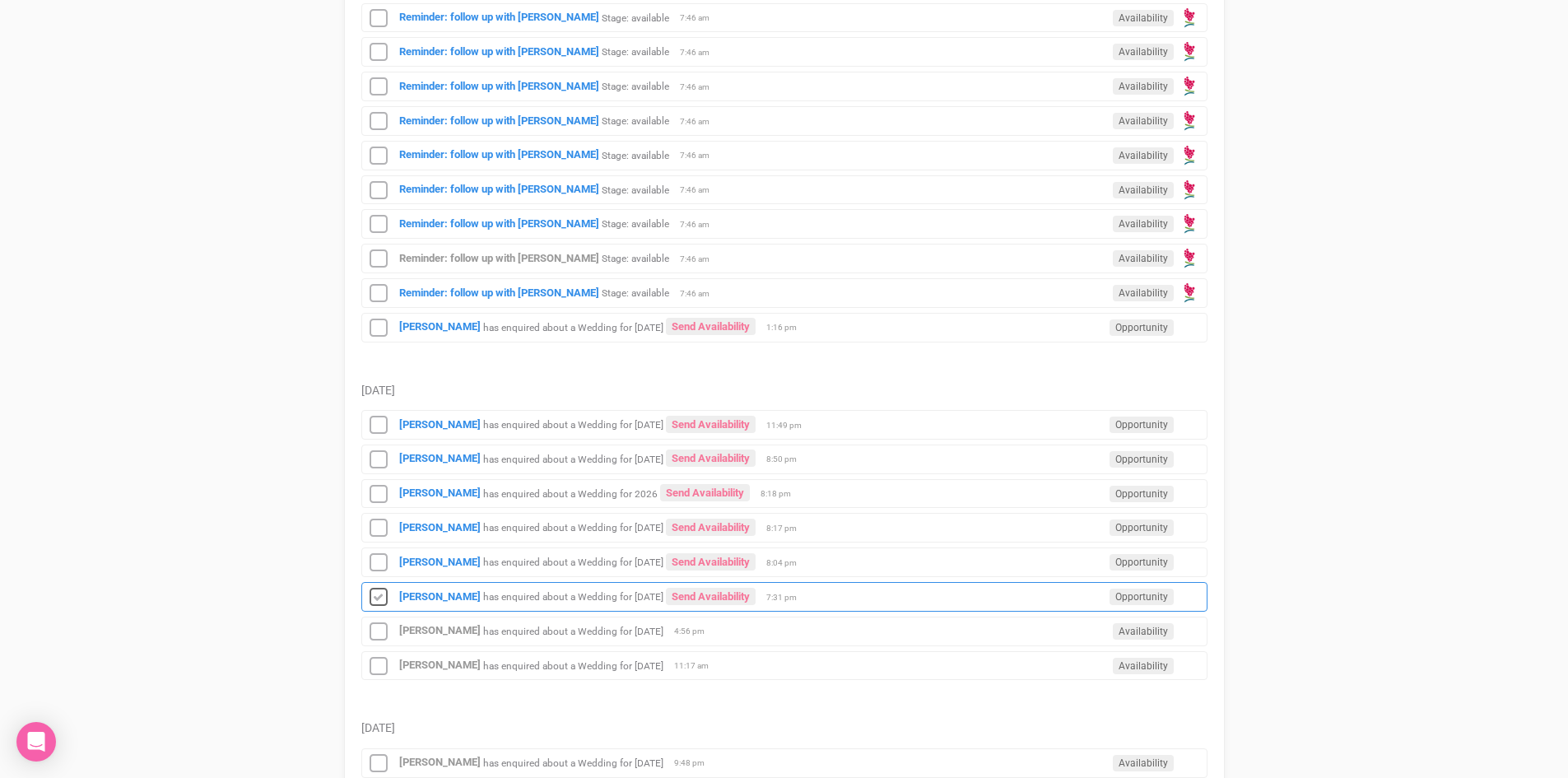
click at [373, 599] on icon at bounding box center [379, 598] width 24 height 22
click at [756, 560] on link "Send Availability" at bounding box center [711, 562] width 90 height 17
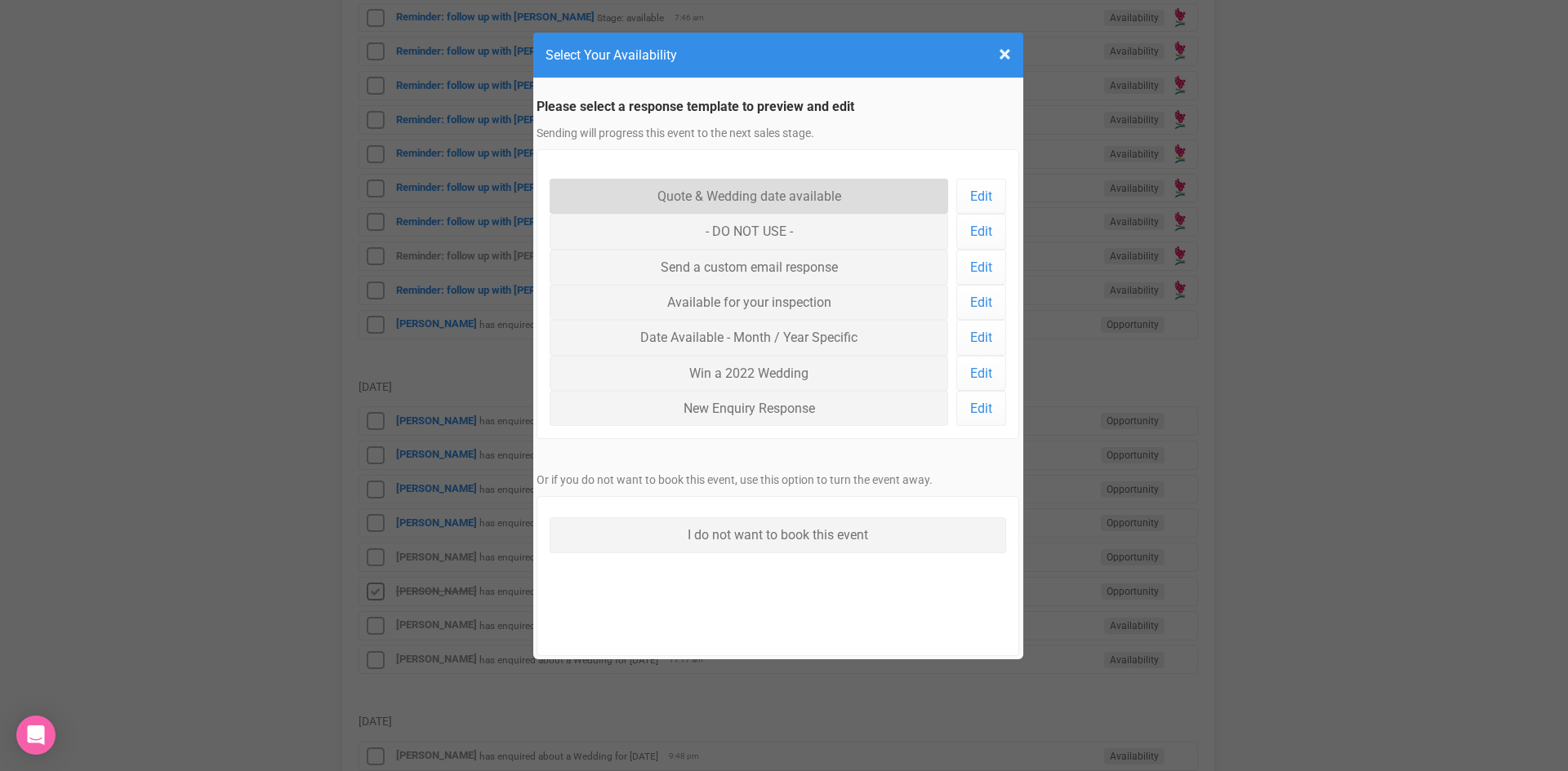
click at [752, 198] on link "Quote & Wedding date available" at bounding box center [749, 196] width 399 height 35
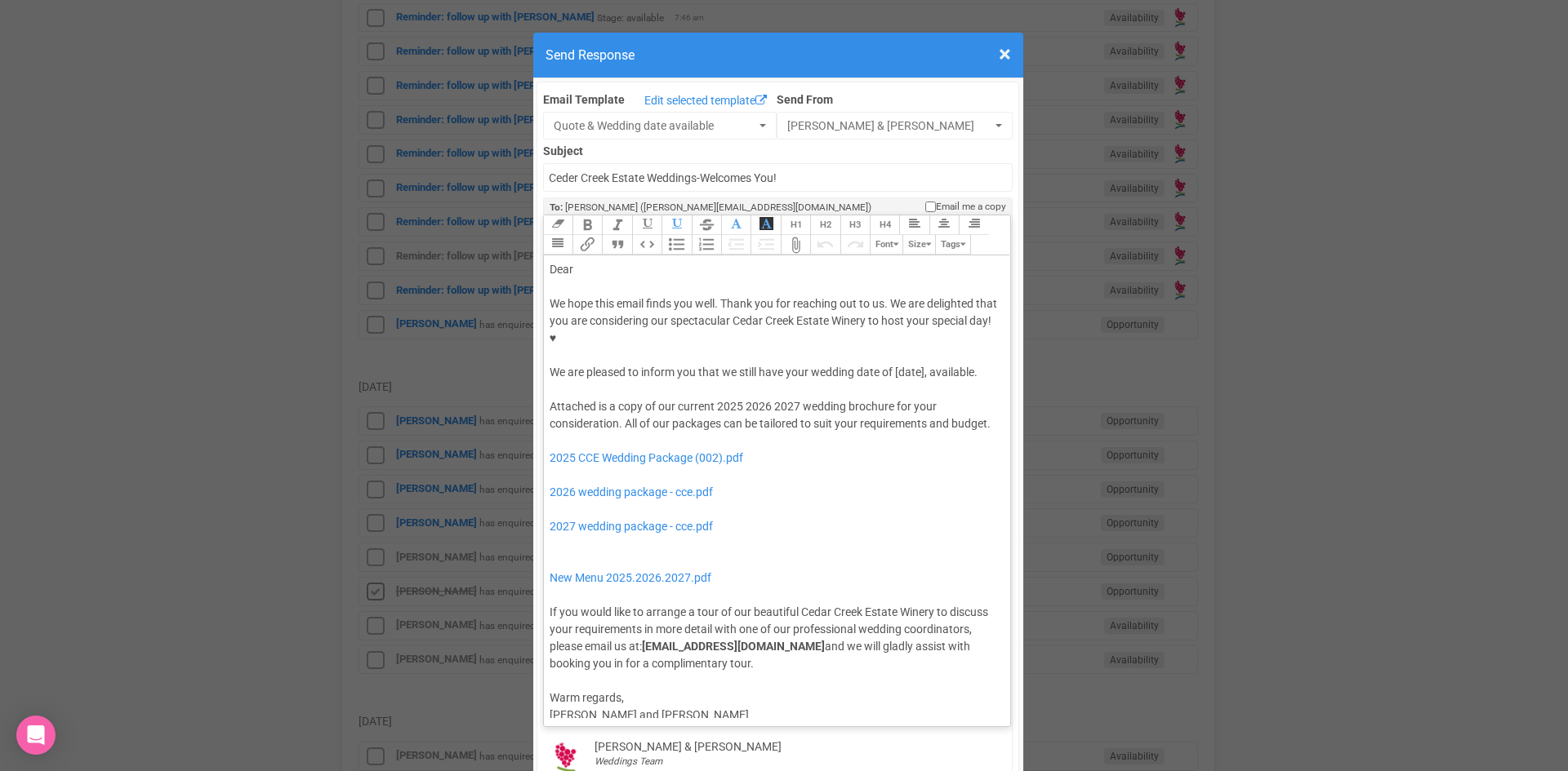
click at [596, 261] on div "Dear" at bounding box center [774, 269] width 450 height 17
drag, startPoint x: 926, startPoint y: 323, endPoint x: 889, endPoint y: 324, distance: 37.0
click at [889, 324] on div "We hope this email finds you well. Thank you for reaching out to us. We are del…" at bounding box center [774, 338] width 450 height 85
drag, startPoint x: 681, startPoint y: 334, endPoint x: 892, endPoint y: 319, distance: 211.5
click at [892, 319] on div "We hope this email finds you well. Thank you for reaching out to us. We are del…" at bounding box center [774, 338] width 450 height 85
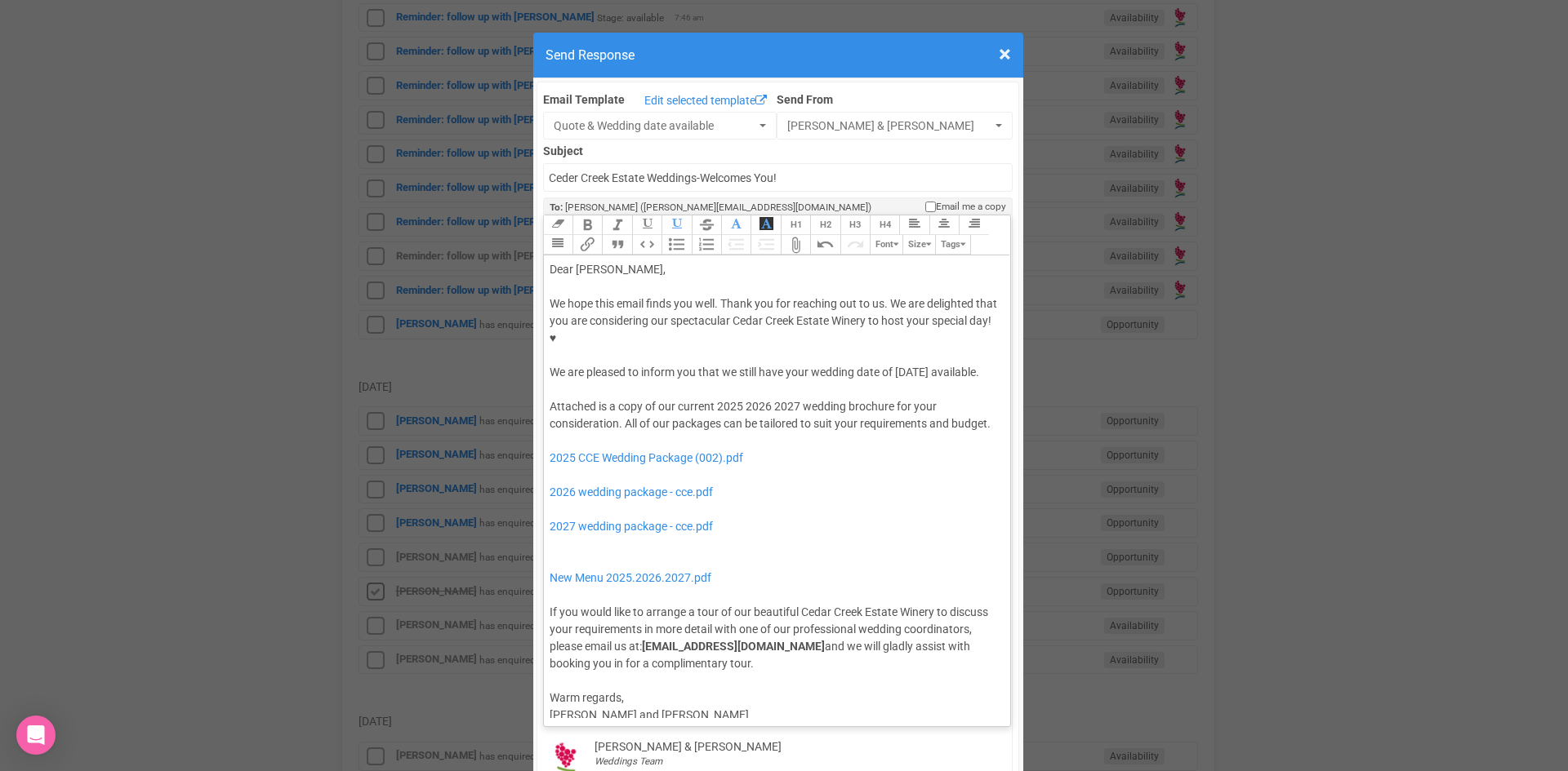
click at [611, 216] on button "Italic" at bounding box center [617, 225] width 29 height 20
click at [575, 216] on button "Bold" at bounding box center [587, 225] width 29 height 20
click at [679, 381] on div at bounding box center [774, 389] width 450 height 17
drag, startPoint x: 765, startPoint y: 372, endPoint x: 714, endPoint y: 375, distance: 51.1
click at [714, 398] on div "Attached is a copy of our current 2025 2026 2027 wedding brochure for your cons…" at bounding box center [774, 535] width 450 height 275
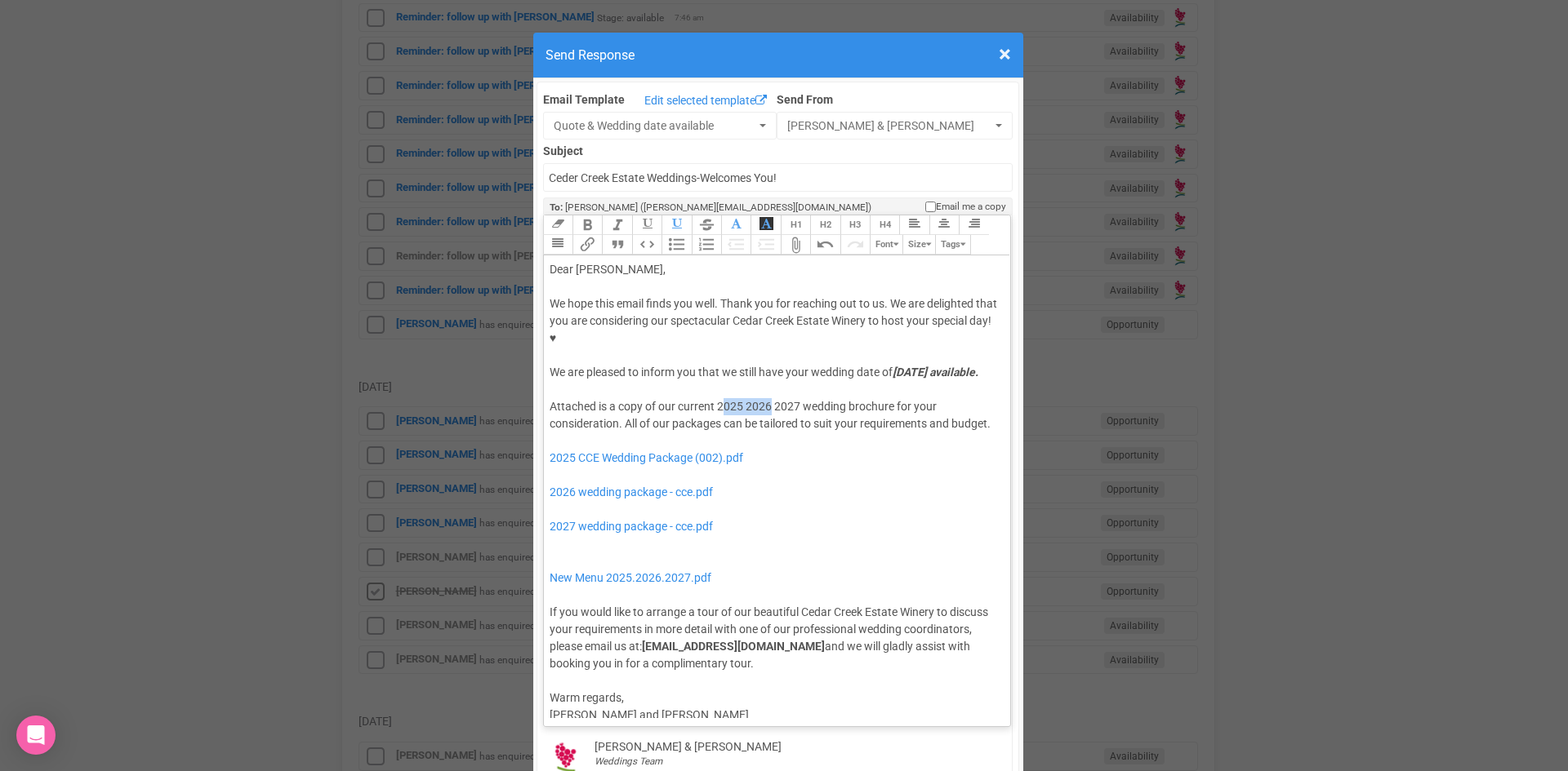
click at [721, 398] on div "Attached is a copy of our current 2025 2026 2027 wedding brochure for your cons…" at bounding box center [774, 535] width 450 height 275
drag, startPoint x: 738, startPoint y: 371, endPoint x: 714, endPoint y: 373, distance: 24.1
click at [714, 398] on div "Attached is a copy of our current 2025 2026 2027 wedding brochure for your cons…" at bounding box center [774, 535] width 450 height 275
drag, startPoint x: 766, startPoint y: 372, endPoint x: 740, endPoint y: 371, distance: 26.0
click at [740, 398] on div "Attached is a copy of our current 2026 2027 wedding brochure for your considera…" at bounding box center [774, 535] width 450 height 275
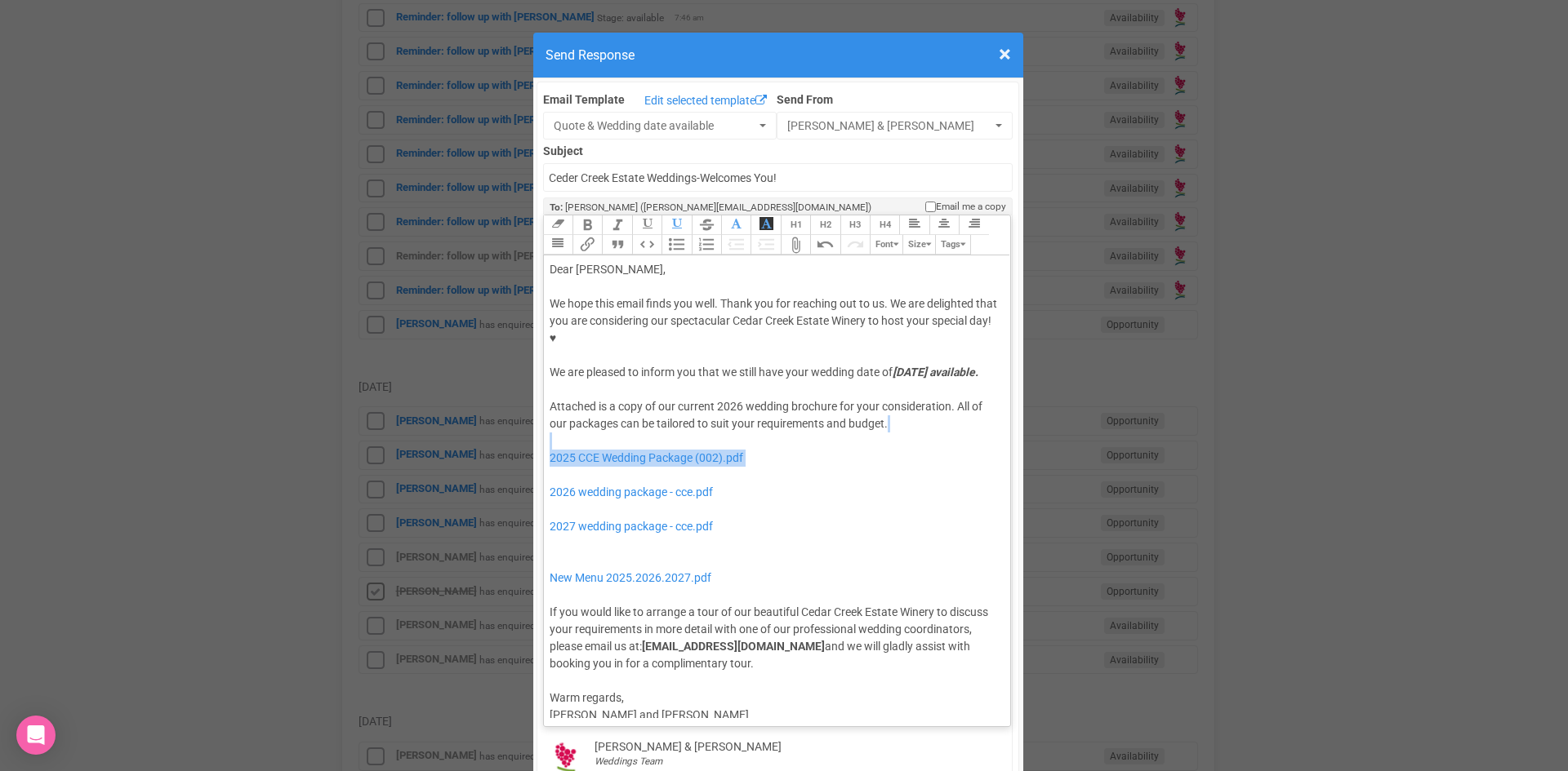
drag, startPoint x: 717, startPoint y: 442, endPoint x: 690, endPoint y: 414, distance: 38.9
click at [690, 414] on div "Attached is a copy of our current 2026 wedding brochure for your consideration.…" at bounding box center [774, 535] width 450 height 275
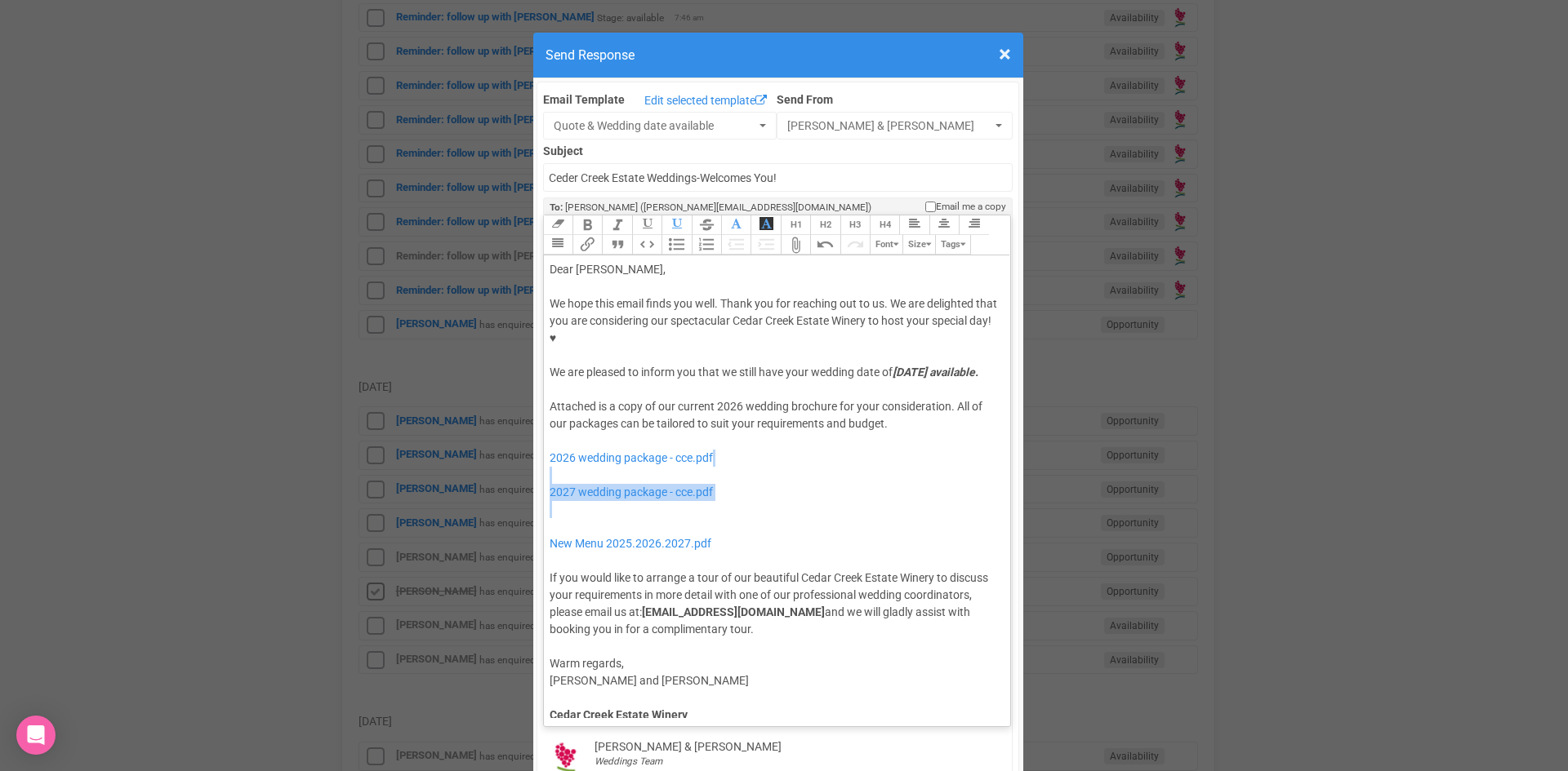
drag, startPoint x: 697, startPoint y: 495, endPoint x: 693, endPoint y: 448, distance: 47.2
click at [693, 448] on div "Attached is a copy of our current 2026 wedding brochure for your consideration.…" at bounding box center [774, 518] width 450 height 240
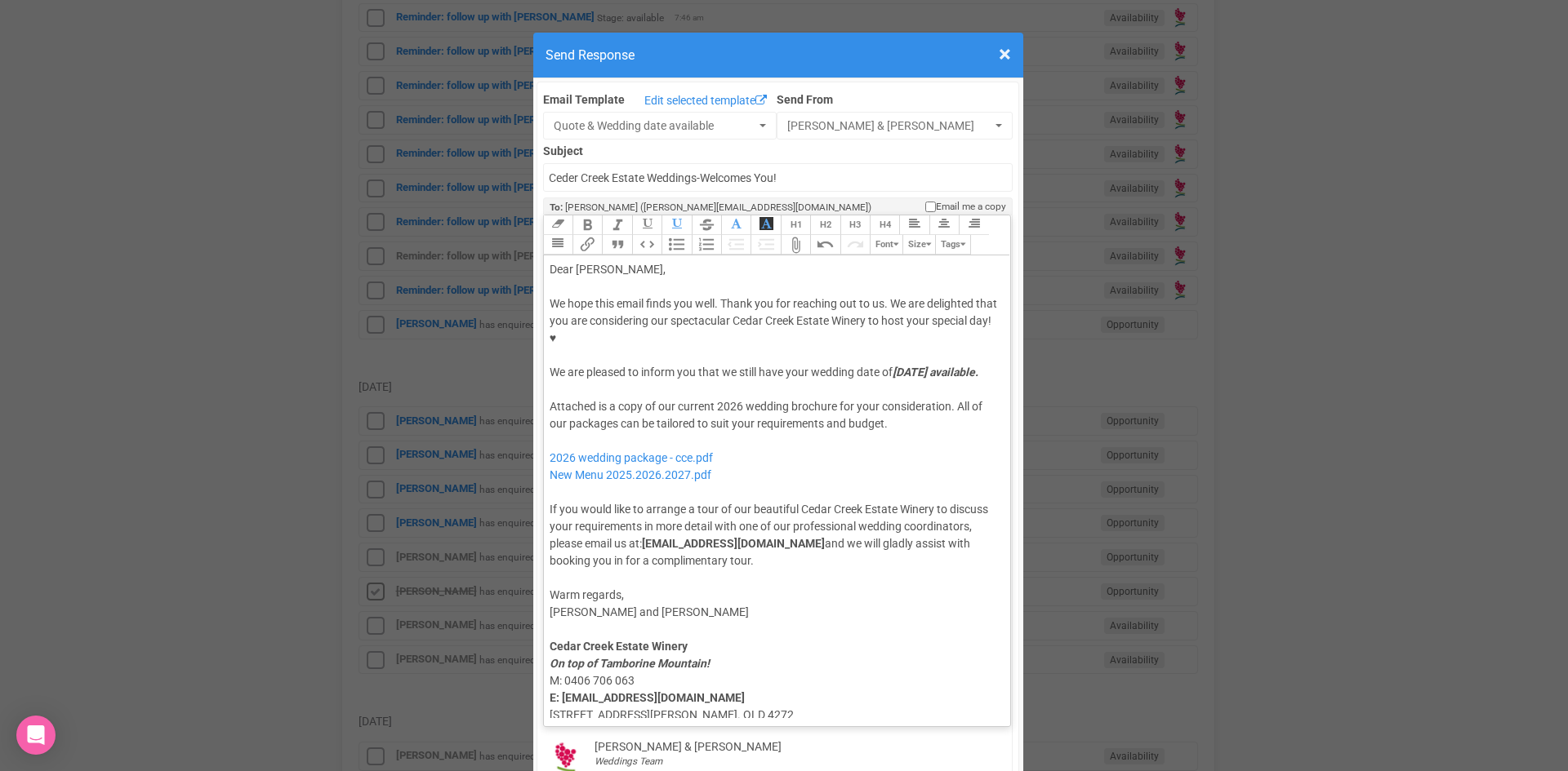
click at [707, 409] on div "Attached is a copy of our current 2026 wedding brochure for your consideration.…" at bounding box center [774, 483] width 450 height 171
type trix-editor "<div>Dear Tanya,</div><div><strong>&nbsp;</strong></div><div>We hope this email…"
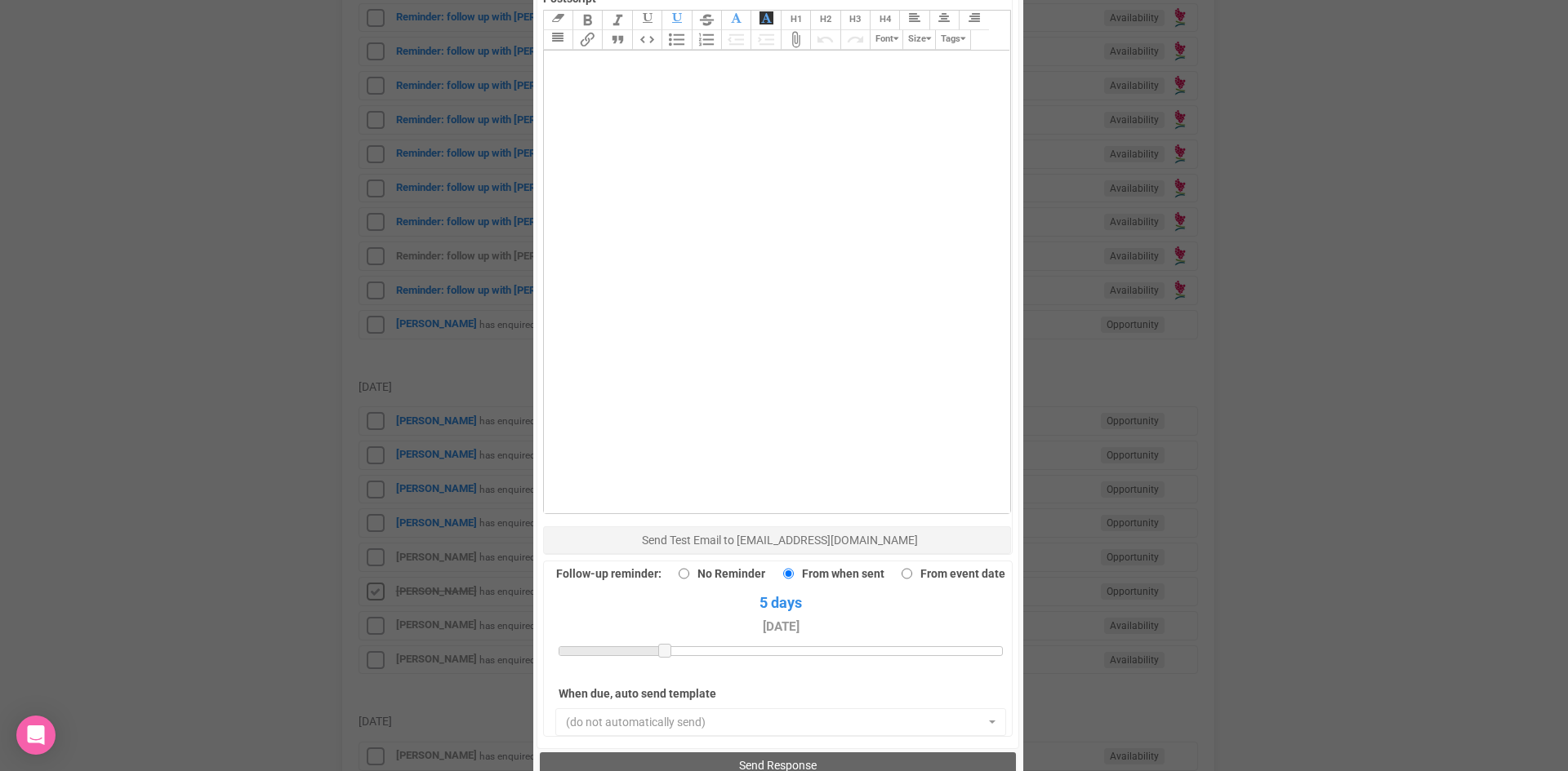
scroll to position [1130, 0]
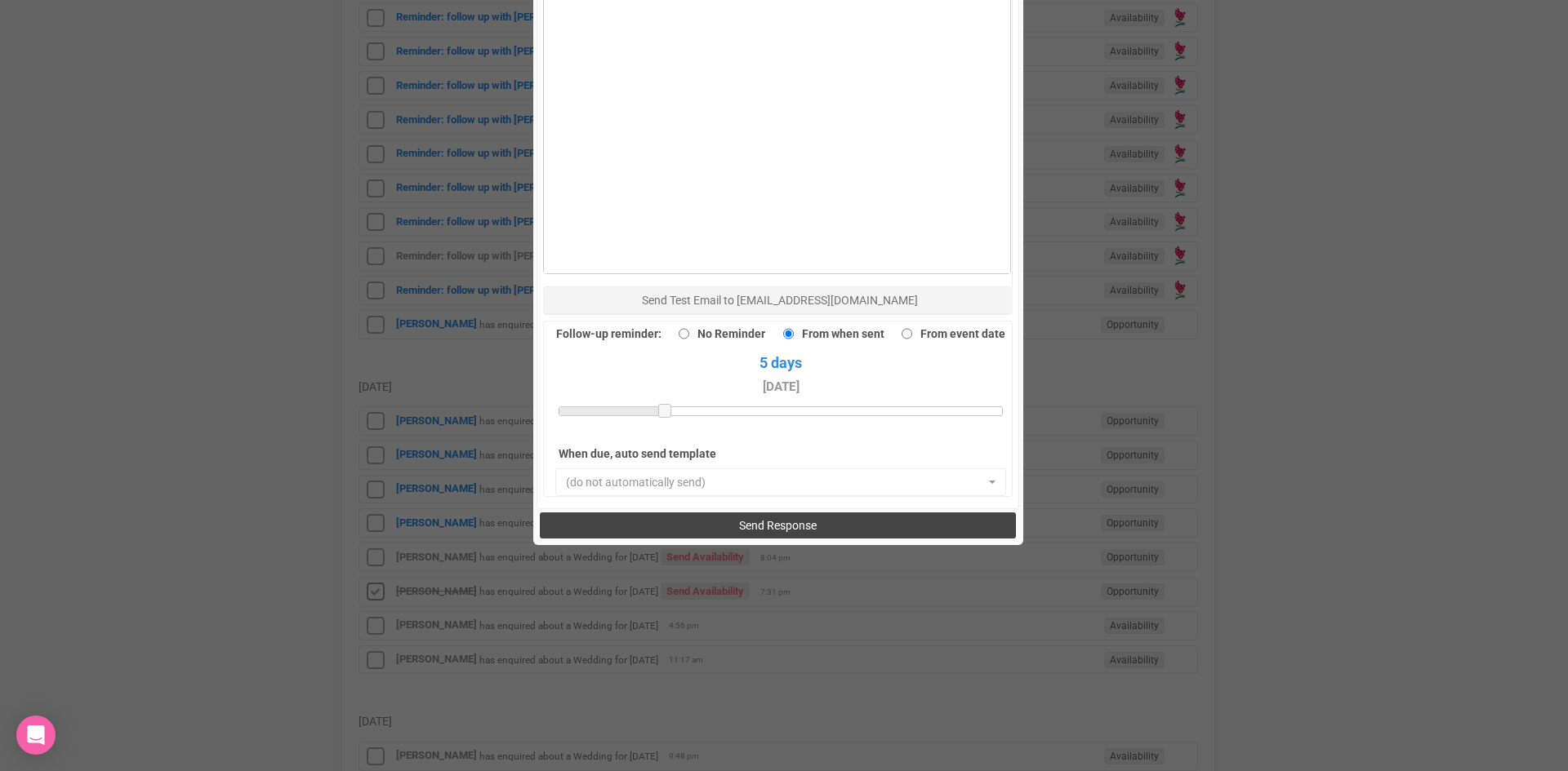
click at [773, 519] on span "Send Response" at bounding box center [778, 525] width 78 height 13
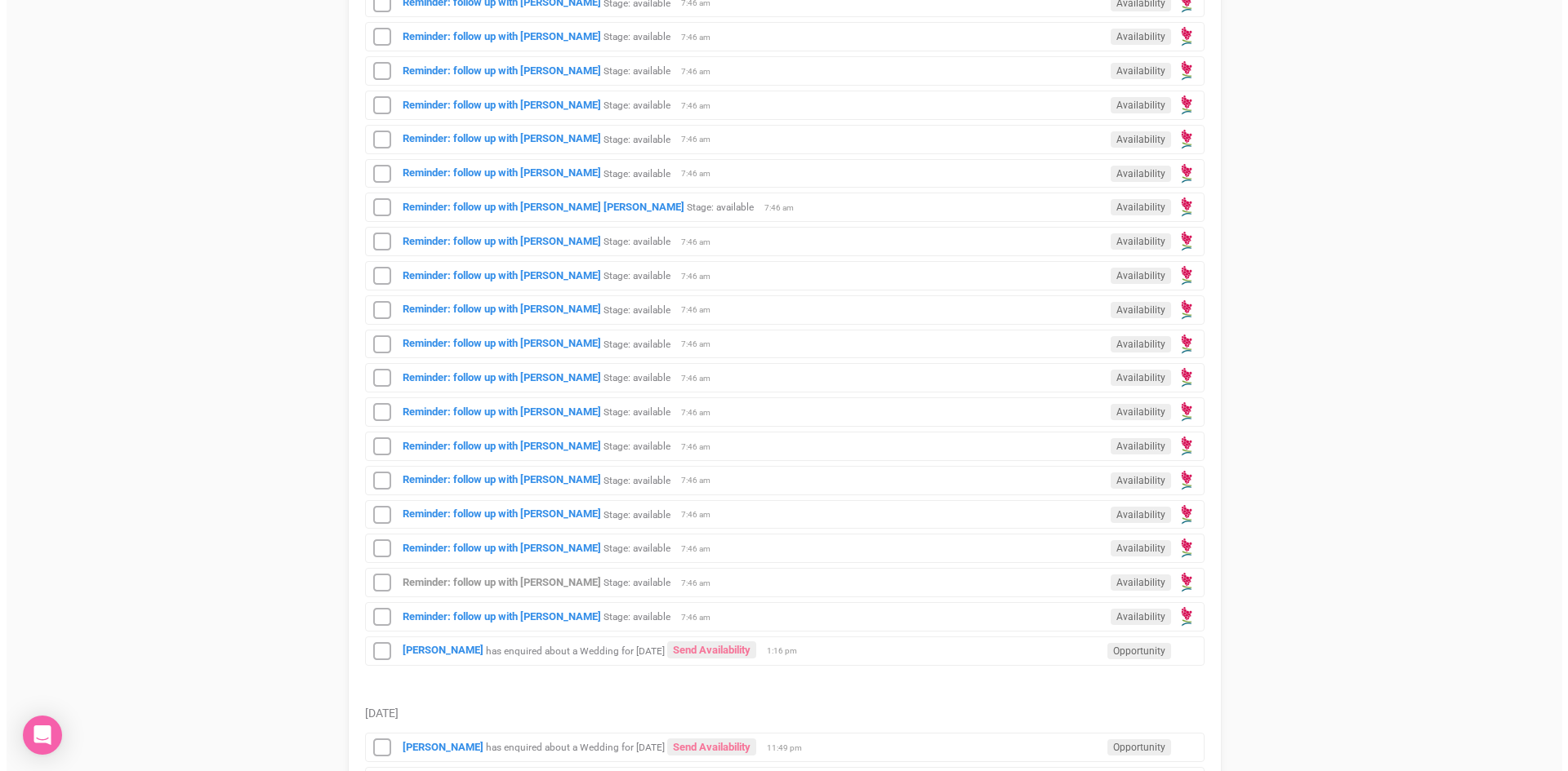
scroll to position [1061, 0]
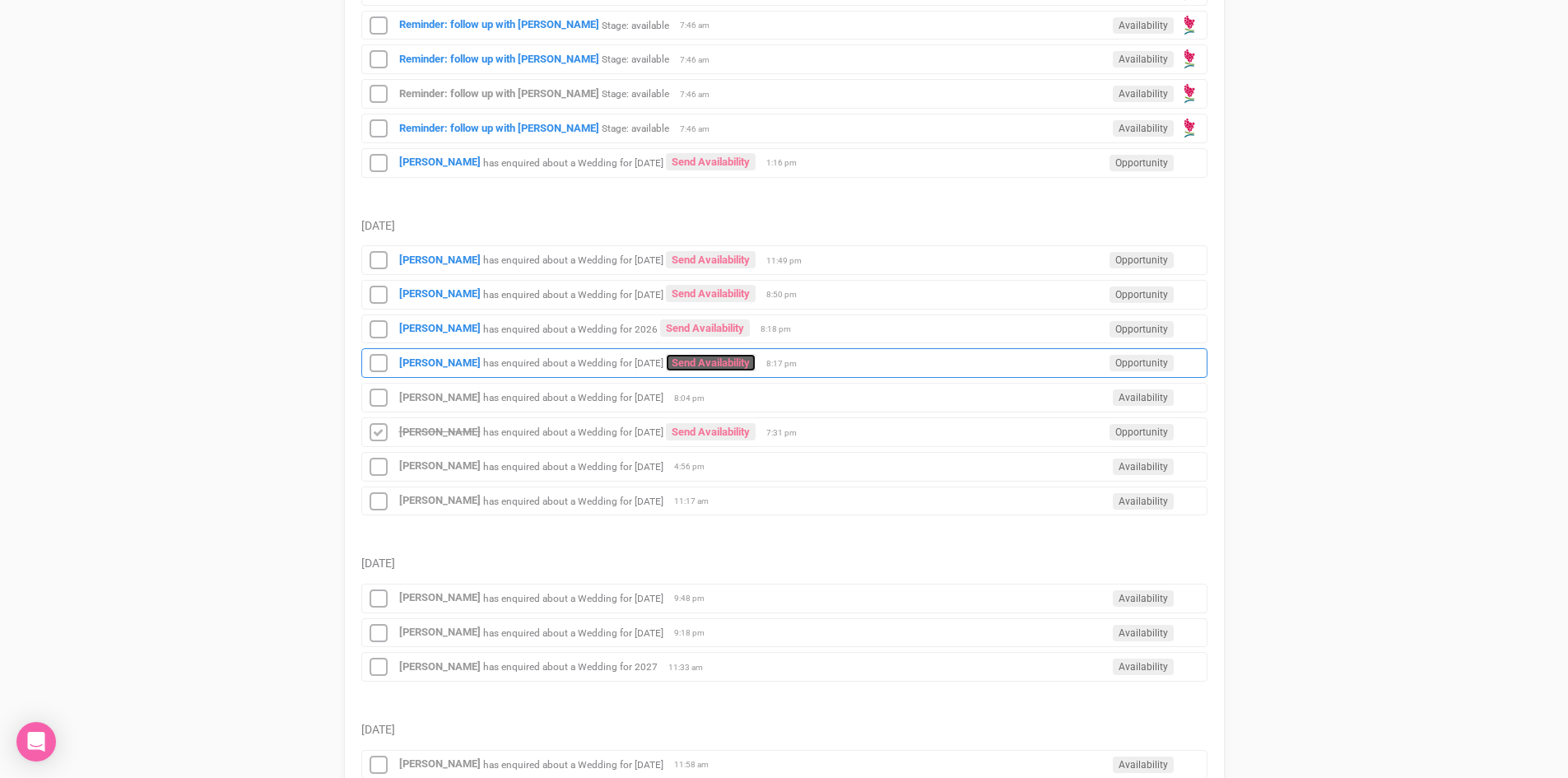
click at [700, 359] on link "Send Availability" at bounding box center [711, 362] width 90 height 17
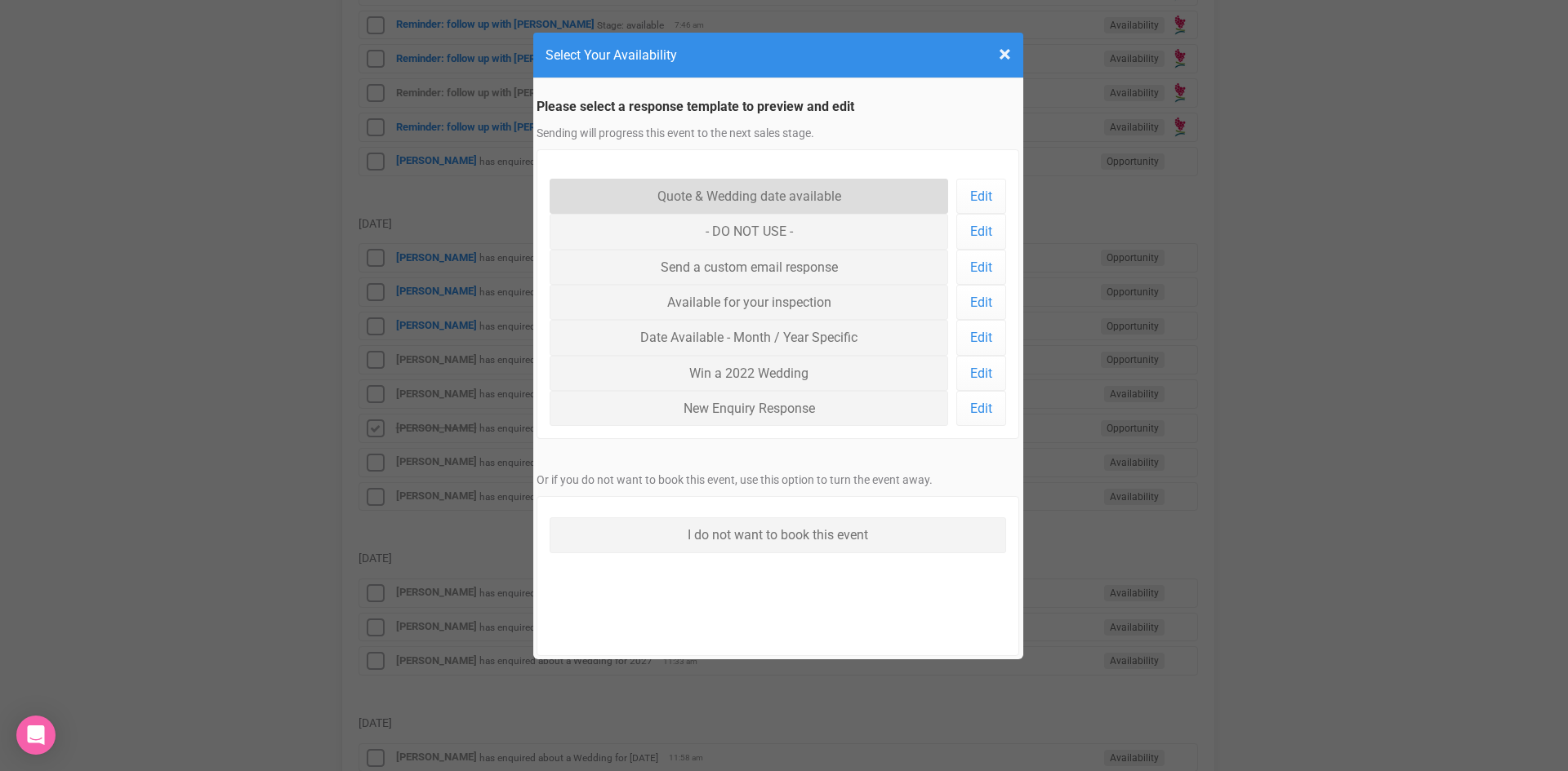
click at [701, 195] on link "Quote & Wedding date available" at bounding box center [749, 196] width 399 height 35
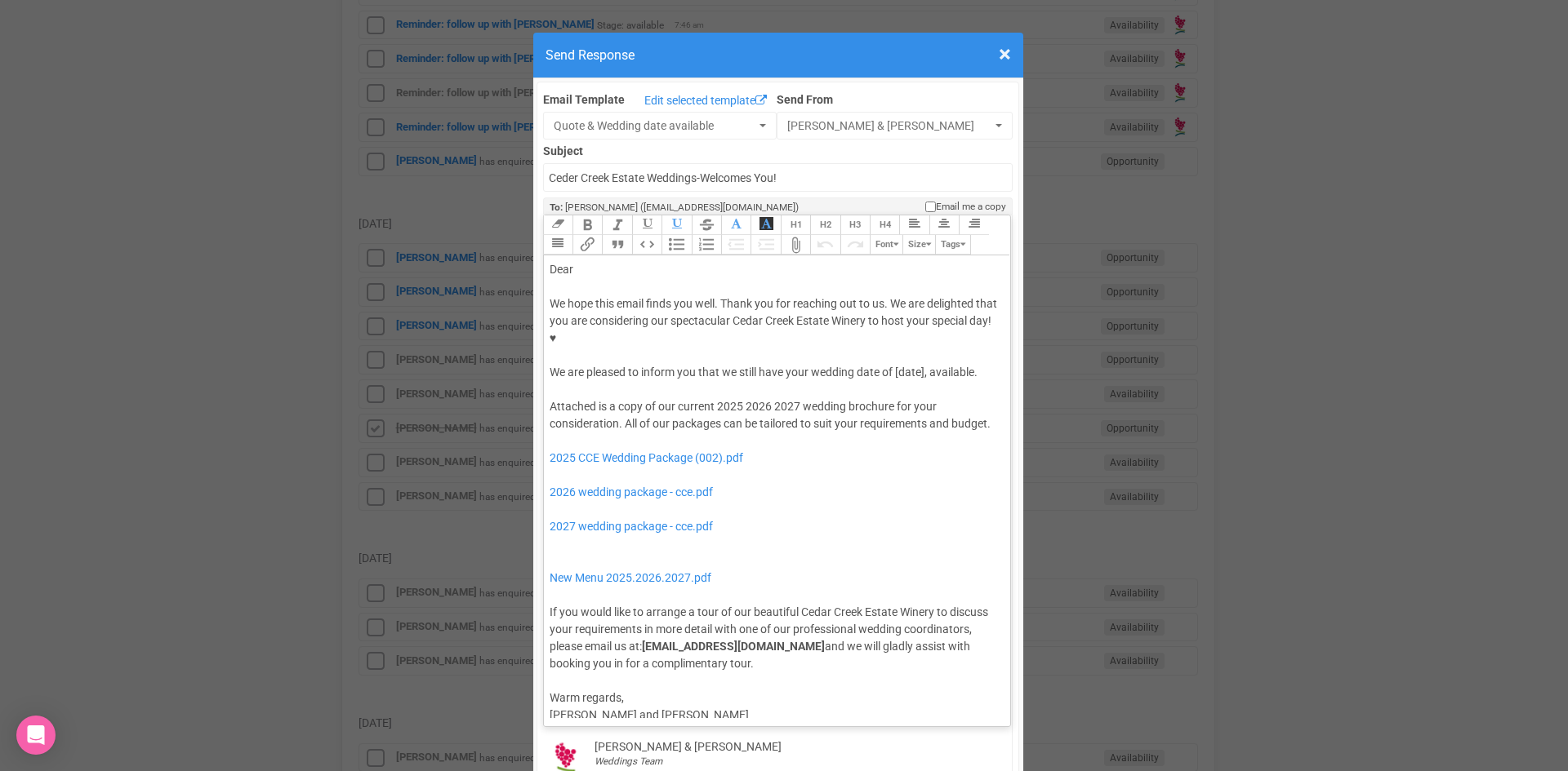
click at [618, 261] on div "Dear" at bounding box center [774, 269] width 450 height 17
drag, startPoint x: 927, startPoint y: 323, endPoint x: 888, endPoint y: 320, distance: 39.1
click at [888, 320] on div "We hope this email finds you well. Thank you for reaching out to us. We are del…" at bounding box center [774, 338] width 450 height 85
drag, startPoint x: 771, startPoint y: 339, endPoint x: 894, endPoint y: 320, distance: 124.5
click at [894, 320] on div "We hope this email finds you well. Thank you for reaching out to us. We are del…" at bounding box center [774, 338] width 450 height 85
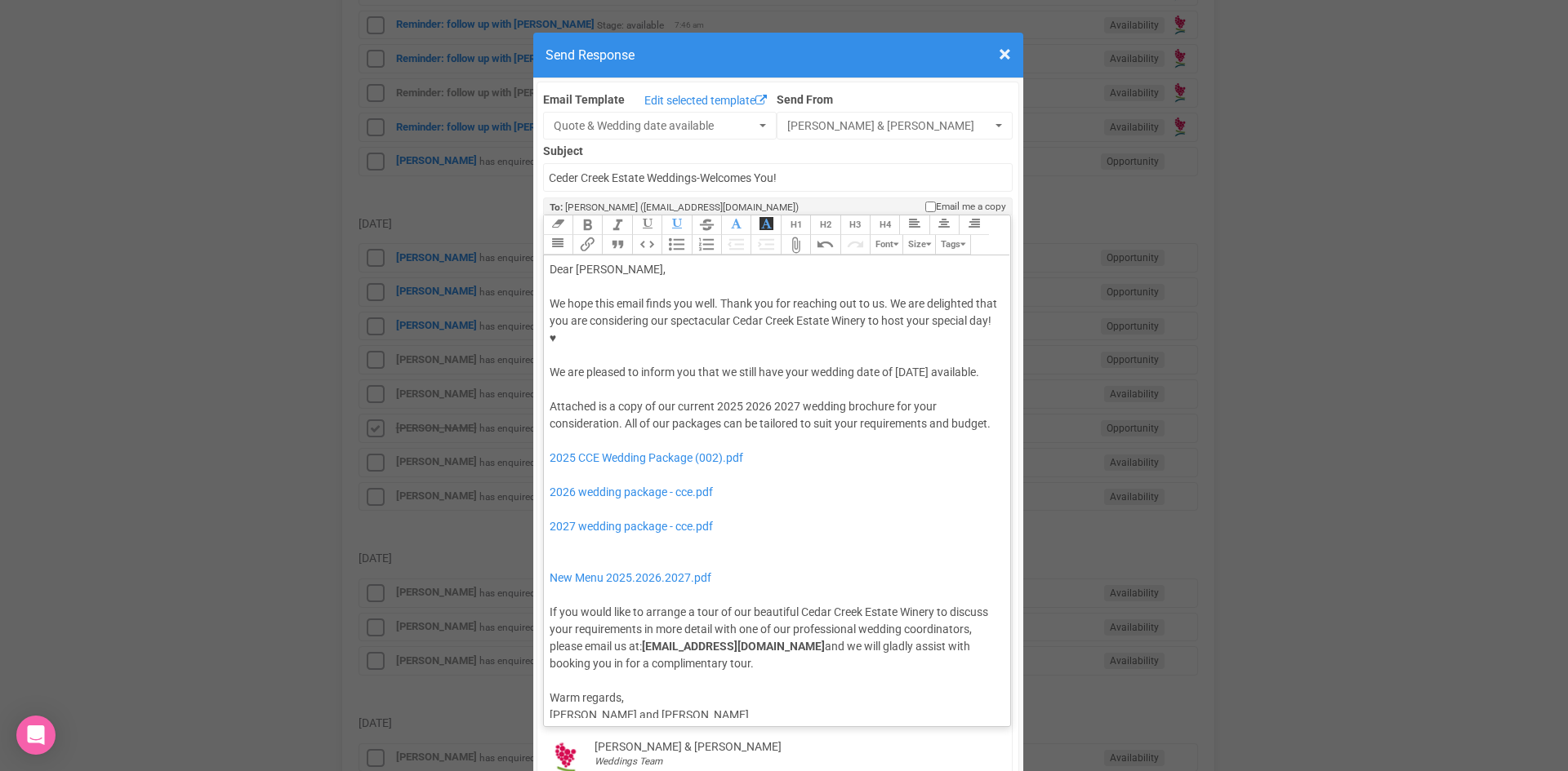
click at [591, 216] on button "Bold" at bounding box center [587, 225] width 29 height 20
click at [611, 216] on button "Italic" at bounding box center [617, 225] width 29 height 20
click at [746, 403] on div "Attached is a copy of our current 2025 2026 2027 wedding brochure for your cons…" at bounding box center [774, 535] width 450 height 275
drag, startPoint x: 765, startPoint y: 378, endPoint x: 713, endPoint y: 376, distance: 52.0
click at [713, 398] on div "Attached is a copy of our current 2025 2026 2027 wedding brochure for your cons…" at bounding box center [774, 535] width 450 height 275
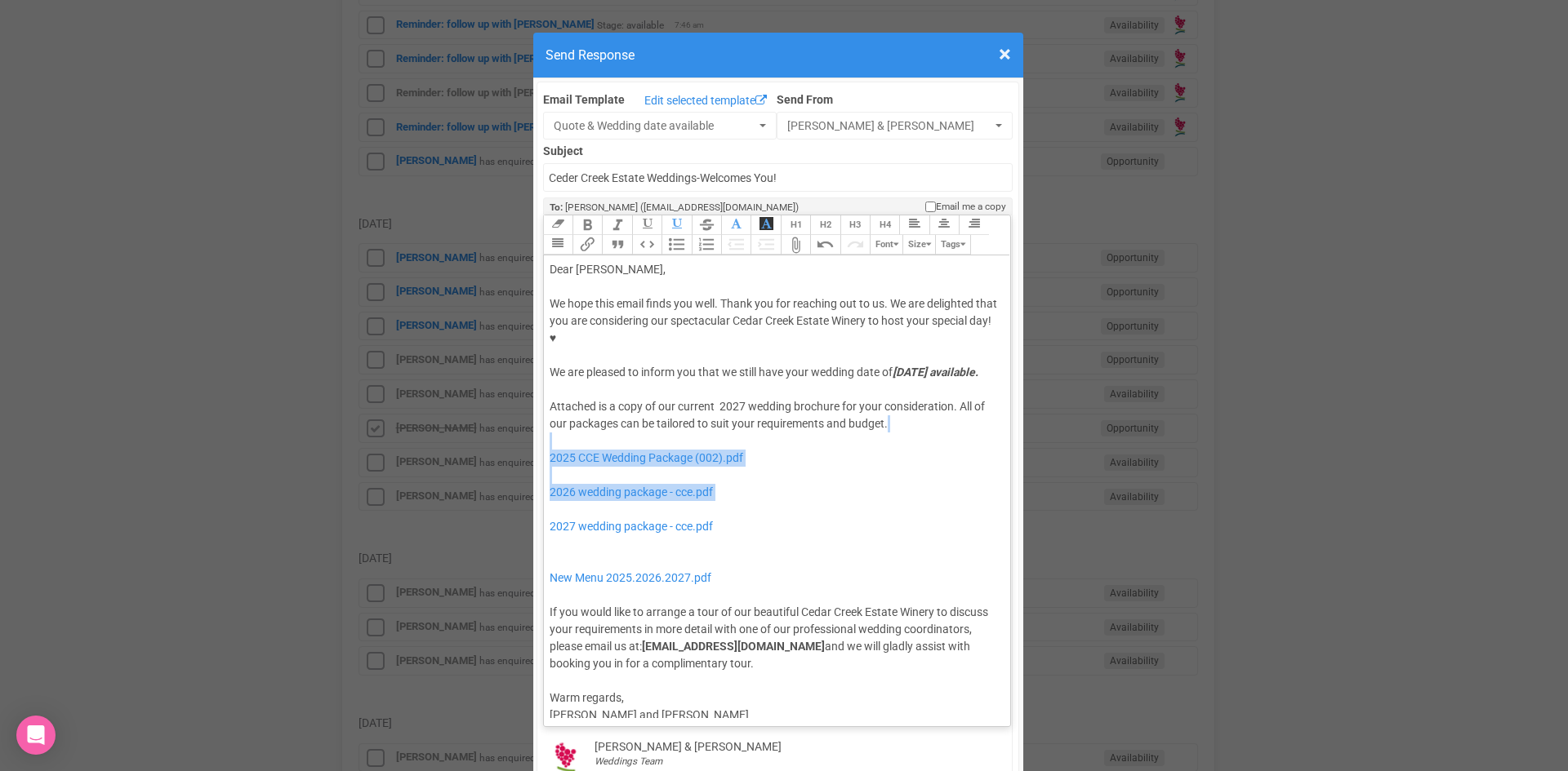
drag, startPoint x: 710, startPoint y: 477, endPoint x: 567, endPoint y: 411, distance: 157.5
click at [567, 411] on div "Attached is a copy of our current 2027 wedding brochure for your consideration.…" at bounding box center [774, 535] width 450 height 275
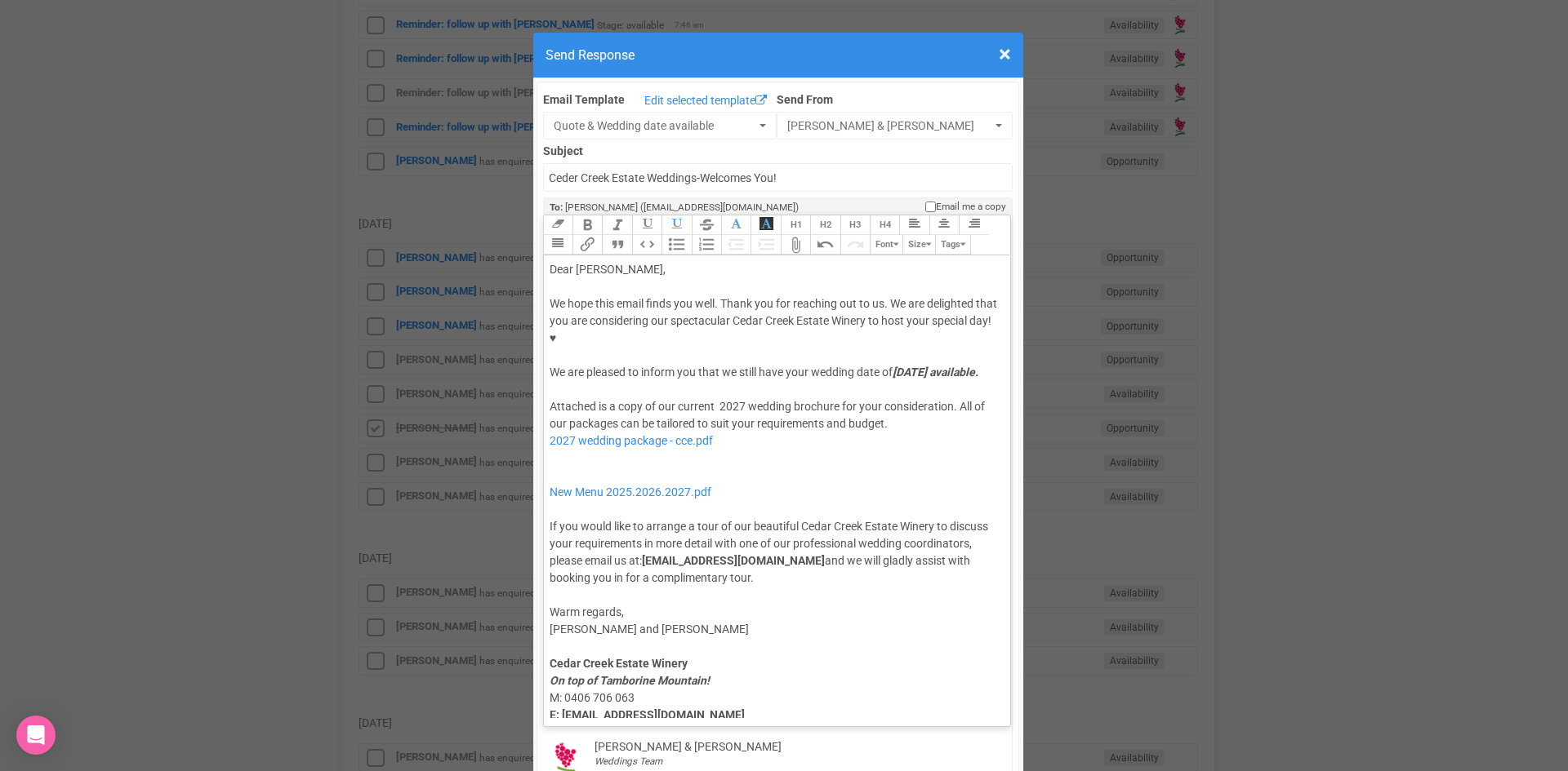
click at [572, 434] on div "Attached is a copy of our current 2027 wedding brochure for your consideration.…" at bounding box center [774, 492] width 450 height 188
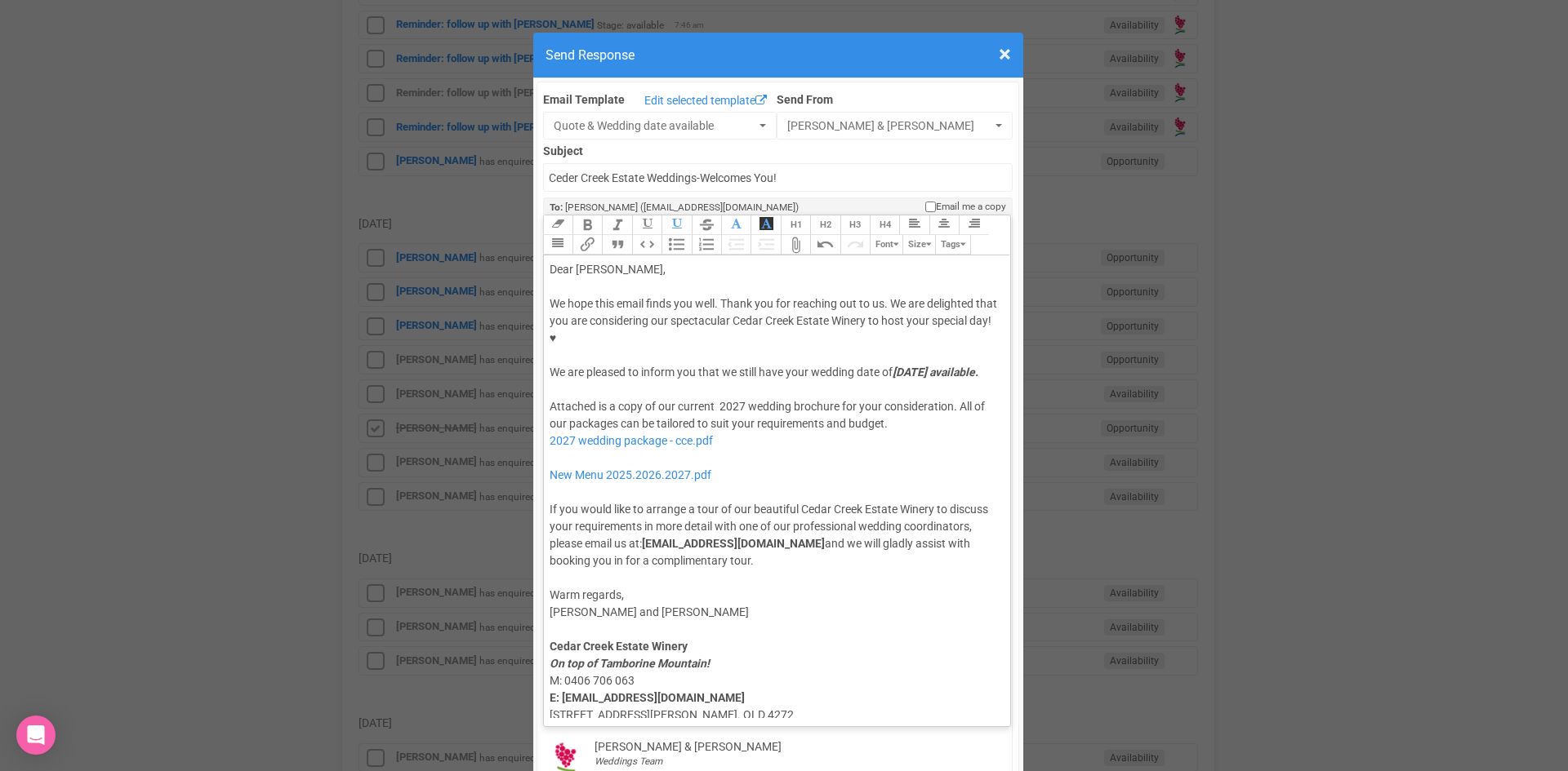
type trix-editor "<lor>Ipsu Dolor,</sit><ame><consec>&adip;</elitse></doe><tem>In utla etdo magna…"
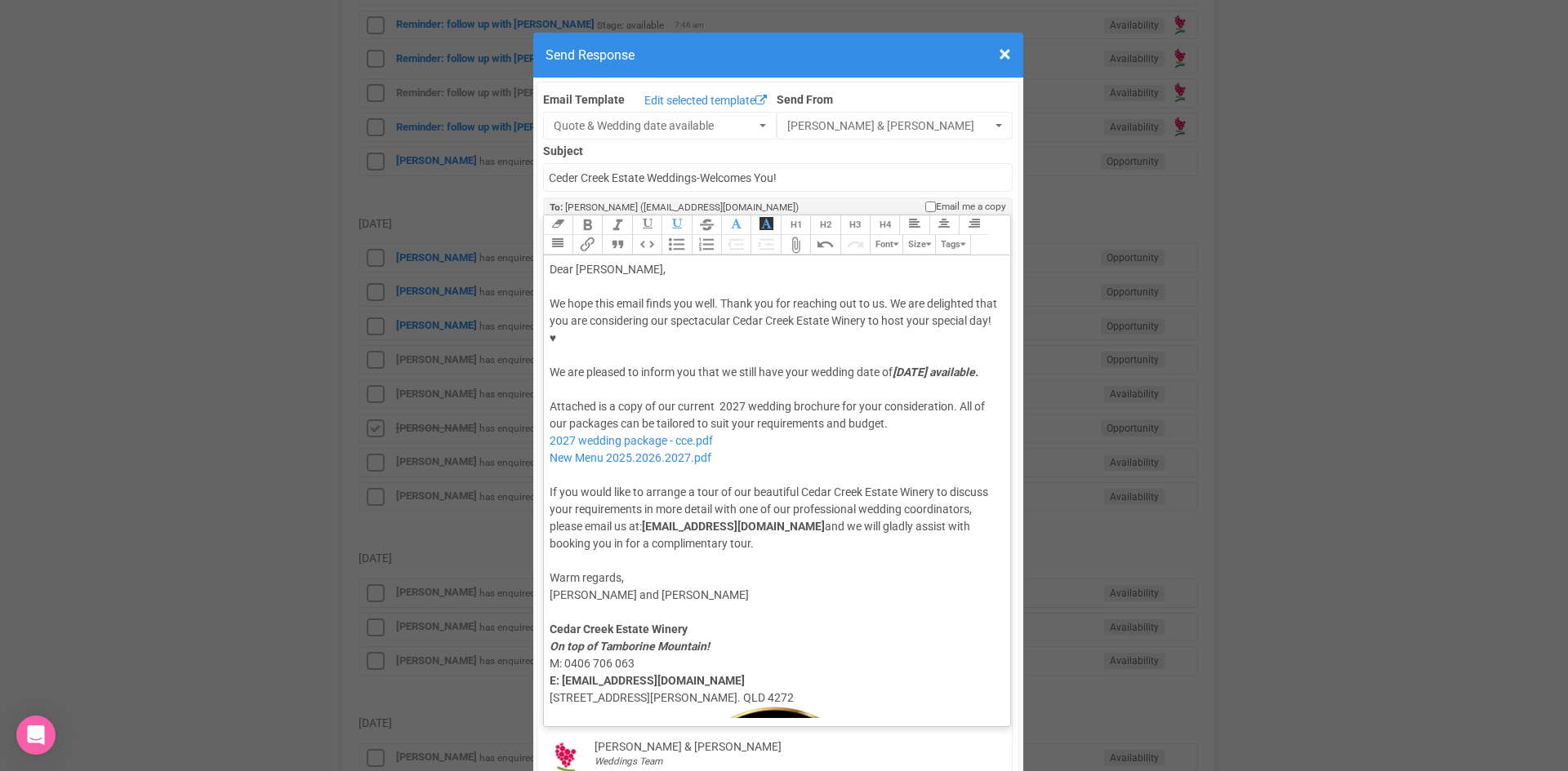
click at [742, 411] on div "Attached is a copy of our current 2027 wedding brochure for your consideration.…" at bounding box center [774, 475] width 450 height 155
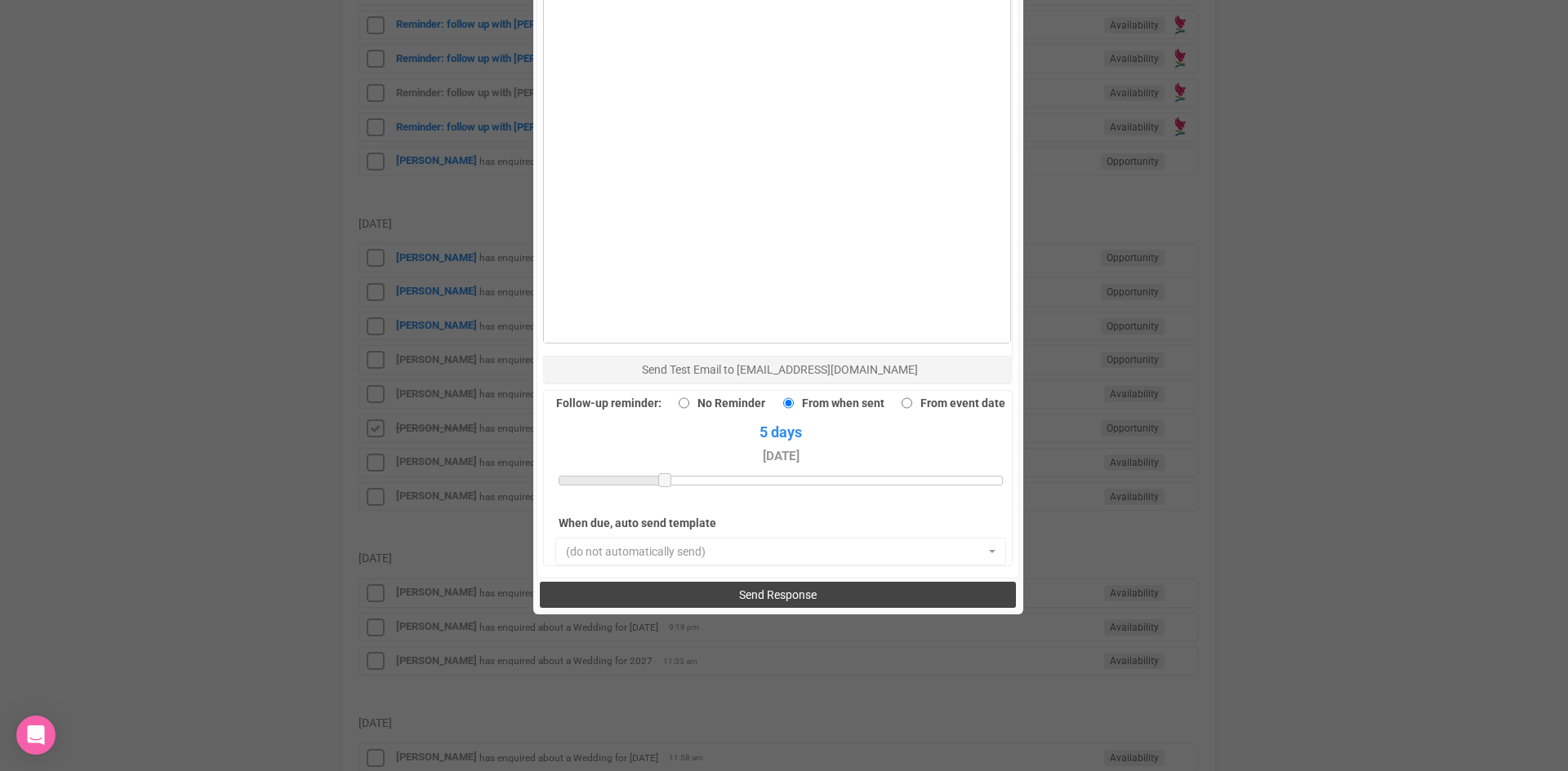
click at [749, 588] on span "Send Response" at bounding box center [778, 594] width 78 height 13
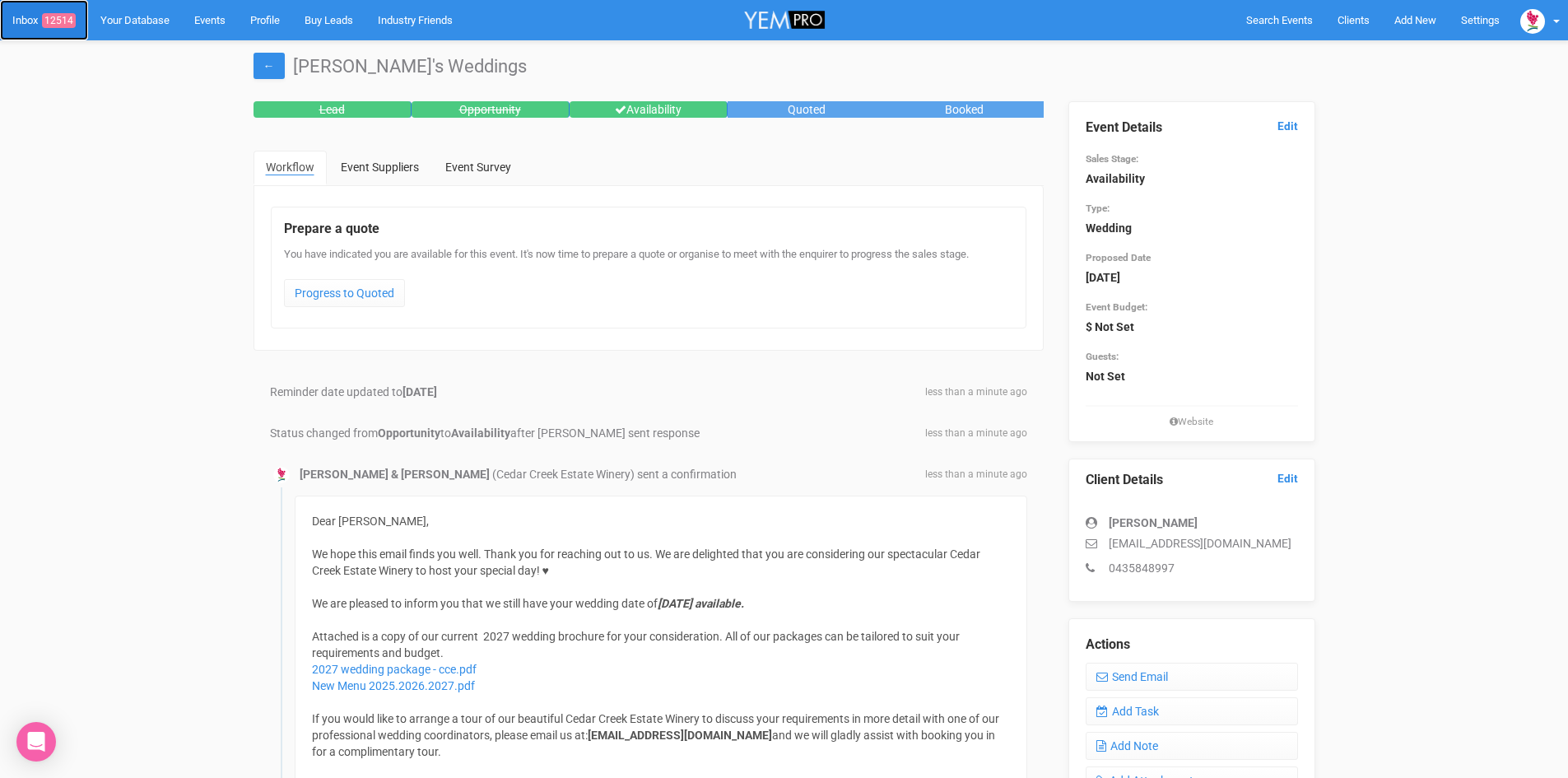
click at [33, 11] on link "Inbox 12514" at bounding box center [44, 20] width 88 height 40
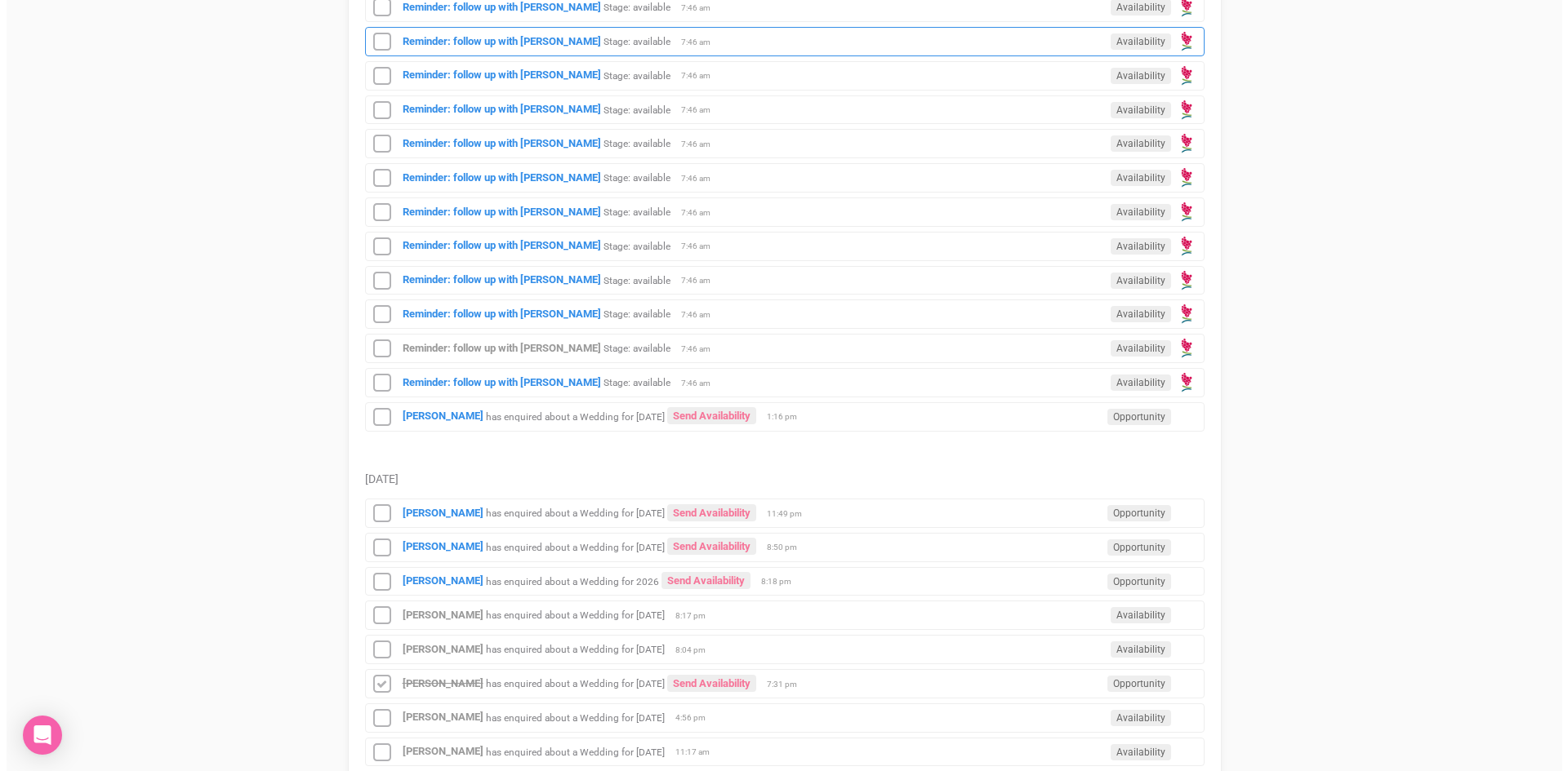
scroll to position [816, 0]
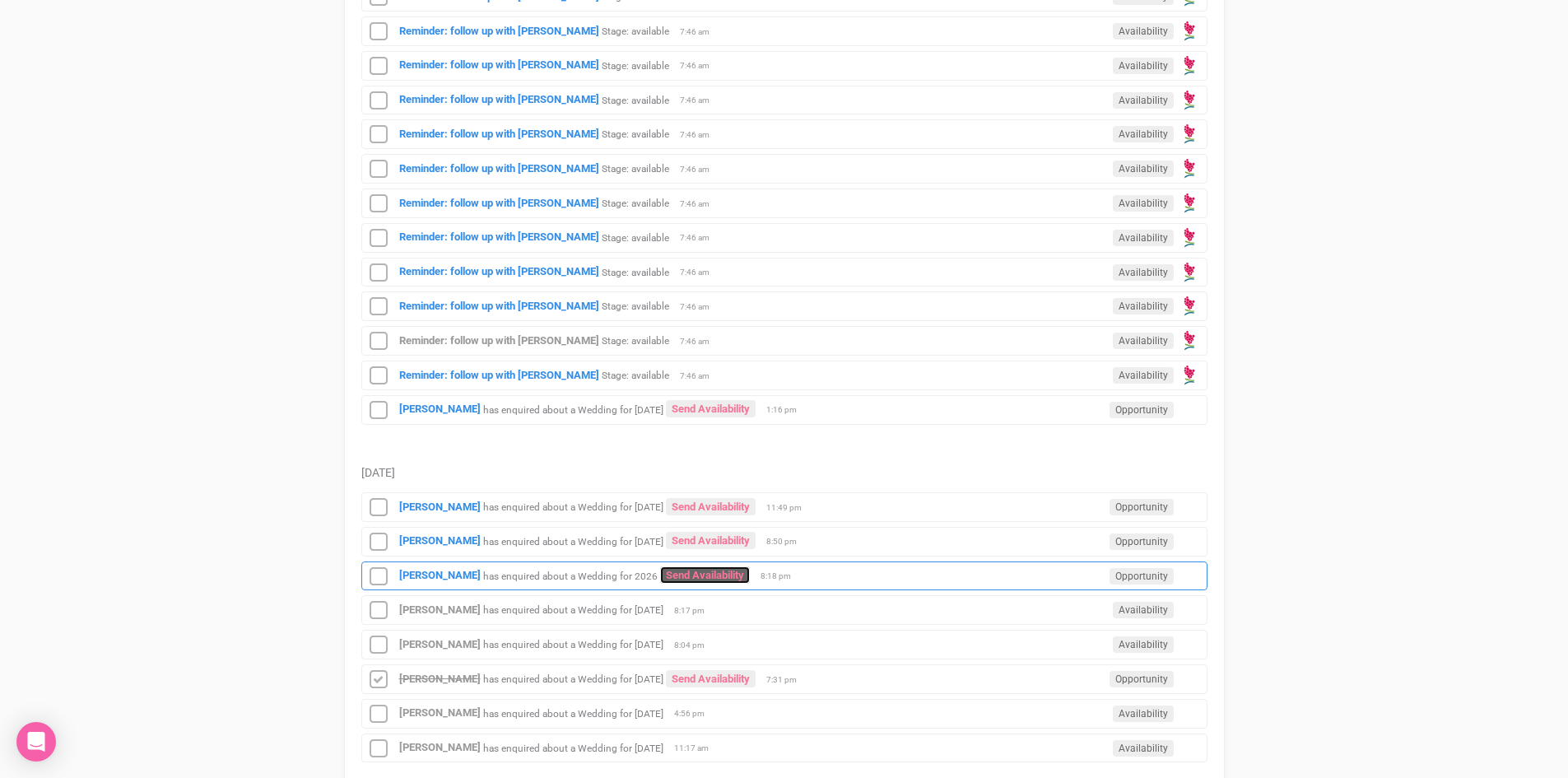
click at [688, 576] on link "Send Availability" at bounding box center [705, 575] width 90 height 17
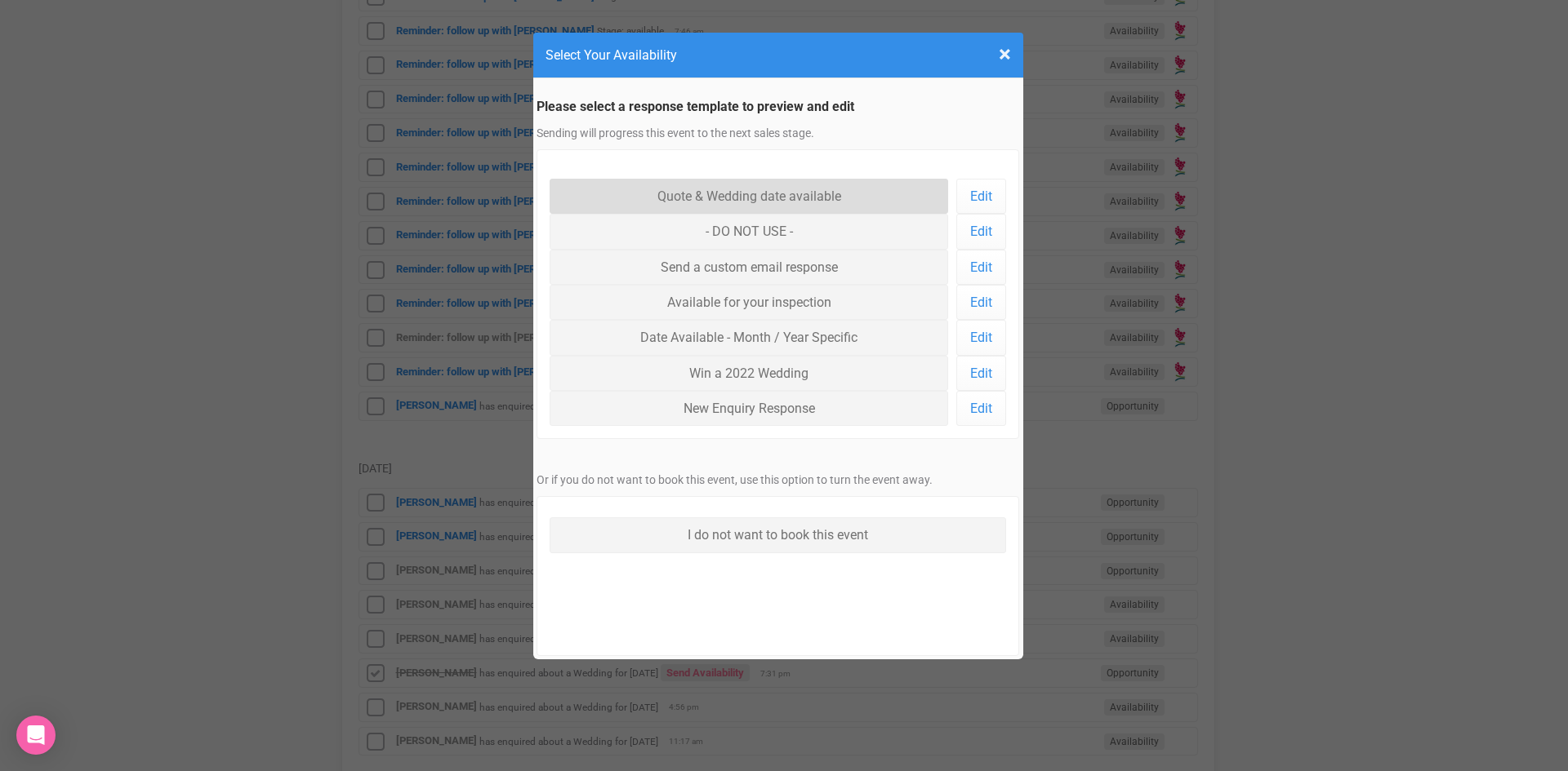
click at [701, 196] on link "Quote & Wedding date available" at bounding box center [749, 196] width 399 height 35
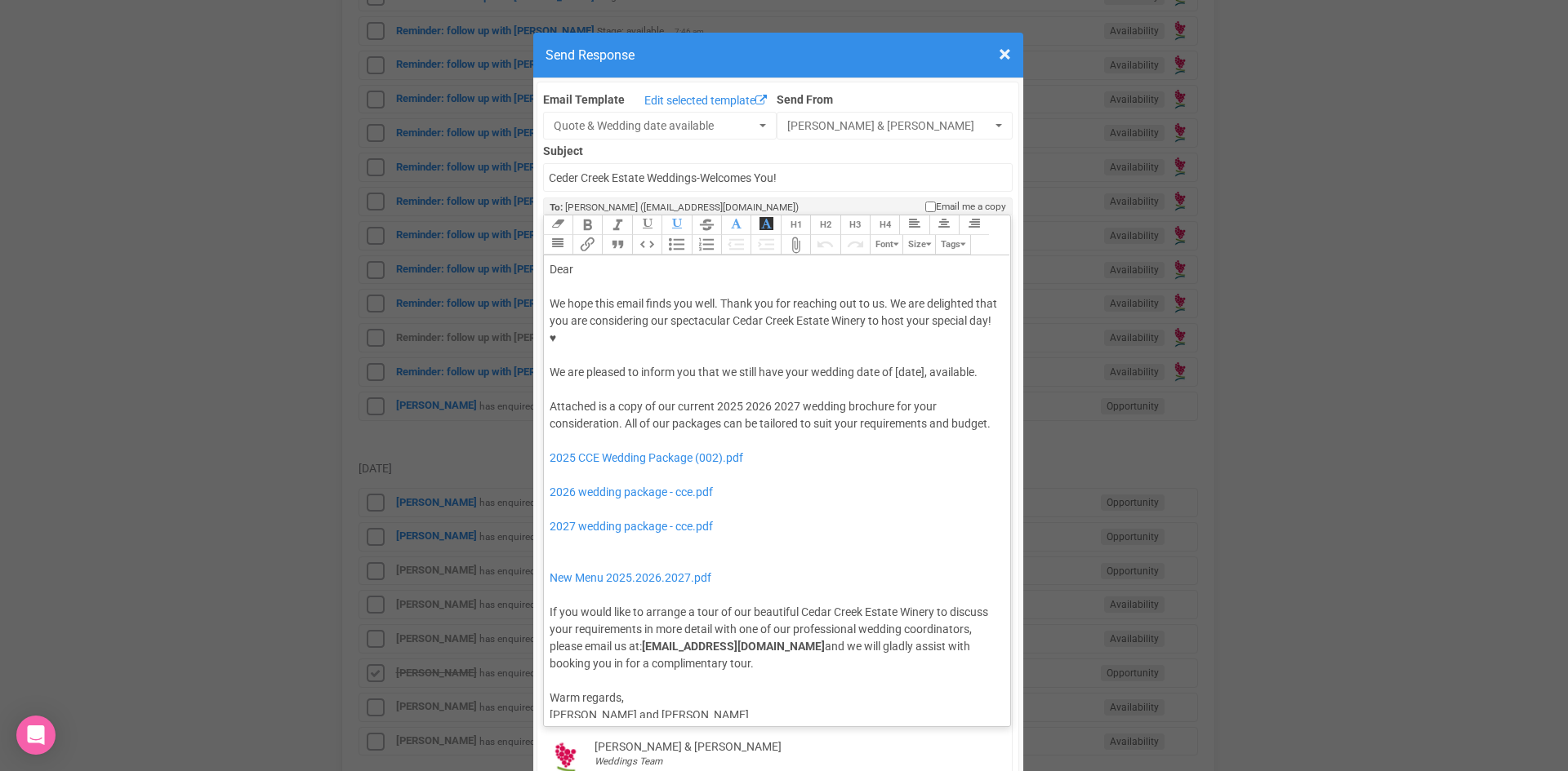
click at [592, 261] on div "Dear" at bounding box center [774, 269] width 450 height 17
drag, startPoint x: 927, startPoint y: 322, endPoint x: 783, endPoint y: 319, distance: 144.0
click at [783, 319] on div "We hope this email finds you well. Thank you for reaching out to us. We are del…" at bounding box center [774, 338] width 450 height 85
drag, startPoint x: 792, startPoint y: 353, endPoint x: 768, endPoint y: 357, distance: 24.3
click at [768, 398] on div "Attached is a copy of our current 2025 2026 2027 wedding brochure for your cons…" at bounding box center [774, 535] width 450 height 275
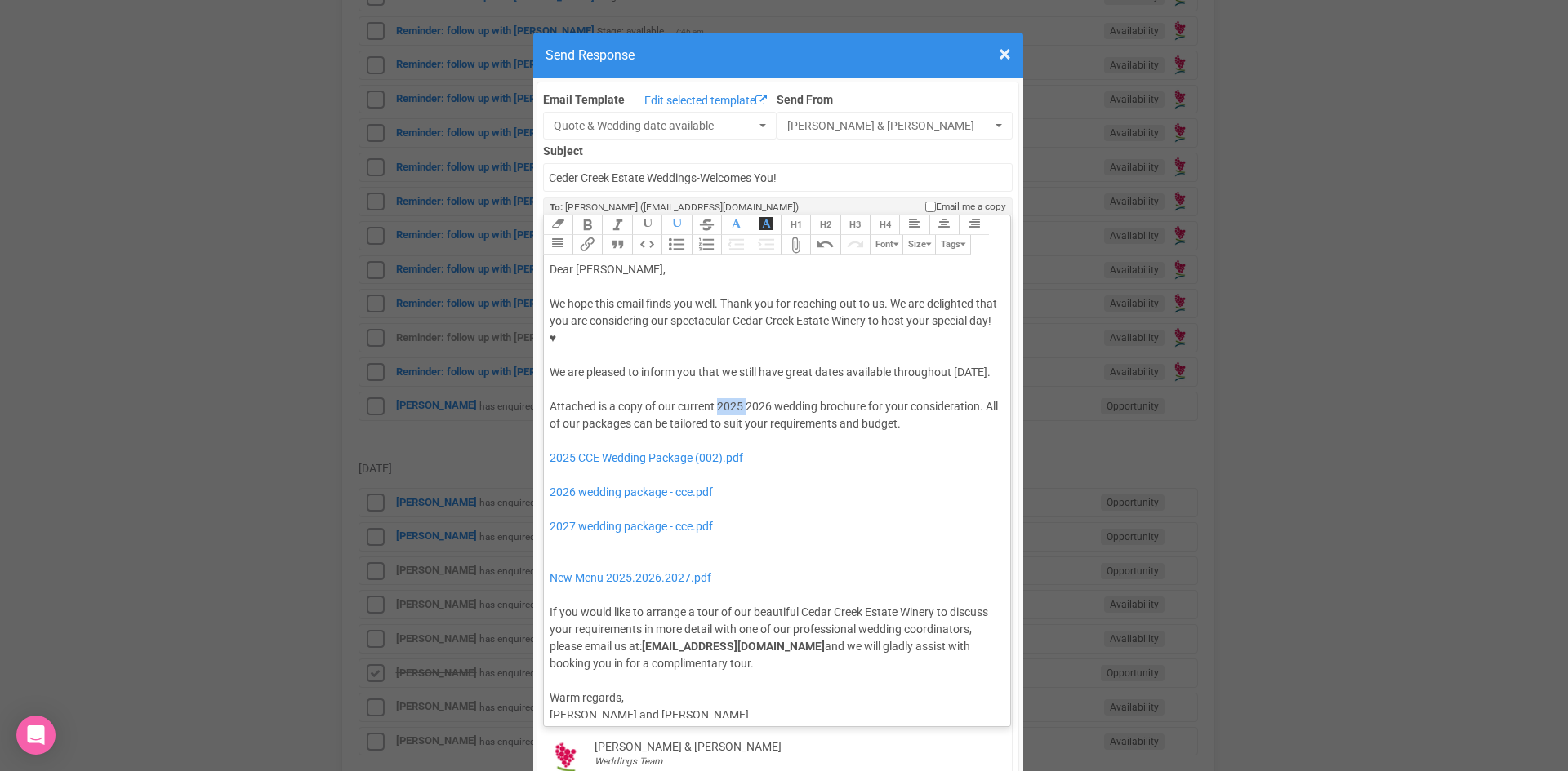
drag, startPoint x: 740, startPoint y: 355, endPoint x: 711, endPoint y: 354, distance: 29.0
click at [711, 398] on div "Attached is a copy of our current 2025 2026 wedding brochure for your considera…" at bounding box center [774, 535] width 450 height 275
click at [710, 398] on div "Attached is a copy of our current 2026 wedding brochure for your consideration.…" at bounding box center [774, 535] width 450 height 275
drag, startPoint x: 714, startPoint y: 421, endPoint x: 709, endPoint y: 396, distance: 25.5
click at [709, 398] on div "Attached is a copy of our current 2026 wedding brochure for your consideration.…" at bounding box center [774, 535] width 450 height 275
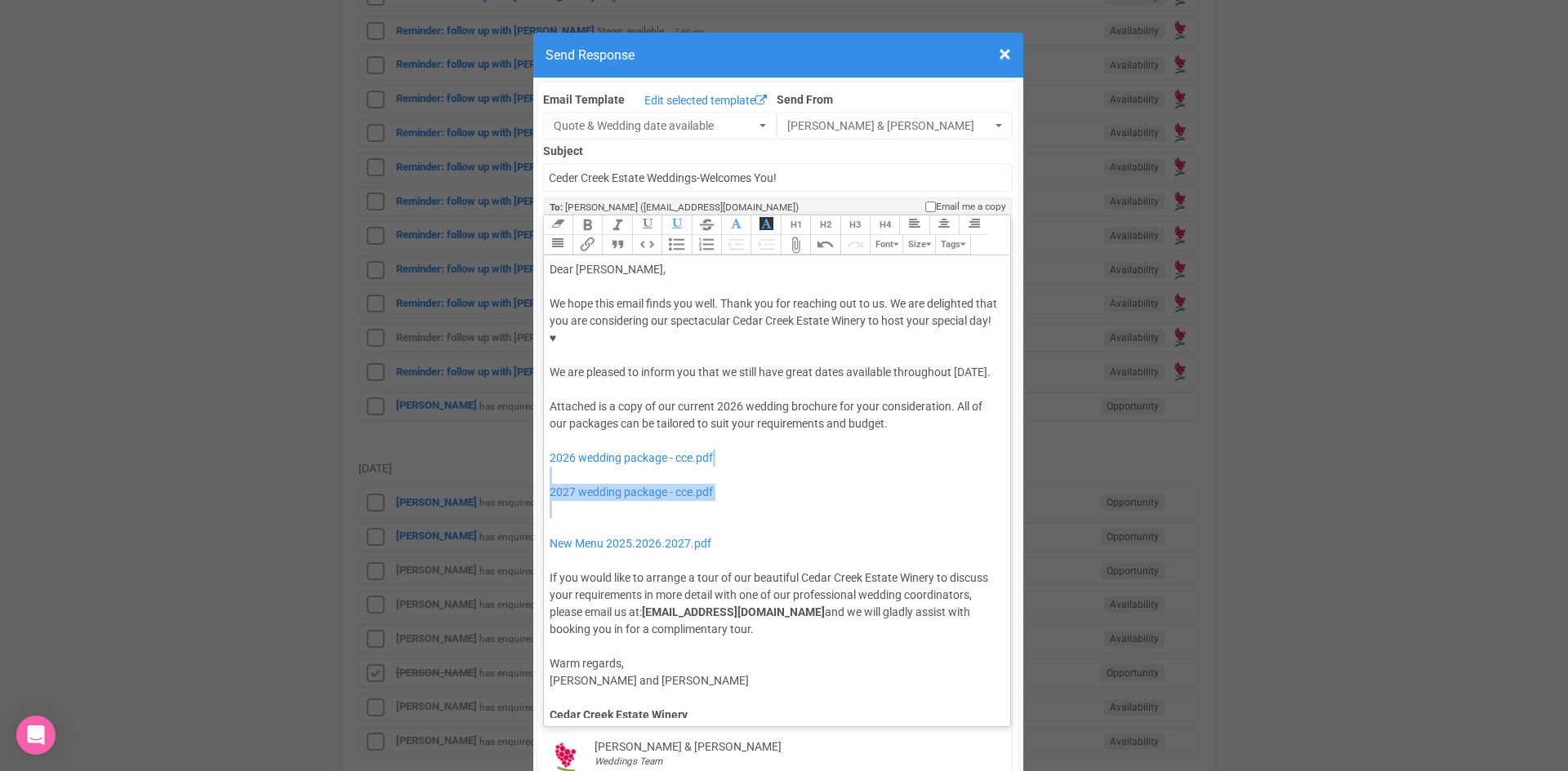
drag, startPoint x: 704, startPoint y: 470, endPoint x: 661, endPoint y: 432, distance: 57.4
click at [661, 432] on div "Attached is a copy of our current 2026 wedding brochure for your consideration.…" at bounding box center [774, 518] width 450 height 240
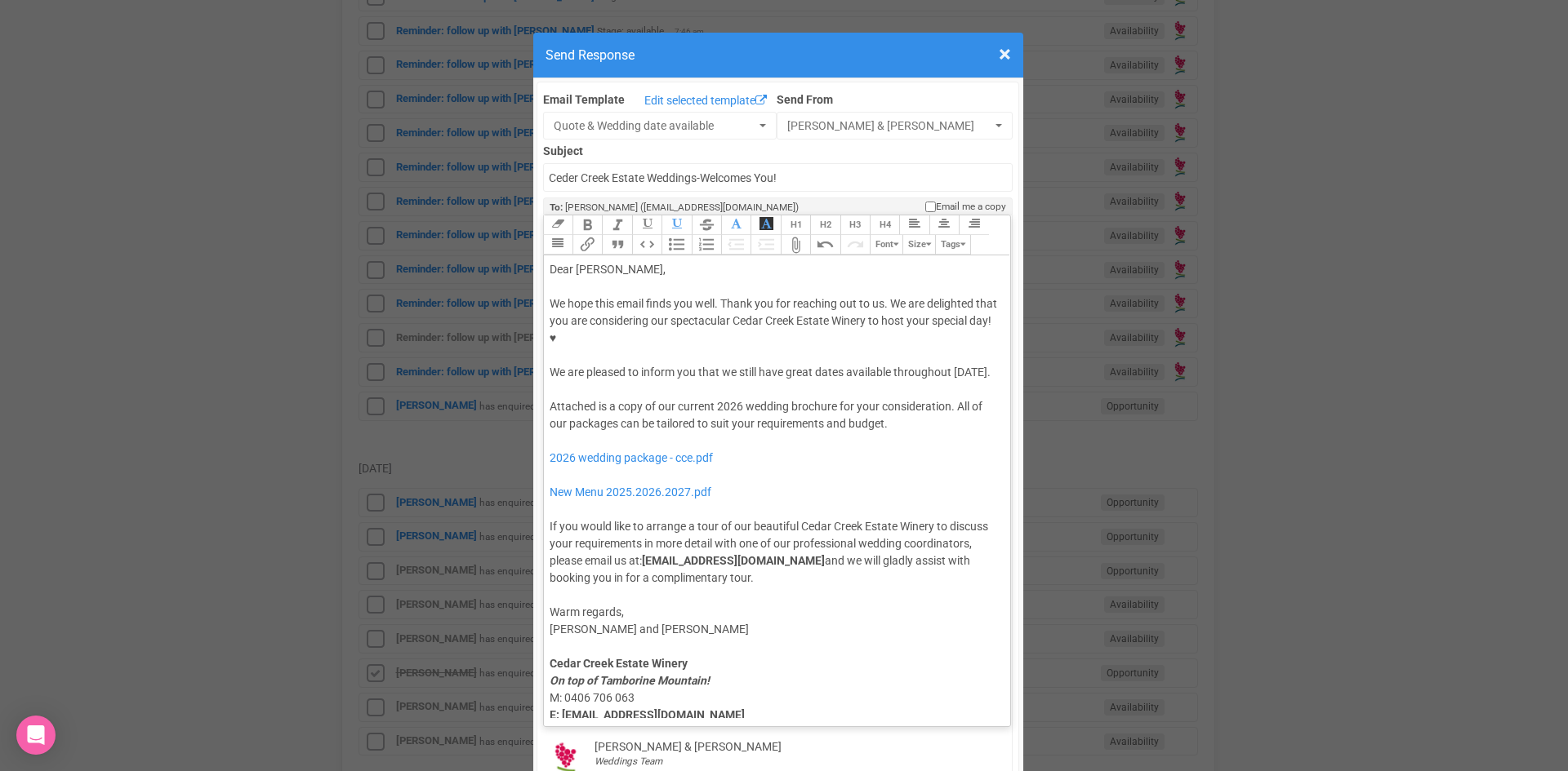
type trix-editor "<lor>Ipsu Dolo,</sit><ame><consec>&adip;</elitse></doe><tem>In utla etdo magna …"
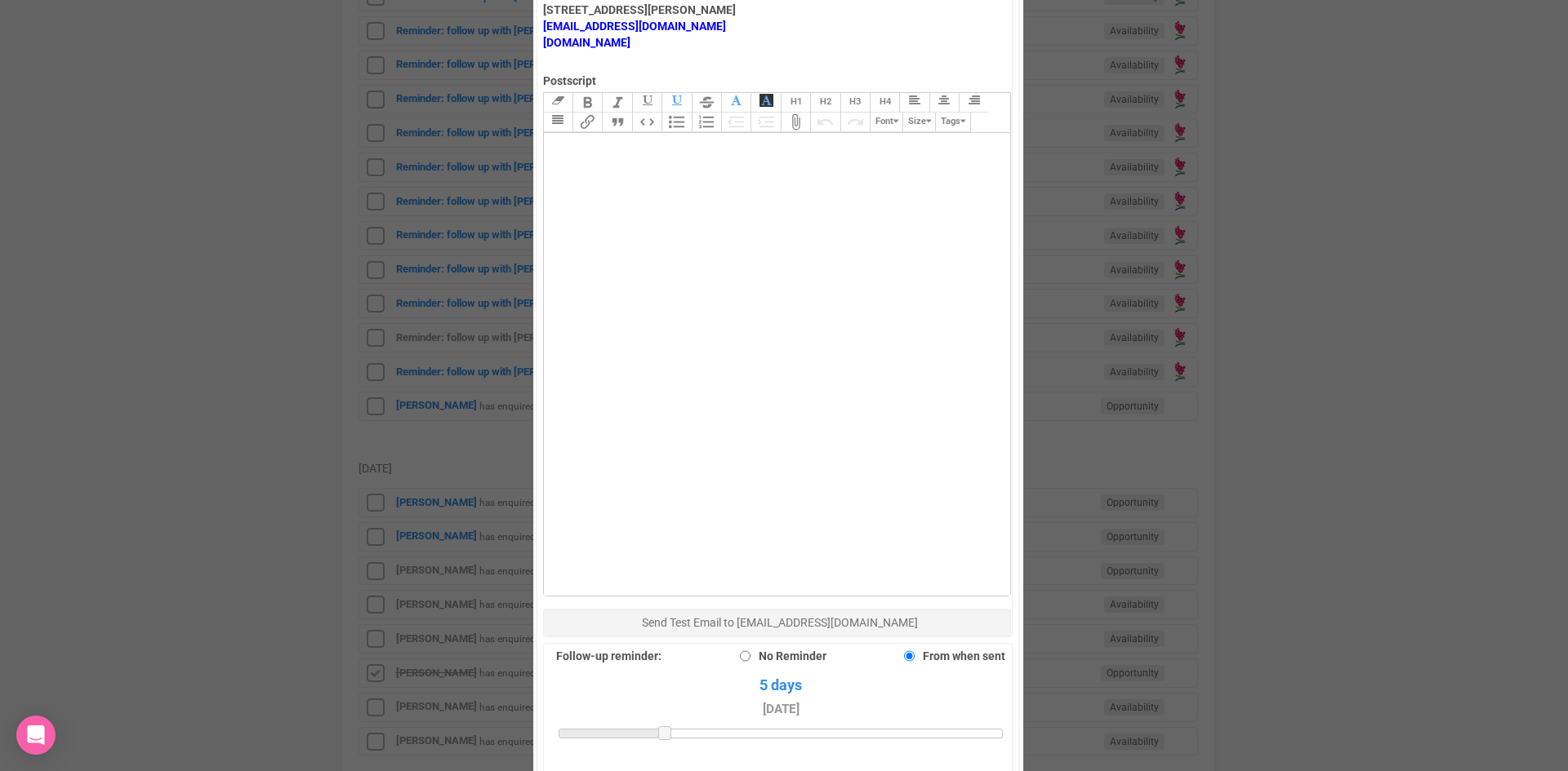
scroll to position [898, 0]
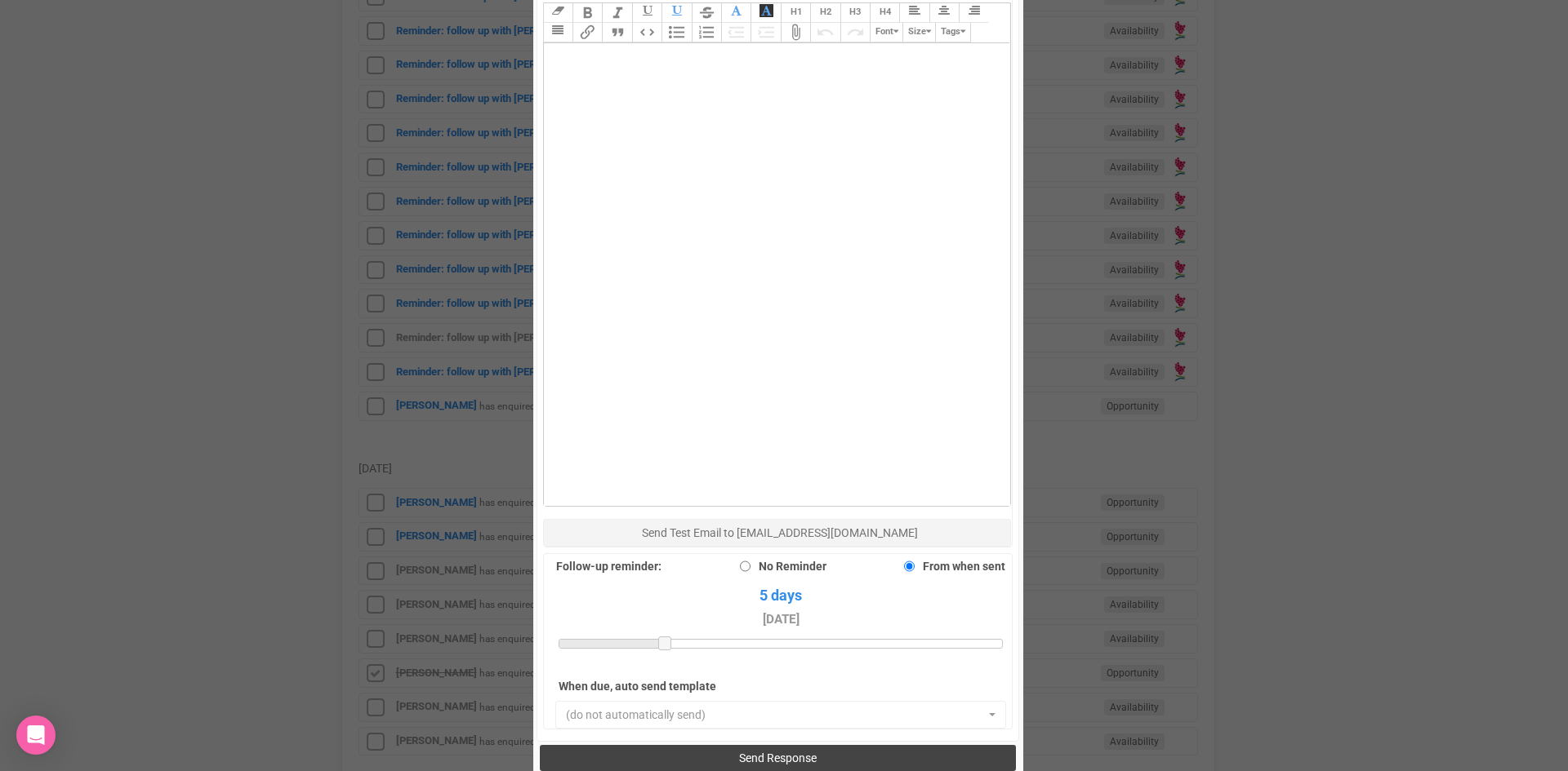
click at [763, 745] on button "Send Response" at bounding box center [778, 758] width 476 height 26
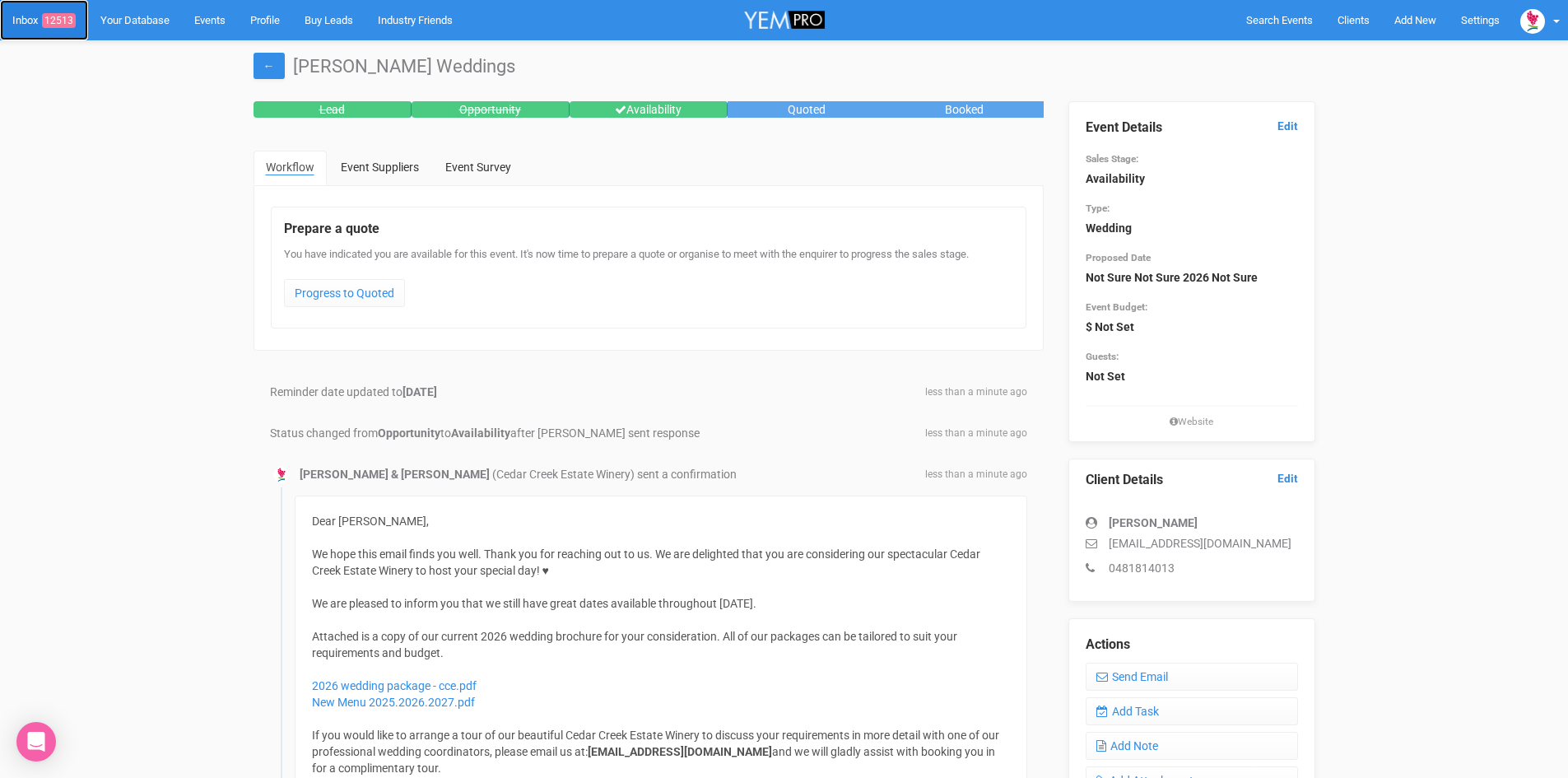
click at [45, 15] on span "12513" at bounding box center [58, 20] width 34 height 15
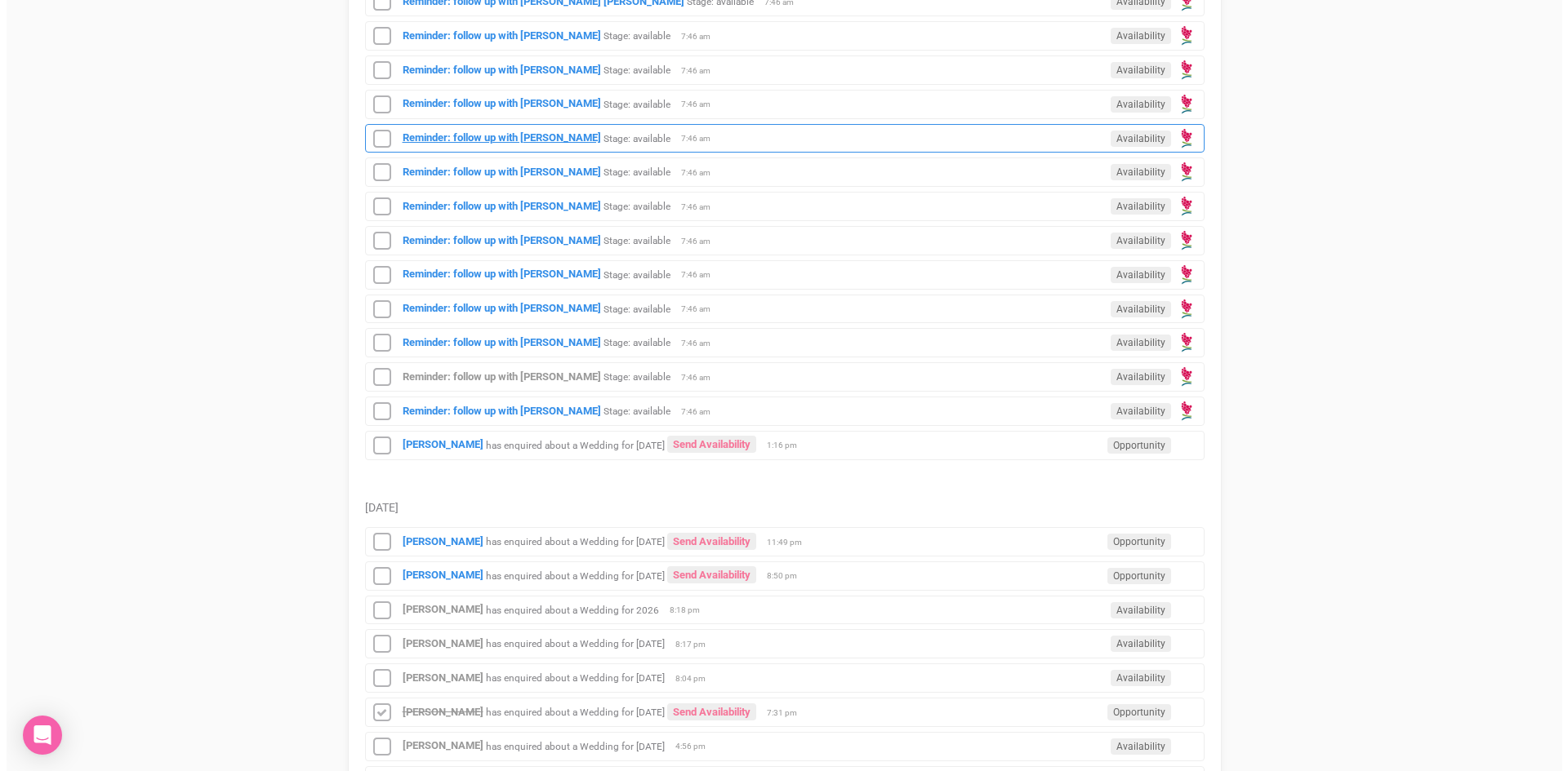
scroll to position [816, 0]
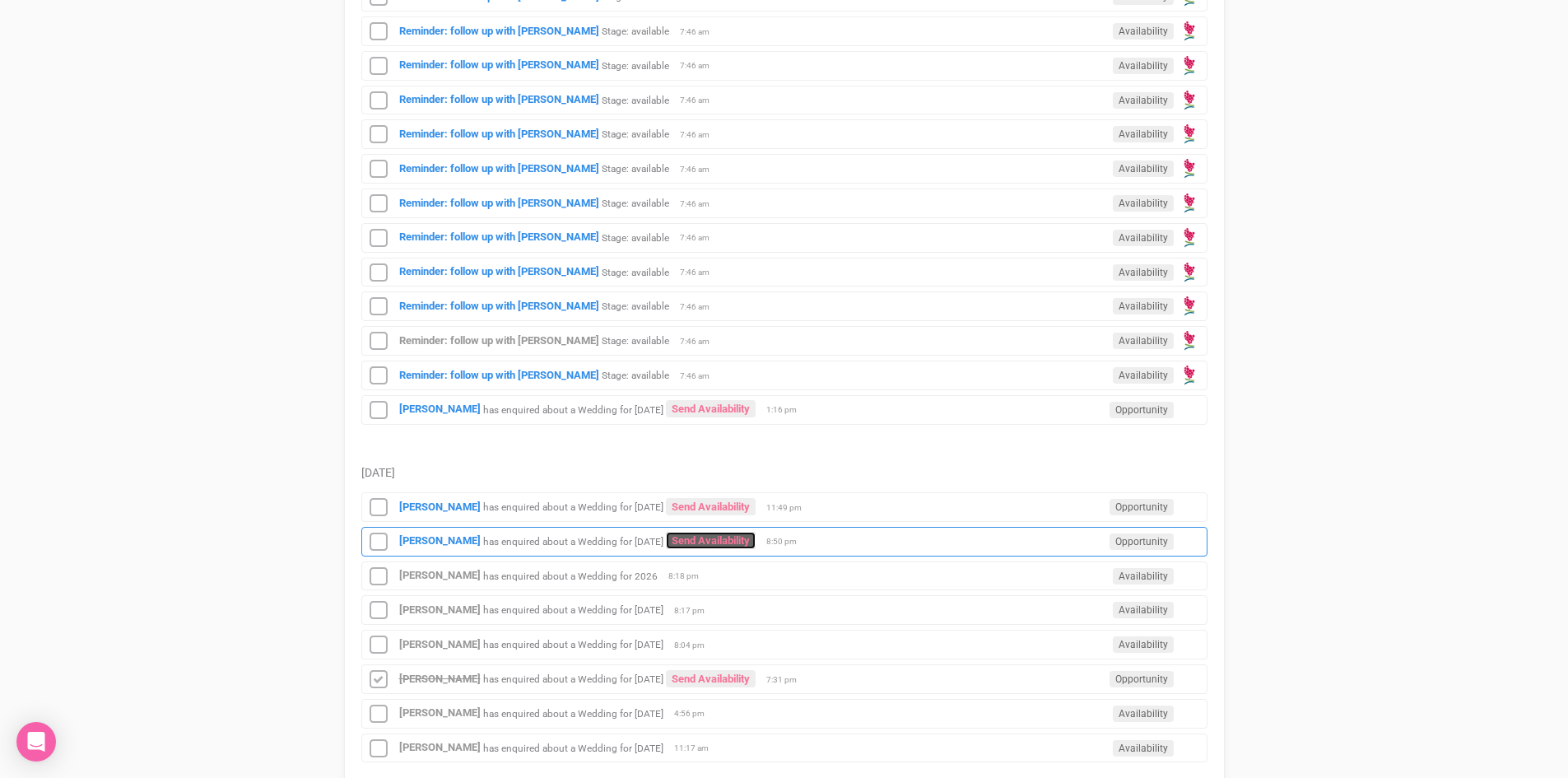
click at [733, 541] on link "Send Availability" at bounding box center [711, 541] width 90 height 17
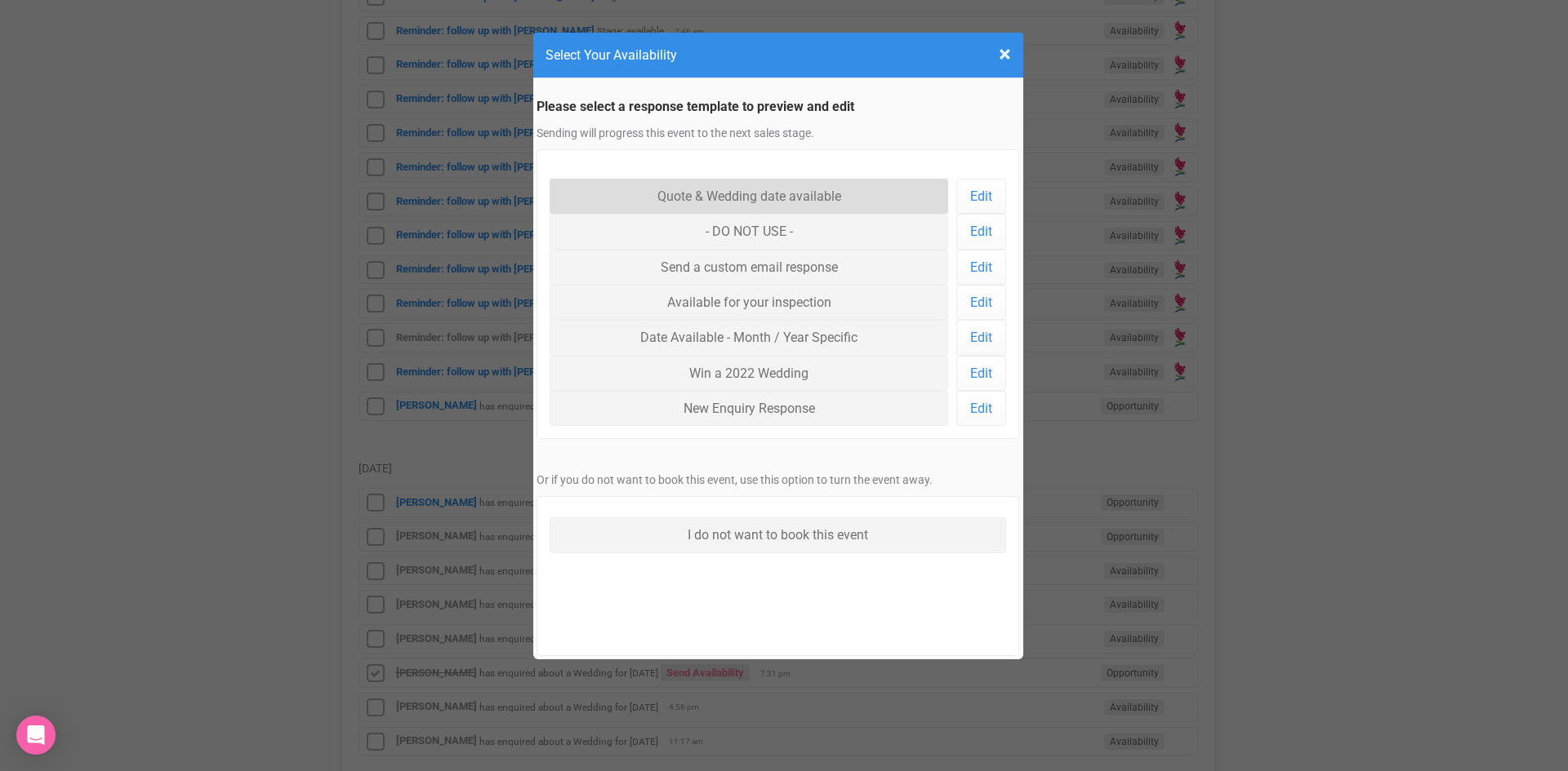
click at [708, 183] on link "Quote & Wedding date available" at bounding box center [749, 196] width 399 height 35
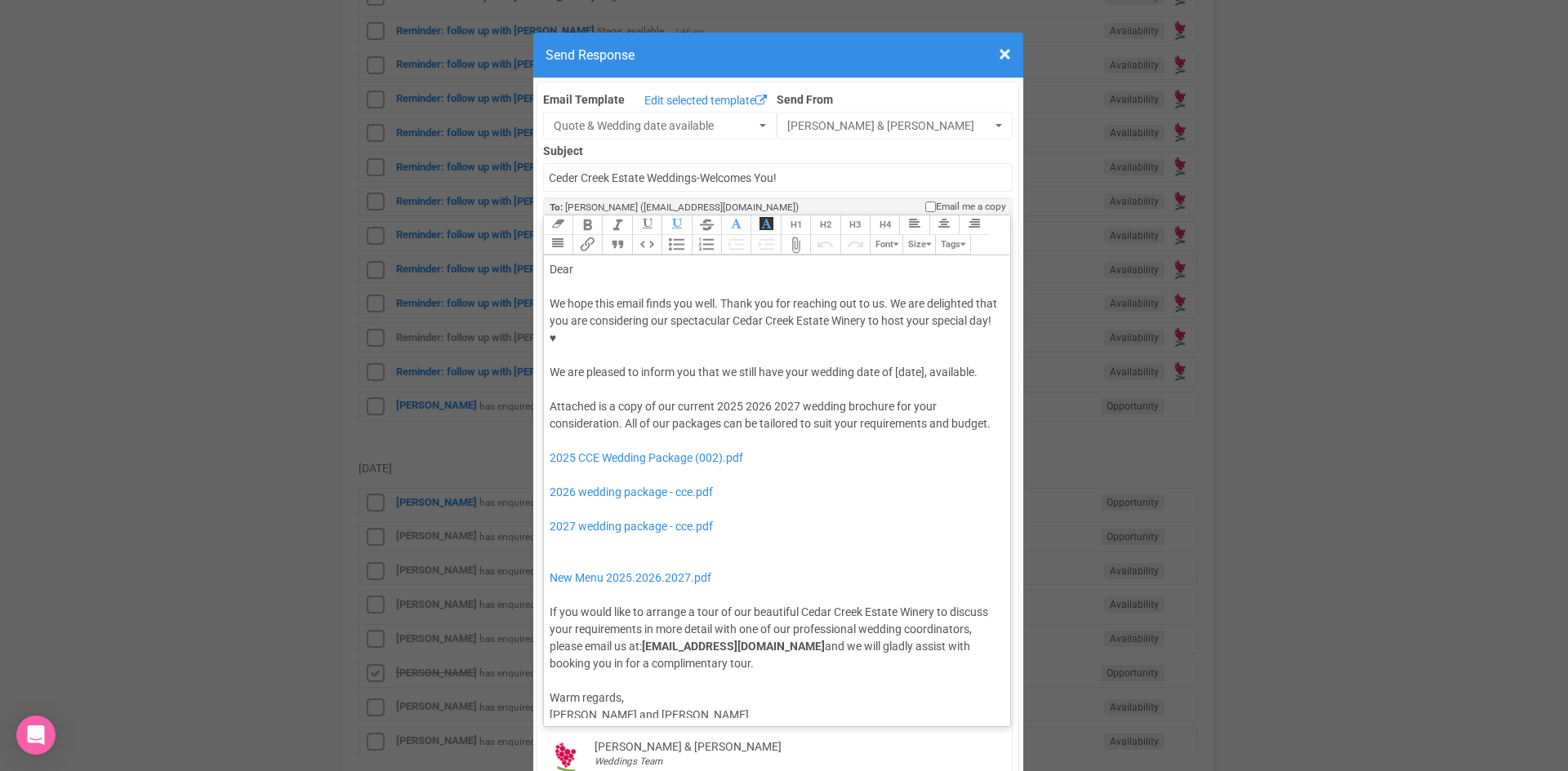
click at [595, 261] on div "Dear" at bounding box center [774, 269] width 450 height 17
drag, startPoint x: 922, startPoint y: 324, endPoint x: 892, endPoint y: 325, distance: 30.0
click at [892, 325] on div "We hope this email finds you well. Thank you for reaching out to us. We are del…" at bounding box center [774, 338] width 450 height 85
drag, startPoint x: 658, startPoint y: 341, endPoint x: 891, endPoint y: 317, distance: 234.2
click at [891, 317] on div "We hope this email finds you well. Thank you for reaching out to us. We are del…" at bounding box center [774, 338] width 450 height 85
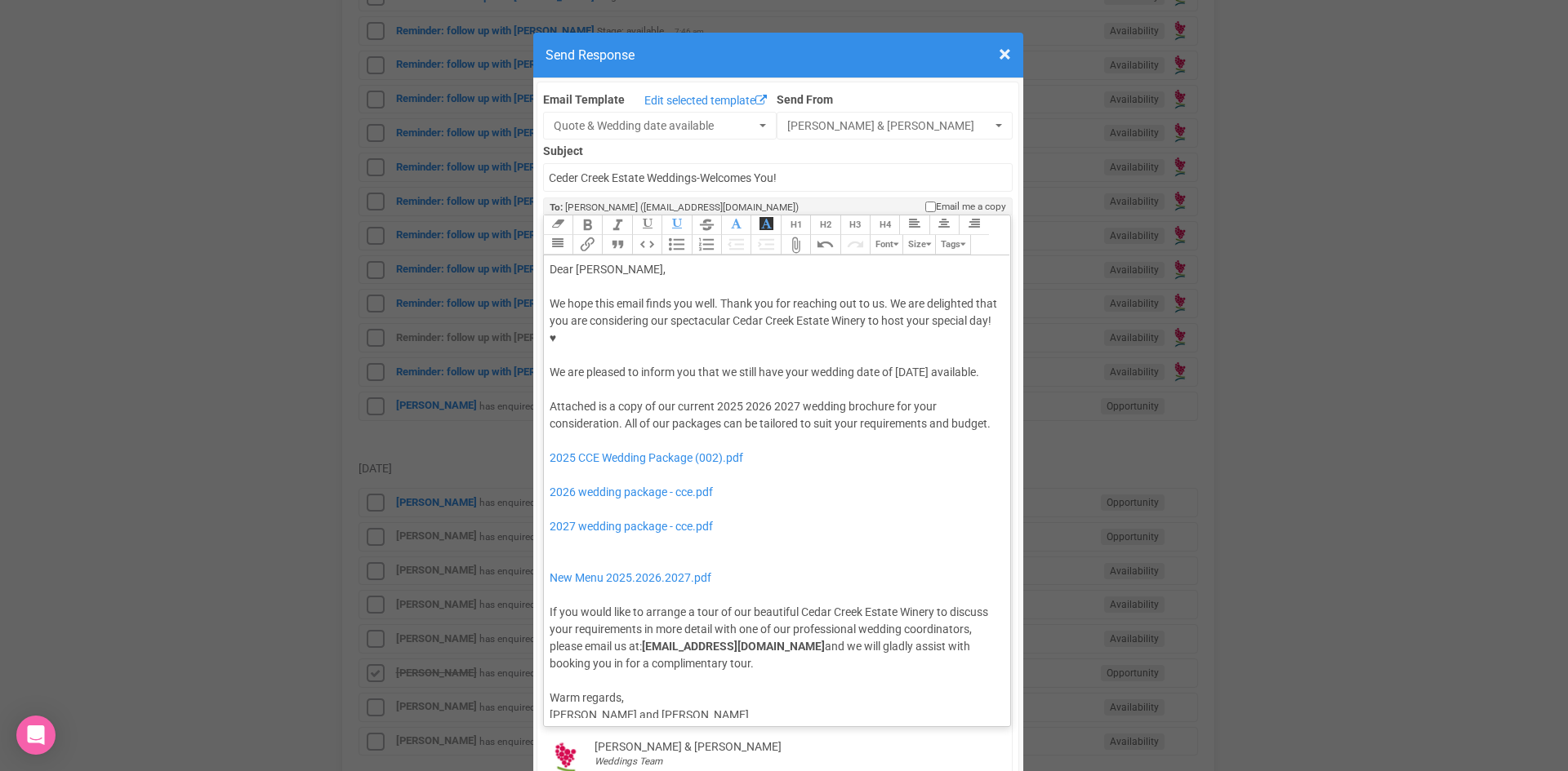
click at [586, 216] on button "Bold" at bounding box center [587, 225] width 29 height 20
click at [619, 216] on button "Italic" at bounding box center [617, 225] width 29 height 20
click at [679, 381] on div at bounding box center [774, 389] width 450 height 17
drag, startPoint x: 739, startPoint y: 374, endPoint x: 714, endPoint y: 373, distance: 25.0
click at [714, 398] on div "Attached is a copy of our current 2025 2026 2027 wedding brochure for your cons…" at bounding box center [774, 535] width 450 height 275
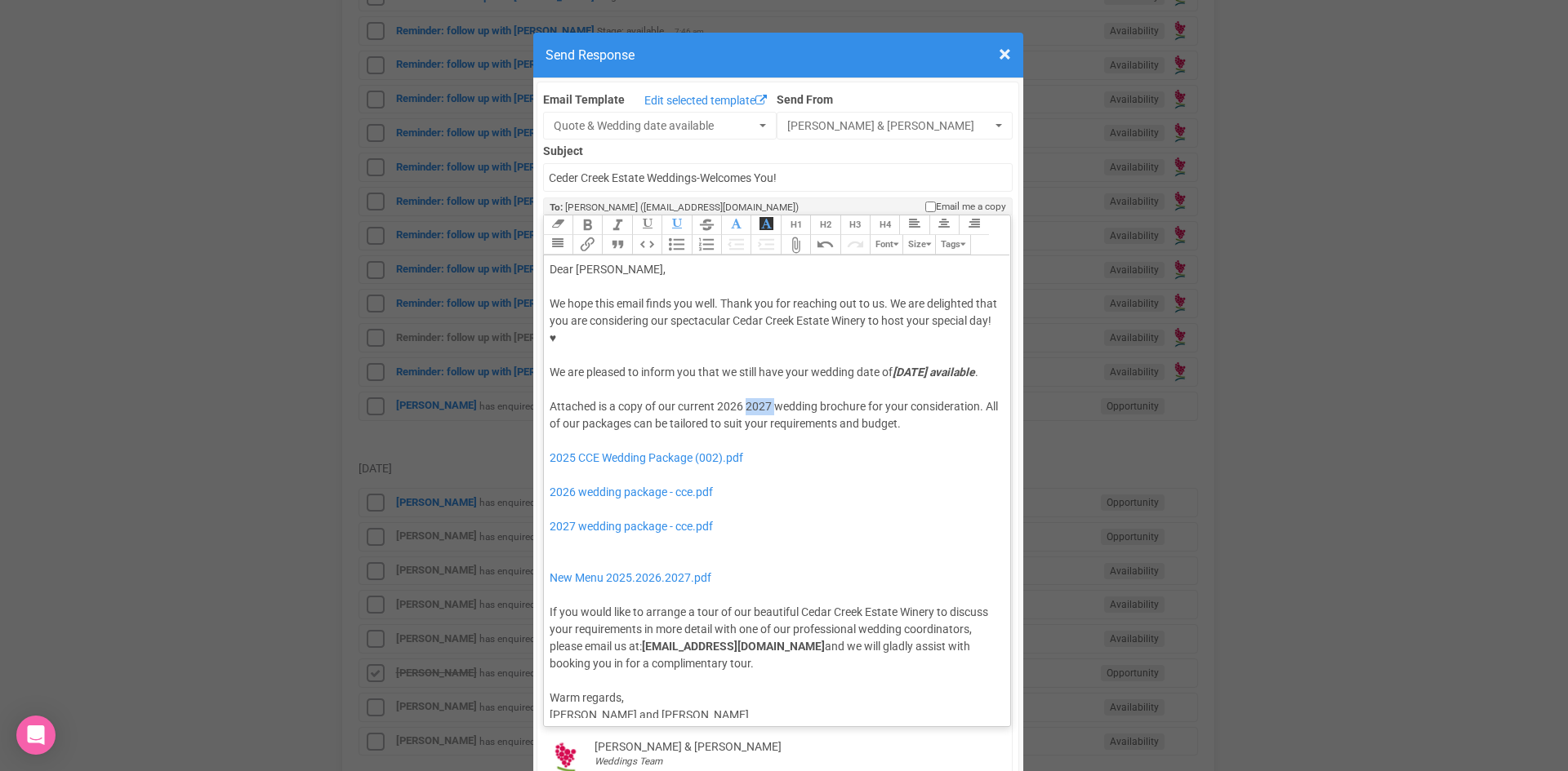
drag, startPoint x: 769, startPoint y: 372, endPoint x: 740, endPoint y: 375, distance: 29.2
click at [740, 398] on div "Attached is a copy of our current 2026 2027 wedding brochure for your considera…" at bounding box center [774, 535] width 450 height 275
drag, startPoint x: 663, startPoint y: 496, endPoint x: 665, endPoint y: 479, distance: 17.1
click at [665, 479] on div "Attached is a copy of our current 2026 wedding brochure for your consideration.…" at bounding box center [774, 535] width 450 height 275
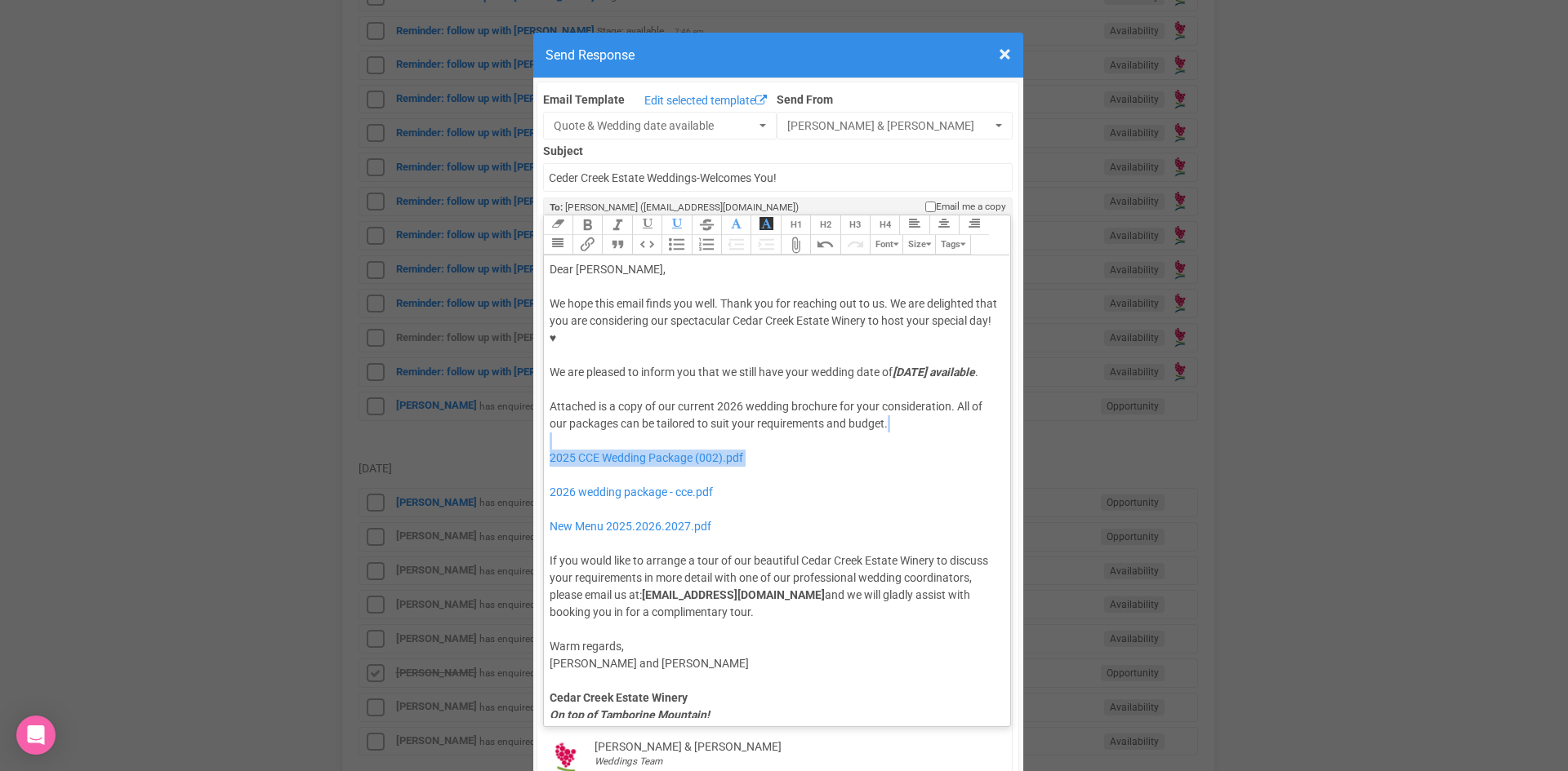
drag, startPoint x: 664, startPoint y: 439, endPoint x: 662, endPoint y: 400, distance: 39.1
click at [662, 400] on div "Attached is a copy of our current 2026 wedding brochure for your consideration.…" at bounding box center [774, 509] width 450 height 223
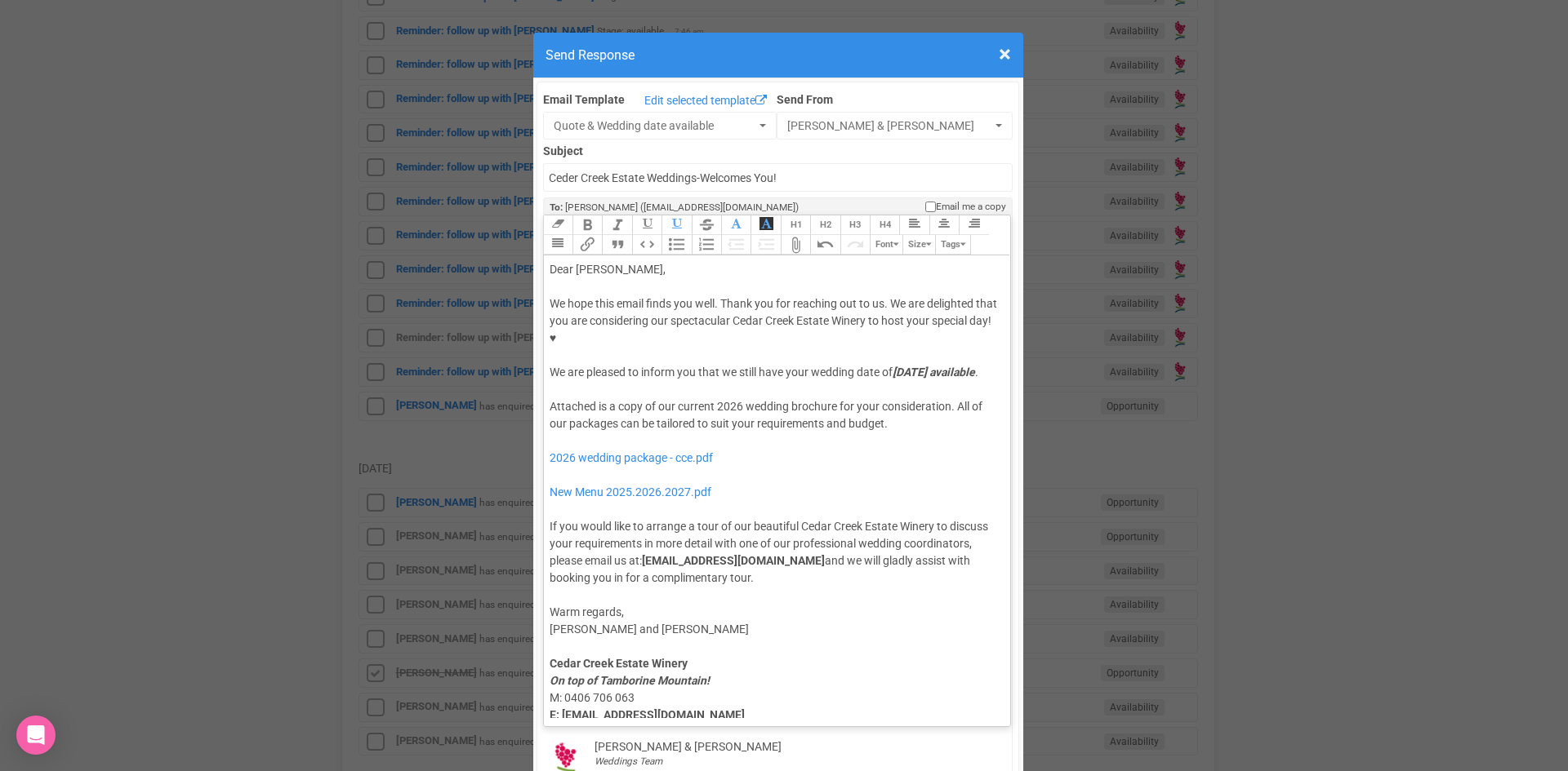
click at [642, 446] on div "Attached is a copy of our current 2026 wedding brochure for your consideration.…" at bounding box center [774, 492] width 450 height 188
type trix-editor "<lor>Ipsu Dolorsit,</ame><con><adipis>&elit;</seddoe></tem><inc>Ut labo etdo ma…"
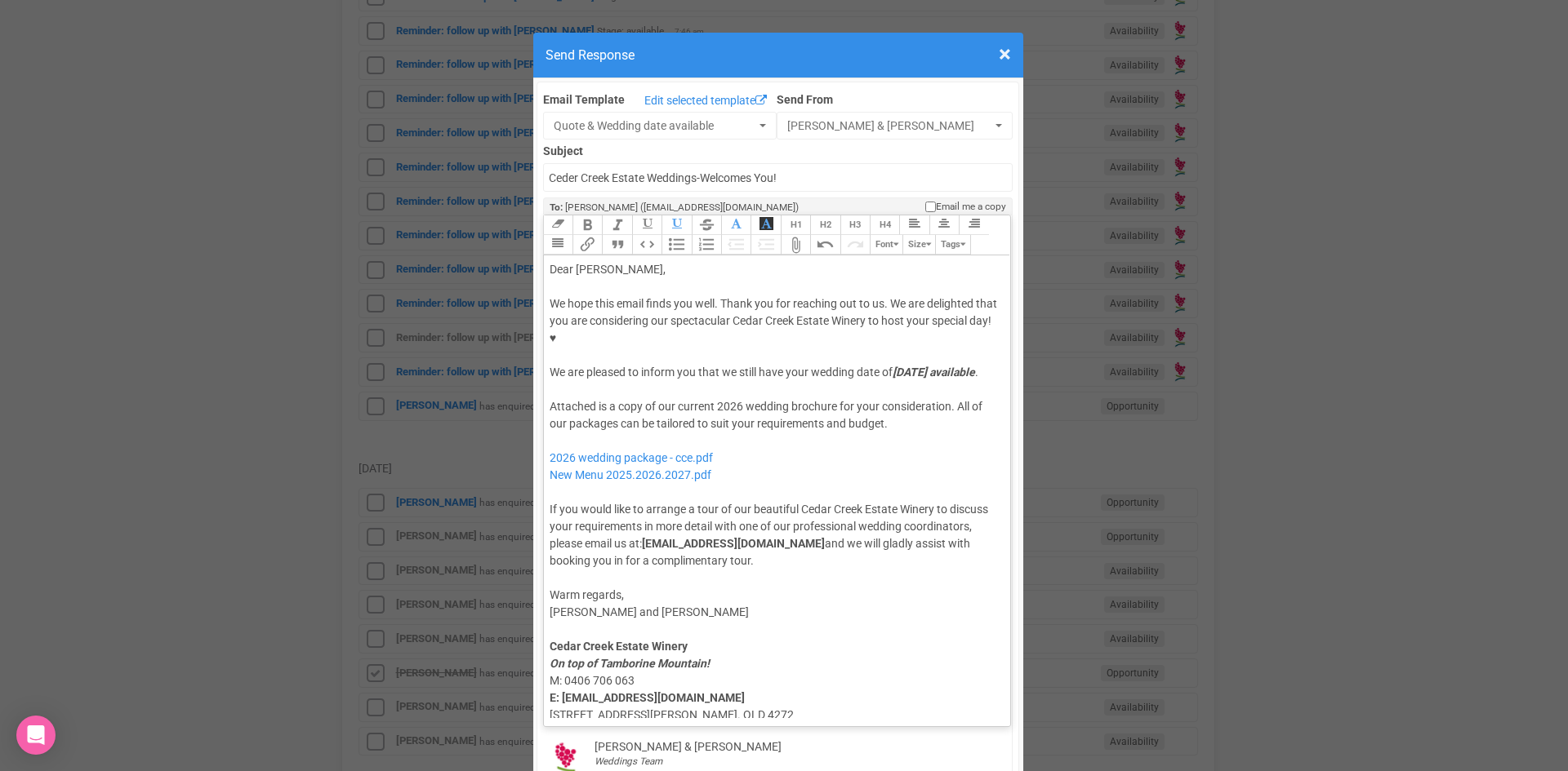
click at [653, 412] on div "Attached is a copy of our current 2026 wedding brochure for your consideration.…" at bounding box center [774, 483] width 450 height 171
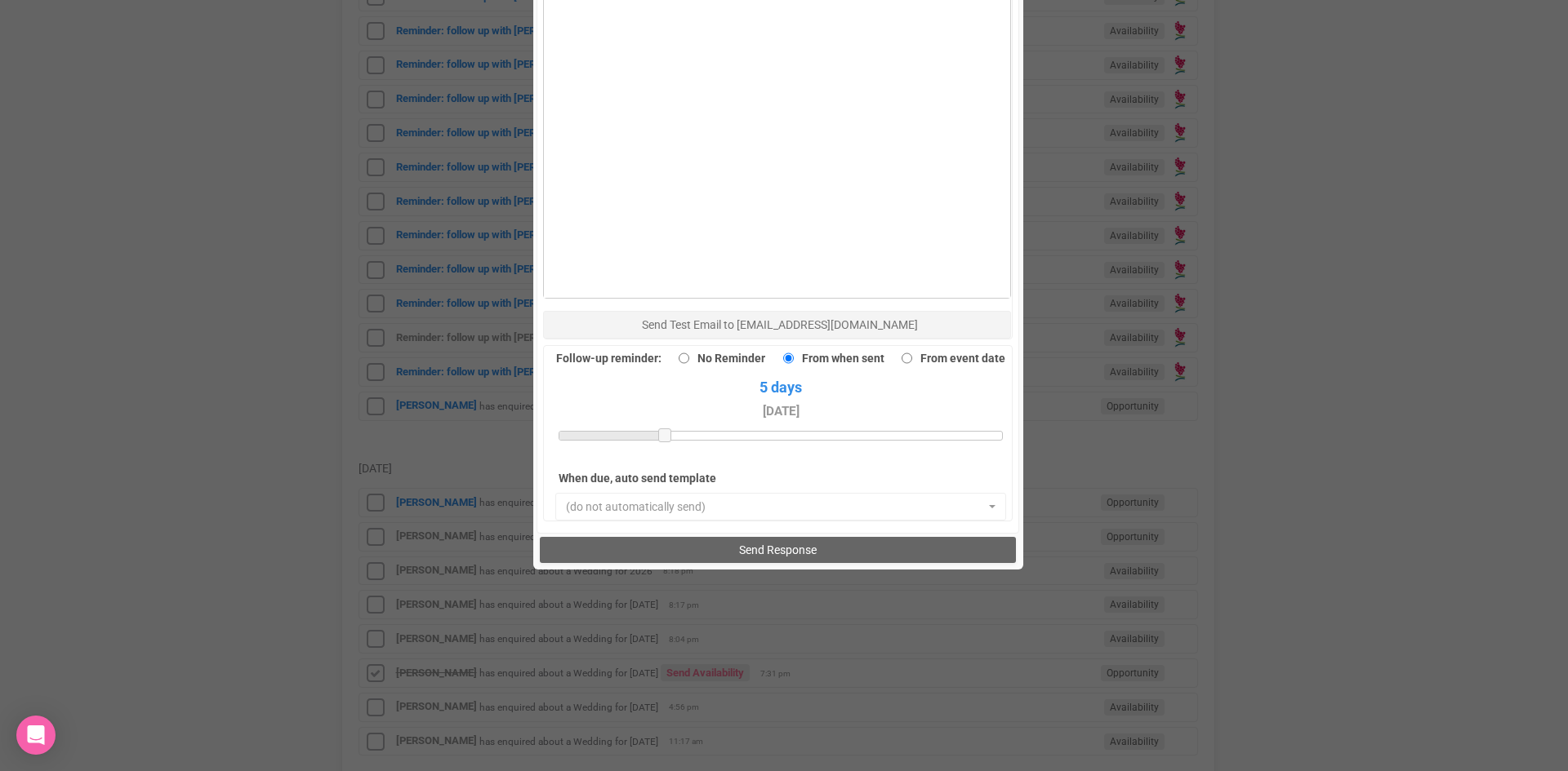
scroll to position [1130, 0]
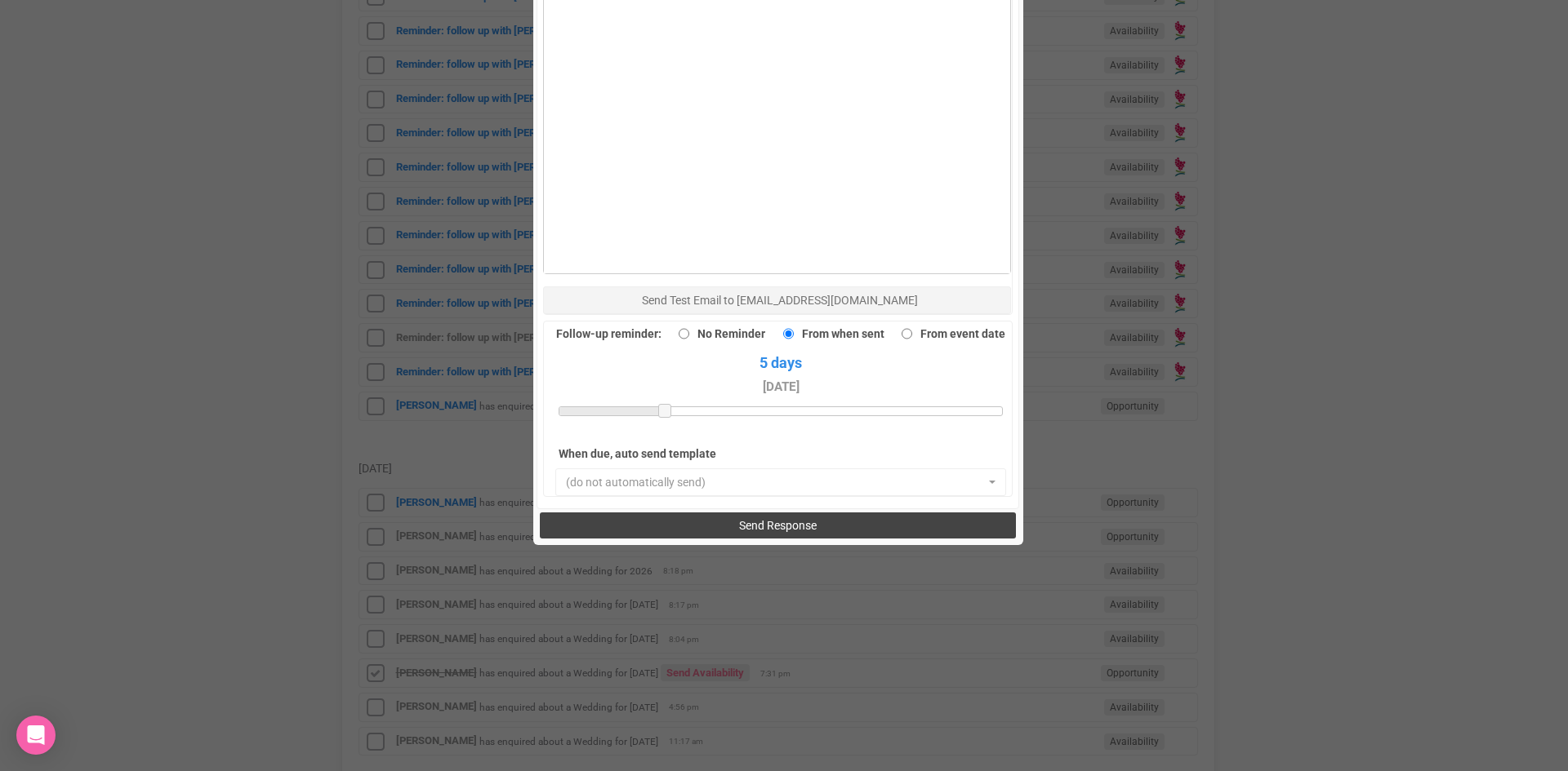
click at [746, 513] on button "Send Response" at bounding box center [778, 526] width 476 height 26
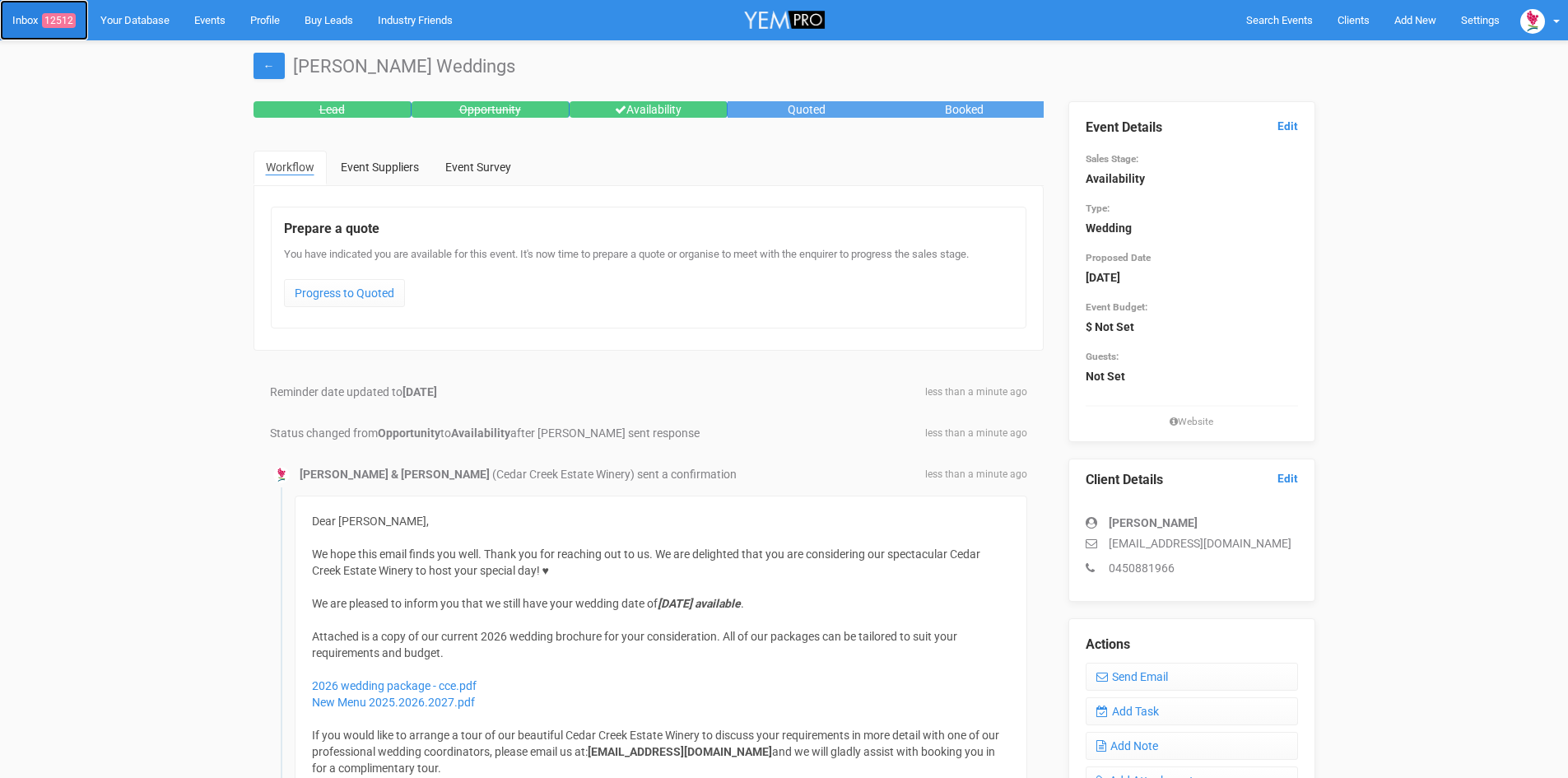
click at [45, 19] on span "12512" at bounding box center [58, 20] width 34 height 15
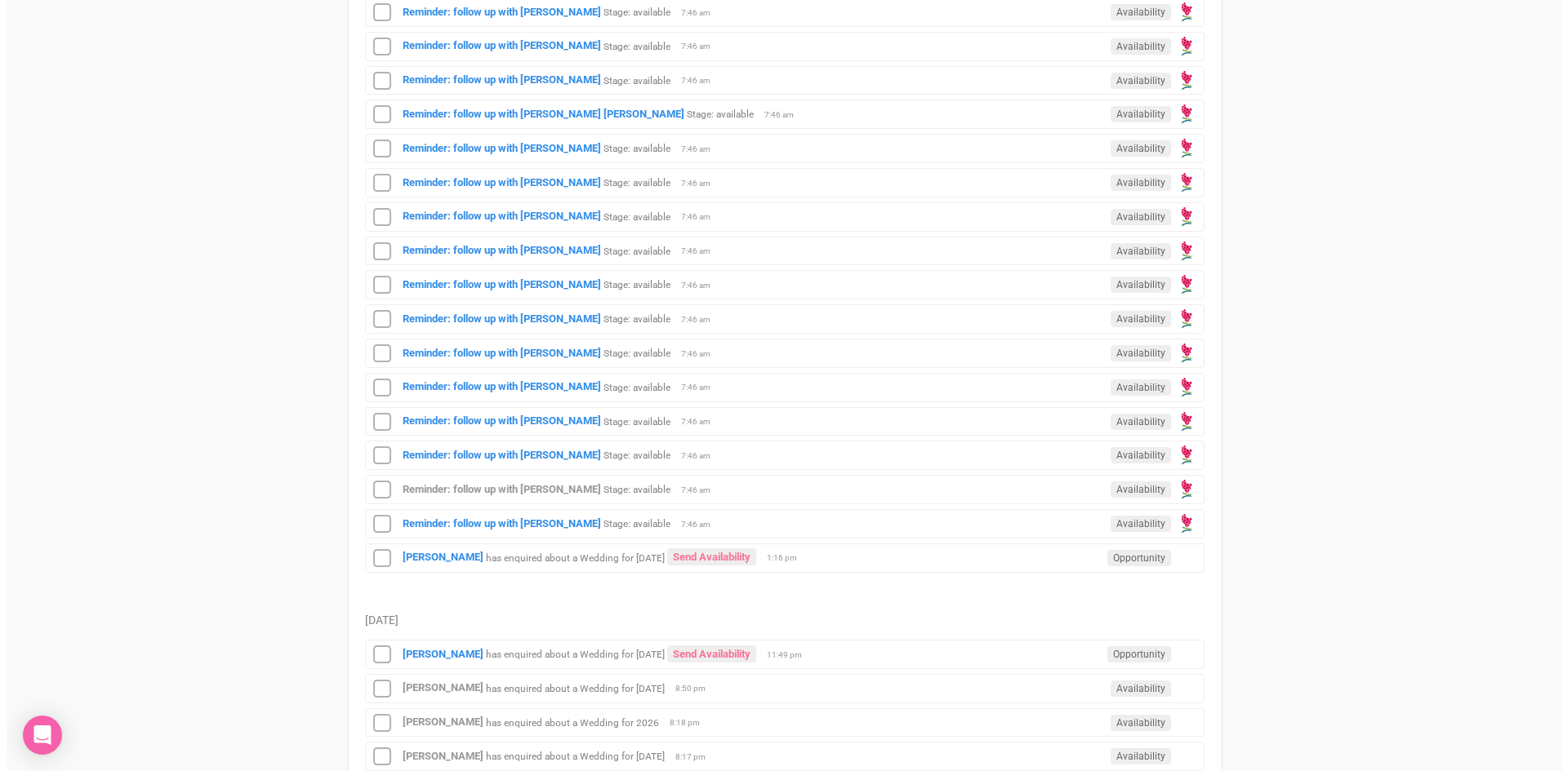
scroll to position [898, 0]
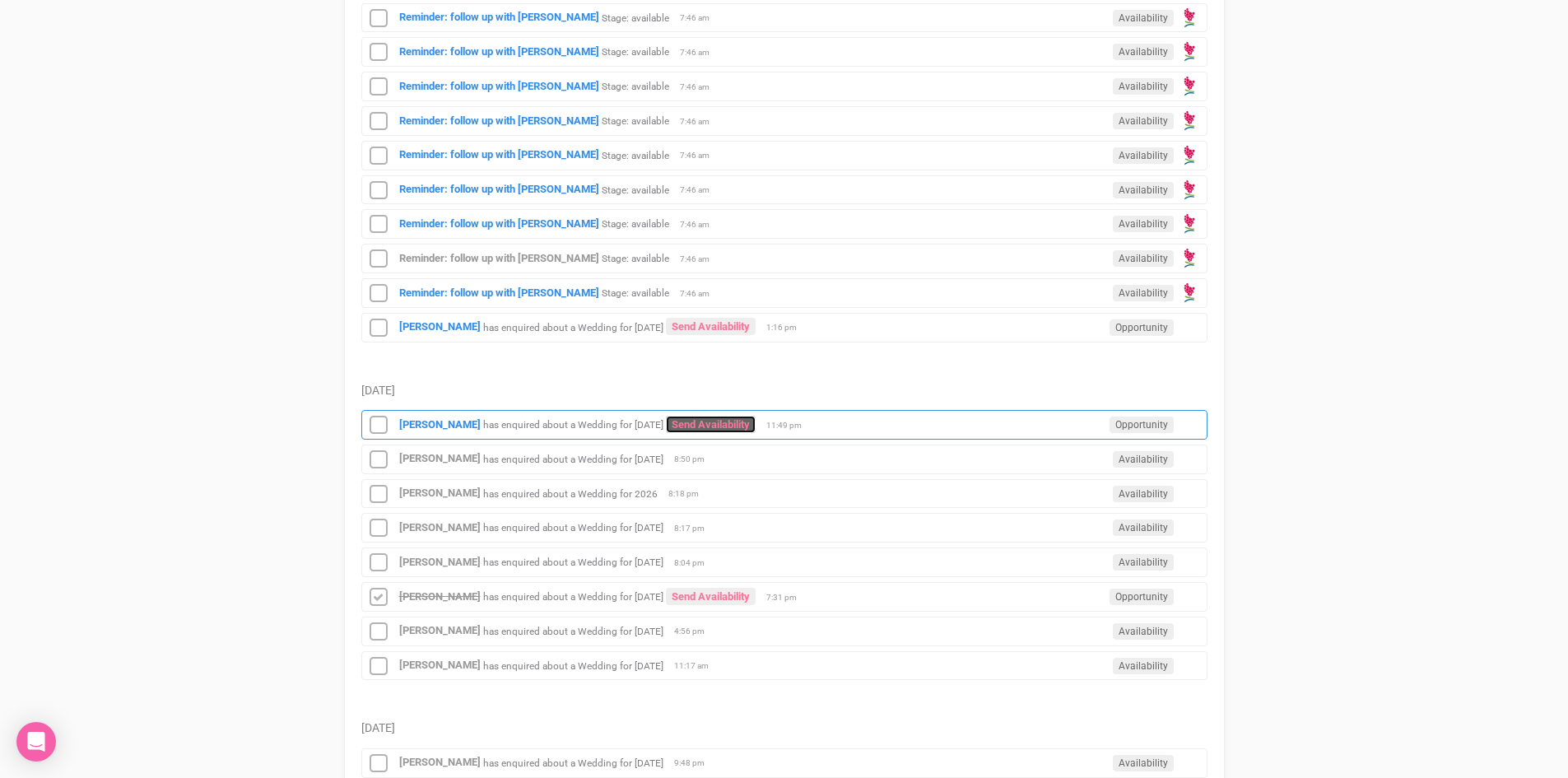
click at [756, 420] on link "Send Availability" at bounding box center [711, 424] width 90 height 17
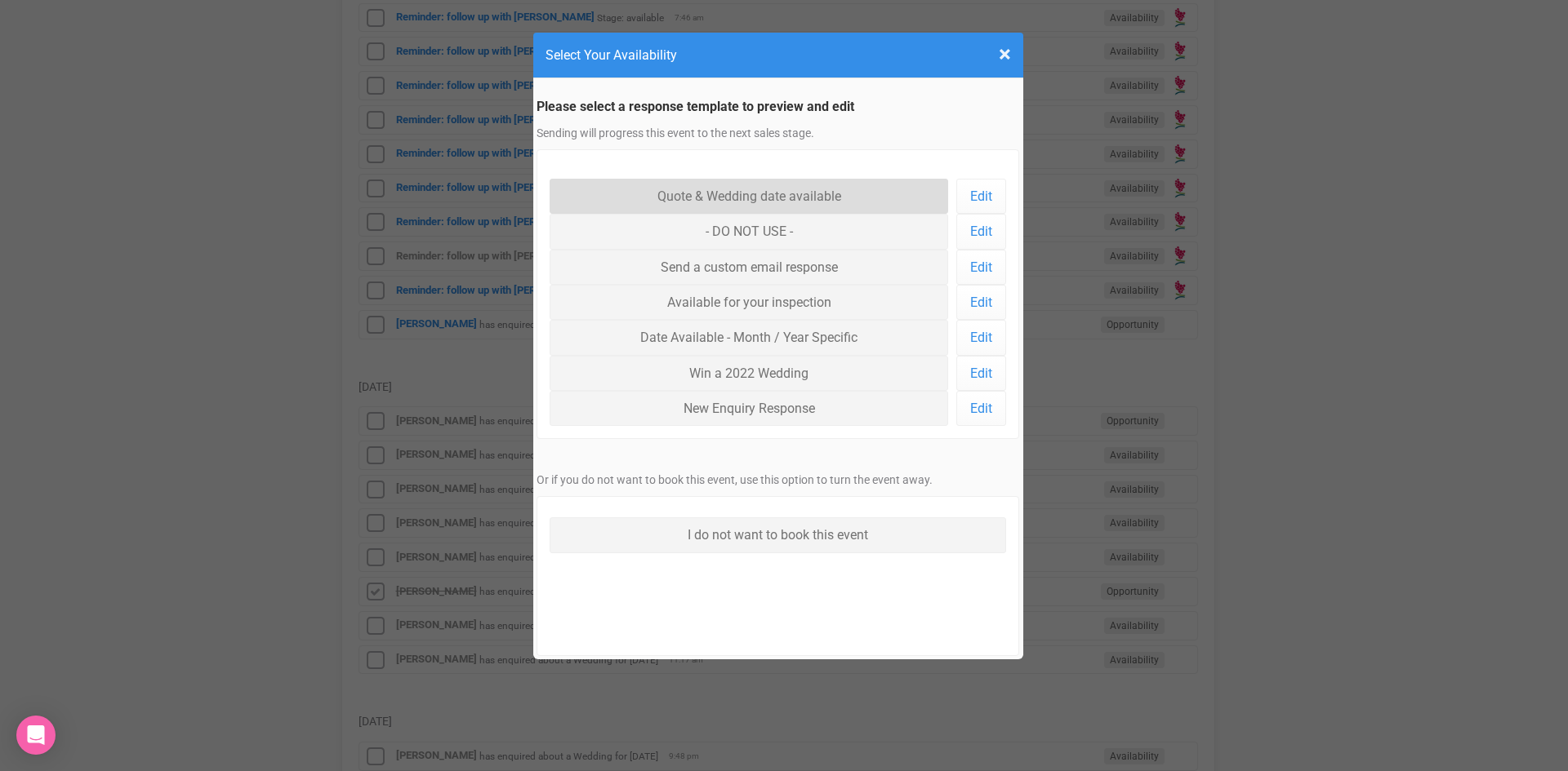
click at [637, 202] on link "Quote & Wedding date available" at bounding box center [749, 196] width 399 height 35
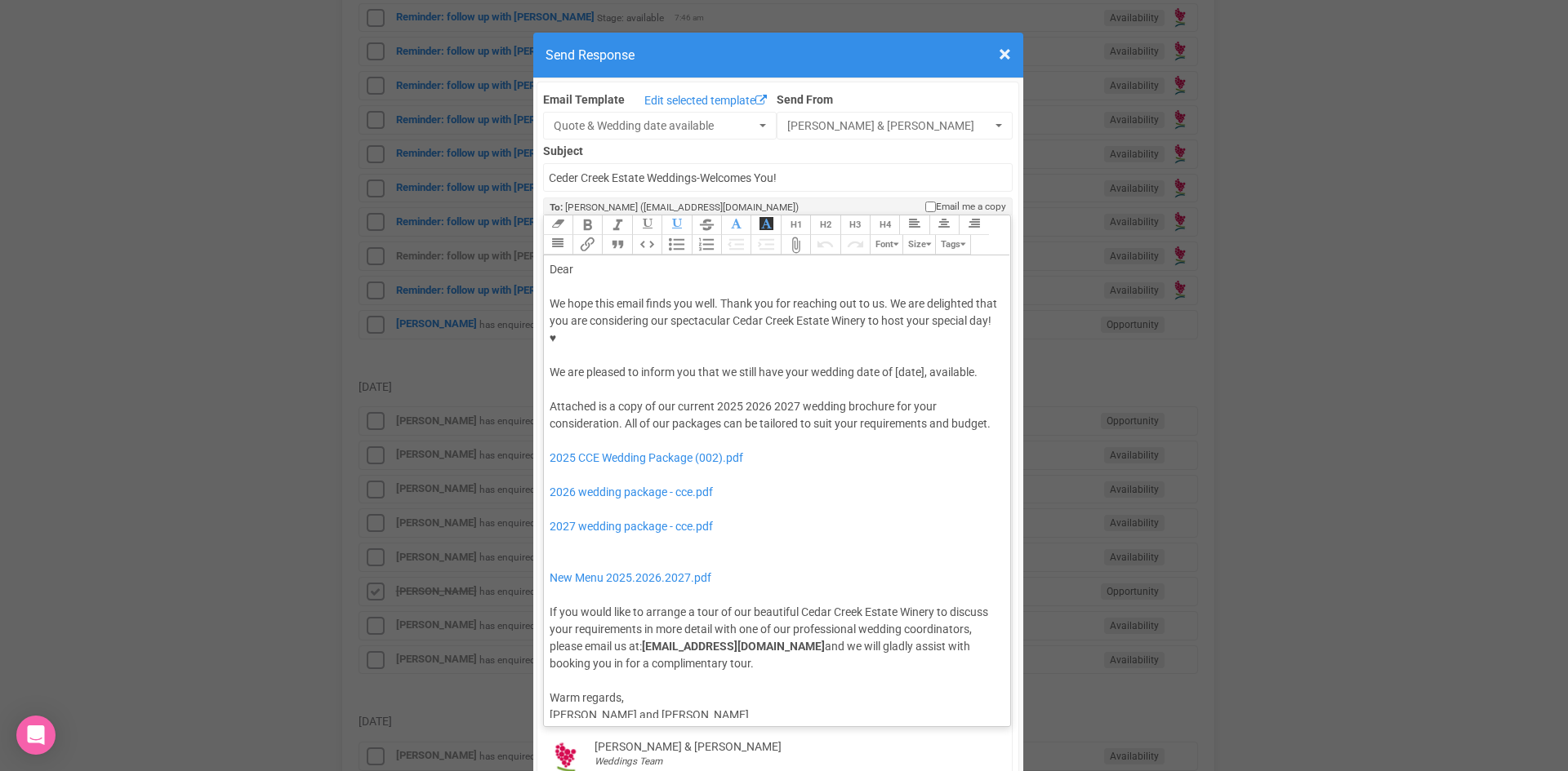
click at [603, 261] on div "Dear" at bounding box center [774, 269] width 450 height 17
drag, startPoint x: 925, startPoint y: 319, endPoint x: 891, endPoint y: 324, distance: 34.4
click at [891, 324] on div "We hope this email finds you well. Thank you for reaching out to us. We are del…" at bounding box center [774, 338] width 450 height 85
drag, startPoint x: 721, startPoint y: 331, endPoint x: 892, endPoint y: 325, distance: 171.1
click at [892, 325] on div "We hope this email finds you well. Thank you for reaching out to us. We are del…" at bounding box center [774, 338] width 450 height 85
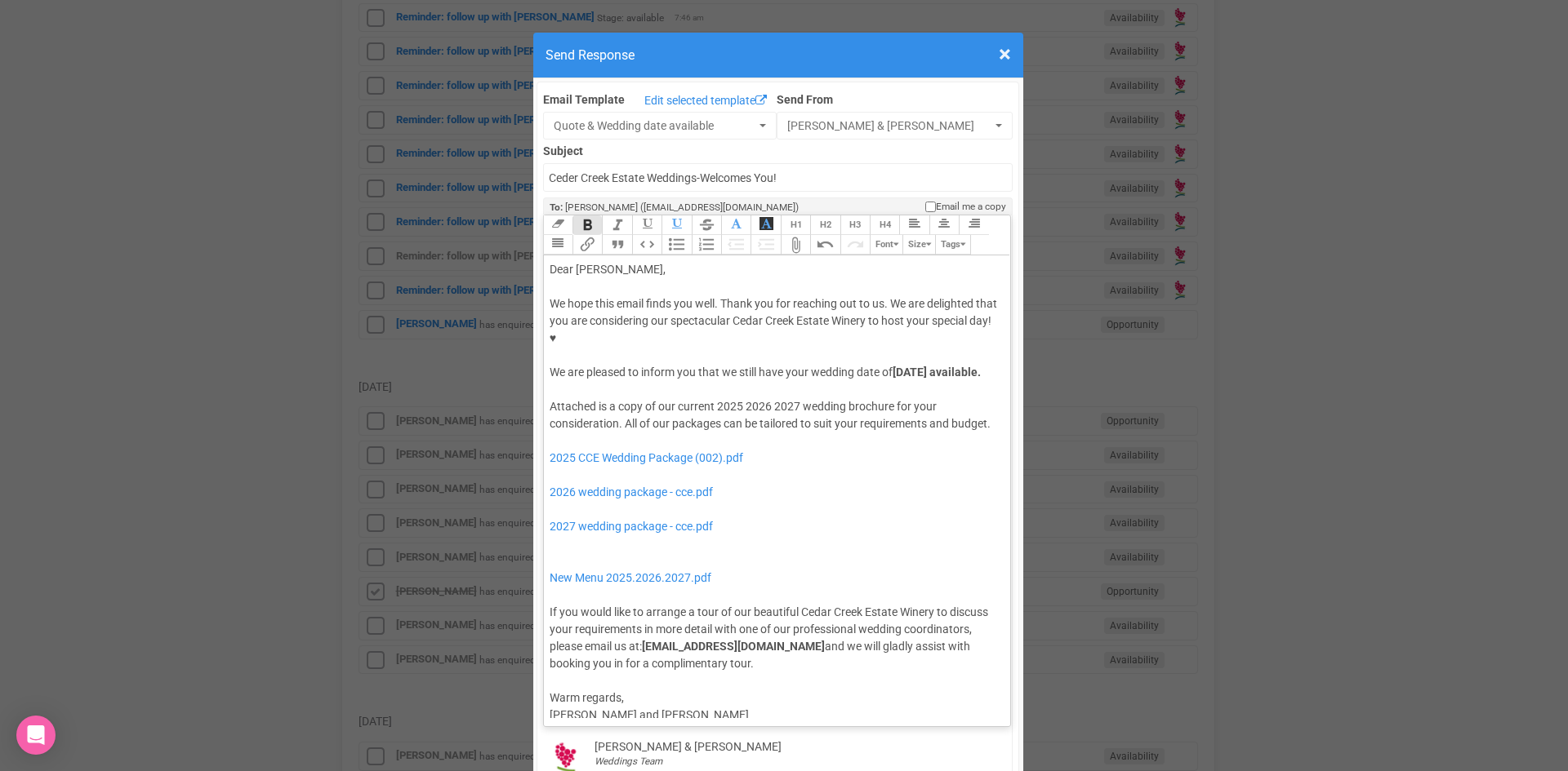
drag, startPoint x: 577, startPoint y: 165, endPoint x: 590, endPoint y: 167, distance: 13.2
click at [578, 216] on button "Bold" at bounding box center [587, 225] width 29 height 20
click at [619, 216] on button "Italic" at bounding box center [617, 225] width 29 height 20
click at [693, 345] on div "We hope this email finds you well. Thank you for reaching out to us. We are del…" at bounding box center [774, 338] width 450 height 85
drag, startPoint x: 727, startPoint y: 367, endPoint x: 753, endPoint y: 370, distance: 26.2
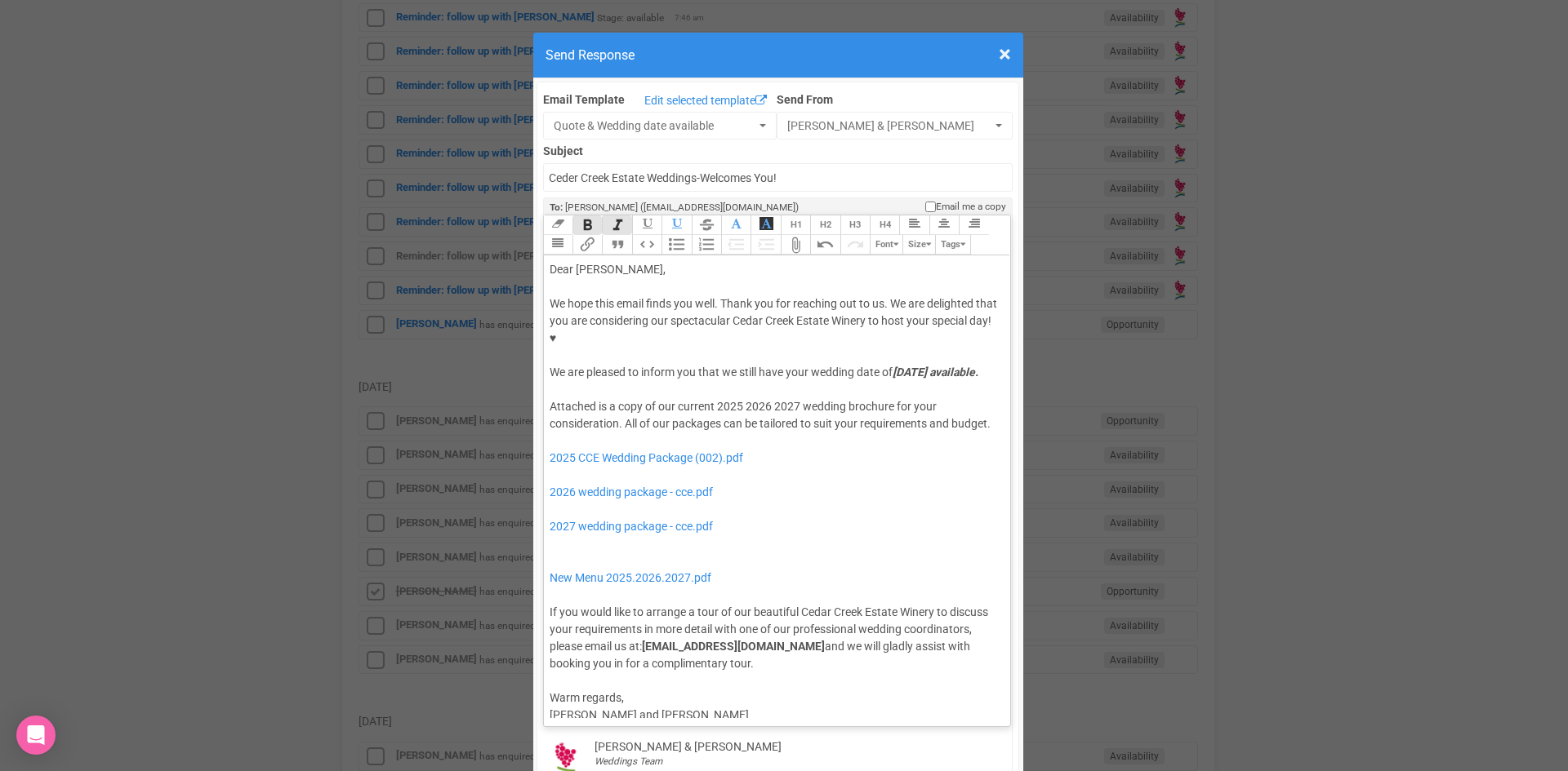
click at [727, 398] on div "Attached is a copy of our current 2025 2026 2027 wedding brochure for your cons…" at bounding box center [774, 535] width 450 height 275
drag, startPoint x: 738, startPoint y: 375, endPoint x: 709, endPoint y: 373, distance: 29.1
click at [709, 398] on div "Attached is a copy of our current 2025 2026 2027 wedding brochure for your cons…" at bounding box center [774, 535] width 450 height 275
drag, startPoint x: 765, startPoint y: 368, endPoint x: 739, endPoint y: 370, distance: 26.1
click at [739, 398] on div "Attached is a copy of our current 2026 2027 wedding brochure for your considera…" at bounding box center [774, 535] width 450 height 275
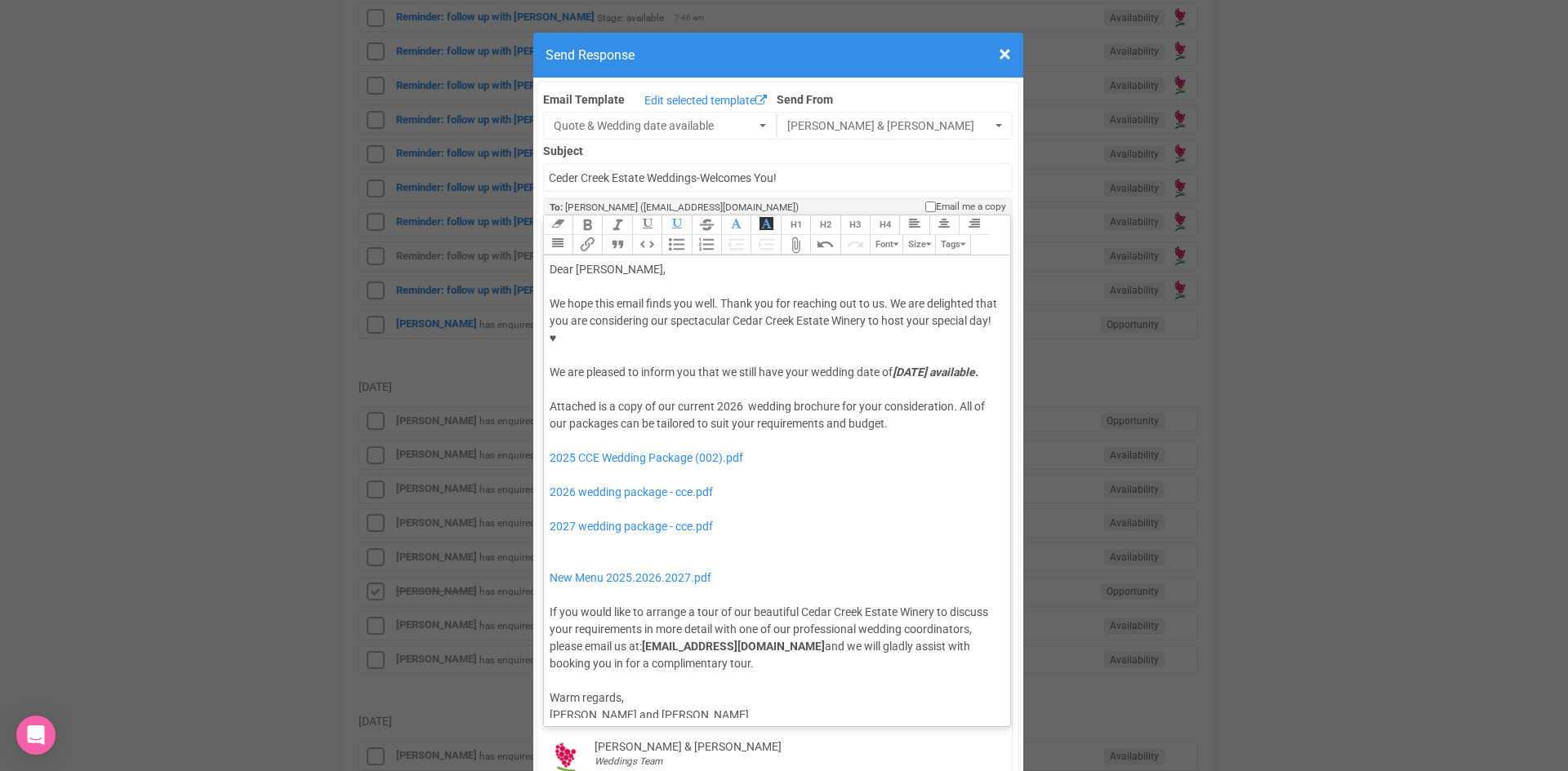
click at [728, 405] on div "Attached is a copy of our current 2026 wedding brochure for your consideration.…" at bounding box center [774, 535] width 450 height 275
drag, startPoint x: 714, startPoint y: 442, endPoint x: 715, endPoint y: 415, distance: 27.0
click at [715, 415] on div "Attached is a copy of our current 2026 wedding brochure for your consideration.…" at bounding box center [774, 535] width 450 height 275
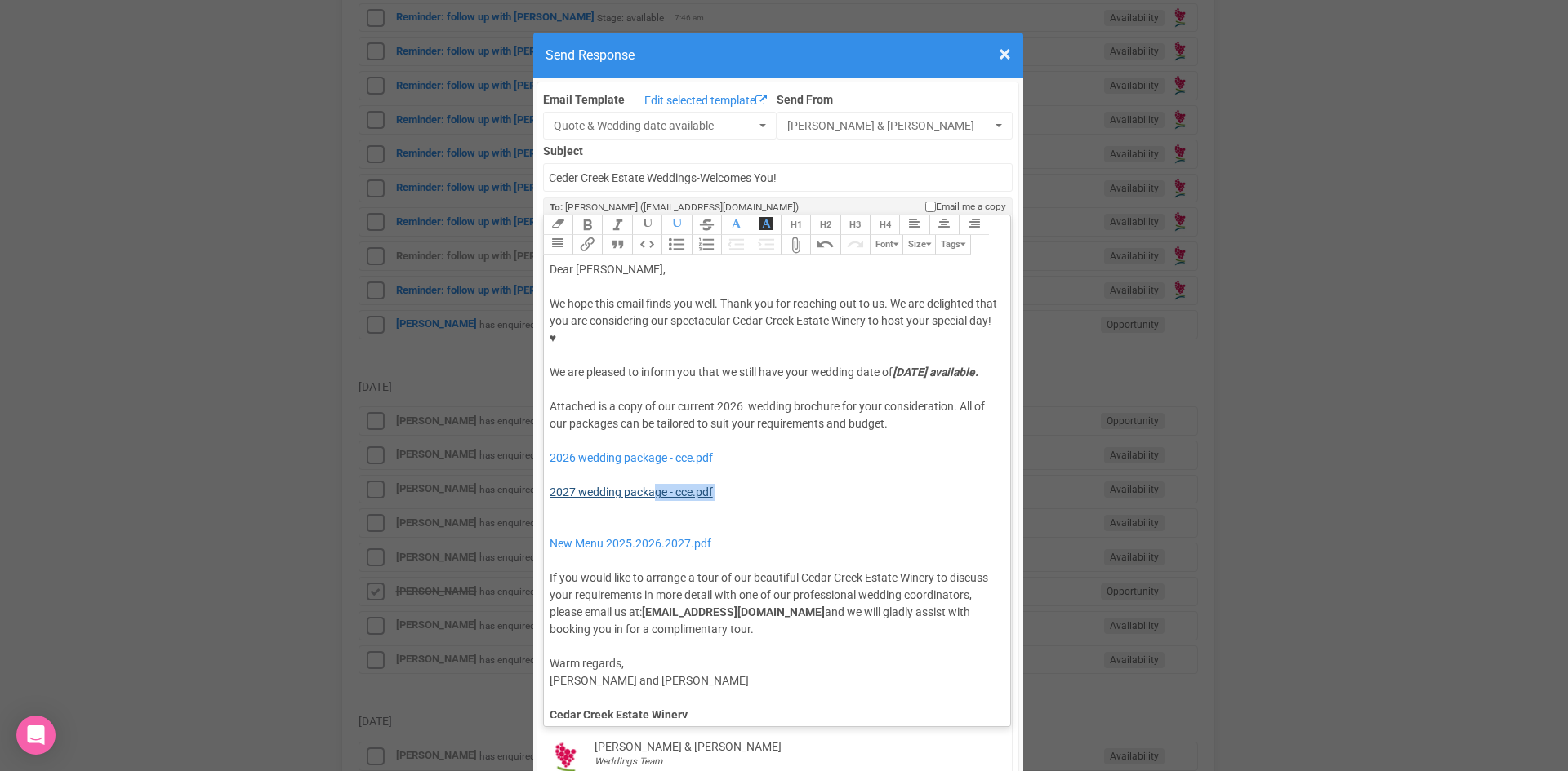
drag, startPoint x: 648, startPoint y: 479, endPoint x: 647, endPoint y: 455, distance: 24.0
click at [647, 455] on div "Attached is a copy of our current 2026 wedding brochure for your consideration.…" at bounding box center [774, 518] width 450 height 240
drag, startPoint x: 624, startPoint y: 491, endPoint x: 548, endPoint y: 449, distance: 86.8
click at [549, 449] on div "Attached is a copy of our current 2026 wedding brochure for your consideration.…" at bounding box center [774, 518] width 450 height 240
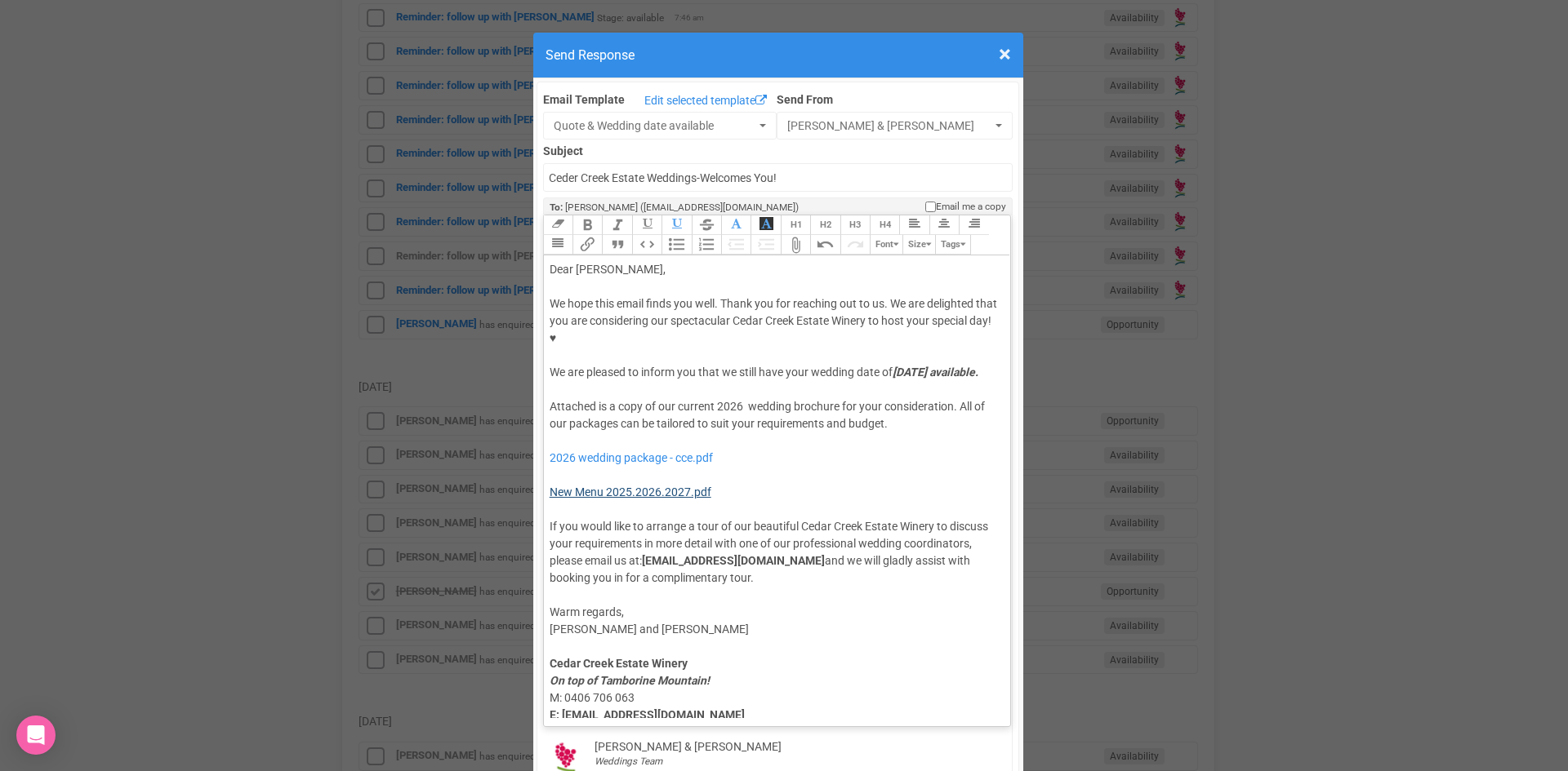
type trix-editor "<div>Dear Annabel,</div><div><strong>&nbsp;</strong></div><div>We hope this ema…"
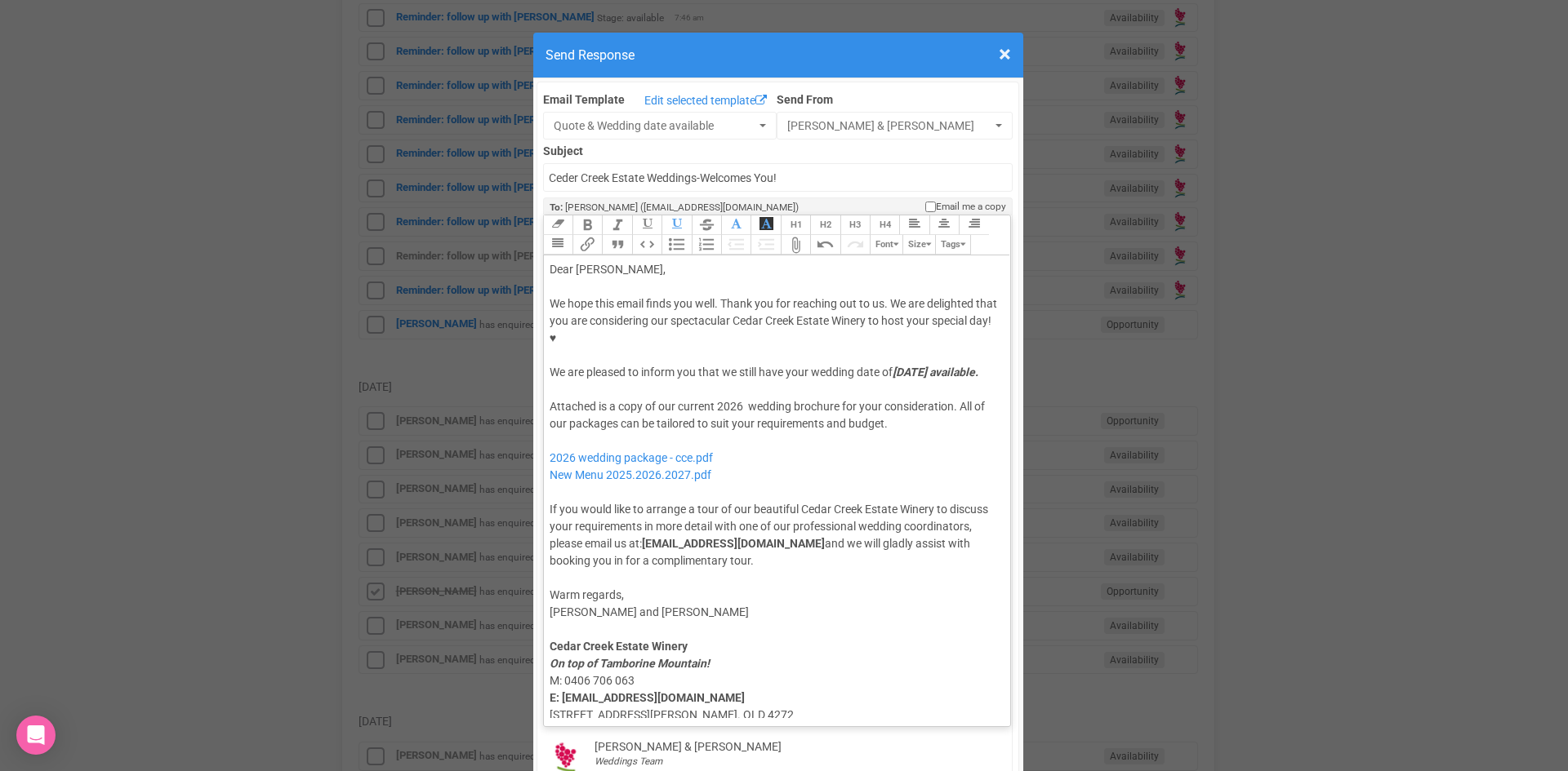
click at [599, 408] on div "Attached is a copy of our current 2026 wedding brochure for your consideration.…" at bounding box center [774, 483] width 450 height 171
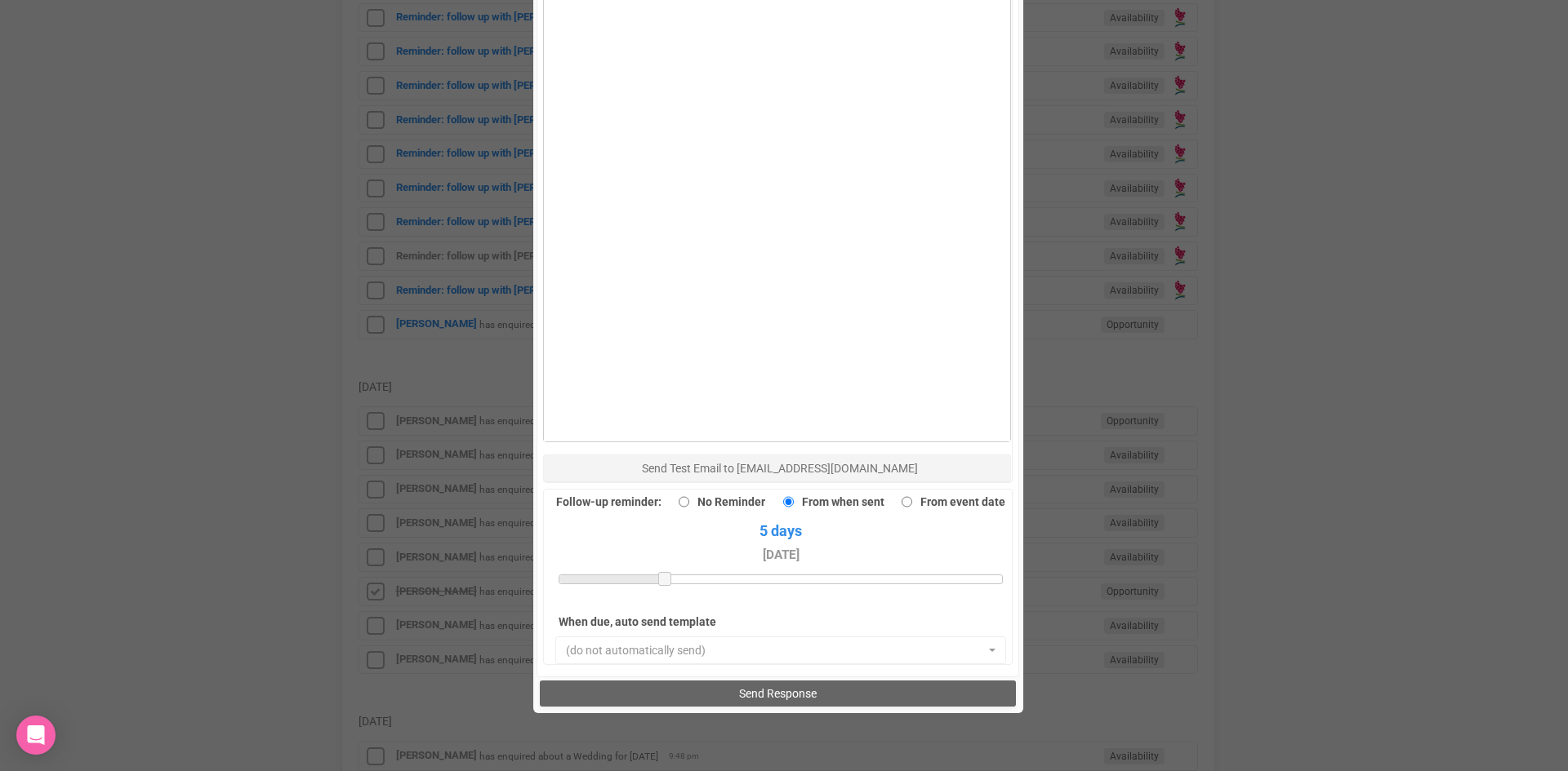
scroll to position [1130, 0]
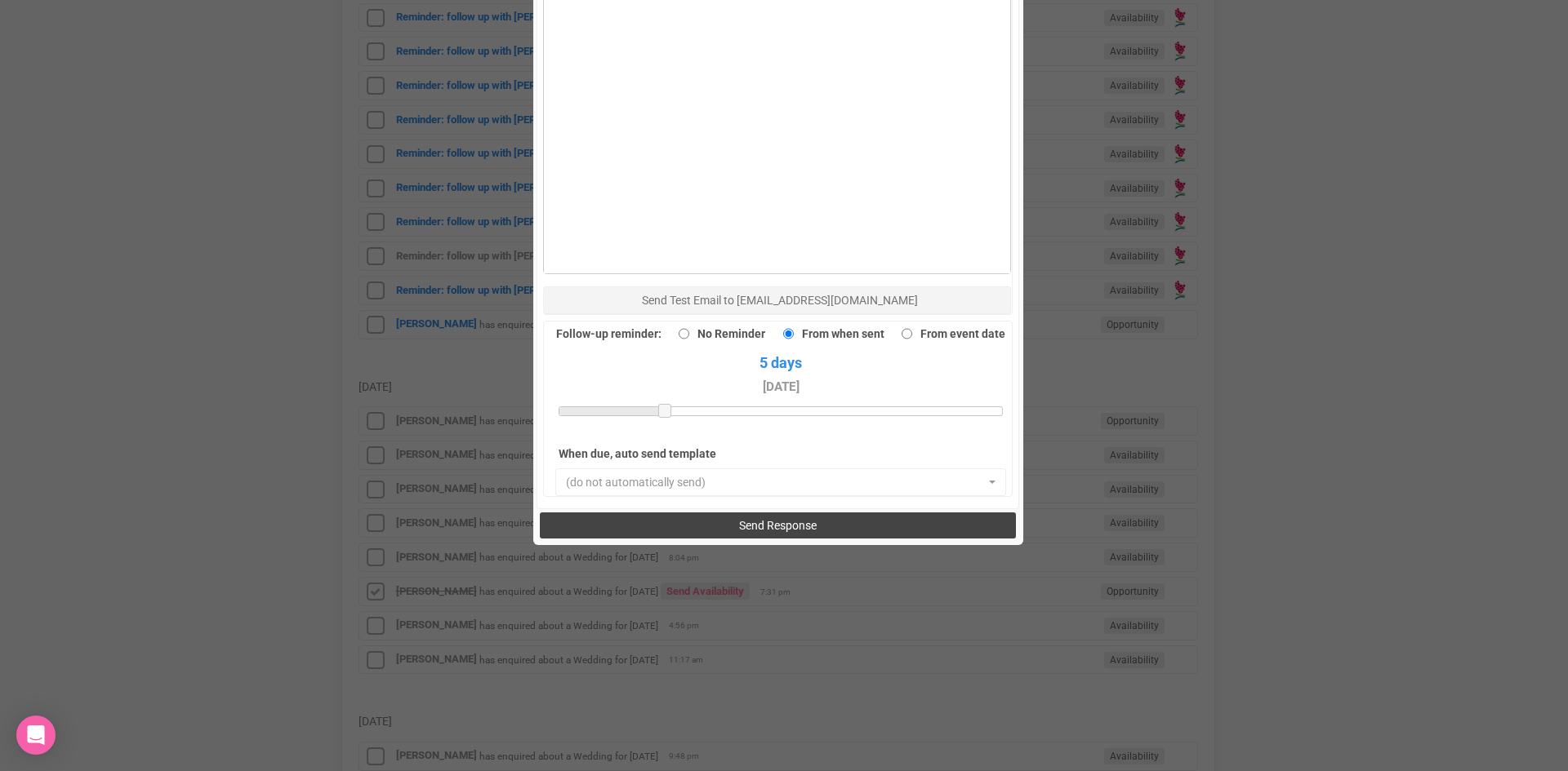
click at [730, 513] on button "Send Response" at bounding box center [778, 526] width 476 height 26
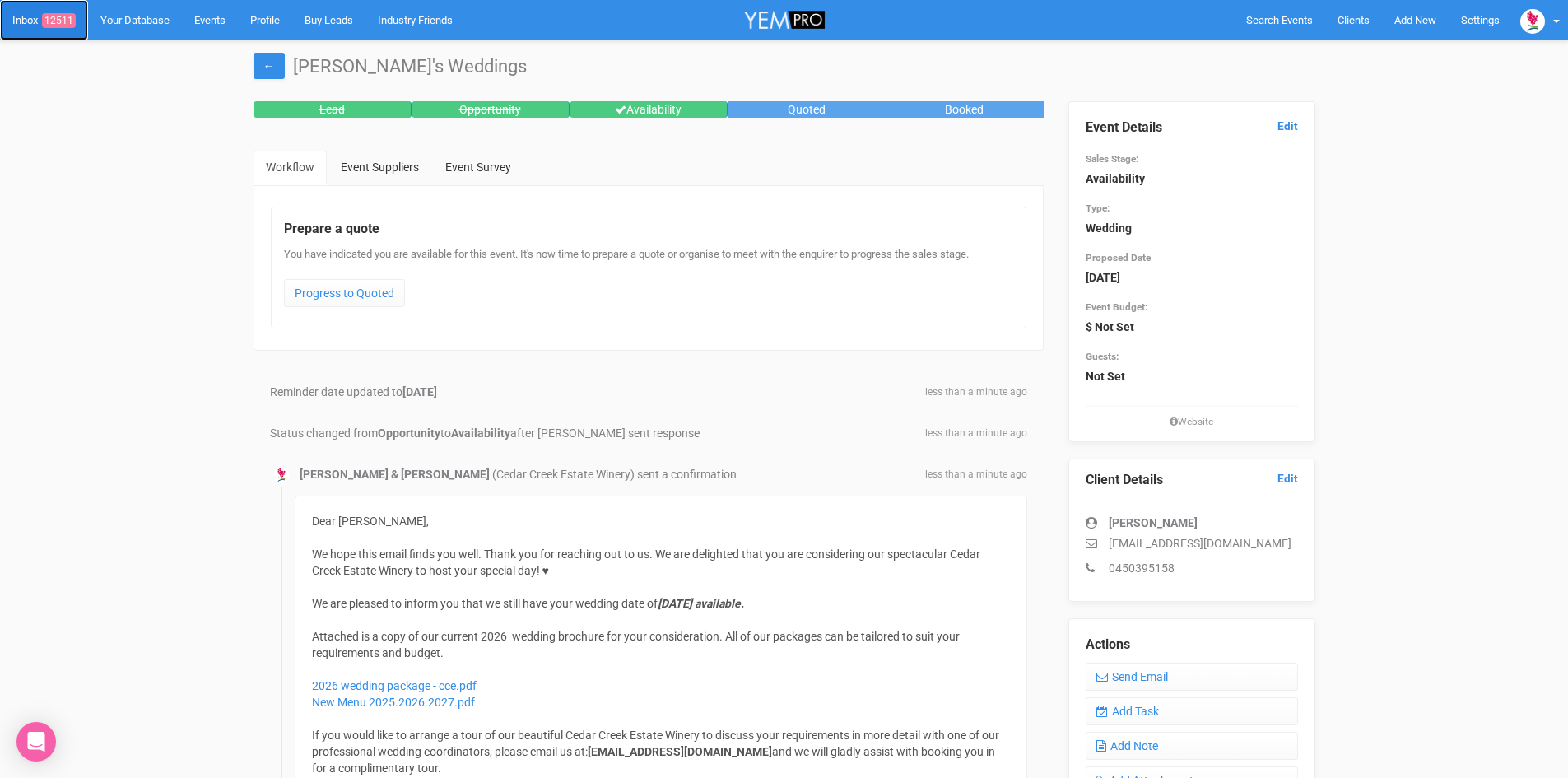
click at [34, 26] on link "Inbox 12511" at bounding box center [44, 20] width 88 height 40
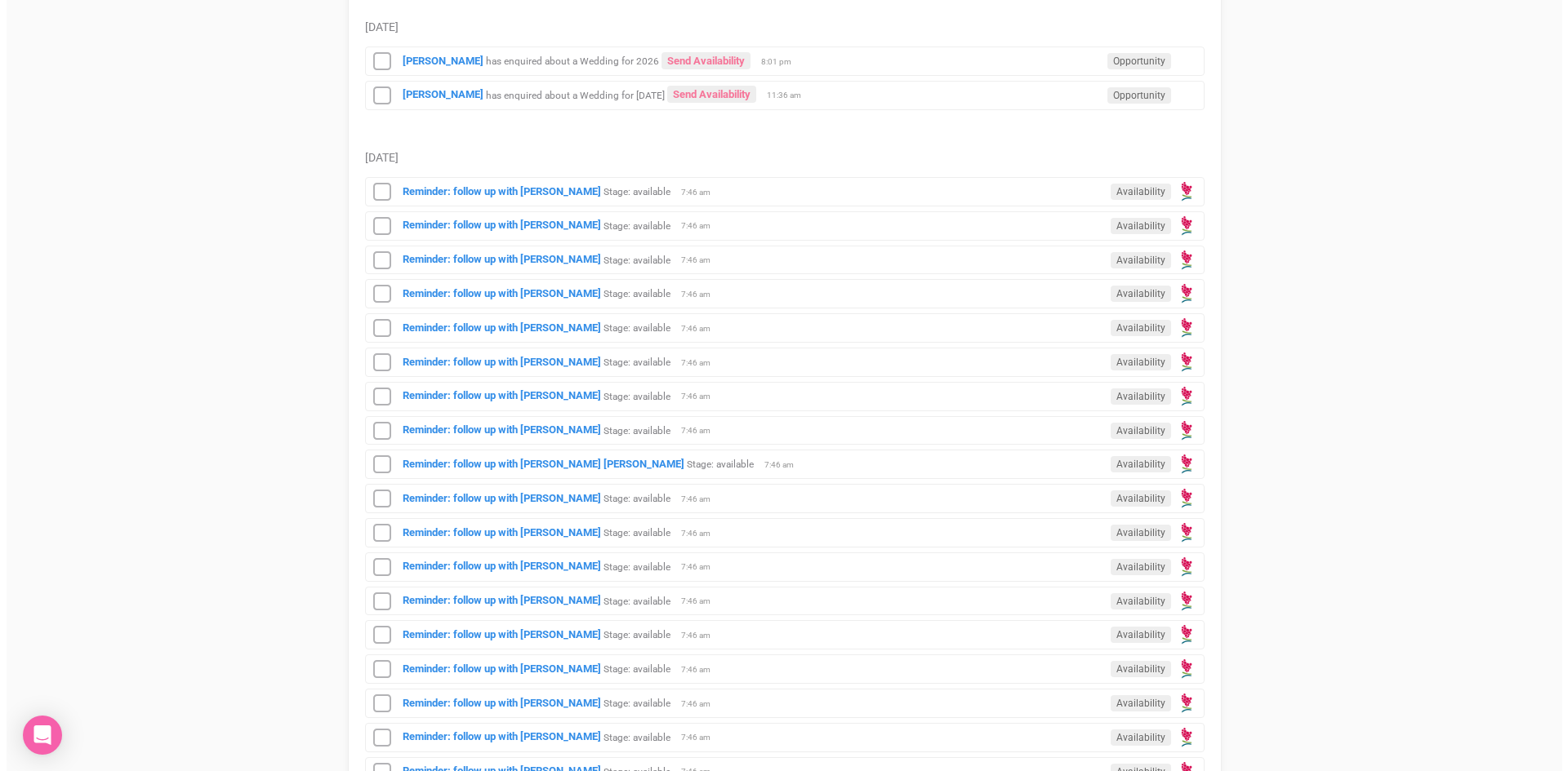
scroll to position [653, 0]
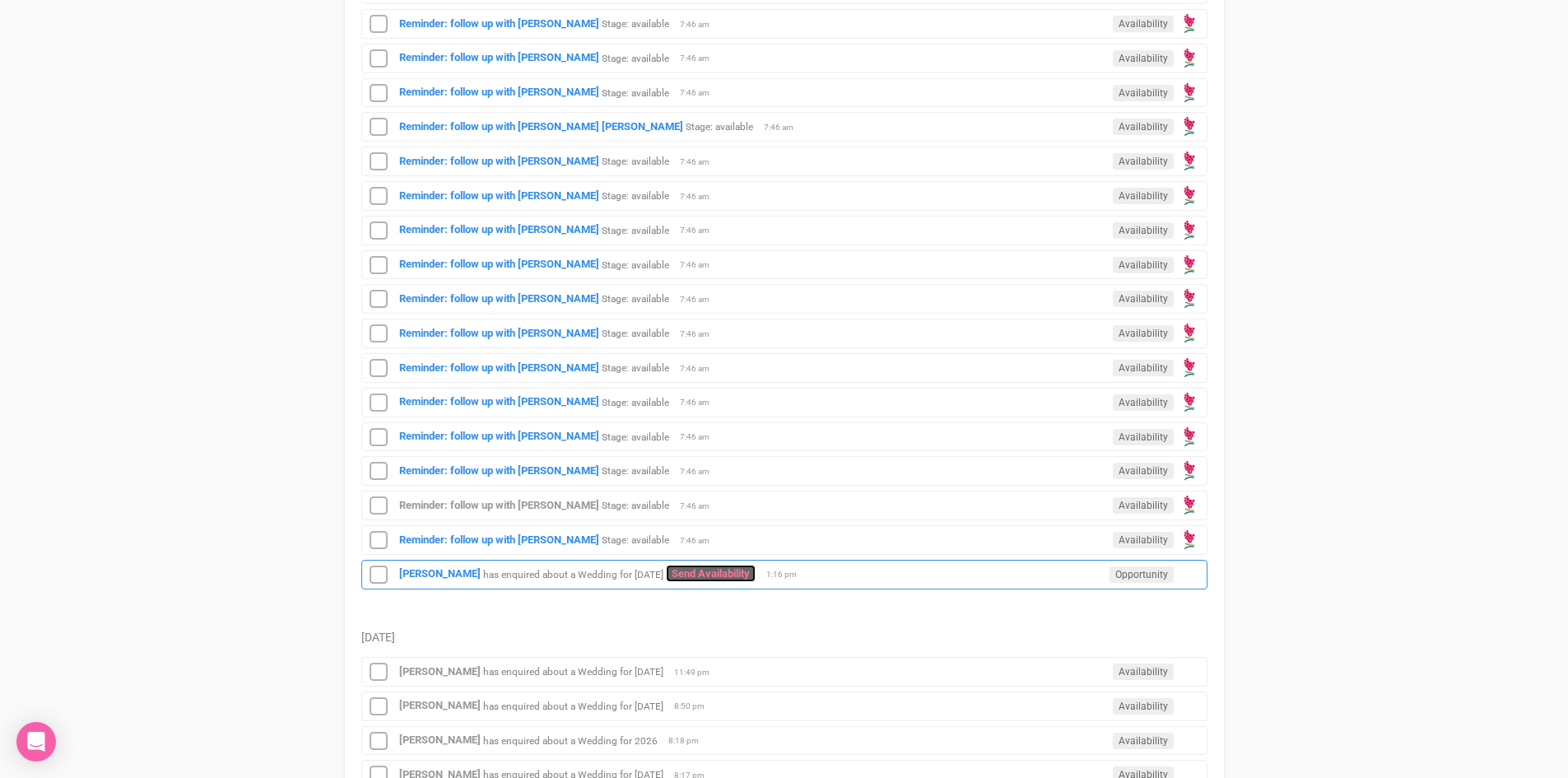
click at [749, 572] on link "Send Availability" at bounding box center [711, 573] width 90 height 17
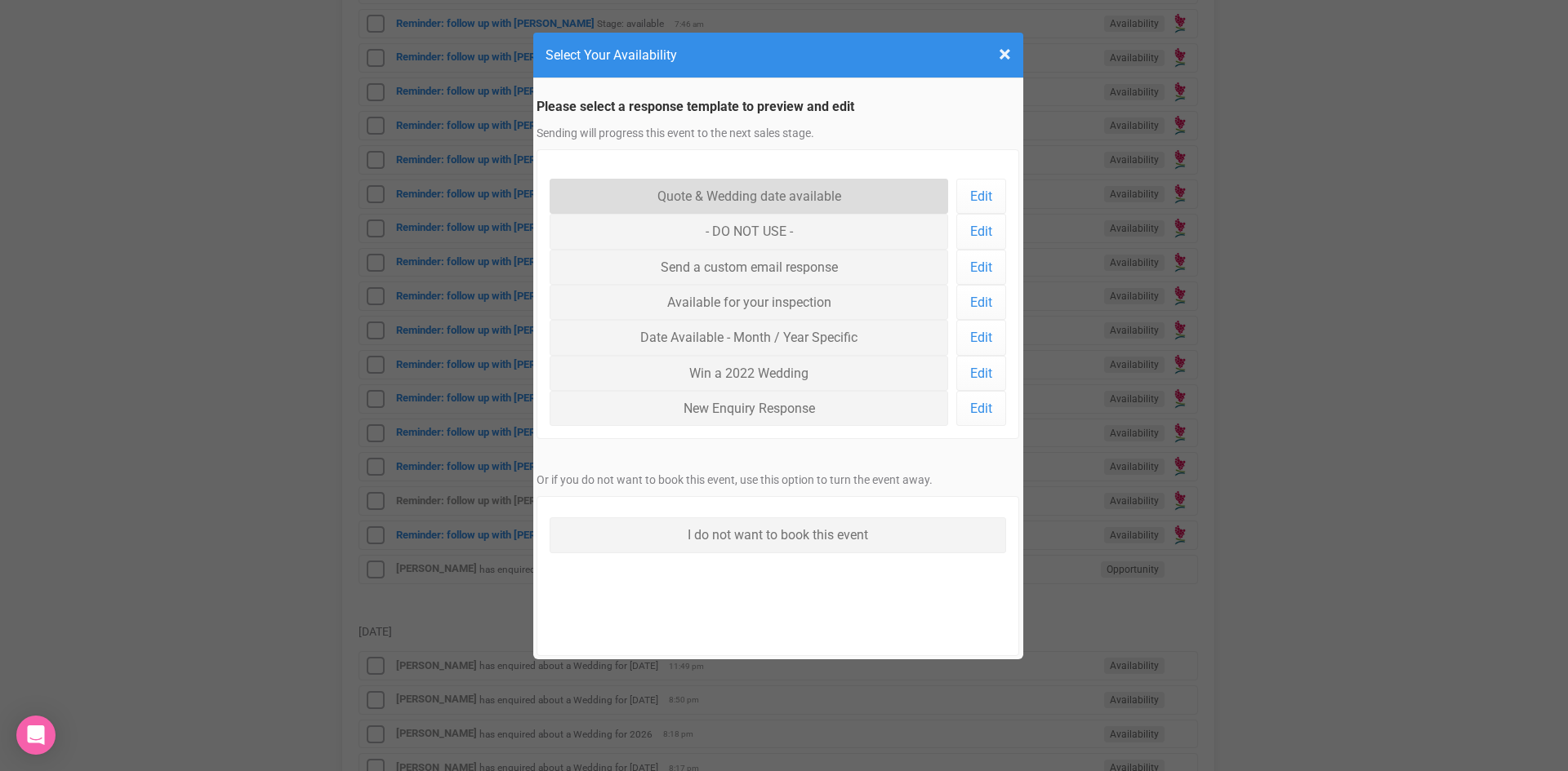
click at [708, 190] on link "Quote & Wedding date available" at bounding box center [749, 196] width 399 height 35
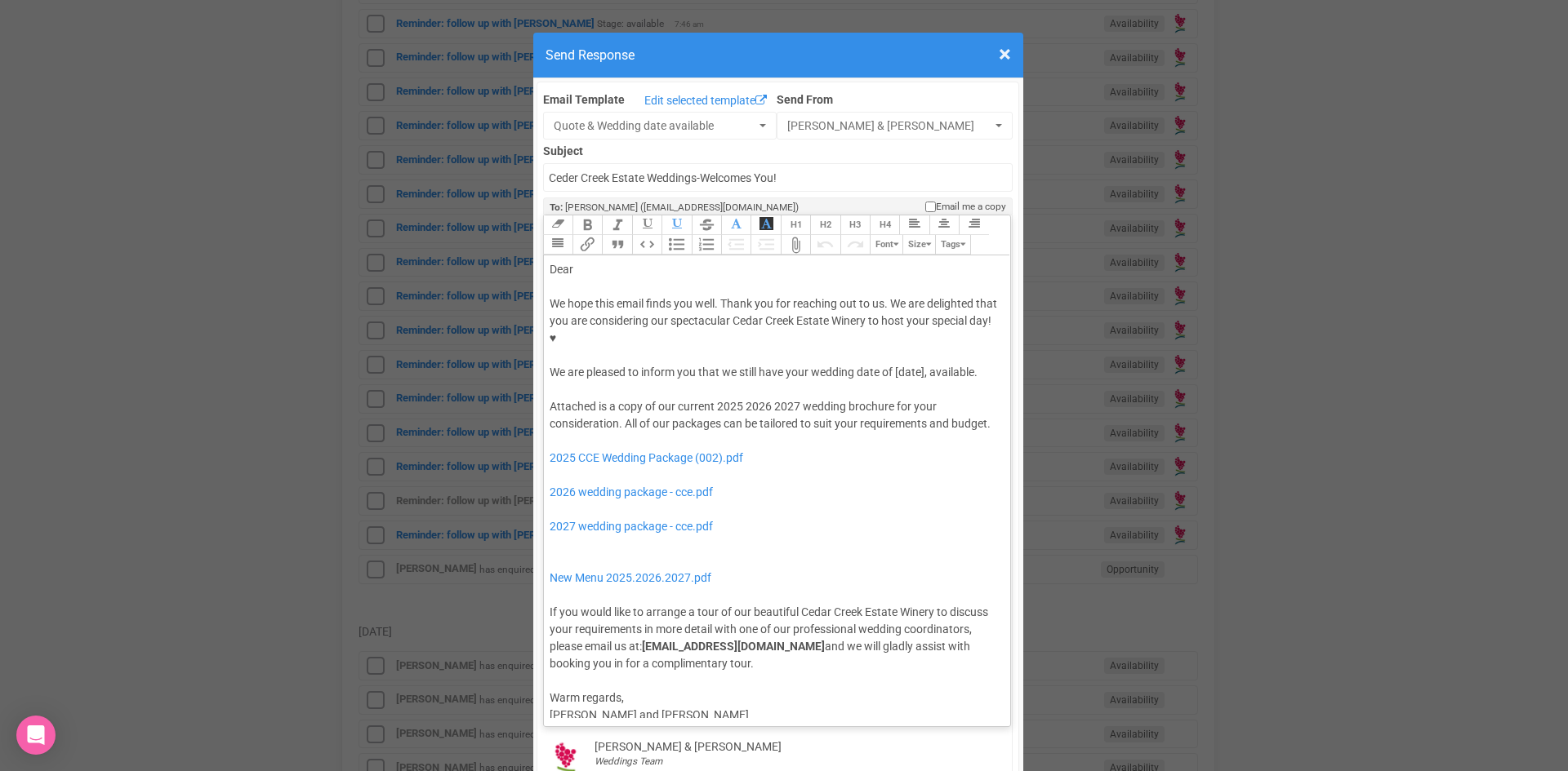
click at [630, 261] on div "Dear" at bounding box center [774, 269] width 450 height 17
drag, startPoint x: 923, startPoint y: 319, endPoint x: 891, endPoint y: 327, distance: 33.0
click at [891, 327] on div "We hope this email finds you well. Thank you for reaching out to us. We are del…" at bounding box center [774, 338] width 450 height 85
drag, startPoint x: 715, startPoint y: 337, endPoint x: 894, endPoint y: 325, distance: 179.4
click at [894, 325] on div "We hope this email finds you well. Thank you for reaching out to us. We are del…" at bounding box center [774, 338] width 450 height 85
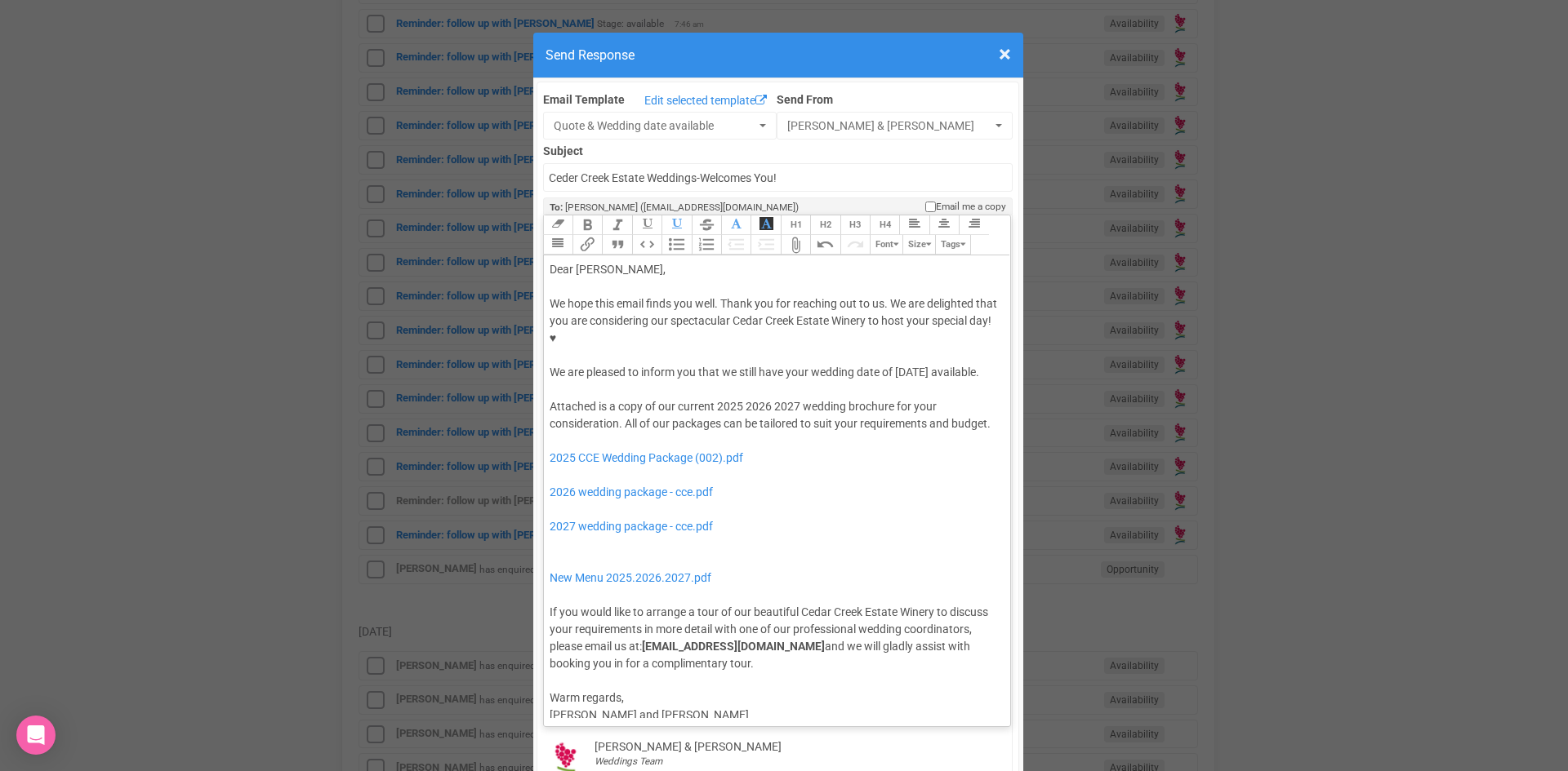
drag, startPoint x: 589, startPoint y: 175, endPoint x: 620, endPoint y: 172, distance: 31.1
click at [589, 216] on button "Bold" at bounding box center [587, 225] width 29 height 20
click at [632, 216] on button "button" at bounding box center [646, 225] width 29 height 20
click at [712, 398] on div "Attached is a copy of our current 2025 2026 2027 wedding brochure for your cons…" at bounding box center [774, 535] width 450 height 275
drag, startPoint x: 796, startPoint y: 372, endPoint x: 767, endPoint y: 376, distance: 29.3
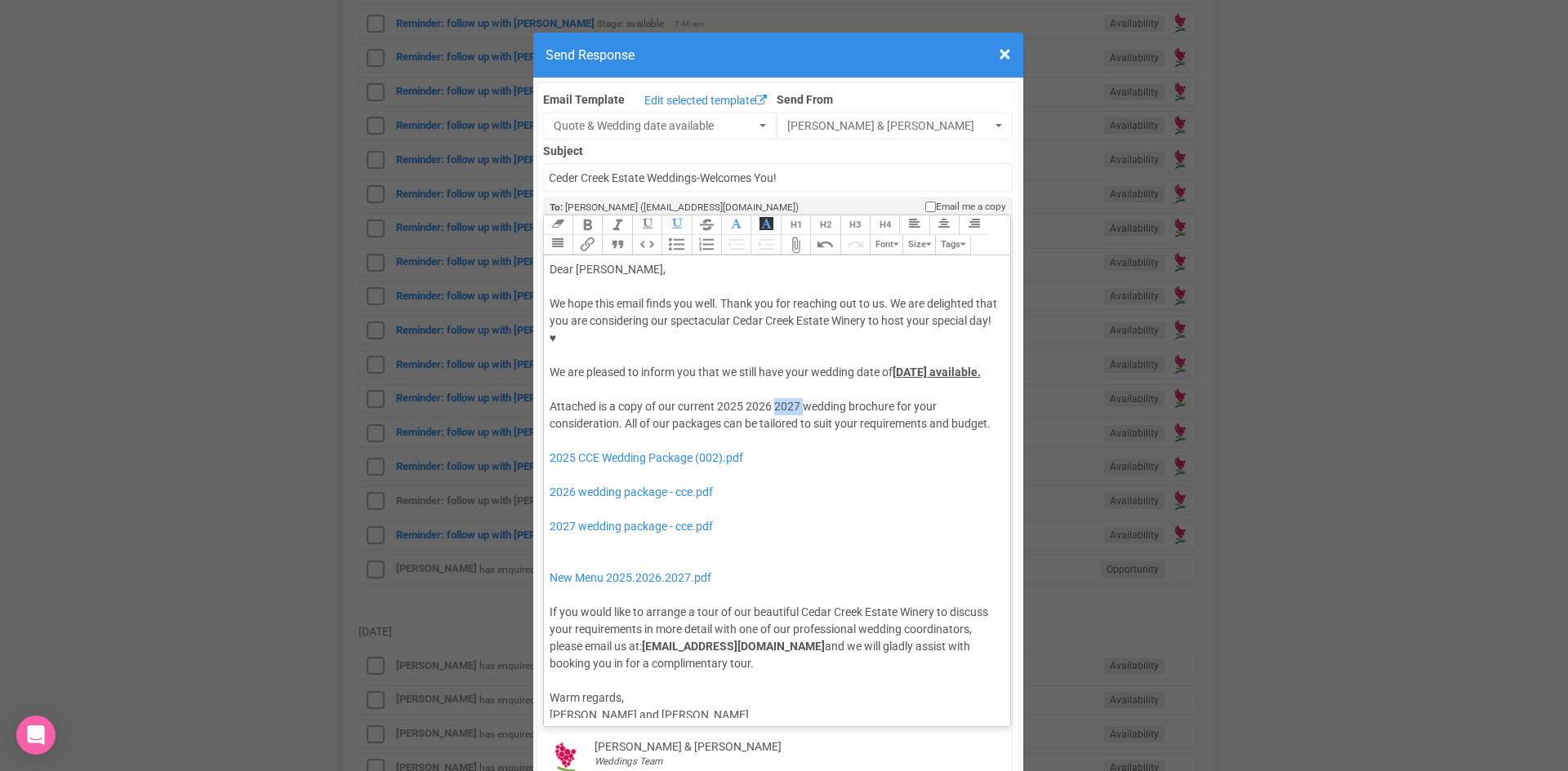
click at [767, 398] on div "Attached is a copy of our current 2025 2026 2027 wedding brochure for your cons…" at bounding box center [774, 535] width 450 height 275
drag, startPoint x: 735, startPoint y: 371, endPoint x: 713, endPoint y: 376, distance: 22.6
click at [713, 398] on div "Attached is a copy of our current 2025 2026 wedding brochure for your considera…" at bounding box center [774, 535] width 450 height 275
drag, startPoint x: 686, startPoint y: 446, endPoint x: 669, endPoint y: 414, distance: 36.2
click at [669, 414] on div "Attached is a copy of our current 2026 wedding brochure for your consideration.…" at bounding box center [774, 535] width 450 height 275
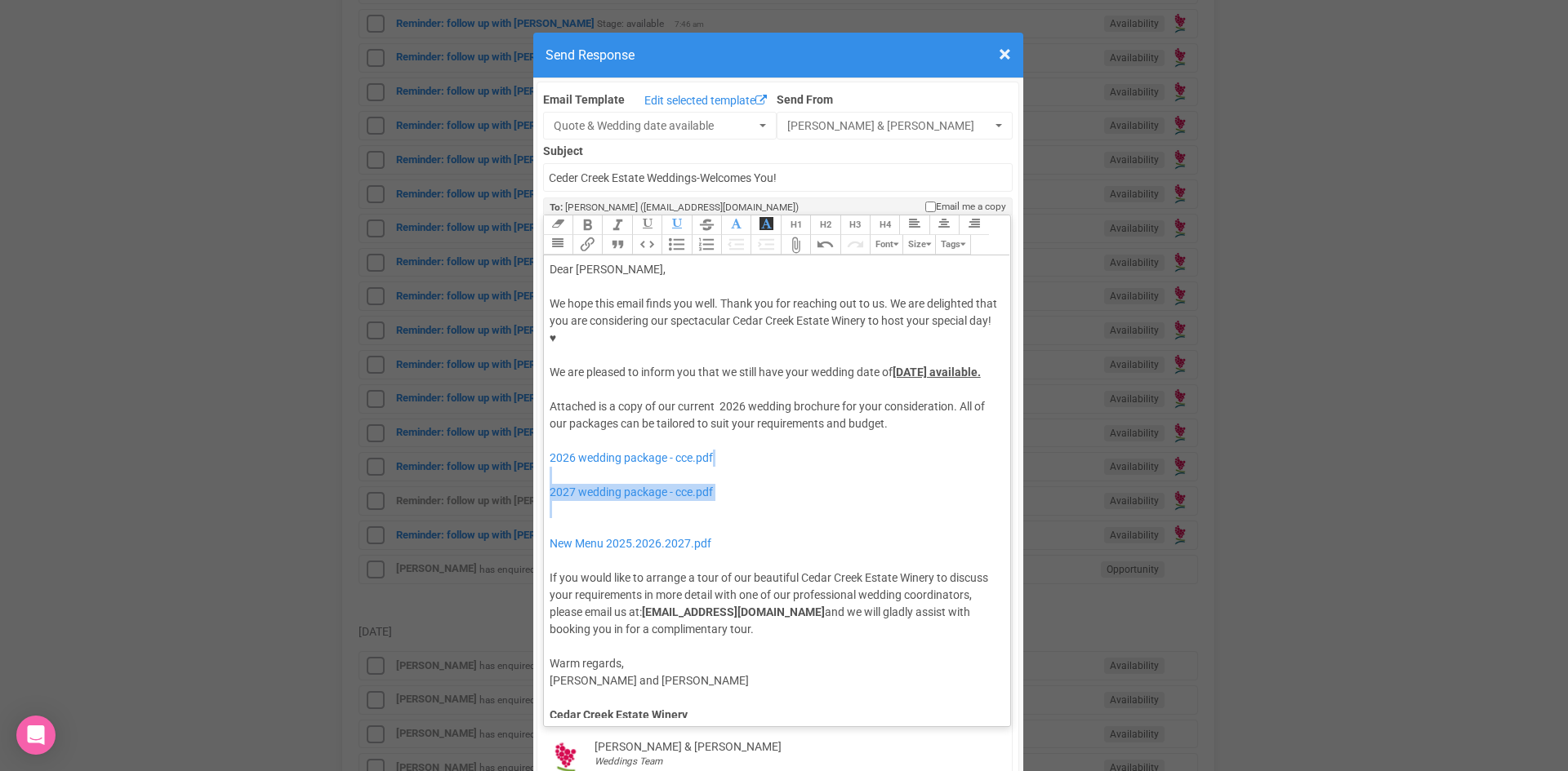
drag, startPoint x: 621, startPoint y: 474, endPoint x: 618, endPoint y: 450, distance: 24.2
click at [618, 450] on div "Attached is a copy of our current 2026 wedding brochure for your consideration.…" at bounding box center [774, 518] width 450 height 240
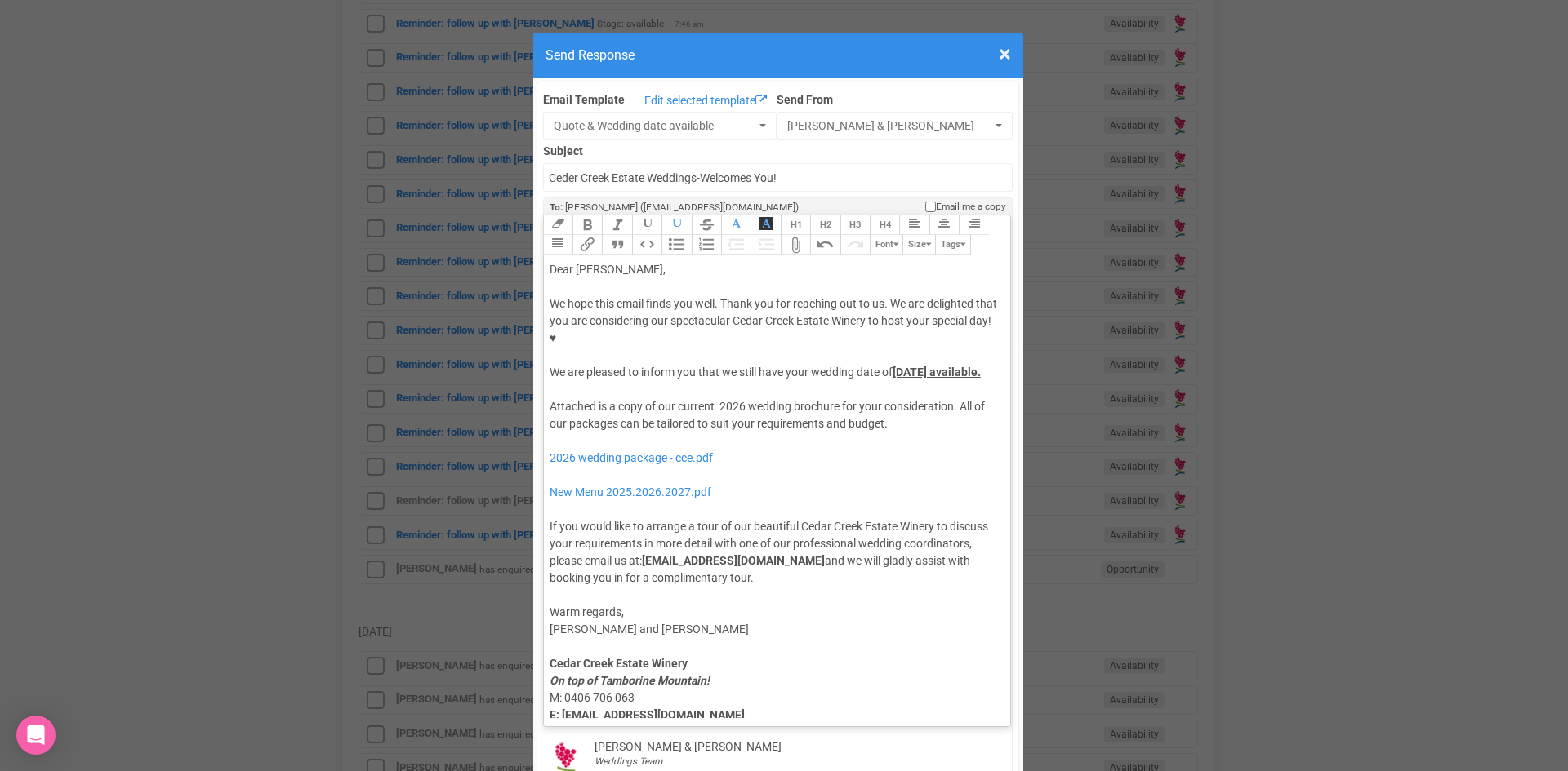
type trix-editor "<div>Dear Sam,</div><div><strong>&nbsp;</strong></div><div>We hope this email f…"
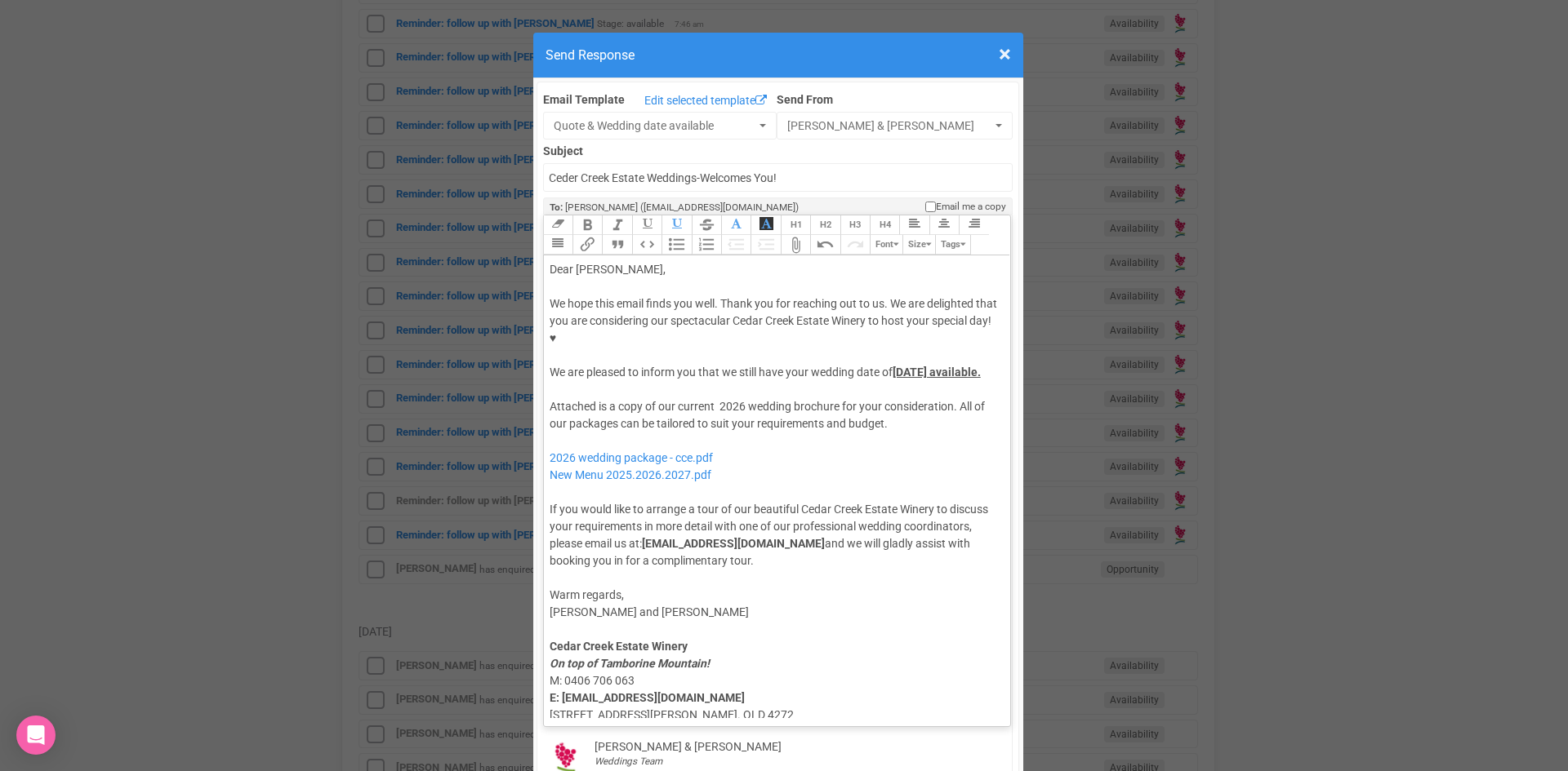
click at [609, 407] on div "Attached is a copy of our current 2026 wedding brochure for your consideration.…" at bounding box center [774, 483] width 450 height 171
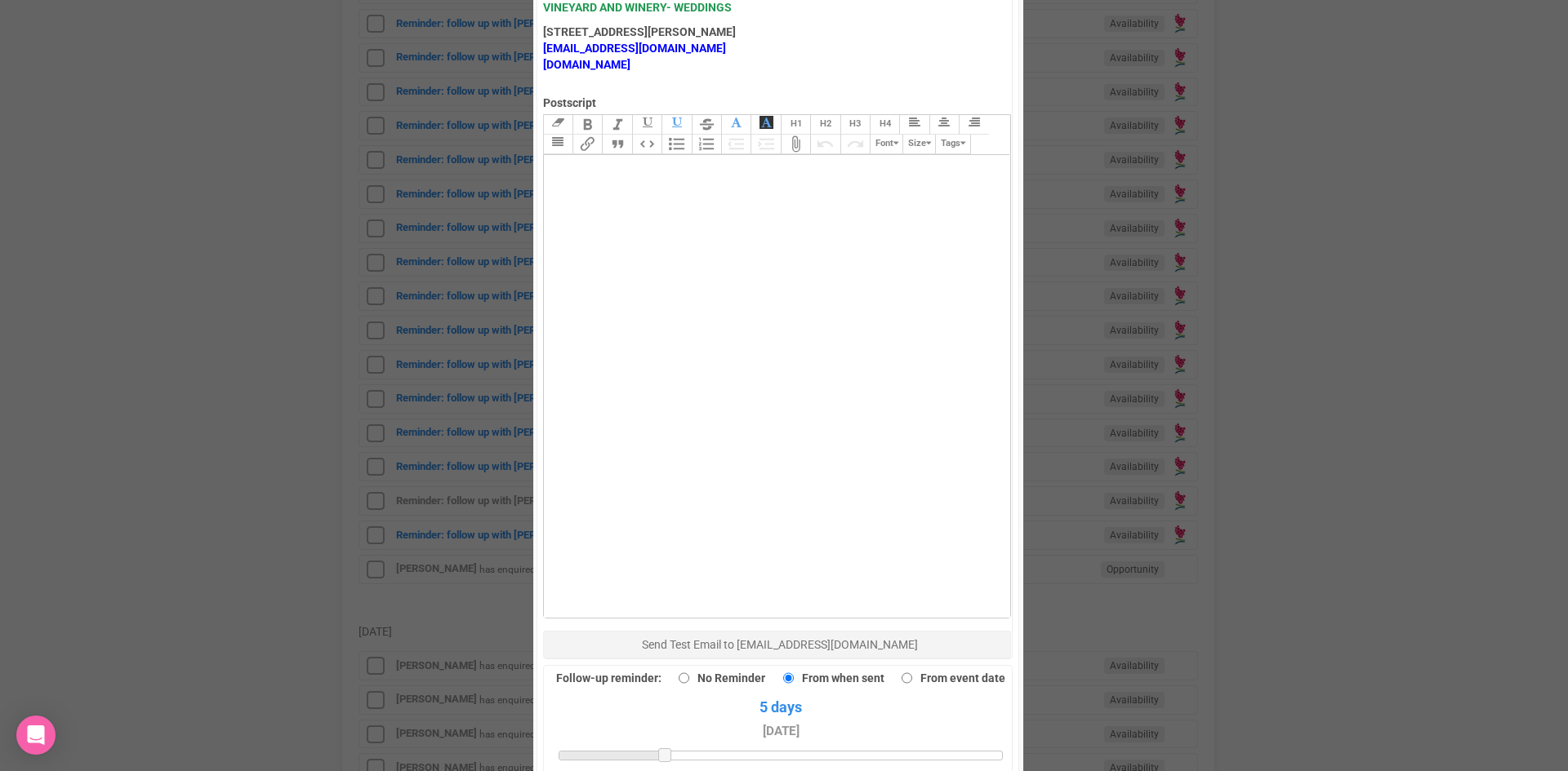
scroll to position [1061, 0]
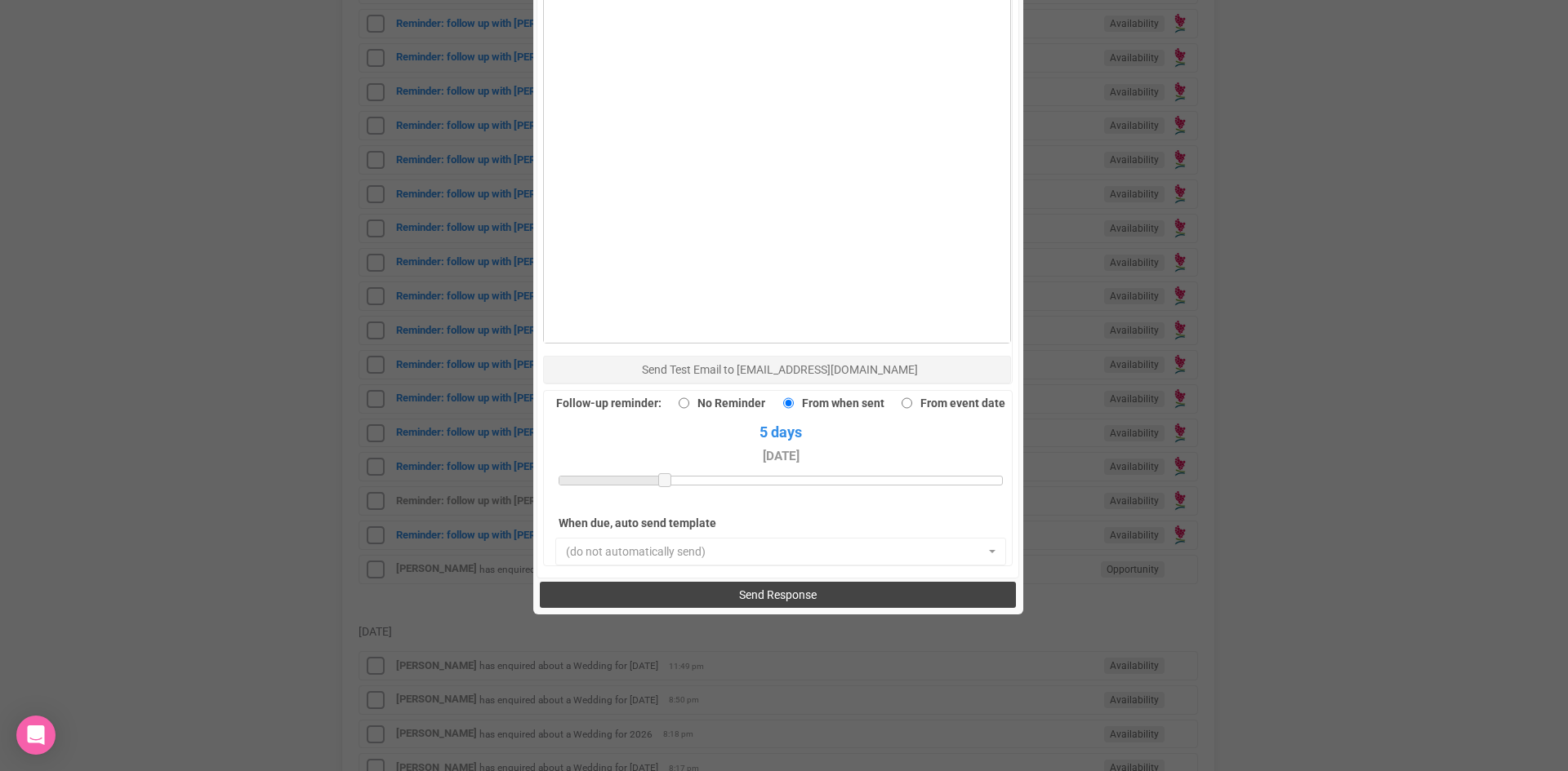
click at [780, 588] on span "Send Response" at bounding box center [778, 594] width 78 height 13
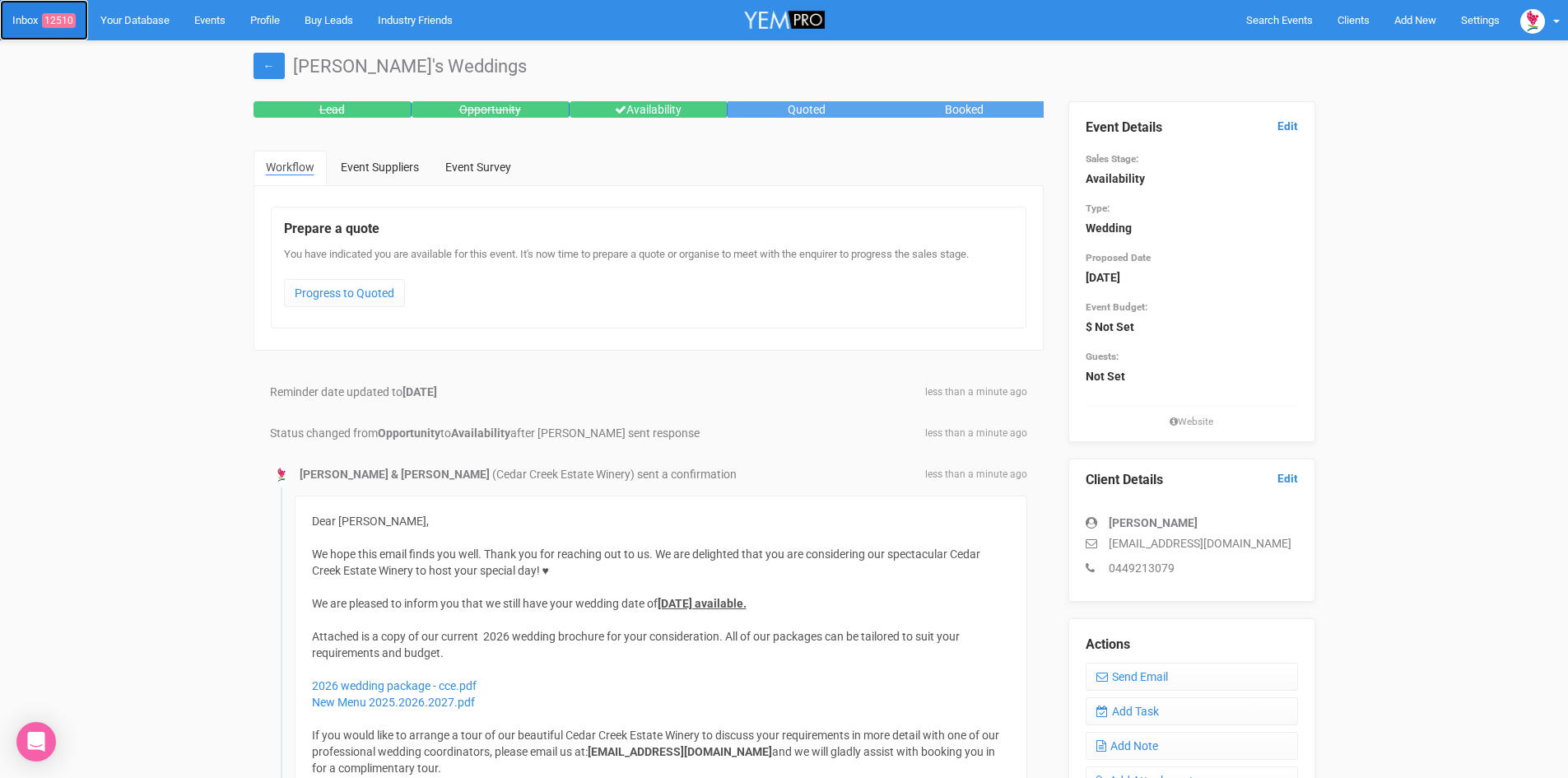
click at [27, 18] on link "Inbox 12510" at bounding box center [44, 20] width 88 height 40
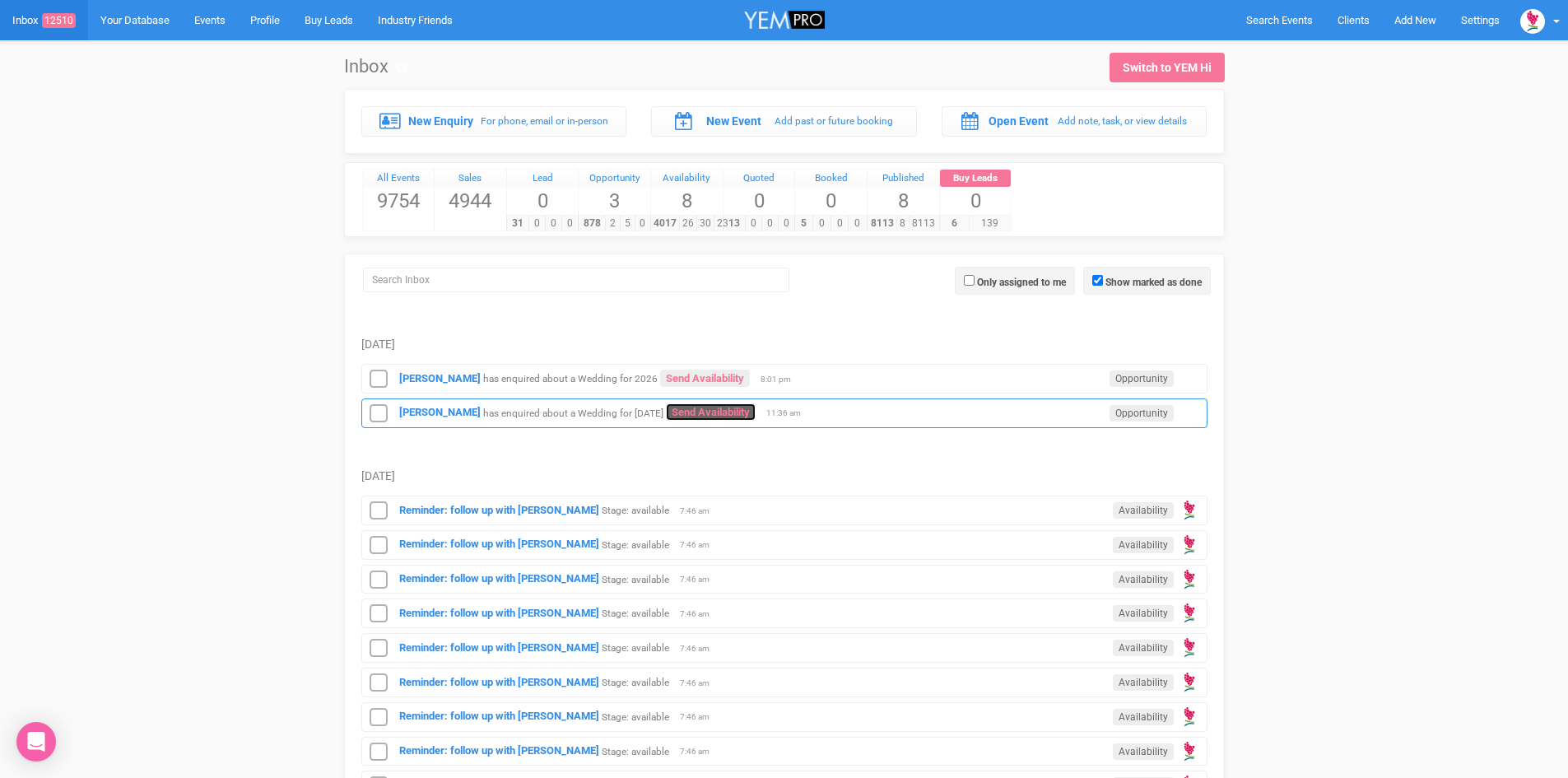
click at [718, 410] on link "Send Availability" at bounding box center [711, 412] width 90 height 17
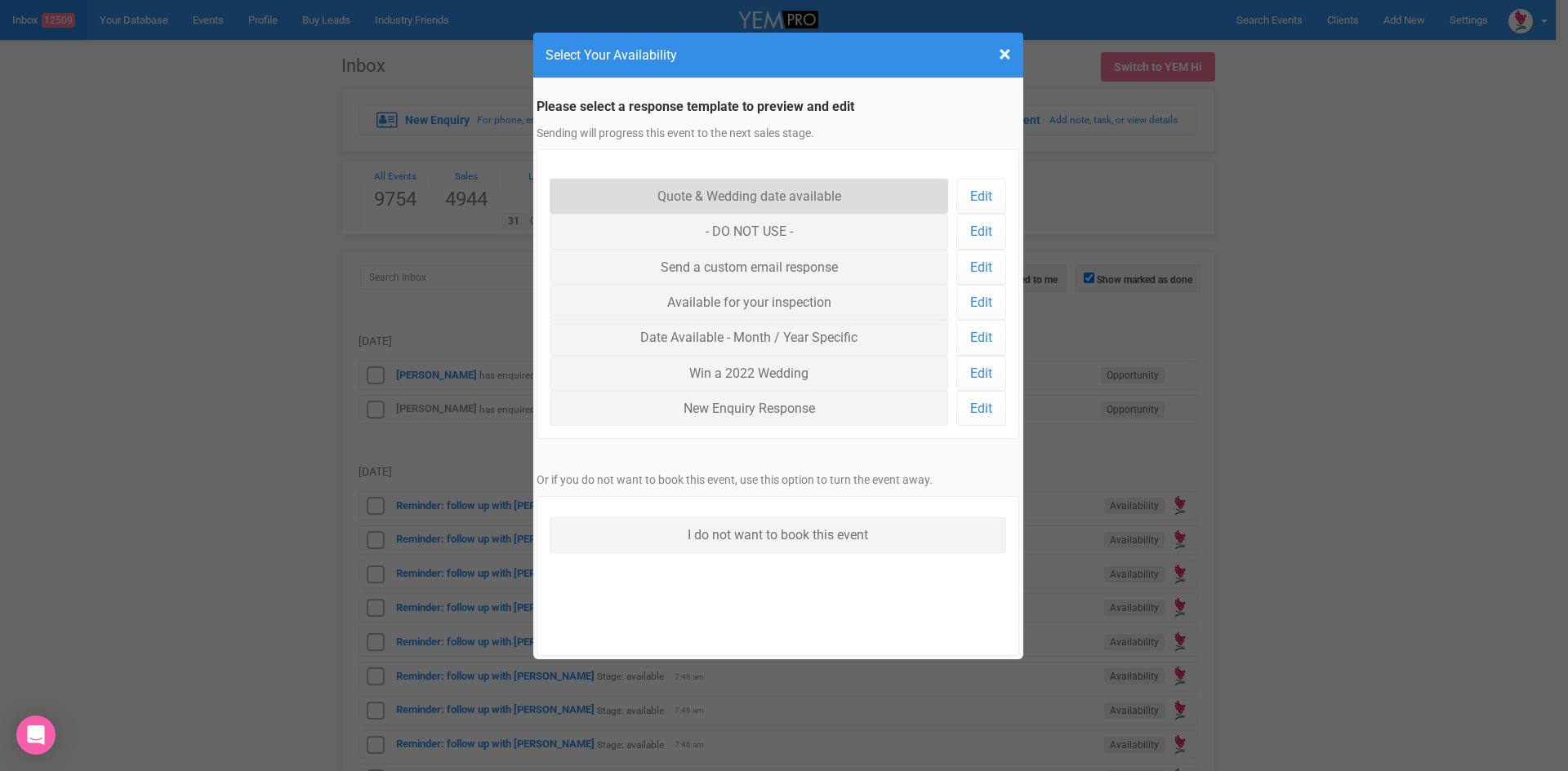
click at [727, 198] on link "Quote & Wedding date available" at bounding box center [749, 196] width 399 height 35
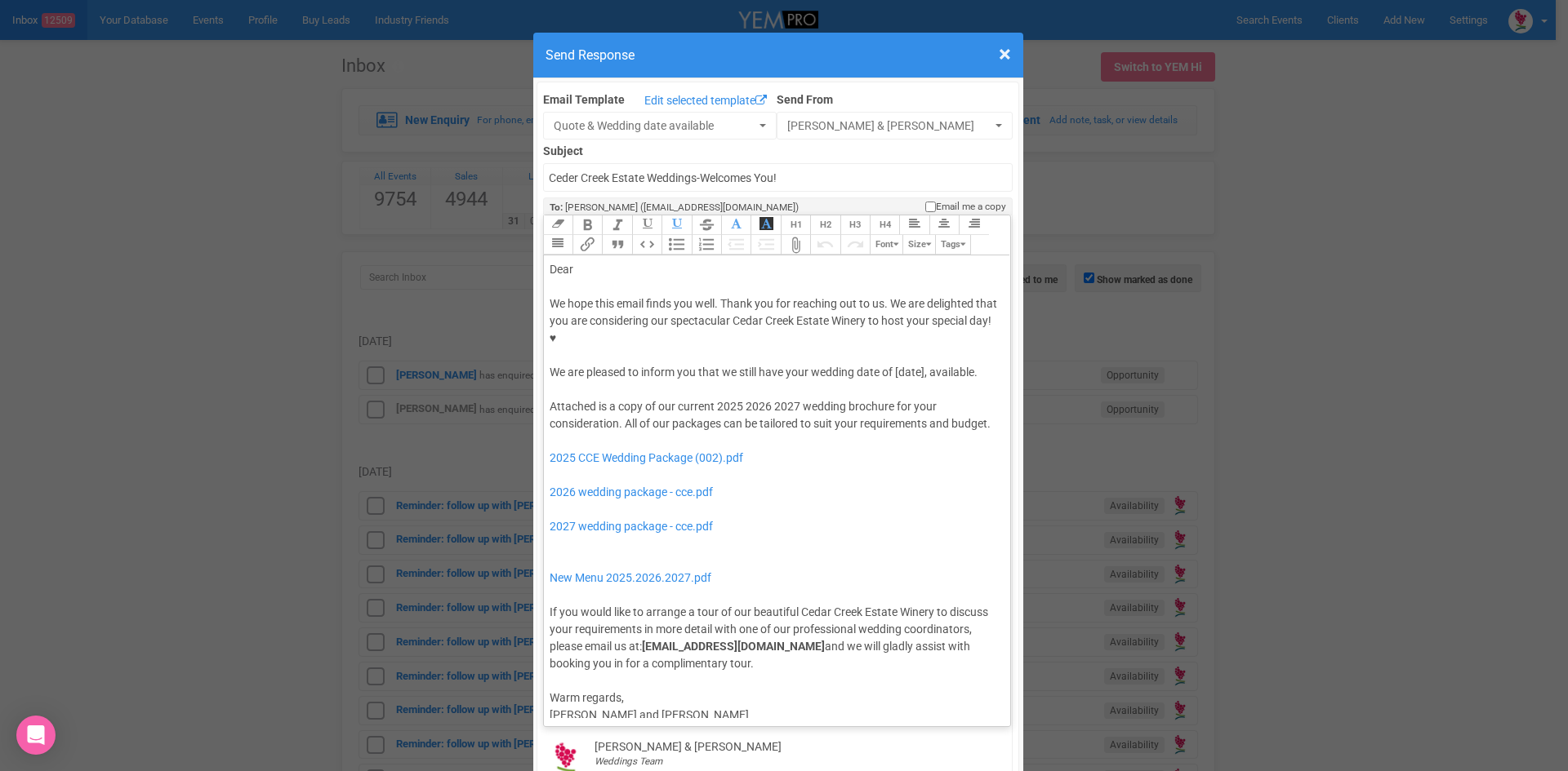
click at [615, 261] on div "Dear" at bounding box center [774, 269] width 450 height 17
drag, startPoint x: 926, startPoint y: 319, endPoint x: 894, endPoint y: 325, distance: 32.6
click at [894, 325] on div "We hope this email finds you well. Thank you for reaching out to us. We are del…" at bounding box center [774, 338] width 450 height 85
drag, startPoint x: 741, startPoint y: 339, endPoint x: 890, endPoint y: 326, distance: 149.6
click at [890, 326] on div "We hope this email finds you well. Thank you for reaching out to us. We are del…" at bounding box center [774, 338] width 450 height 85
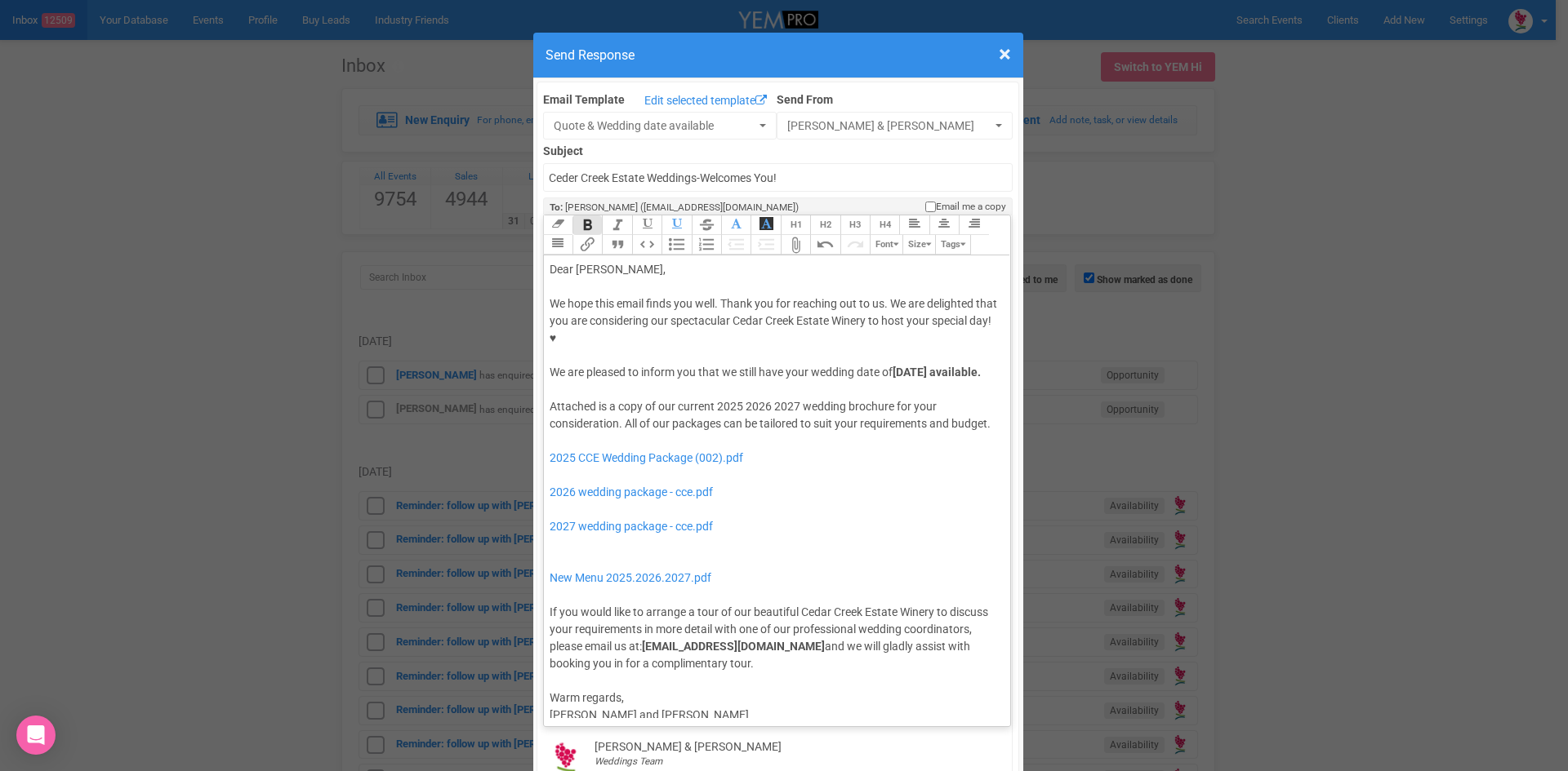
click at [587, 216] on button "Bold" at bounding box center [587, 225] width 29 height 20
click at [606, 216] on button "Italic" at bounding box center [617, 225] width 29 height 20
click at [752, 398] on div "Attached is a copy of our current 2025 2026 2027 wedding brochure for your cons…" at bounding box center [774, 535] width 450 height 275
drag, startPoint x: 738, startPoint y: 371, endPoint x: 714, endPoint y: 374, distance: 24.2
click at [714, 398] on div "Attached is a copy of our current 2025 2026 2027 wedding brochure for your cons…" at bounding box center [774, 535] width 450 height 275
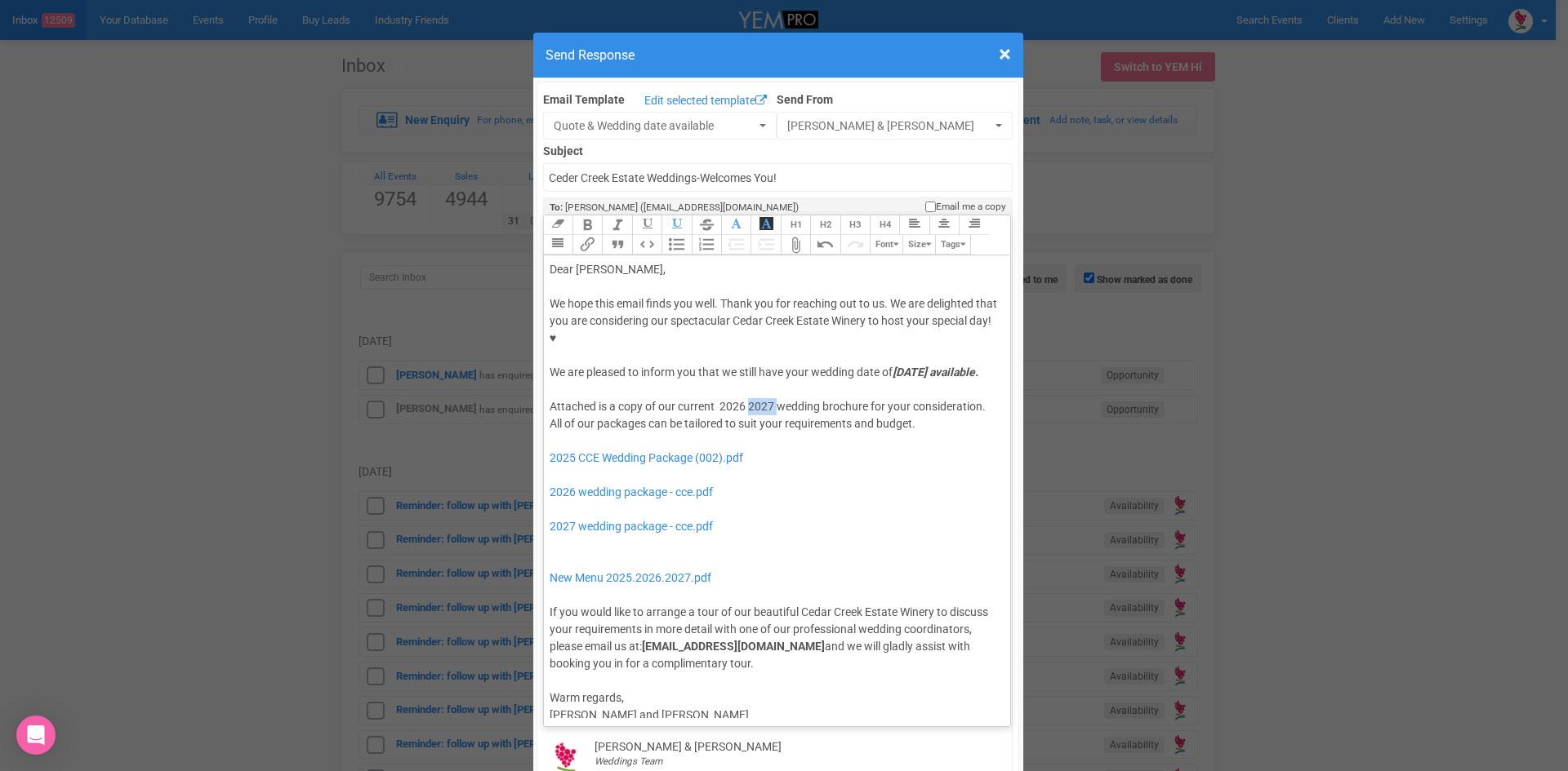
drag, startPoint x: 772, startPoint y: 372, endPoint x: 745, endPoint y: 377, distance: 27.5
click at [745, 398] on div "Attached is a copy of our current 2026 2027 wedding brochure for your considera…" at bounding box center [774, 535] width 450 height 275
drag, startPoint x: 635, startPoint y: 442, endPoint x: 633, endPoint y: 414, distance: 28.1
click at [633, 414] on div "Attached is a copy of our current 2026 wedding brochure for your consideration.…" at bounding box center [774, 535] width 450 height 275
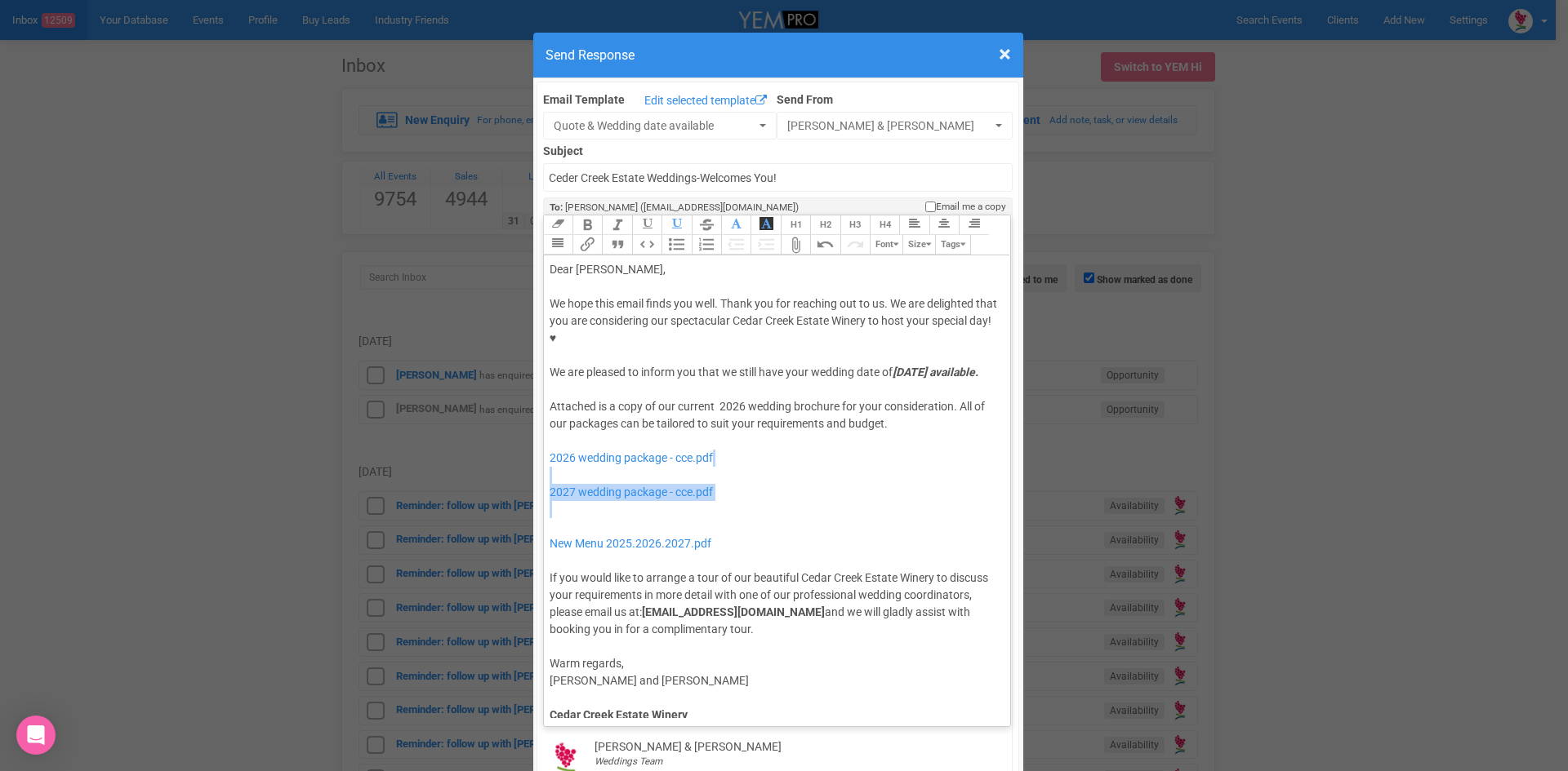
drag, startPoint x: 649, startPoint y: 492, endPoint x: 638, endPoint y: 445, distance: 48.3
click at [638, 445] on div "Attached is a copy of our current 2026 wedding brochure for your consideration.…" at bounding box center [774, 518] width 450 height 240
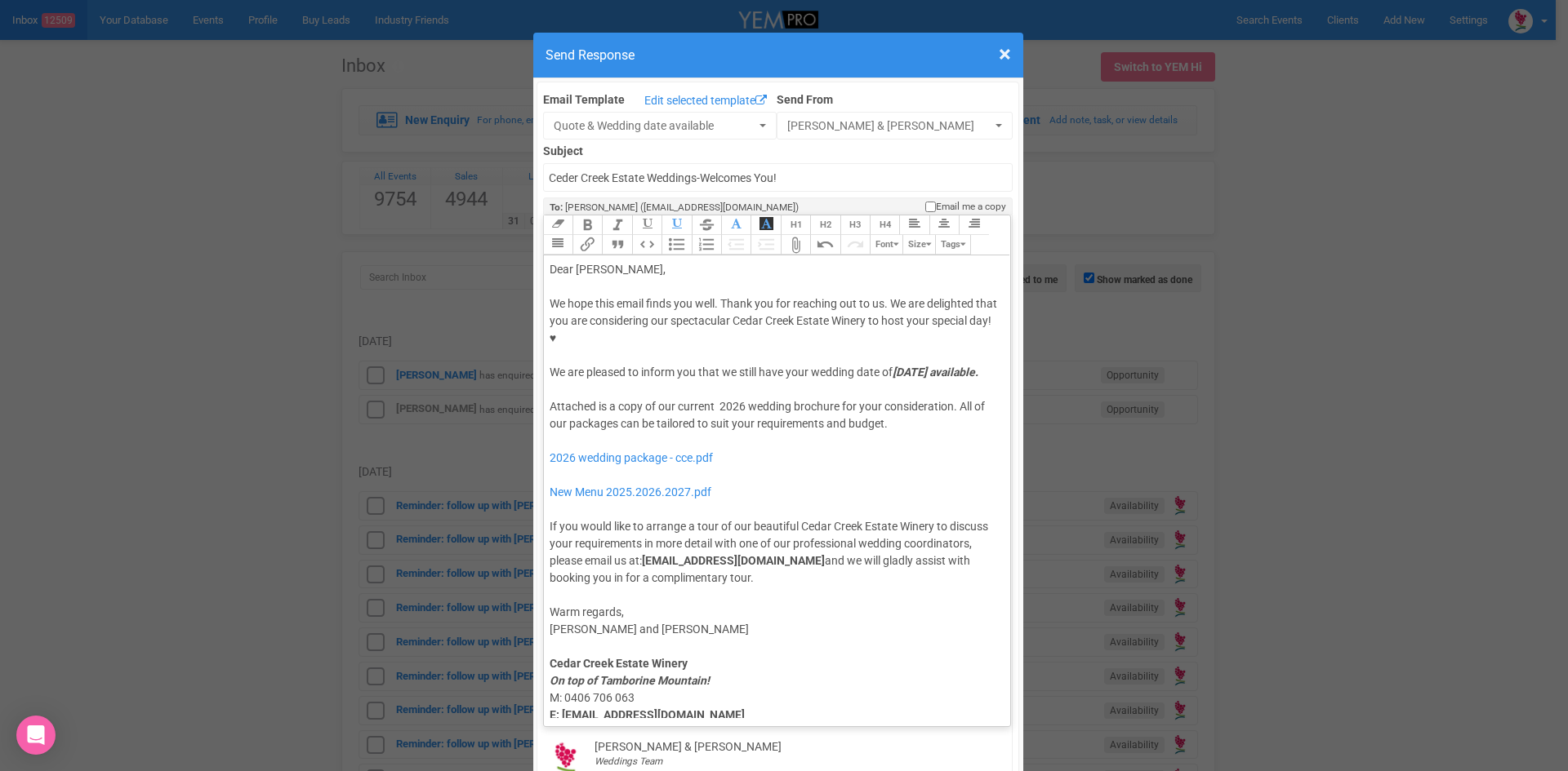
type trix-editor "<div>Dear Alexandra,</div><div><strong>&nbsp;</strong></div><div>We hope this e…"
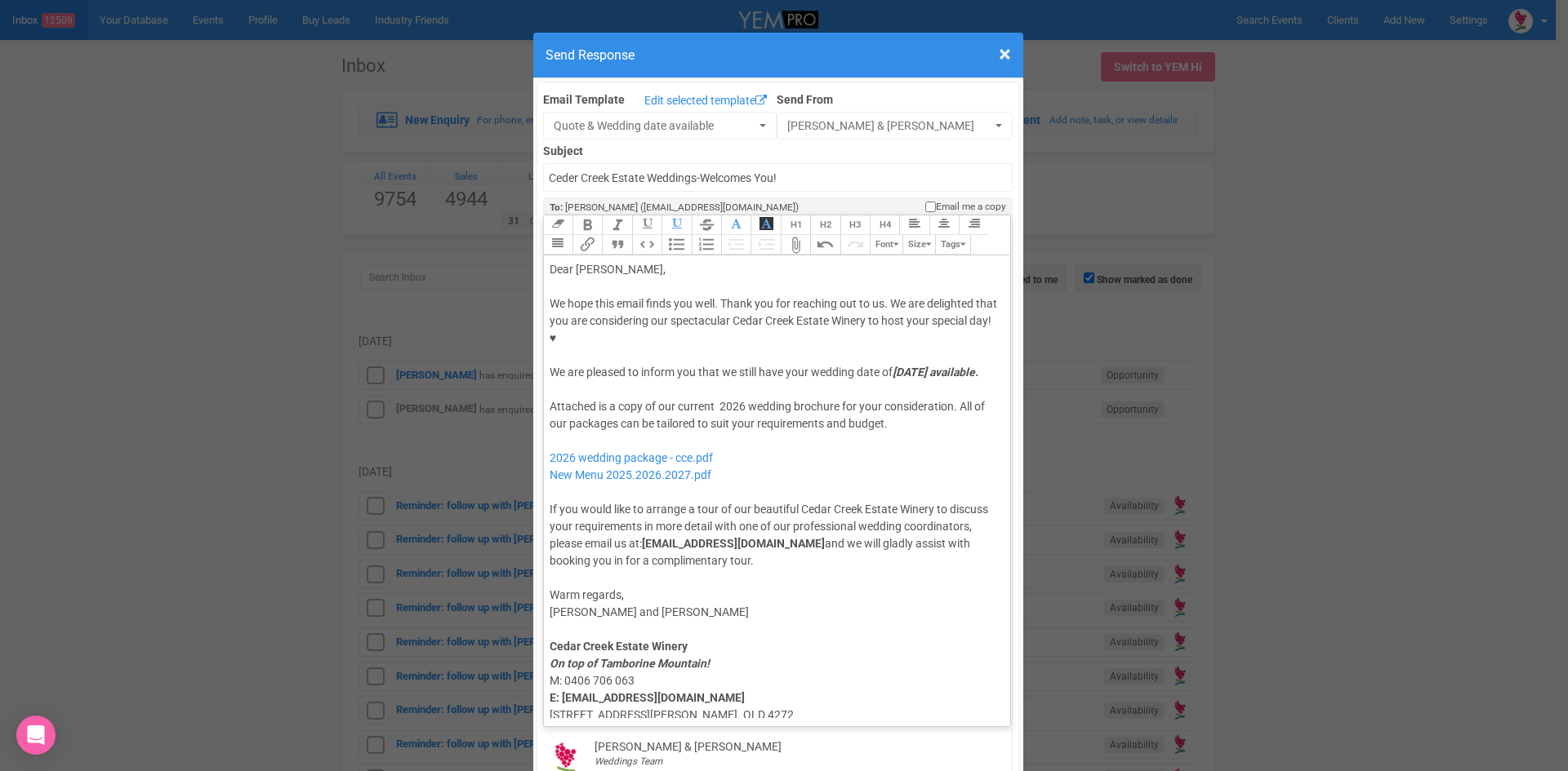
click at [750, 438] on div "Attached is a copy of our current 2026 wedding brochure for your consideration.…" at bounding box center [774, 483] width 450 height 171
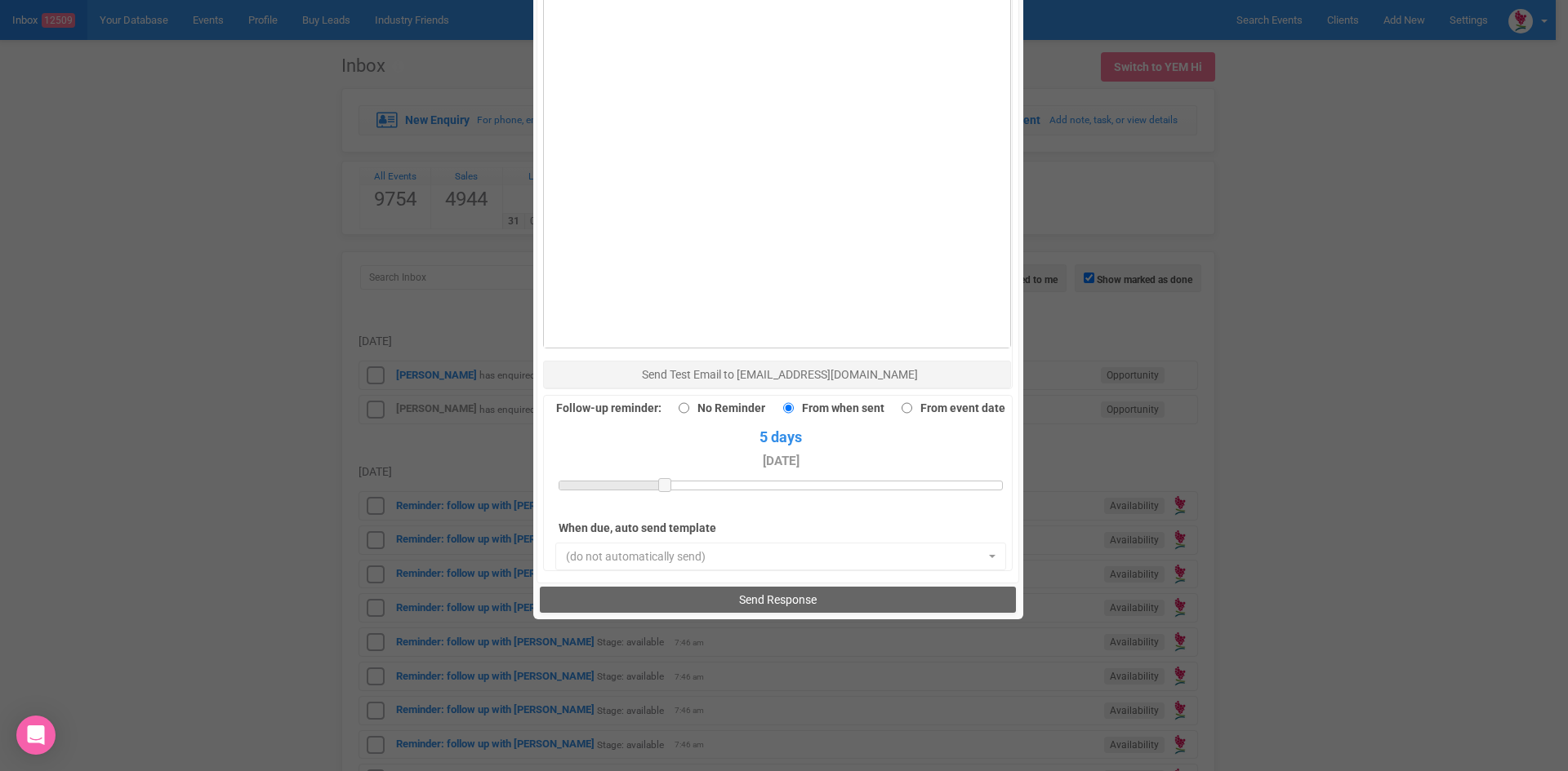
scroll to position [1130, 0]
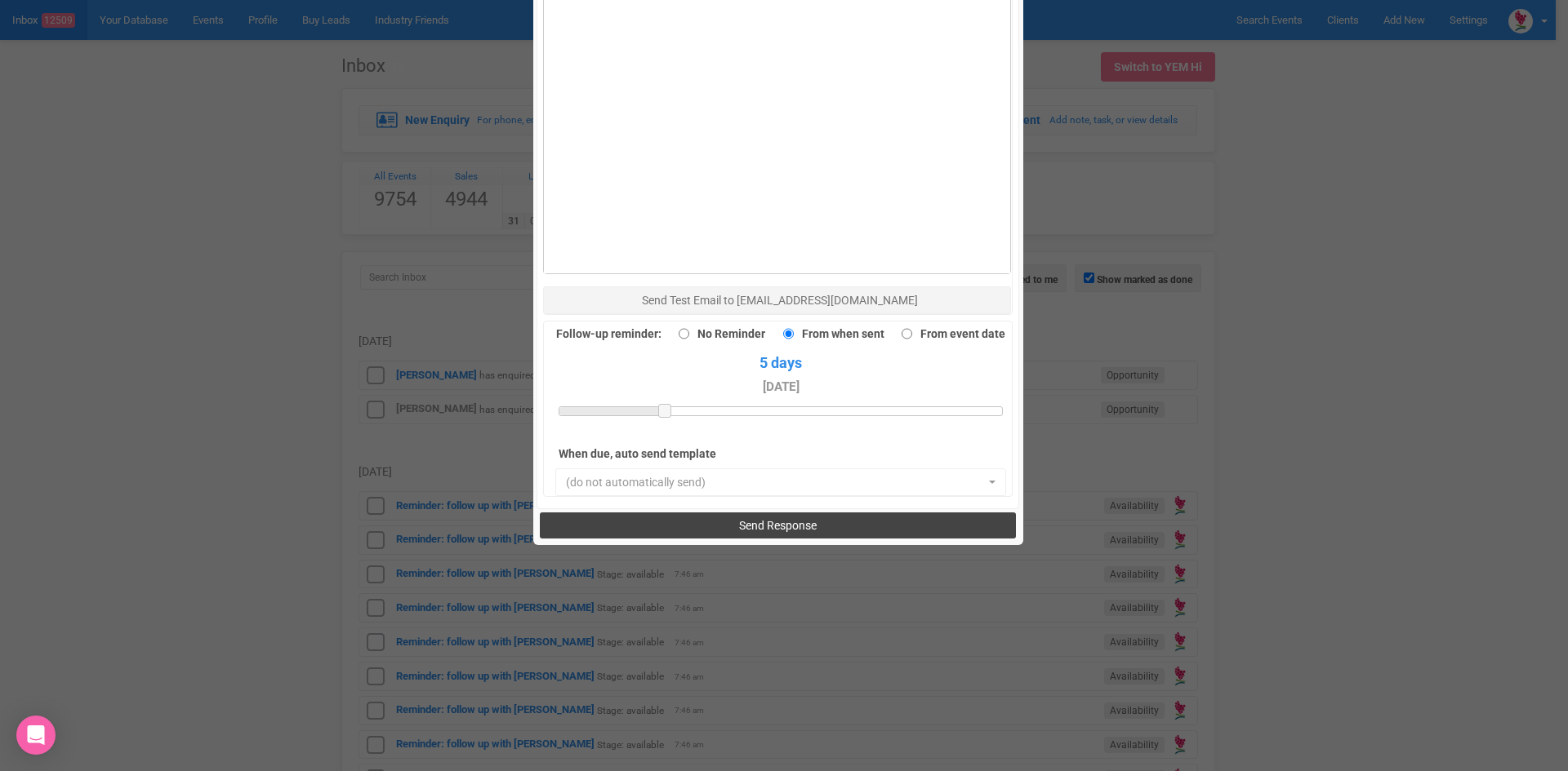
click at [759, 519] on span "Send Response" at bounding box center [778, 525] width 78 height 13
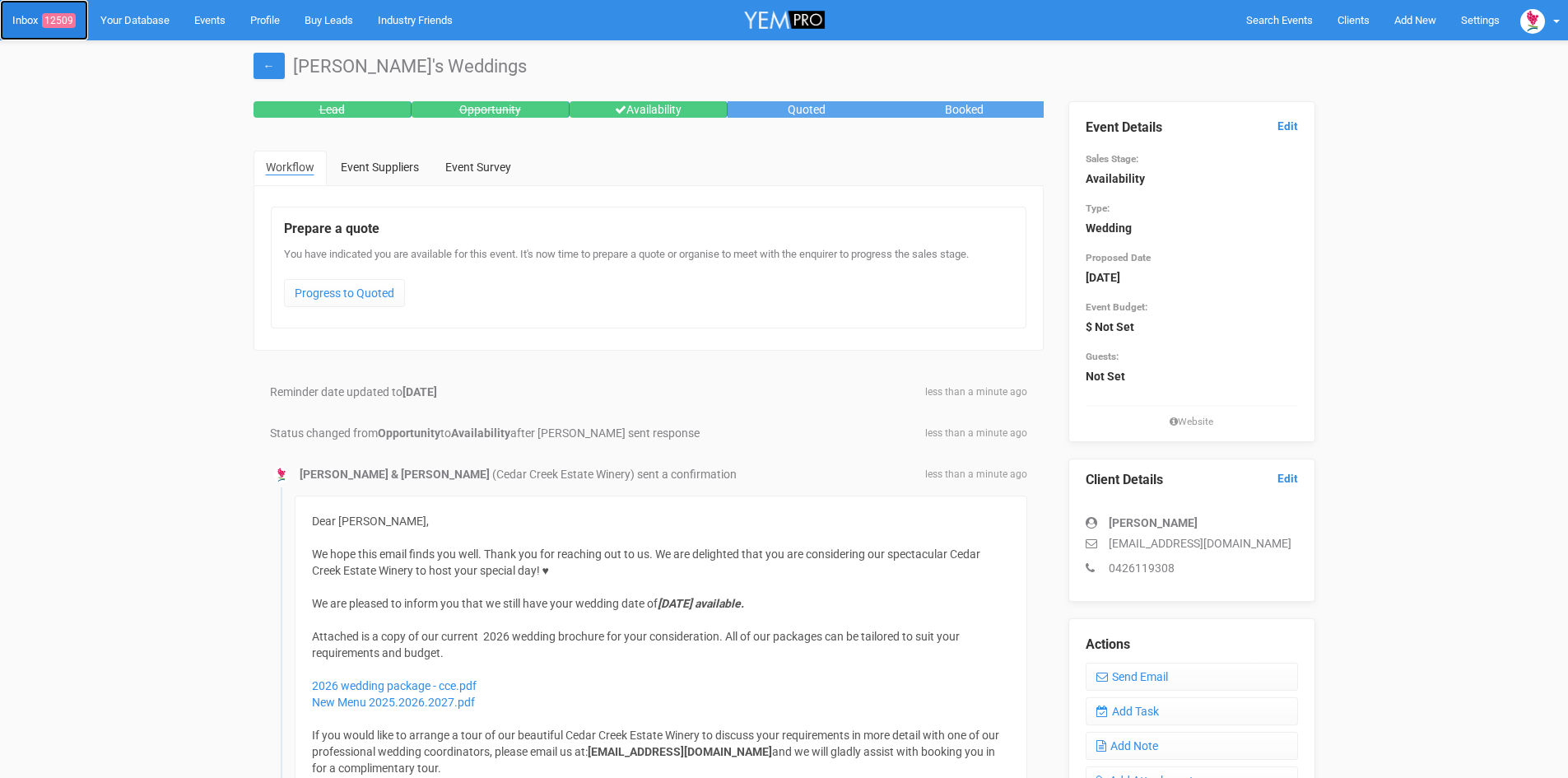
click at [23, 16] on link "Inbox 12509" at bounding box center [44, 20] width 88 height 40
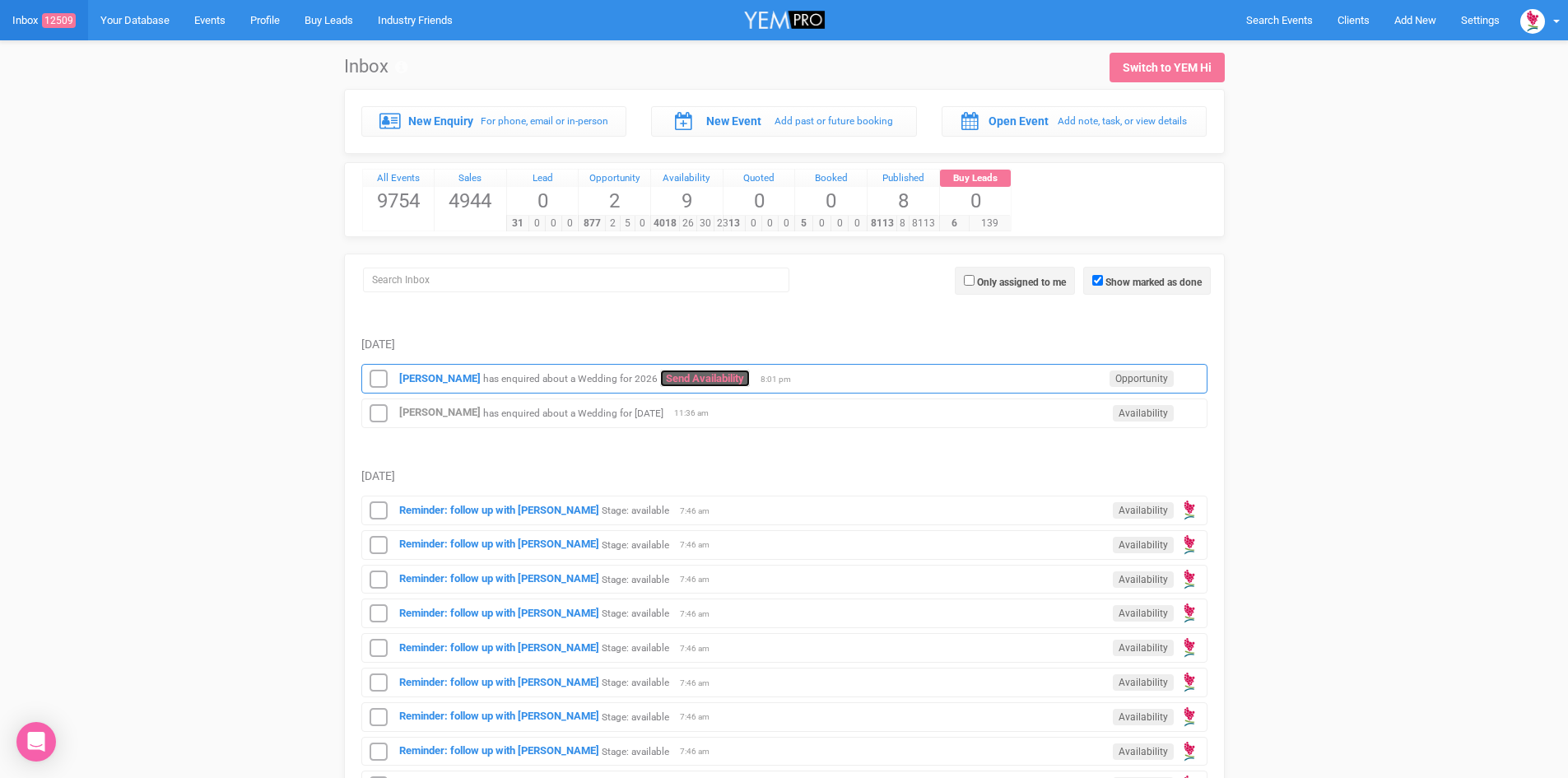
click at [687, 376] on link "Send Availability" at bounding box center [705, 378] width 90 height 17
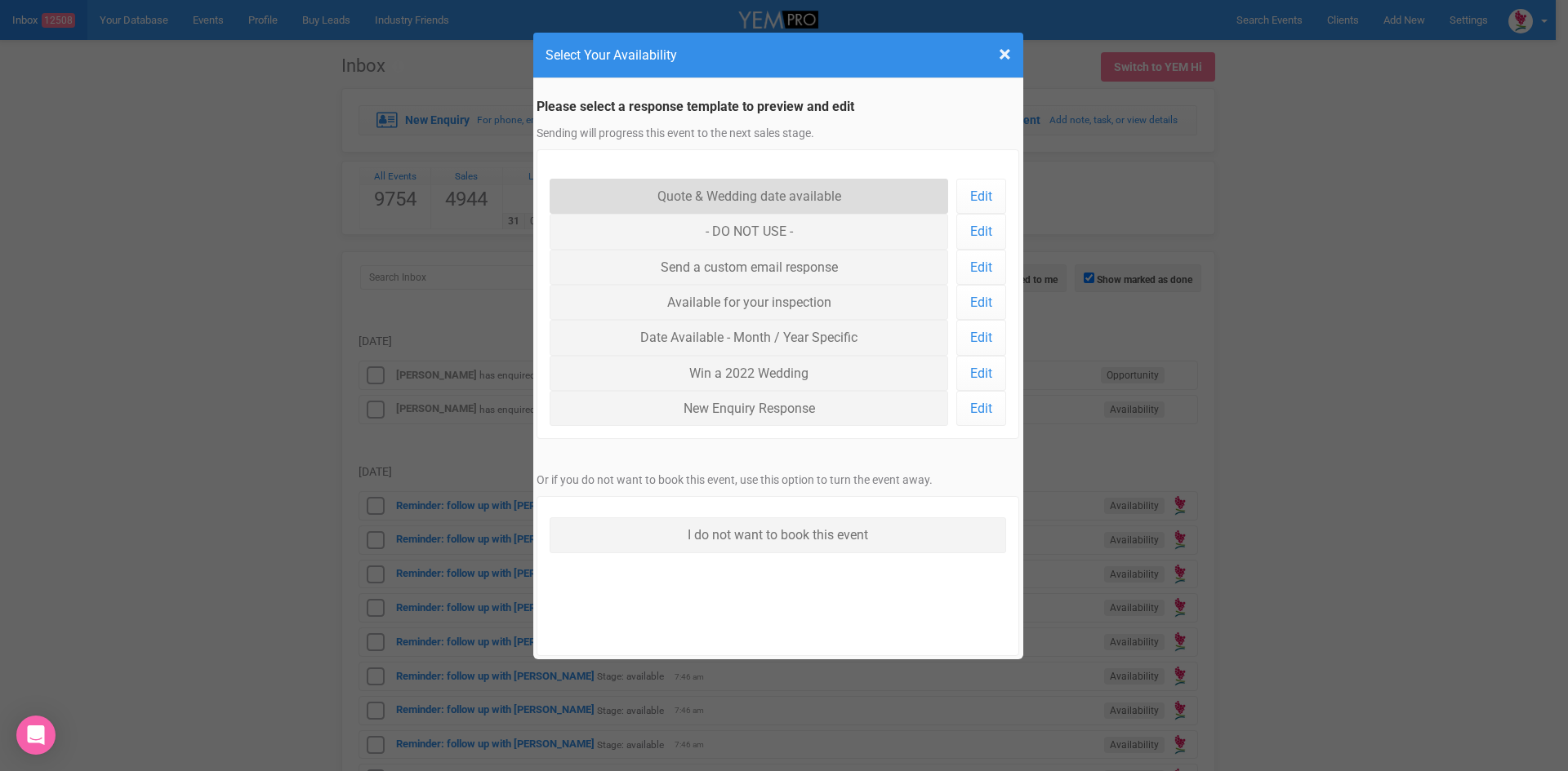
drag, startPoint x: 649, startPoint y: 187, endPoint x: 638, endPoint y: 195, distance: 13.6
click at [649, 186] on link "Quote & Wedding date available" at bounding box center [749, 196] width 399 height 35
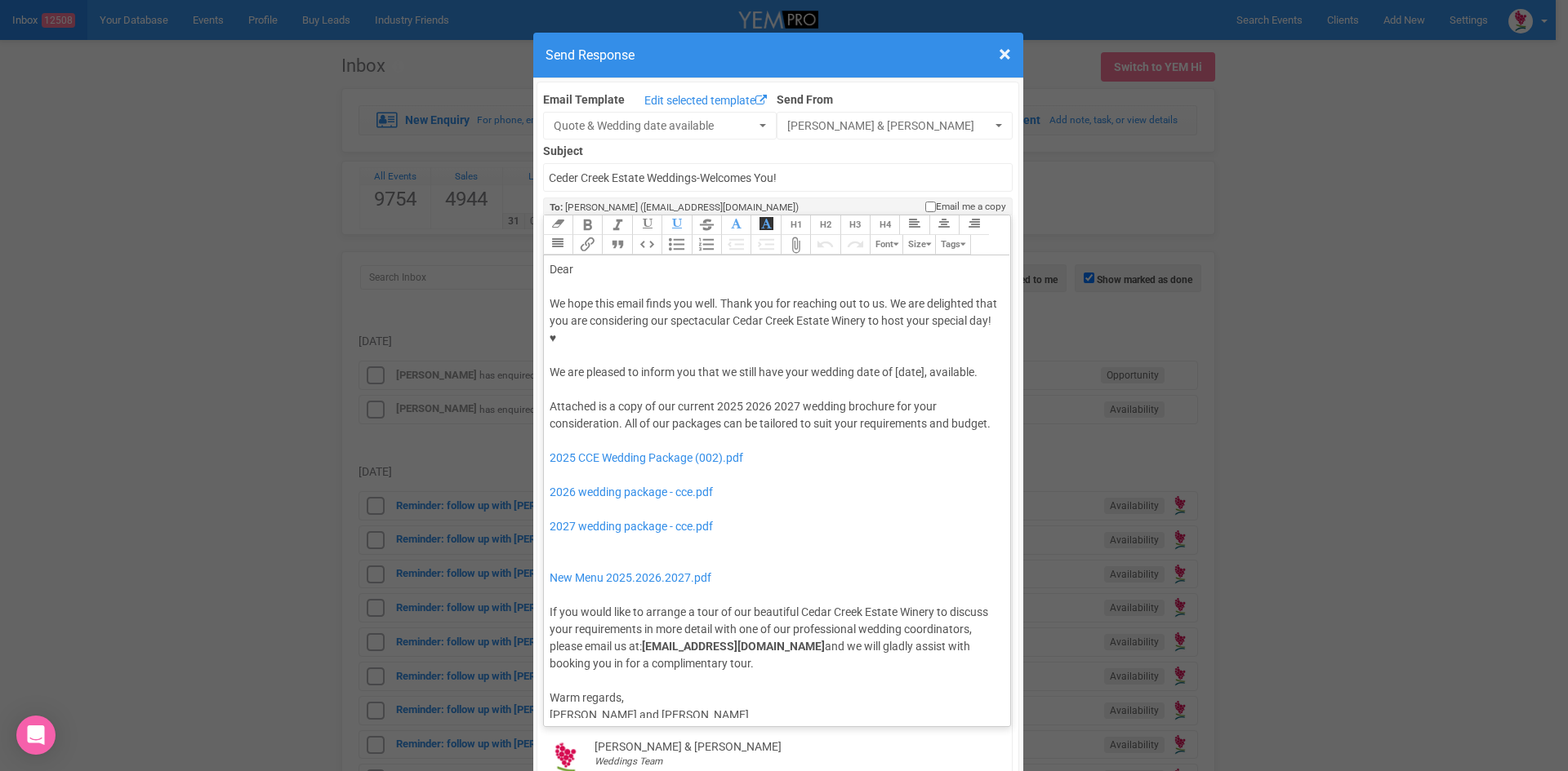
click at [604, 261] on div "Dear" at bounding box center [774, 269] width 450 height 17
click at [855, 319] on div "We hope this email finds you well. Thank you for reaching out to us. We are del…" at bounding box center [774, 338] width 450 height 85
drag, startPoint x: 923, startPoint y: 321, endPoint x: 783, endPoint y: 320, distance: 140.0
click at [783, 320] on div "We hope this email finds you well. Thank you for reaching out to us. We are del…" at bounding box center [774, 338] width 450 height 85
click at [921, 322] on div "We hope this email finds you well. Thank you for reaching out to us. We are del…" at bounding box center [774, 338] width 450 height 85
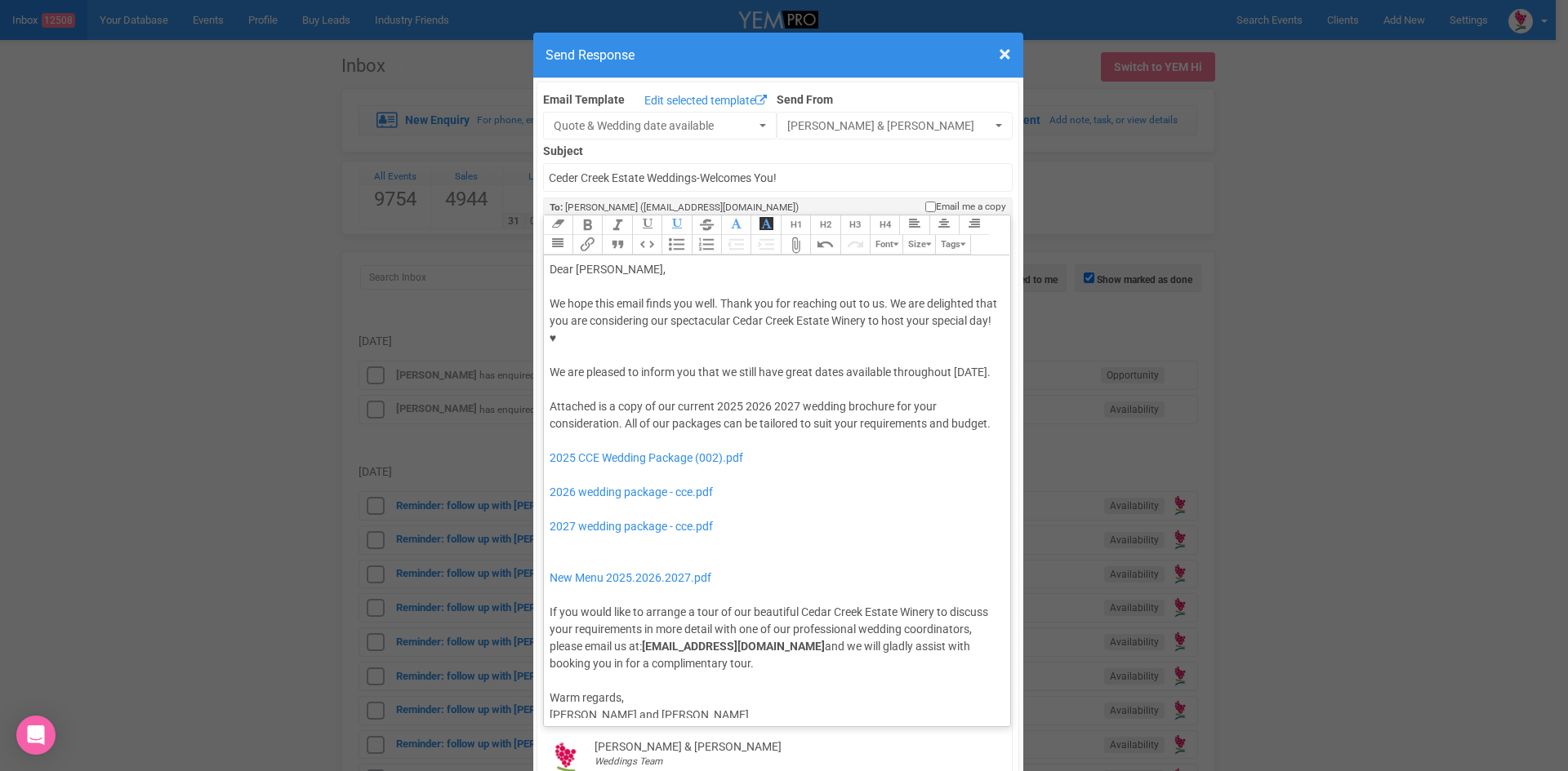
click at [911, 381] on div at bounding box center [774, 389] width 450 height 17
drag, startPoint x: 799, startPoint y: 351, endPoint x: 770, endPoint y: 353, distance: 29.1
click at [770, 398] on div "Attached is a copy of our current 2025 2026 2027 wedding brochure for your cons…" at bounding box center [774, 535] width 450 height 275
drag, startPoint x: 739, startPoint y: 357, endPoint x: 714, endPoint y: 359, distance: 25.1
click at [714, 398] on div "Attached is a copy of our current 2025 2026 wedding brochure for your considera…" at bounding box center [774, 535] width 450 height 275
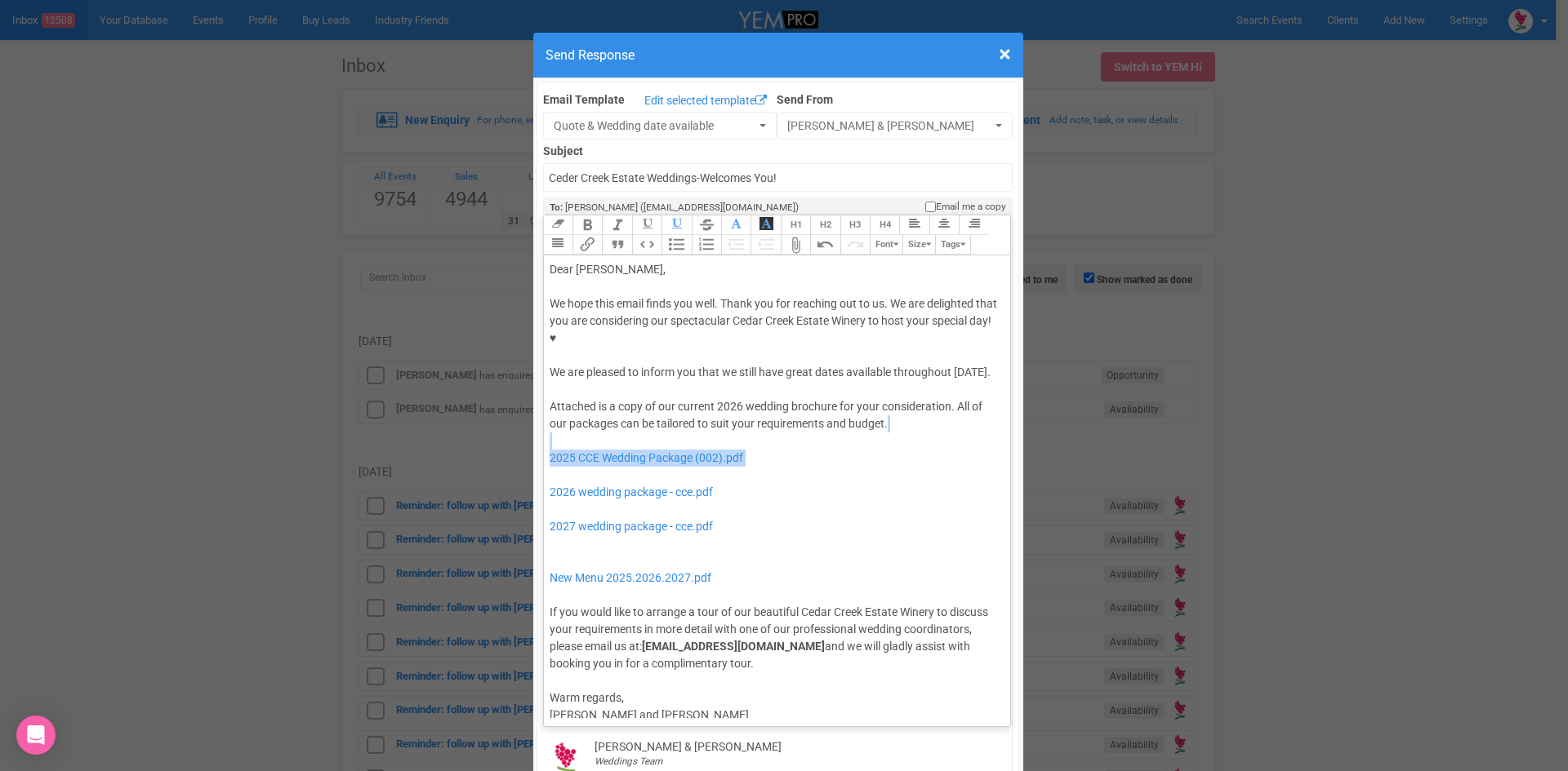
drag, startPoint x: 703, startPoint y: 423, endPoint x: 699, endPoint y: 398, distance: 25.3
click at [699, 398] on div "Attached is a copy of our current 2026 wedding brochure for your consideration.…" at bounding box center [774, 535] width 450 height 275
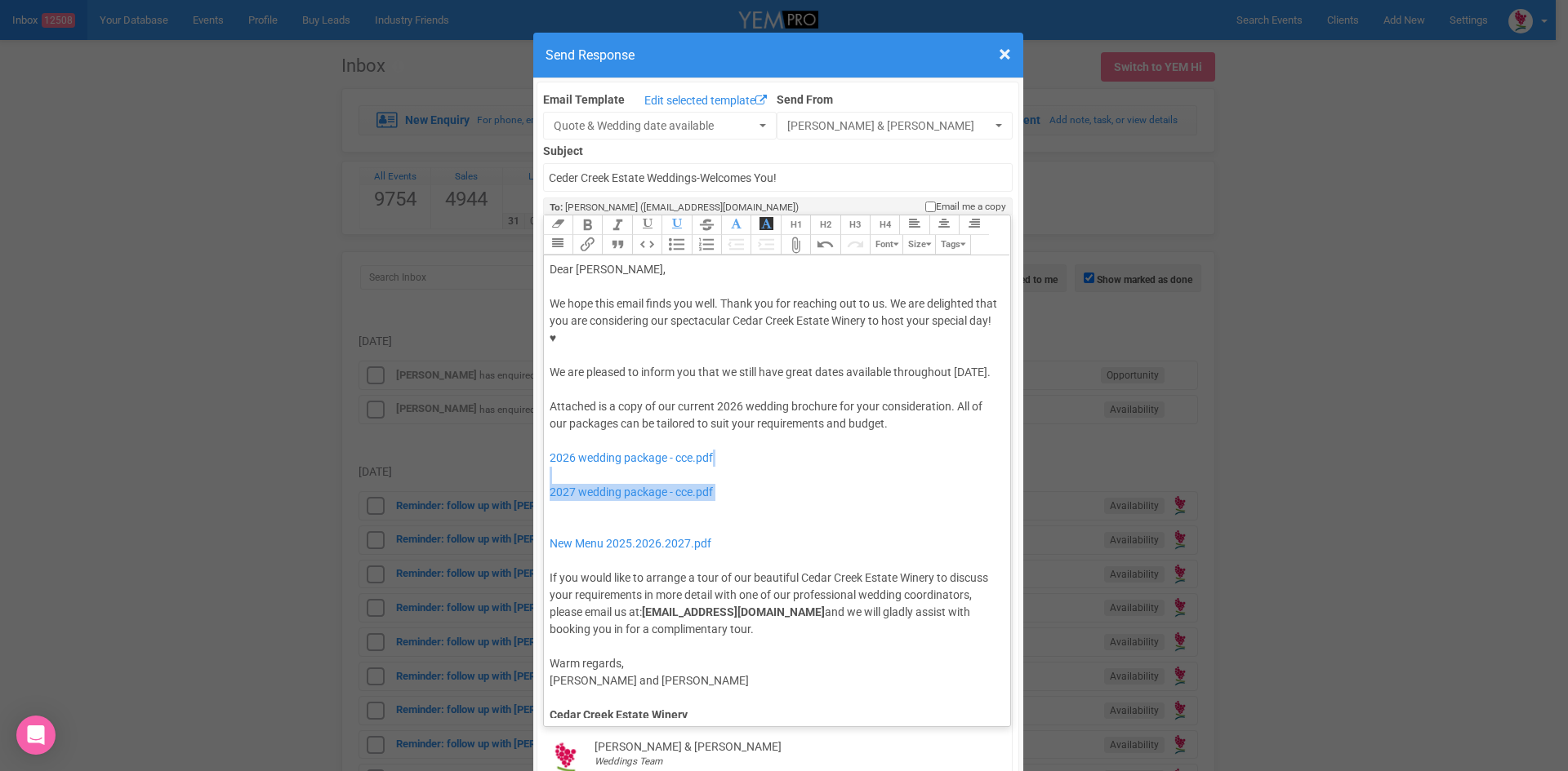
drag, startPoint x: 668, startPoint y: 464, endPoint x: 667, endPoint y: 429, distance: 35.0
click at [667, 429] on div "Attached is a copy of our current 2026 wedding brochure for your consideration.…" at bounding box center [774, 518] width 450 height 240
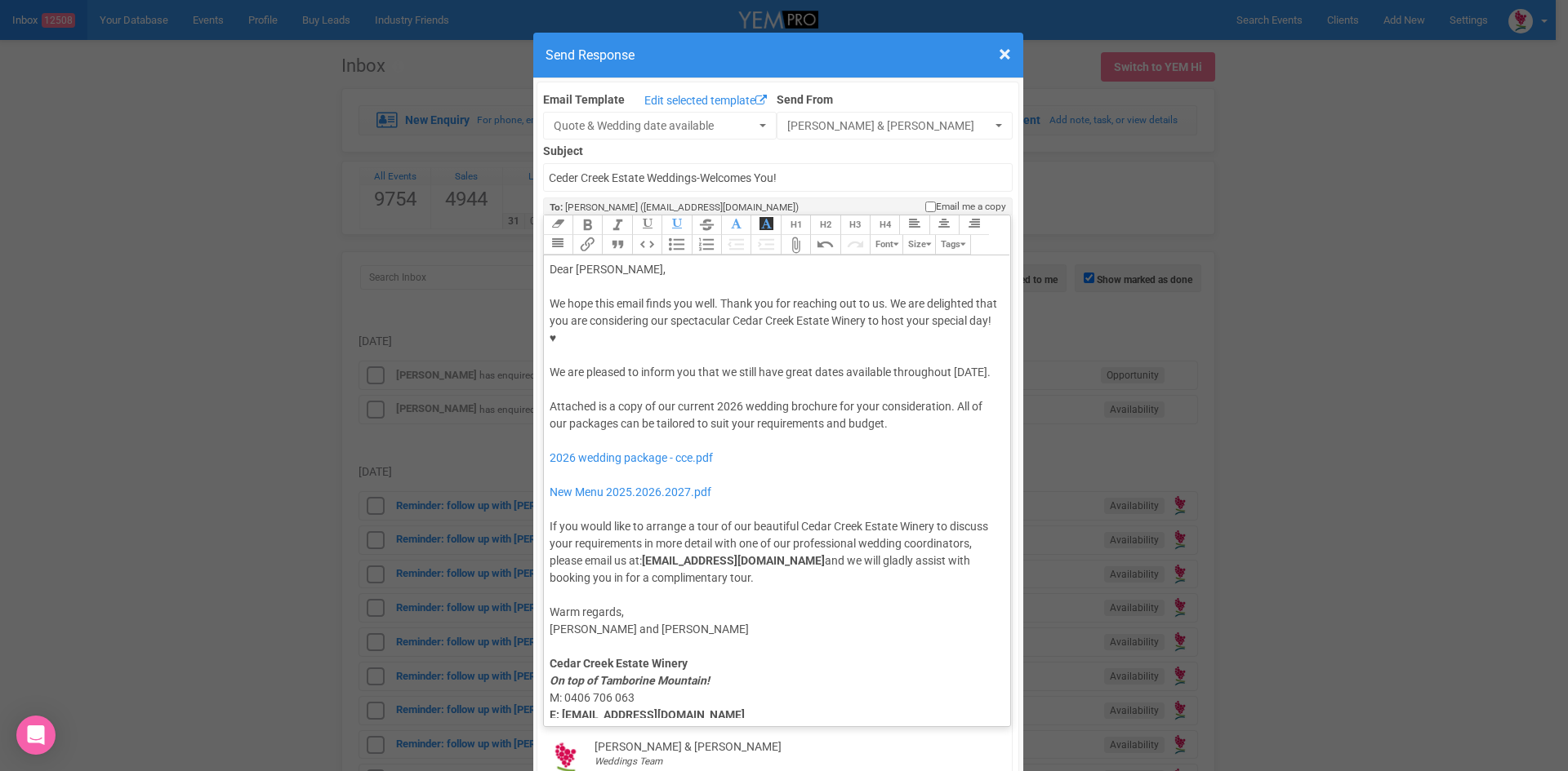
click at [668, 424] on div "Attached is a copy of our current 2026 wedding brochure for your consideration.…" at bounding box center [774, 492] width 450 height 188
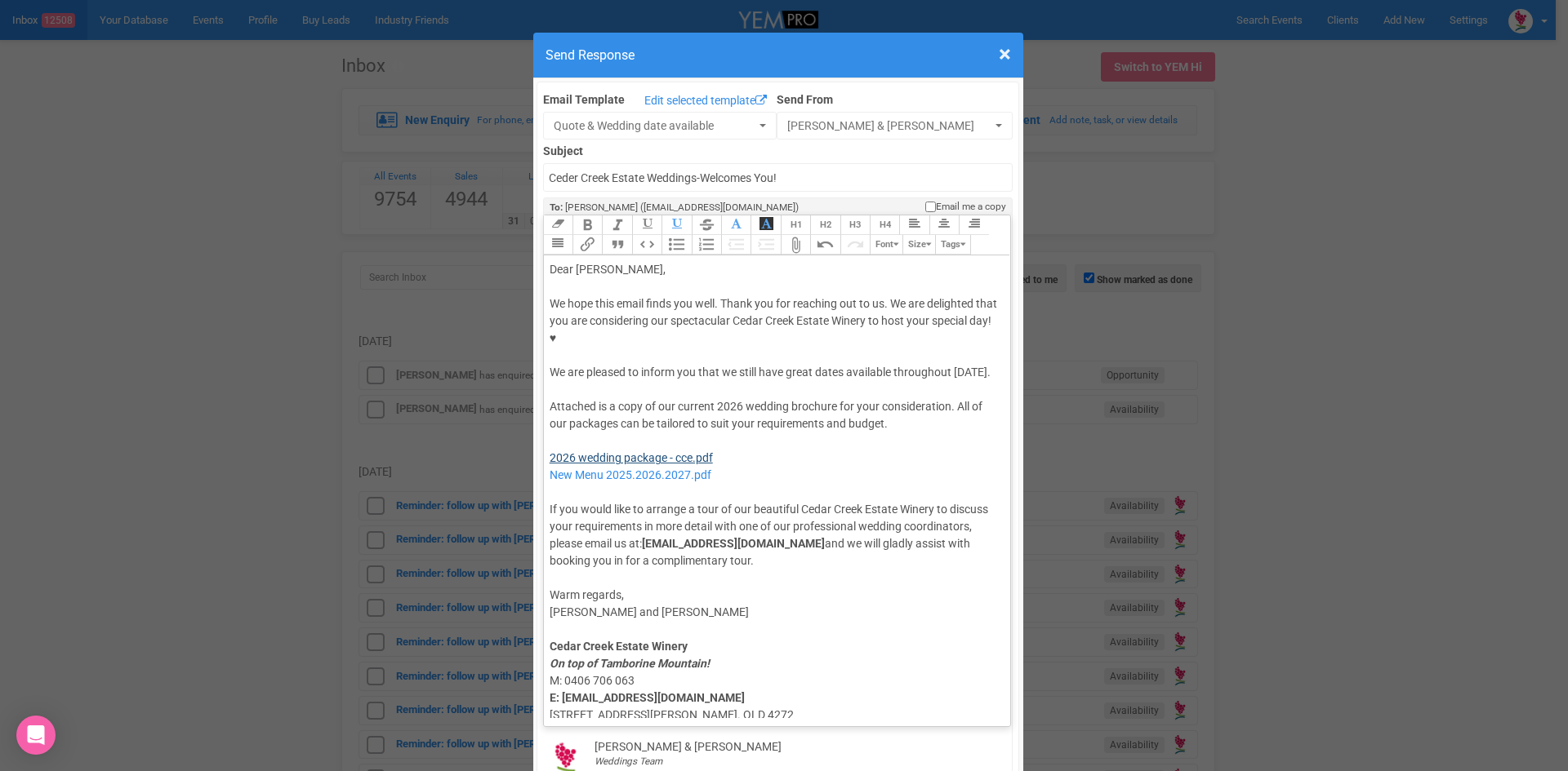
type trix-editor "<div>Dear Nyree,</div><div><strong>&nbsp;</strong></div><div>We hope this email…"
click at [685, 398] on div "Attached is a copy of our current 2026 wedding brochure for your consideration.…" at bounding box center [774, 483] width 450 height 171
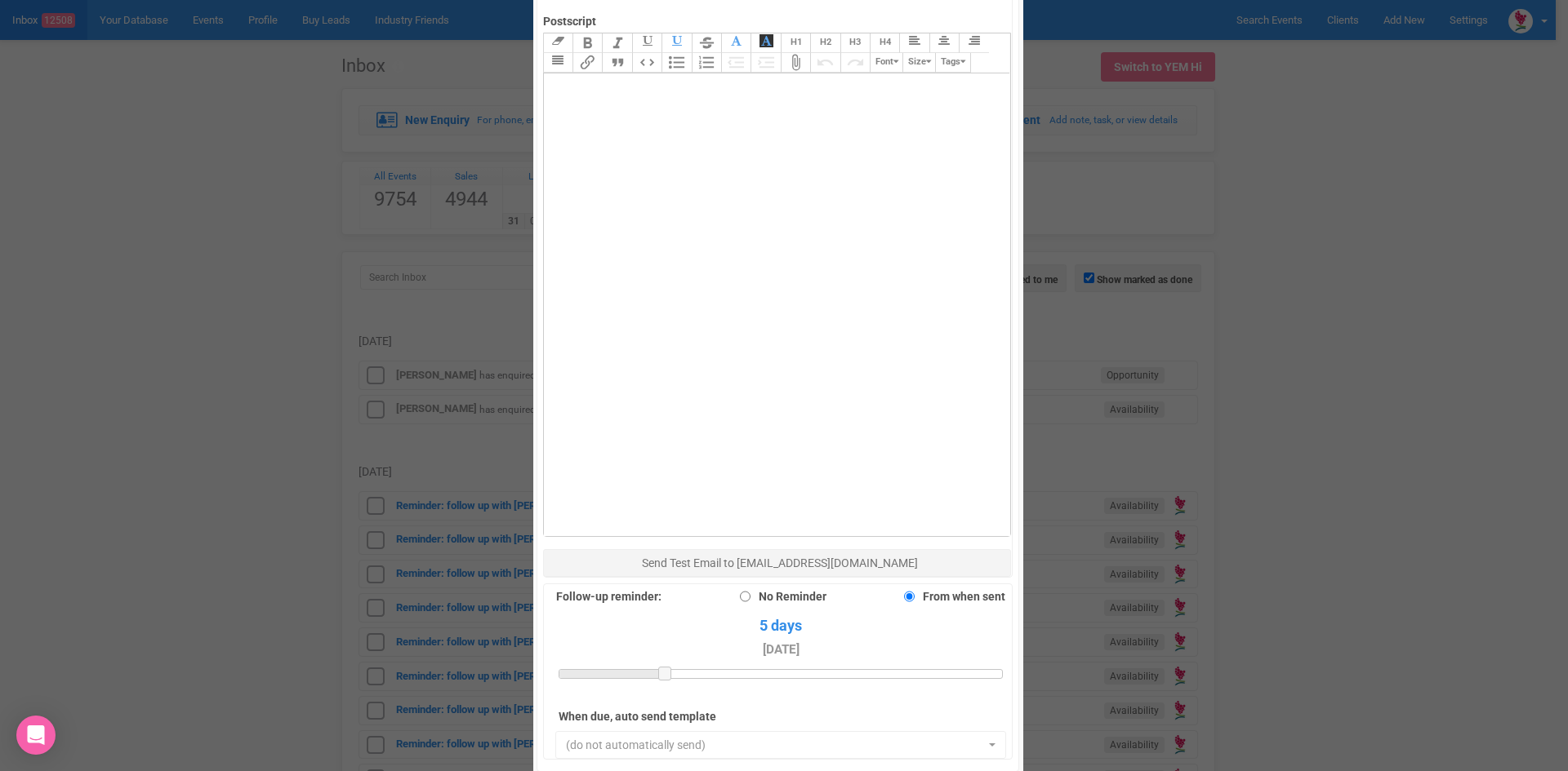
scroll to position [1061, 0]
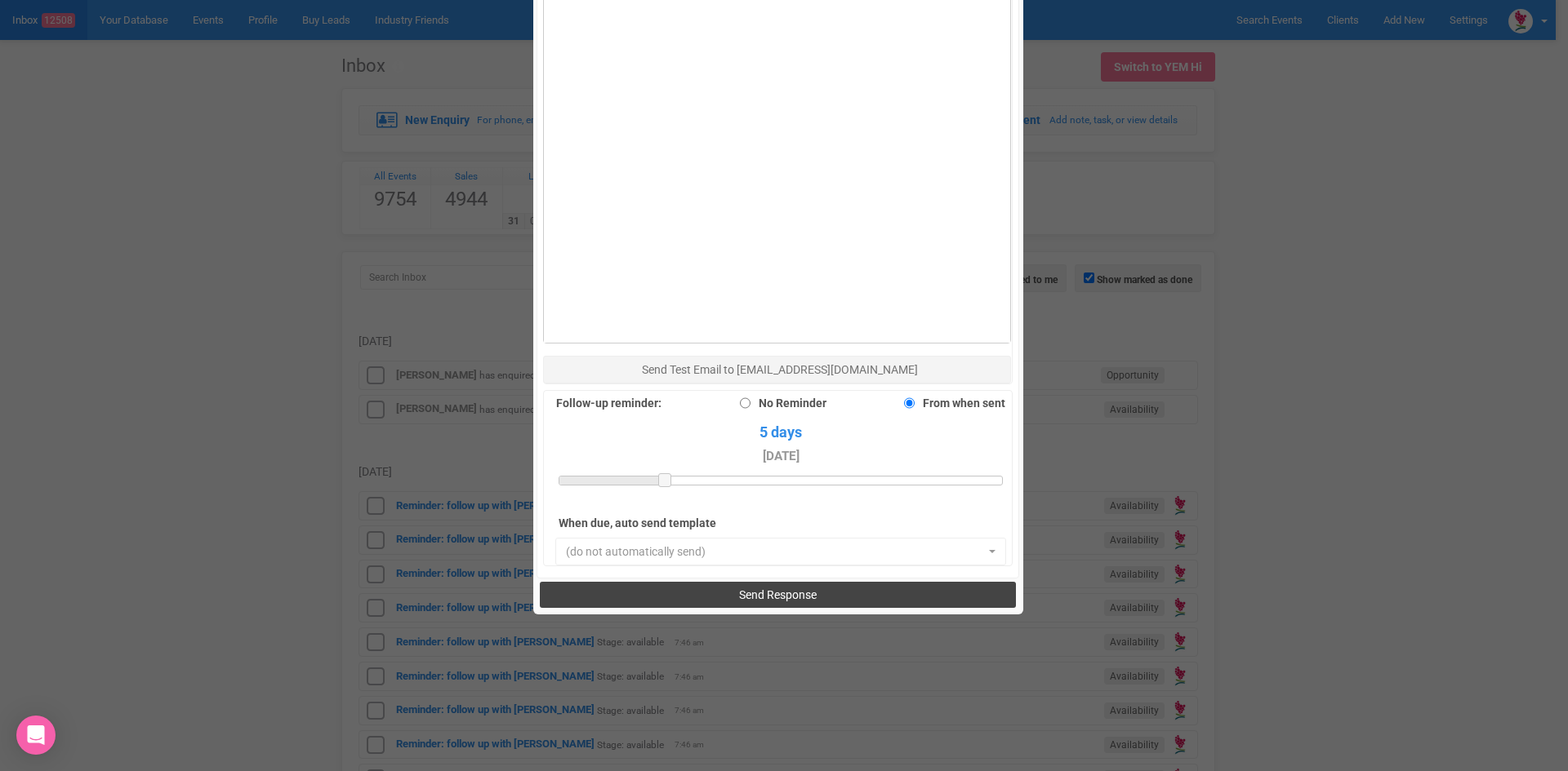
click at [721, 582] on button "Send Response" at bounding box center [778, 595] width 476 height 26
